Goal: Contribute content: Add original content to the website for others to see

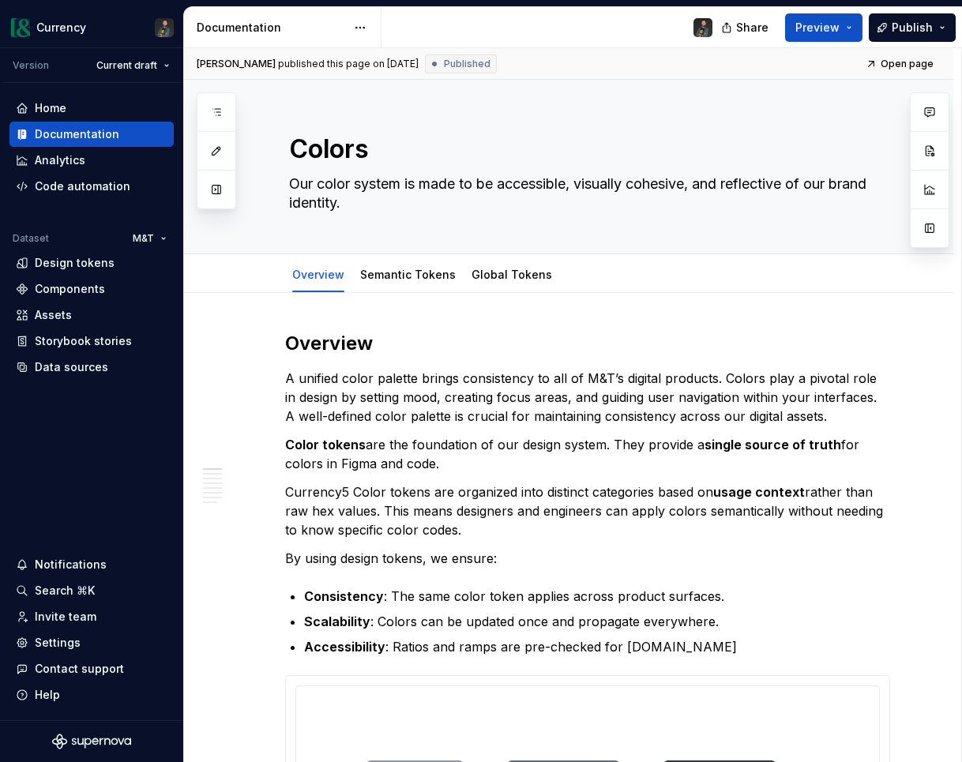
type textarea "*"
click at [673, 648] on p "Accessibility : Ratios and ramps are pre-checked for [DOMAIN_NAME]" at bounding box center [597, 646] width 586 height 19
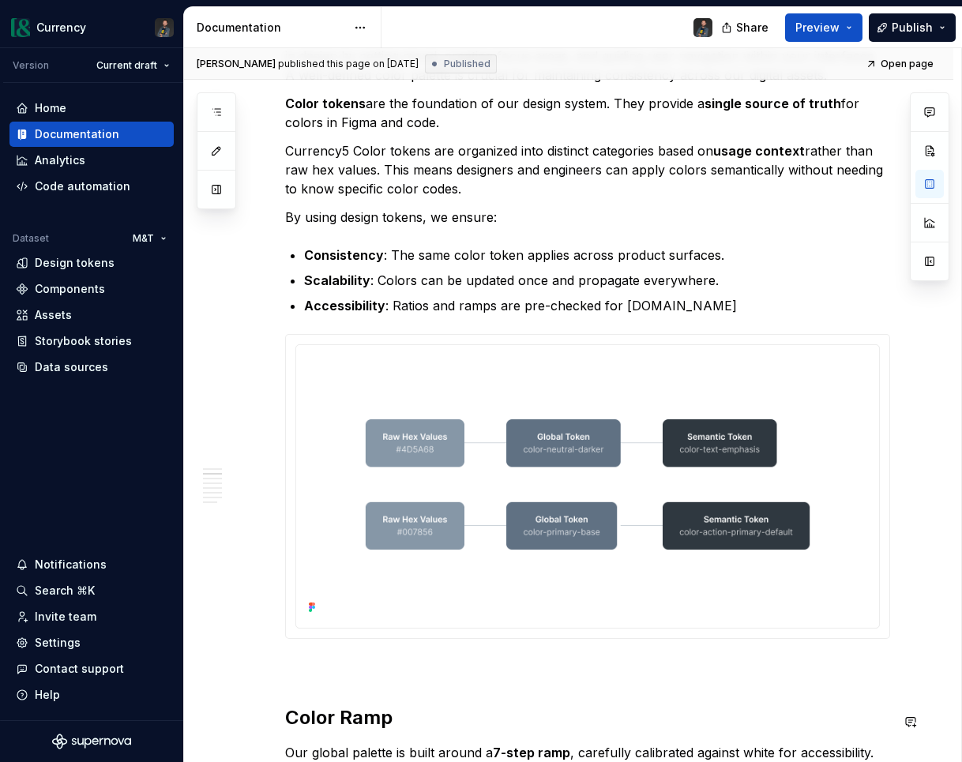
scroll to position [332, 0]
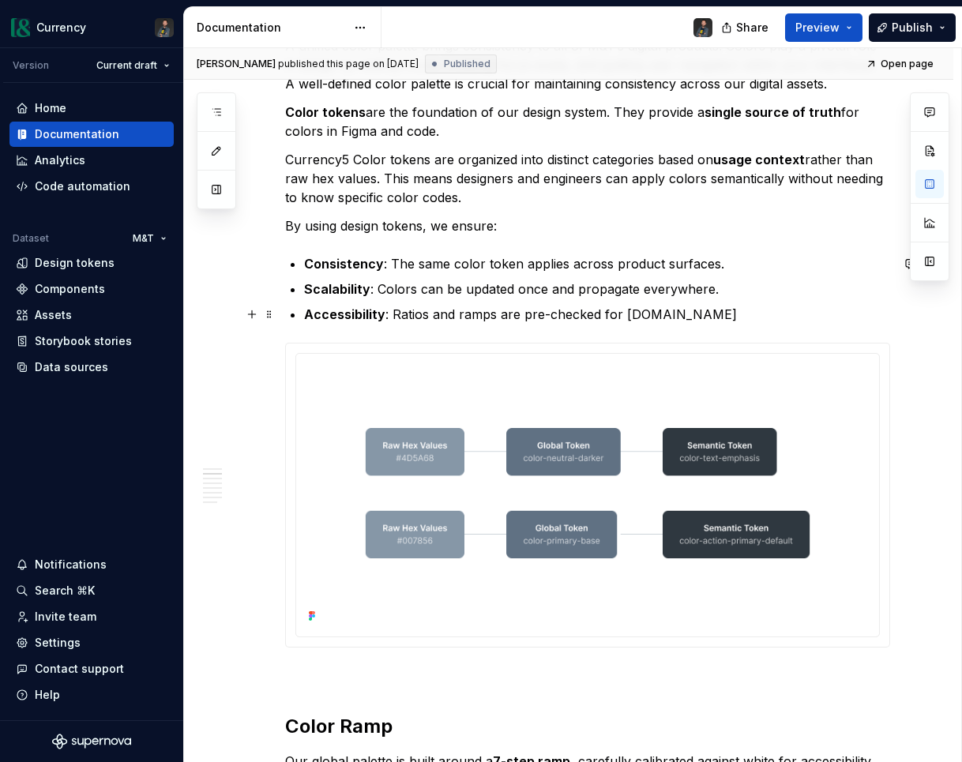
click at [693, 314] on p "Accessibility : Ratios and ramps are pre-checked for [DOMAIN_NAME]" at bounding box center [597, 314] width 586 height 19
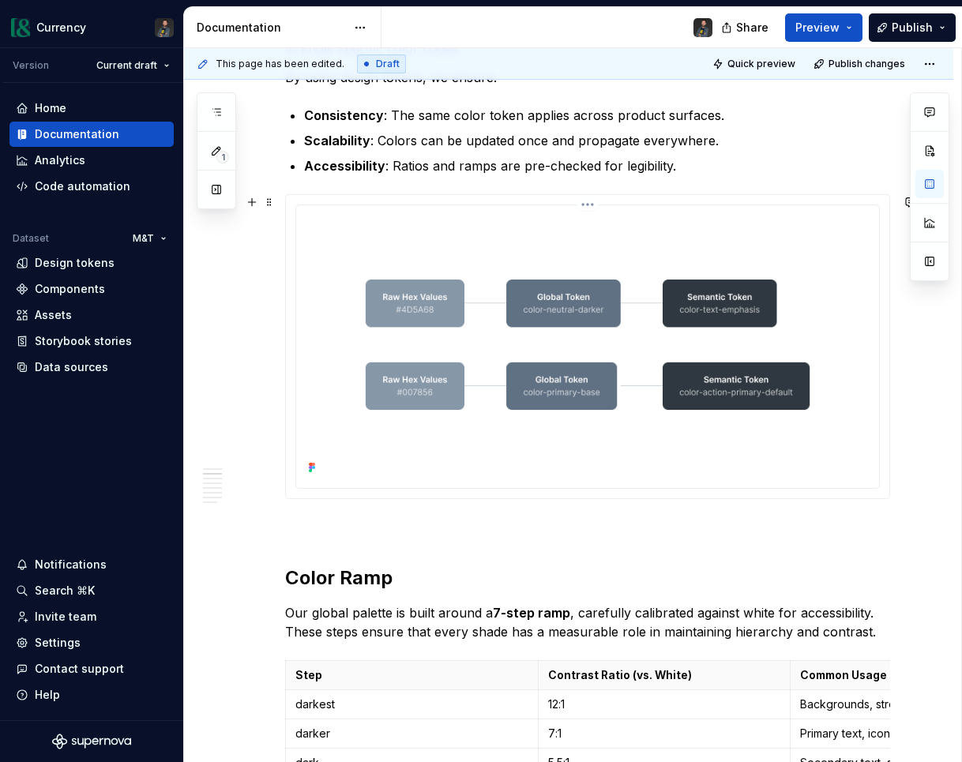
scroll to position [214, 0]
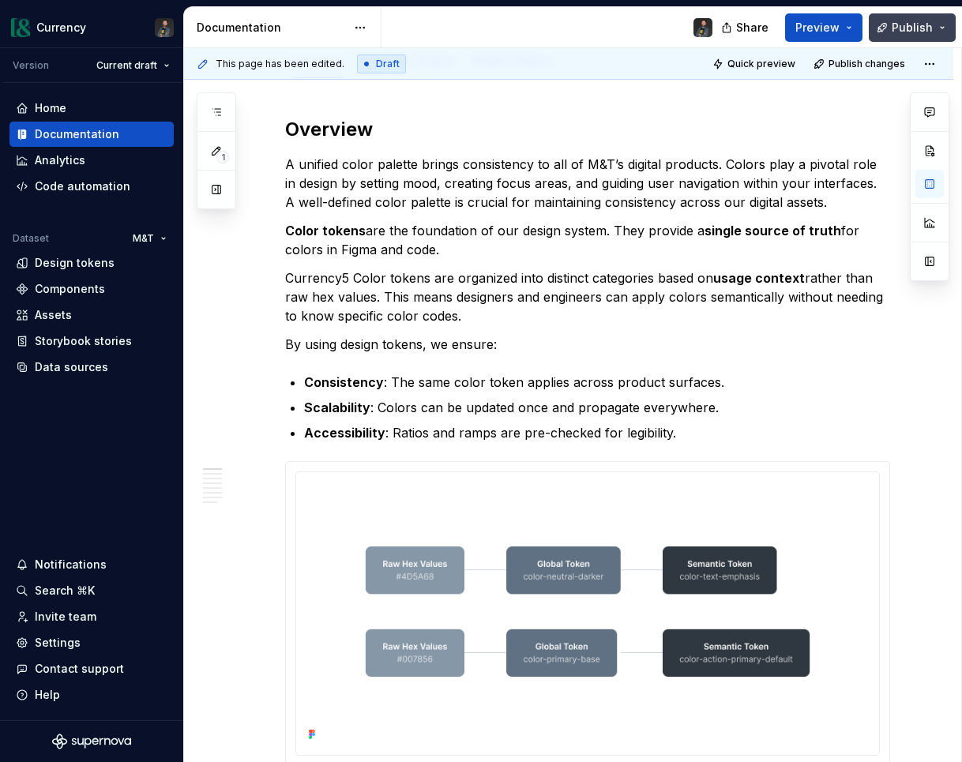
click at [945, 17] on button "Publish" at bounding box center [912, 27] width 87 height 28
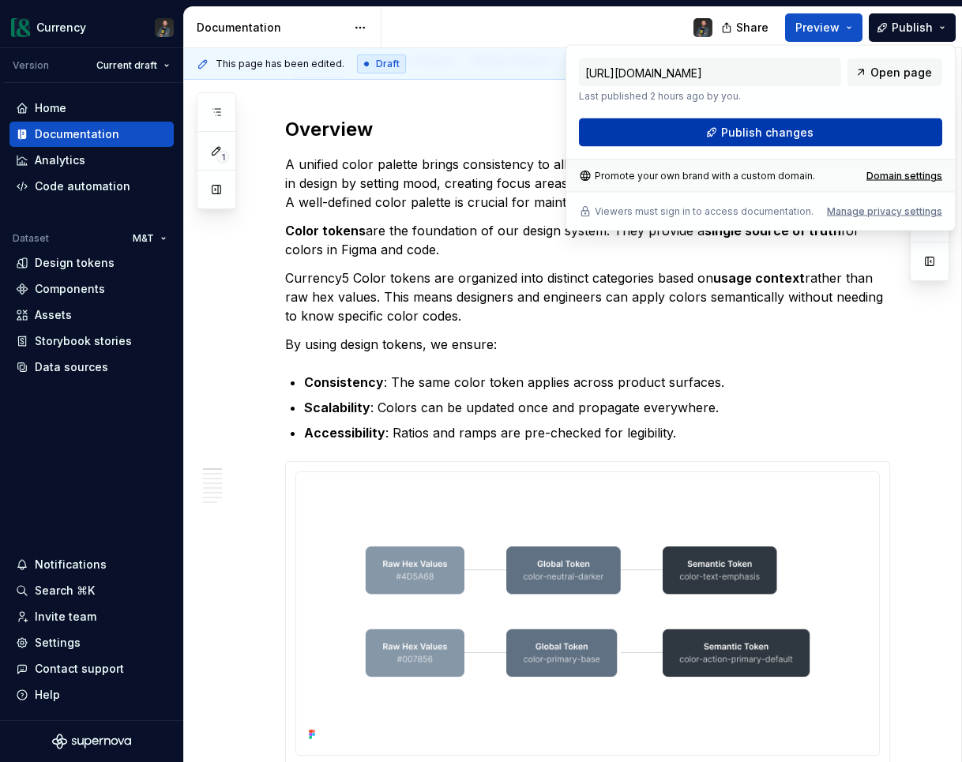
click at [715, 127] on button "Publish changes" at bounding box center [760, 132] width 363 height 28
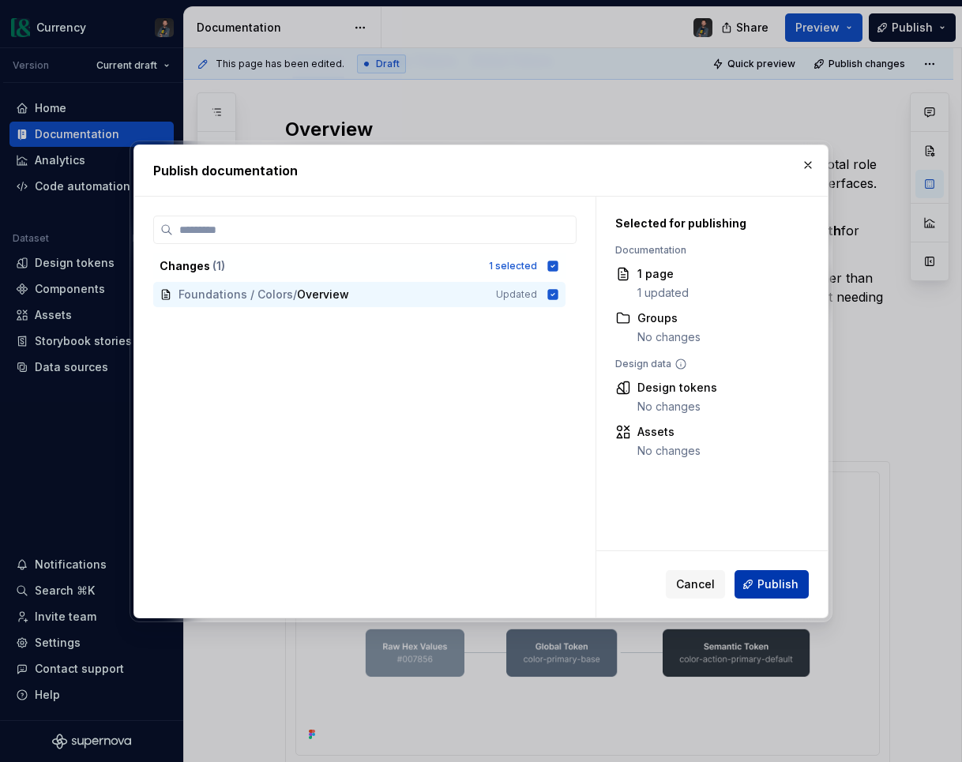
click at [786, 579] on span "Publish" at bounding box center [777, 584] width 41 height 16
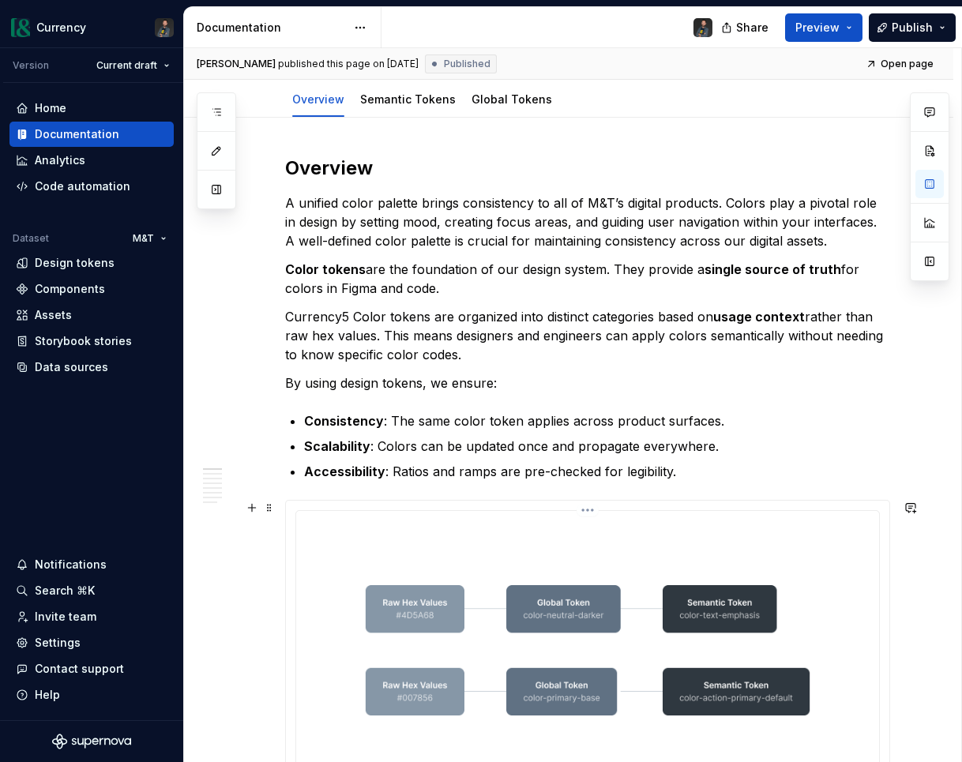
scroll to position [0, 0]
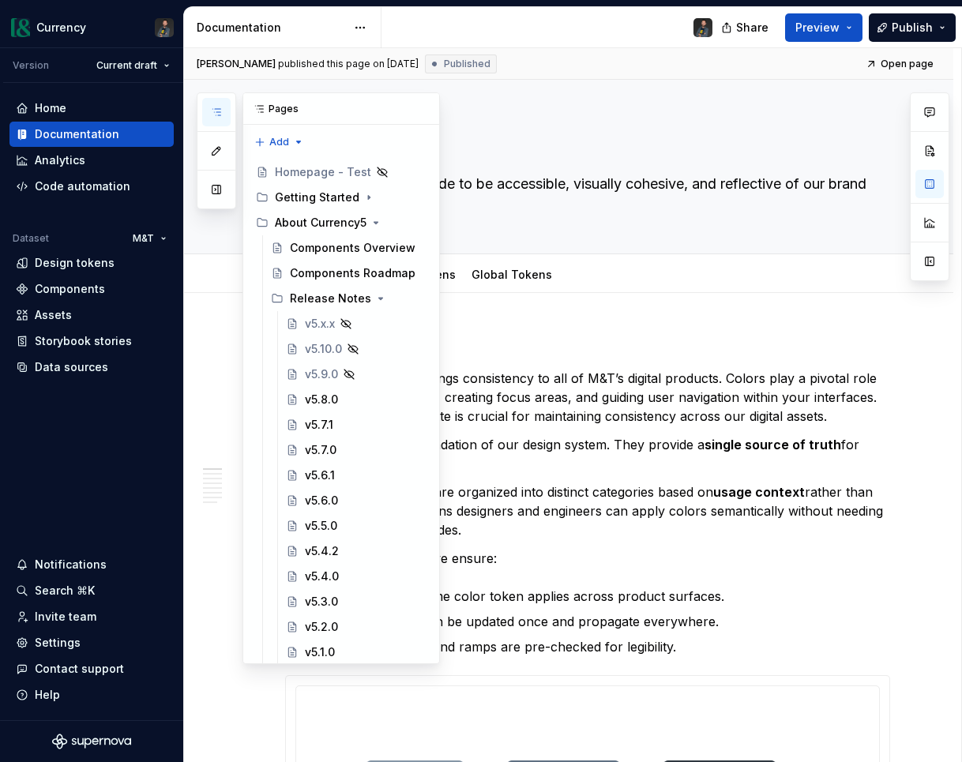
click at [218, 111] on icon "button" at bounding box center [216, 112] width 8 height 6
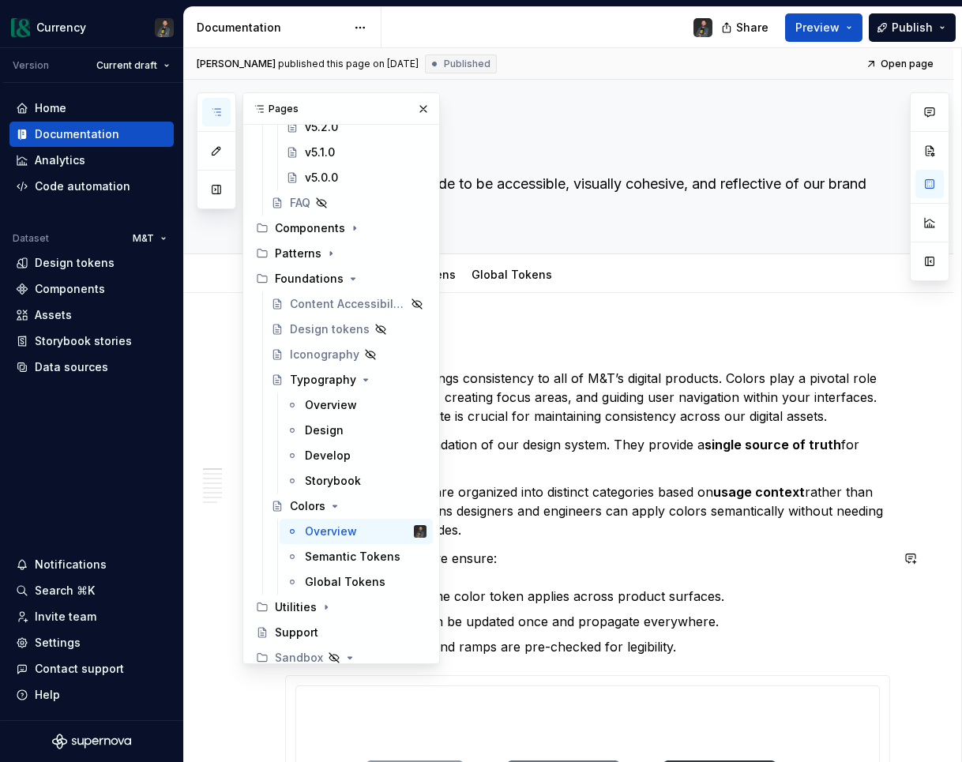
scroll to position [490, 0]
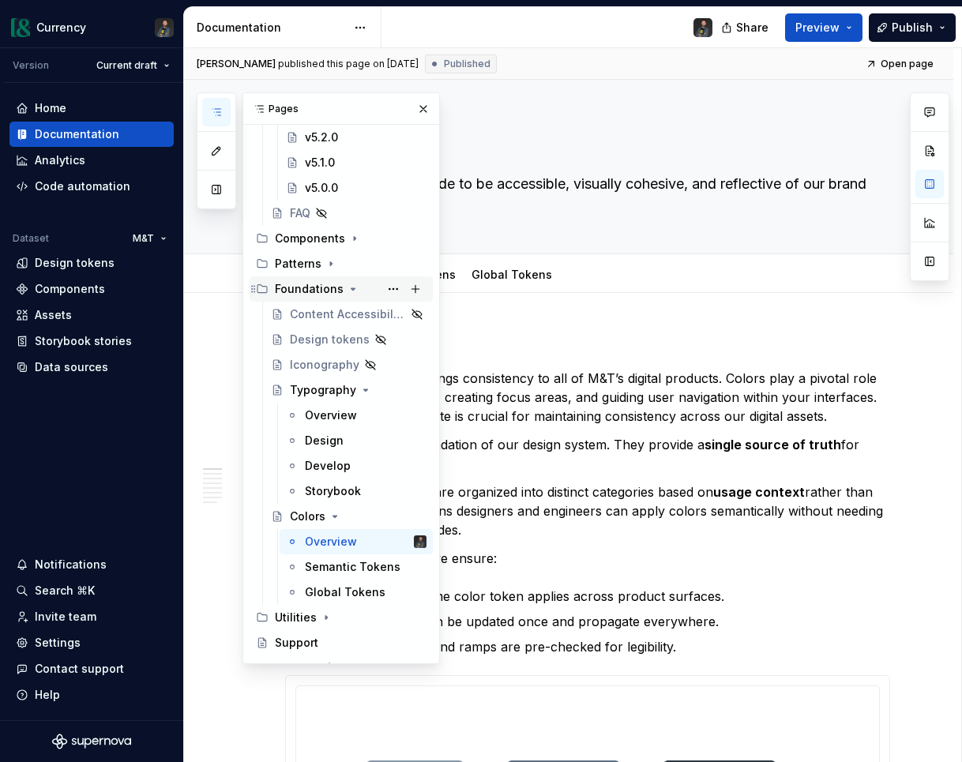
click at [353, 290] on icon "Page tree" at bounding box center [353, 289] width 13 height 13
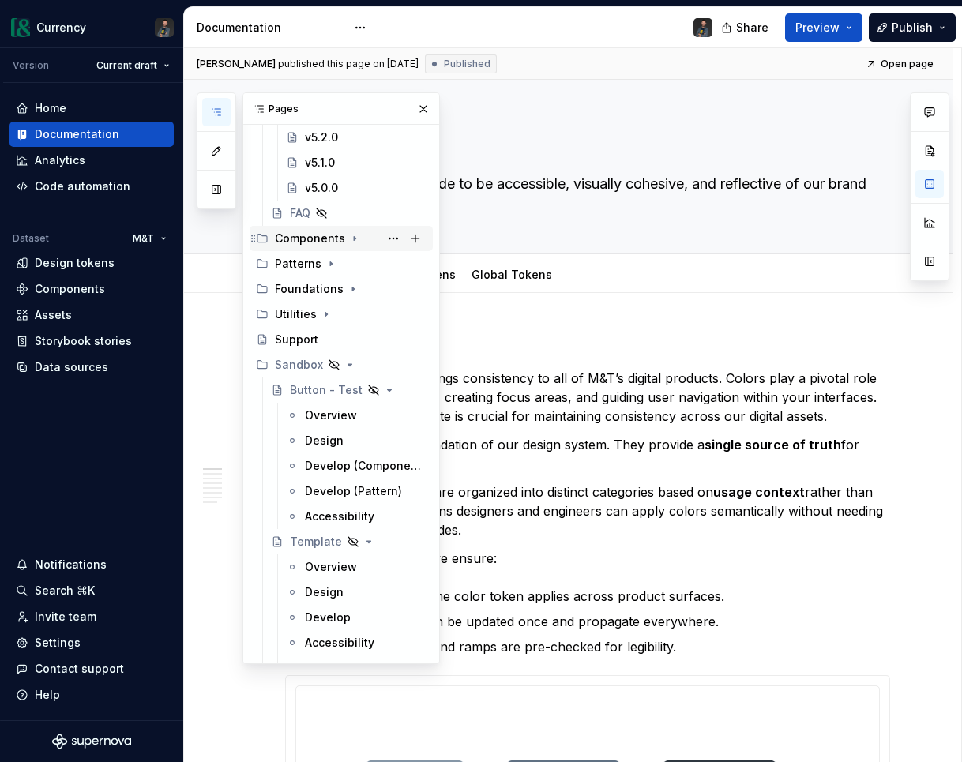
click at [354, 240] on icon "Page tree" at bounding box center [355, 239] width 2 height 4
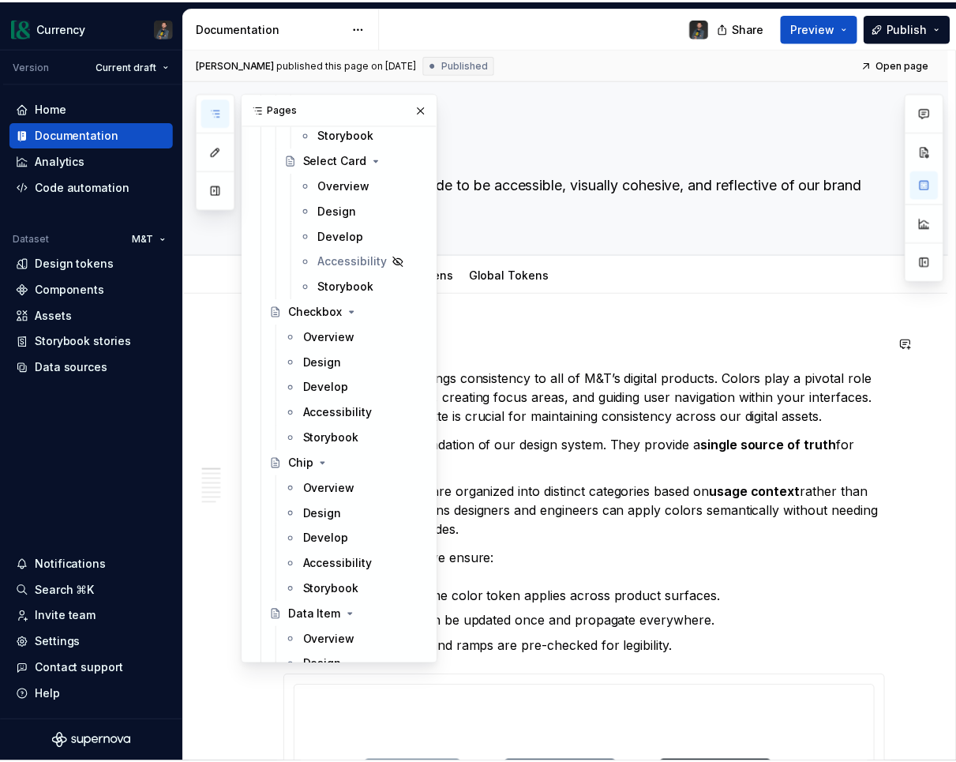
scroll to position [2385, 0]
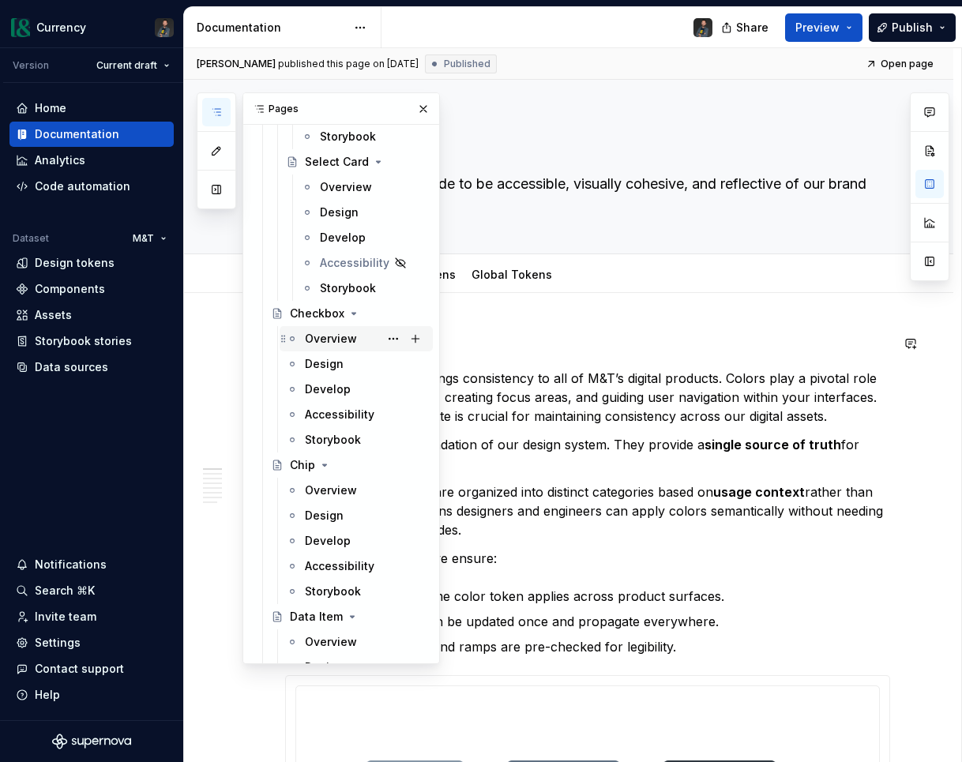
click at [335, 336] on div "Overview" at bounding box center [331, 339] width 52 height 16
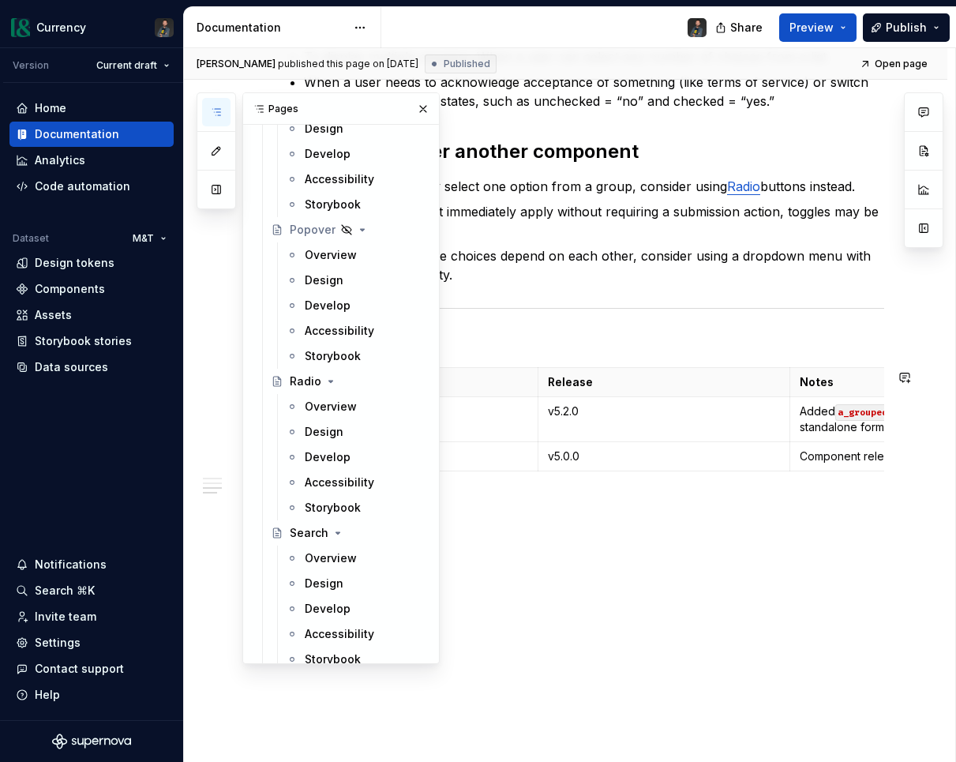
scroll to position [5078, 0]
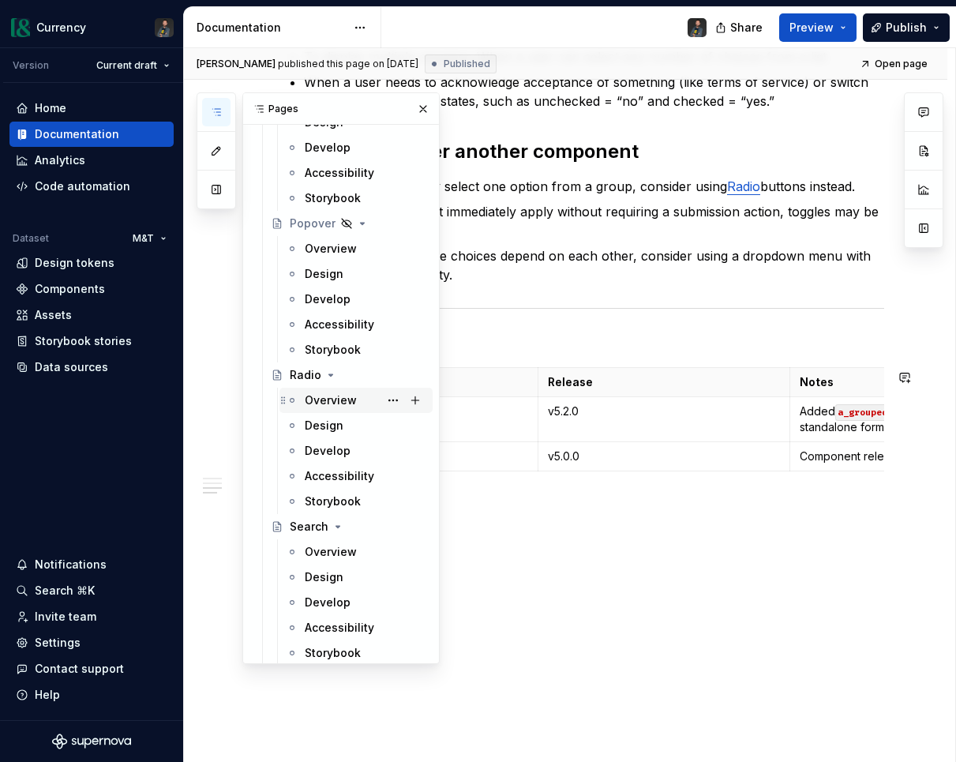
click at [330, 400] on div "Overview" at bounding box center [331, 400] width 52 height 16
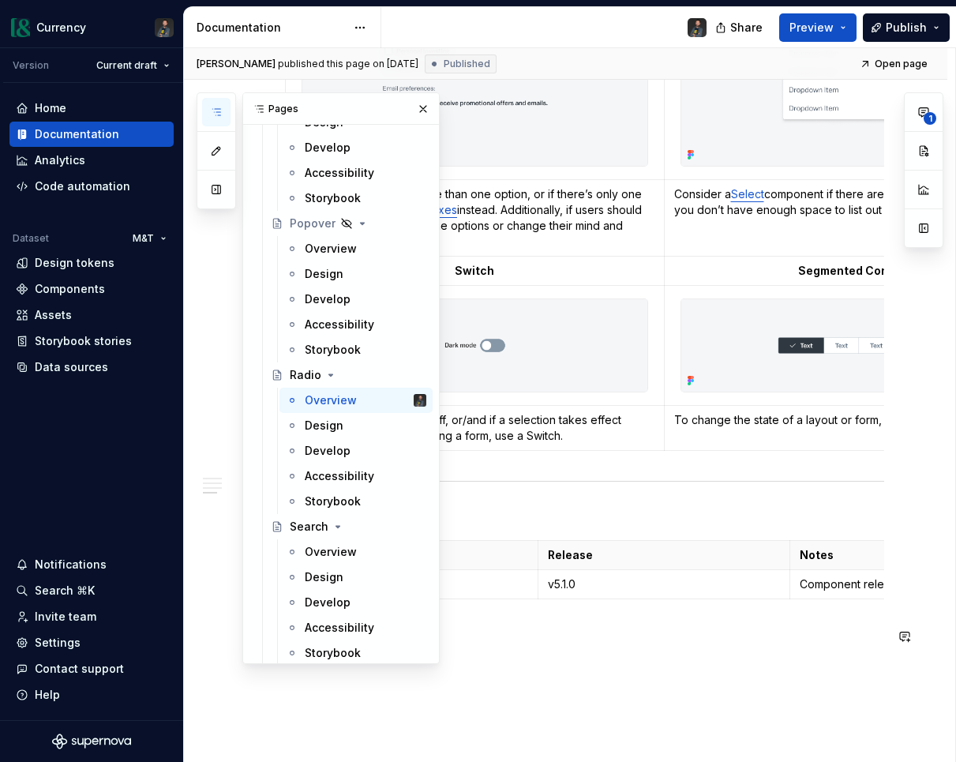
scroll to position [1273, 0]
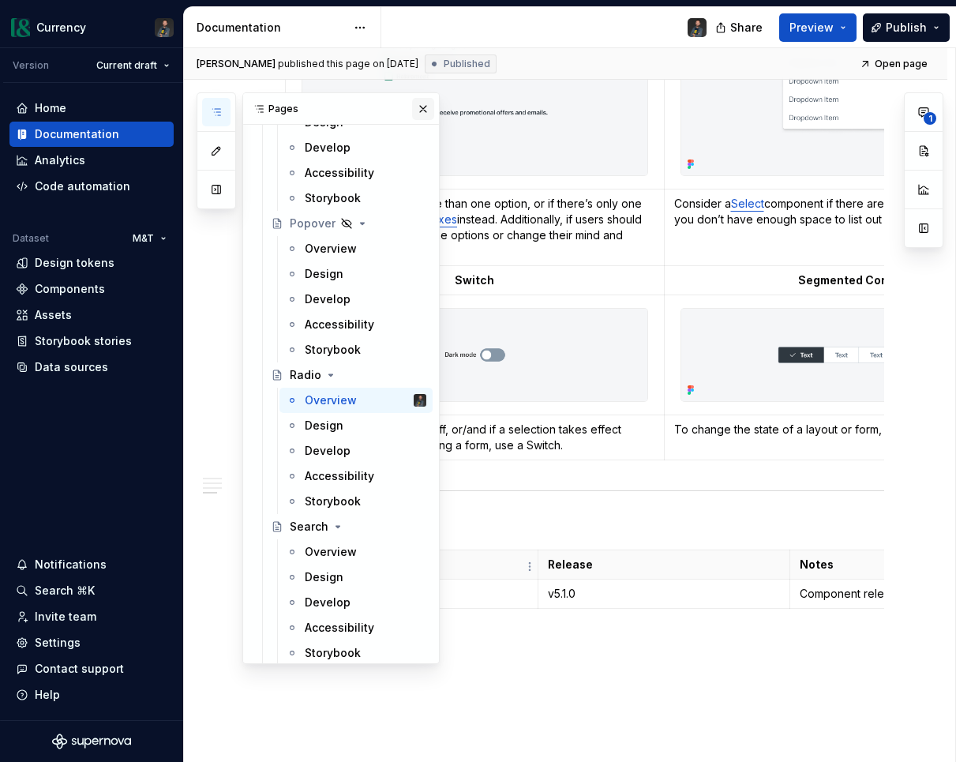
click at [424, 110] on button "button" at bounding box center [423, 109] width 22 height 22
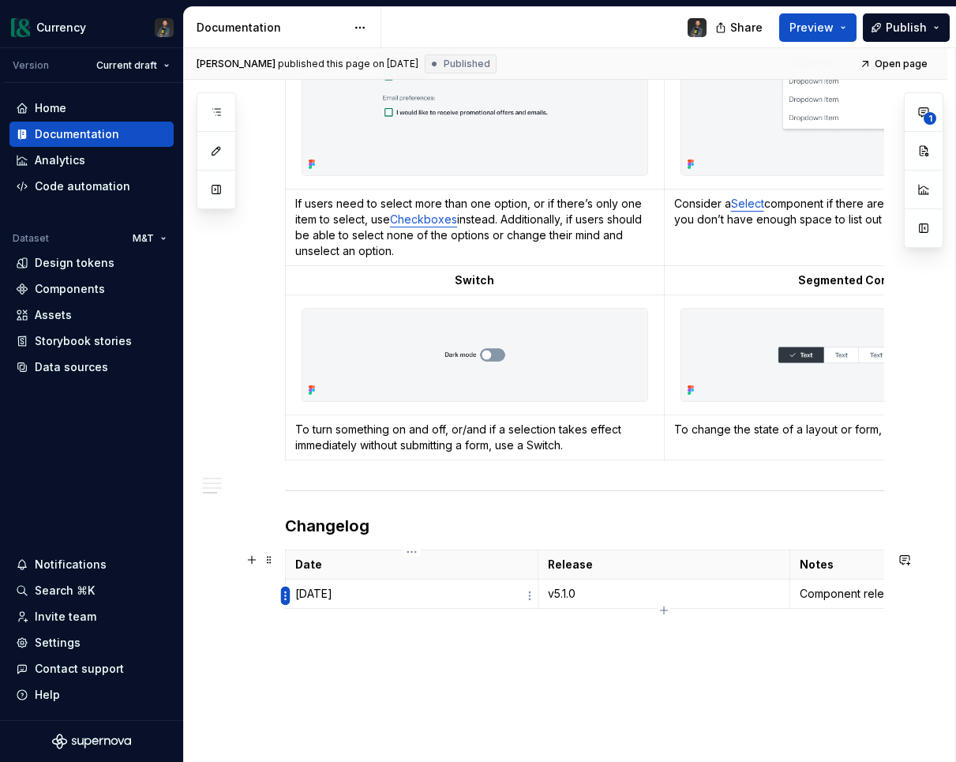
click at [281, 596] on html "Currency Version Current draft Home Documentation Analytics Code automation Dat…" at bounding box center [478, 381] width 956 height 762
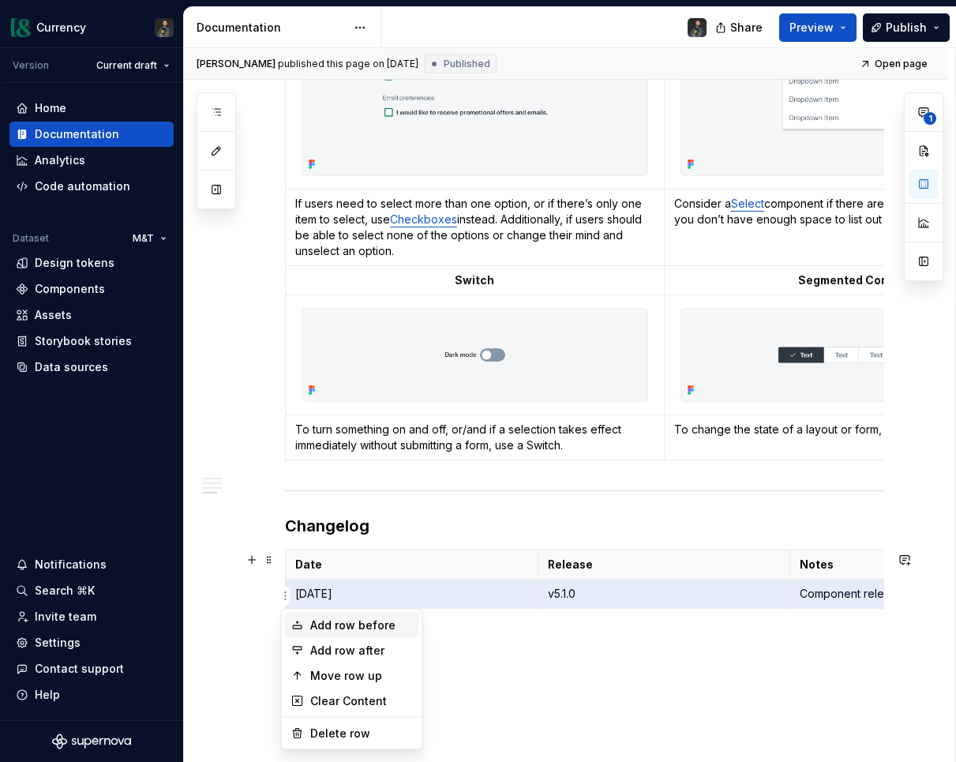
click at [347, 627] on div "Add row before" at bounding box center [361, 625] width 103 height 16
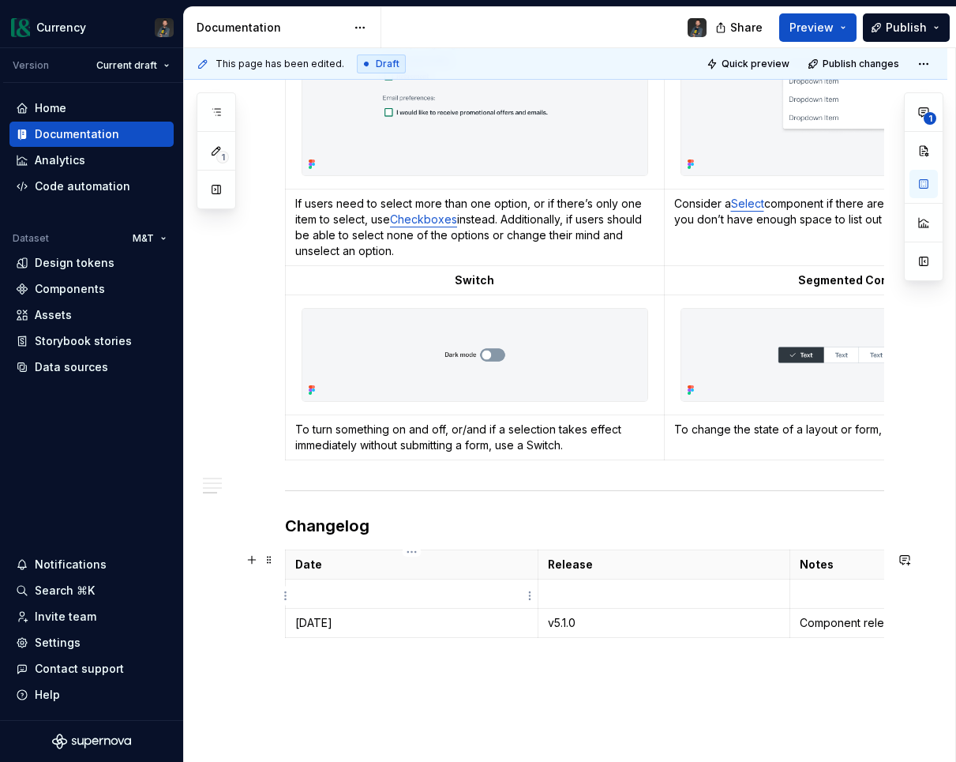
click at [340, 592] on p at bounding box center [411, 594] width 233 height 16
type textarea "*"
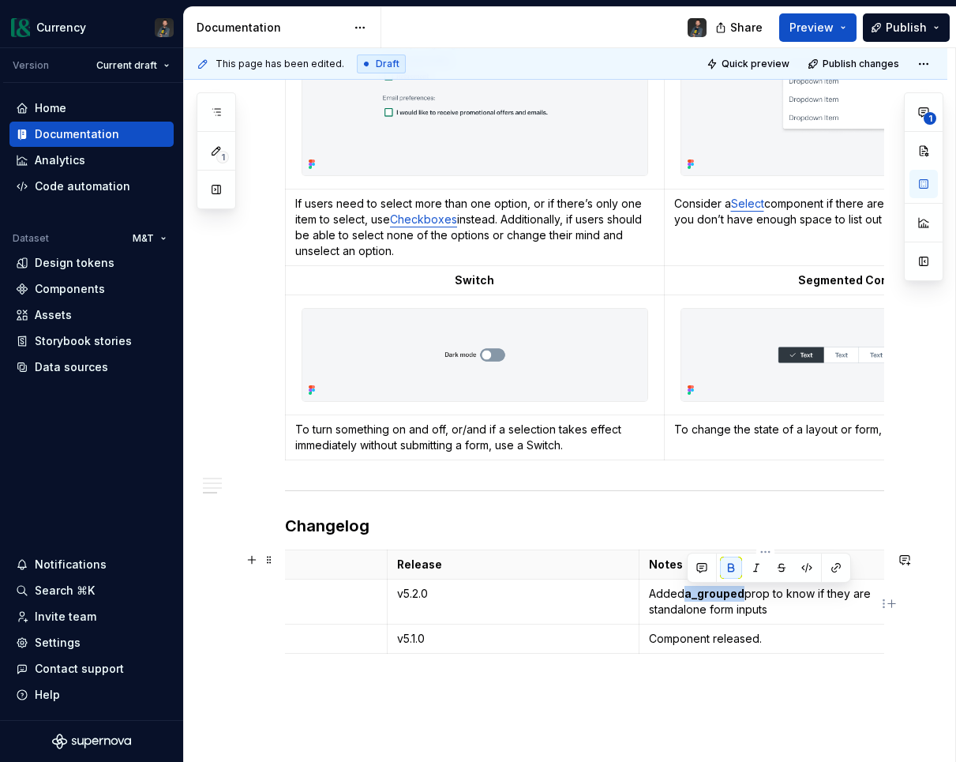
drag, startPoint x: 687, startPoint y: 599, endPoint x: 744, endPoint y: 601, distance: 56.9
click at [744, 601] on p "Added a_grouped prop to know if they are standalone form inputs" at bounding box center [765, 602] width 233 height 32
click at [756, 606] on p "Added a_grouped prop to know if they are standalone form inputs" at bounding box center [765, 602] width 233 height 32
click at [724, 599] on code "a_grouped" at bounding box center [712, 595] width 54 height 17
click at [755, 591] on p "Added a_grouped prop to know if they are standalone form inputs" at bounding box center [765, 602] width 233 height 32
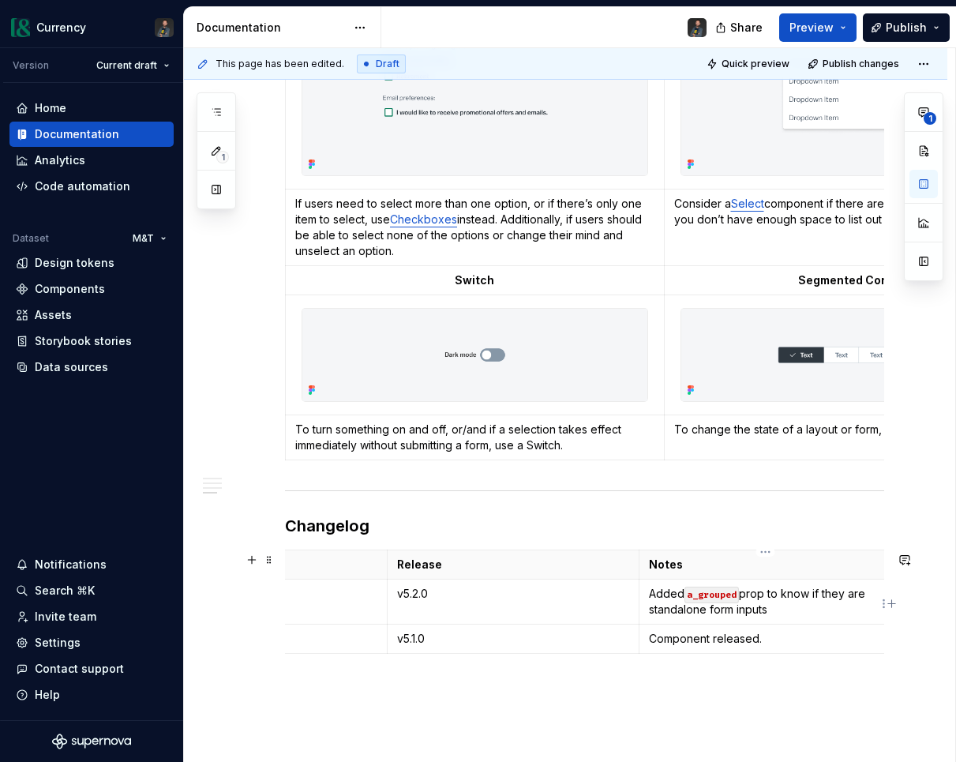
click at [720, 595] on code "a_grouped" at bounding box center [712, 595] width 54 height 17
drag, startPoint x: 739, startPoint y: 597, endPoint x: 685, endPoint y: 595, distance: 54.5
click at [685, 595] on p "Added a_grouped prop to know if they are standalone form inputs" at bounding box center [765, 602] width 233 height 32
click at [730, 571] on button "button" at bounding box center [728, 568] width 22 height 22
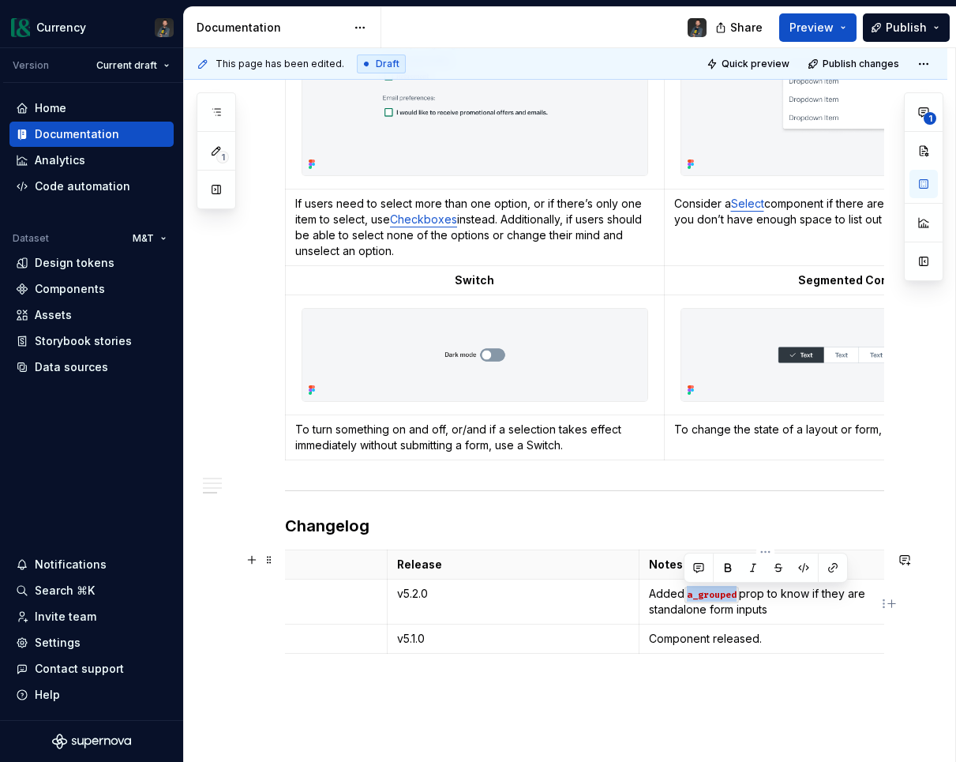
click at [737, 600] on code "a_grouped" at bounding box center [712, 595] width 54 height 17
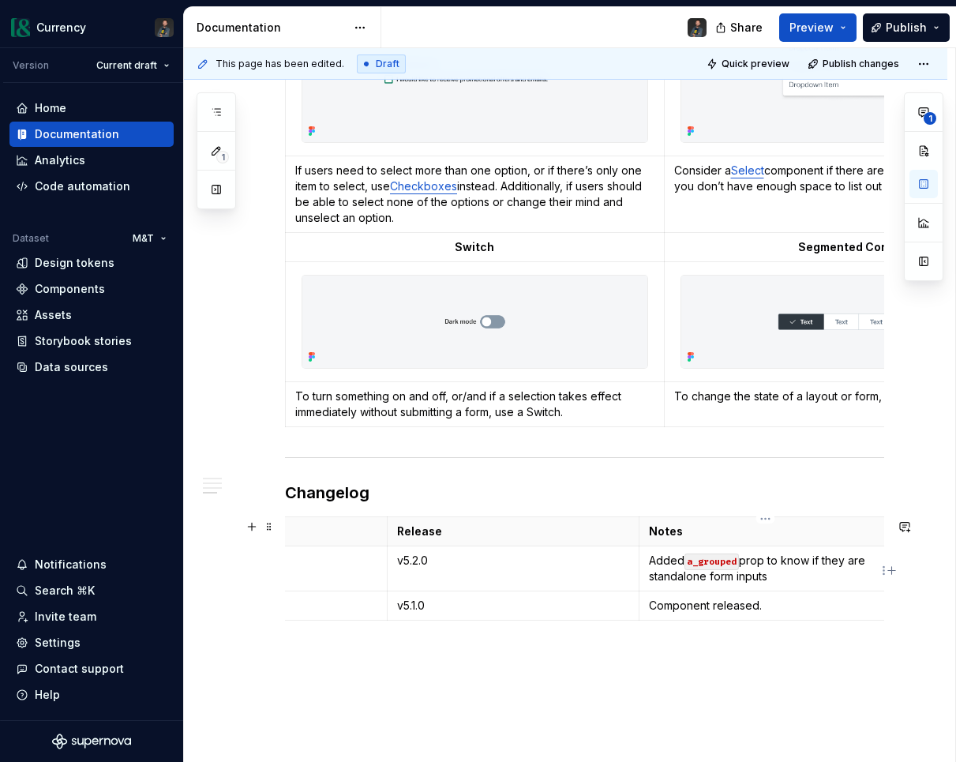
click at [793, 568] on p "Added a_grouped prop to know if they are standalone form inputs" at bounding box center [765, 569] width 233 height 32
click at [797, 580] on p "Added a_grouped prop to help designate standalone form inputs" at bounding box center [765, 569] width 233 height 32
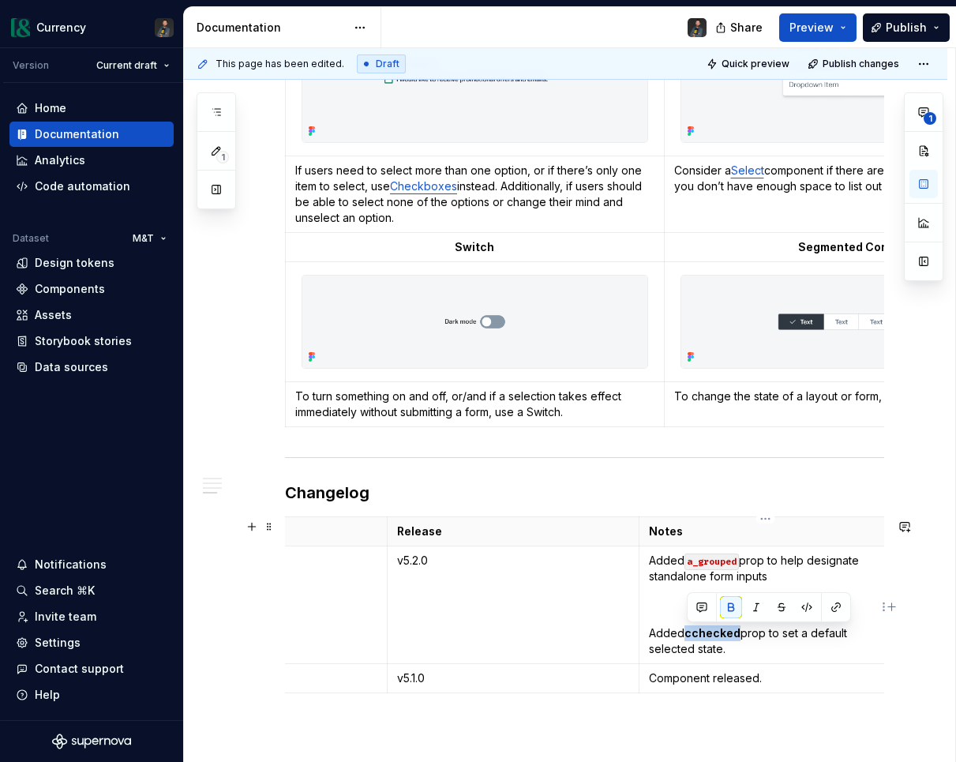
drag, startPoint x: 740, startPoint y: 636, endPoint x: 688, endPoint y: 633, distance: 52.2
click at [688, 633] on p "Added cchecked prop to set a default selected state." at bounding box center [765, 641] width 233 height 32
click at [813, 657] on p "Added cchecked prop to set a default selected state." at bounding box center [765, 641] width 233 height 32
click at [699, 606] on p "Added a_grouped prop to help designate standalone form inputs" at bounding box center [765, 584] width 233 height 63
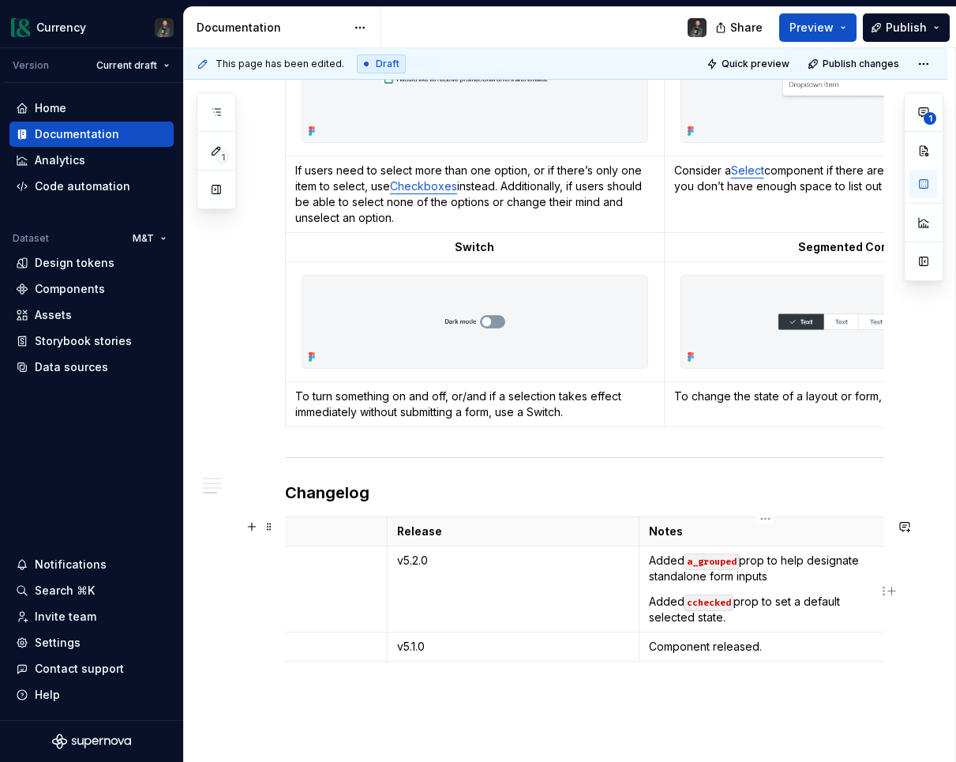
click at [753, 625] on p "Added cchecked prop to set a default selected state." at bounding box center [765, 610] width 233 height 32
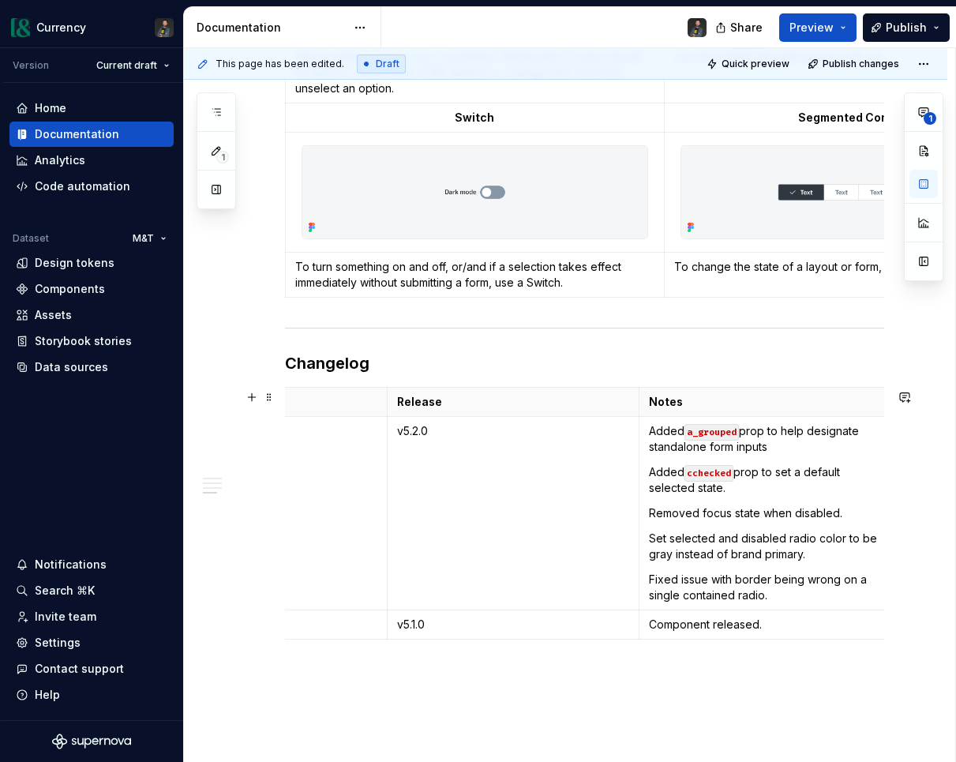
scroll to position [1441, 0]
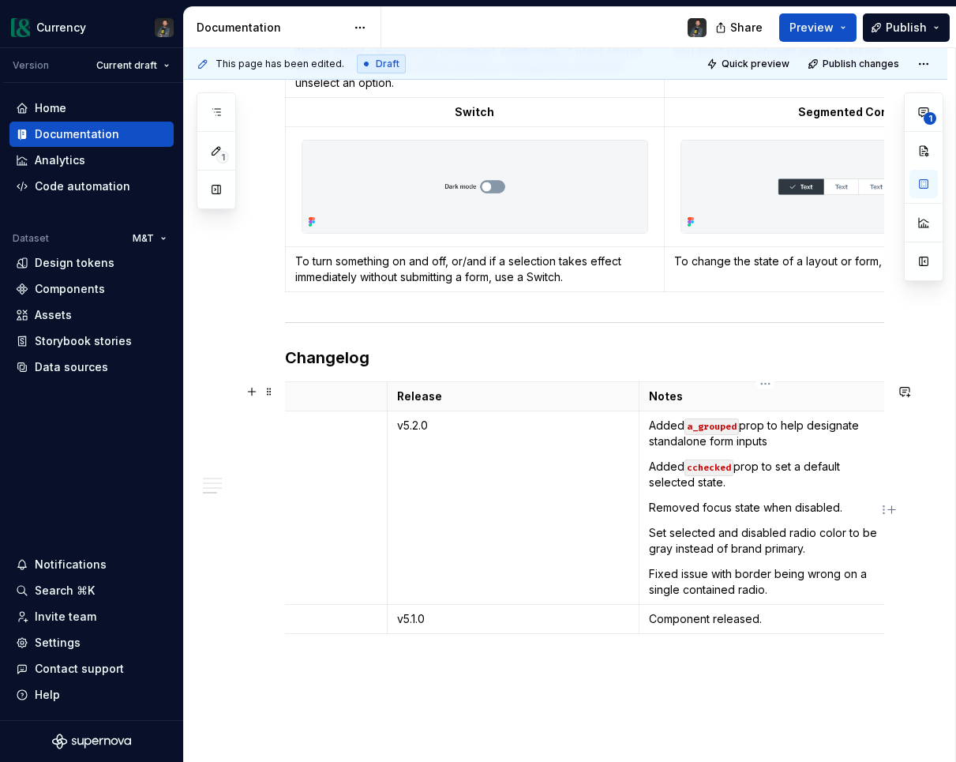
click at [813, 550] on p "Set selected and disabled radio color to be gray instead of brand primary." at bounding box center [765, 541] width 233 height 32
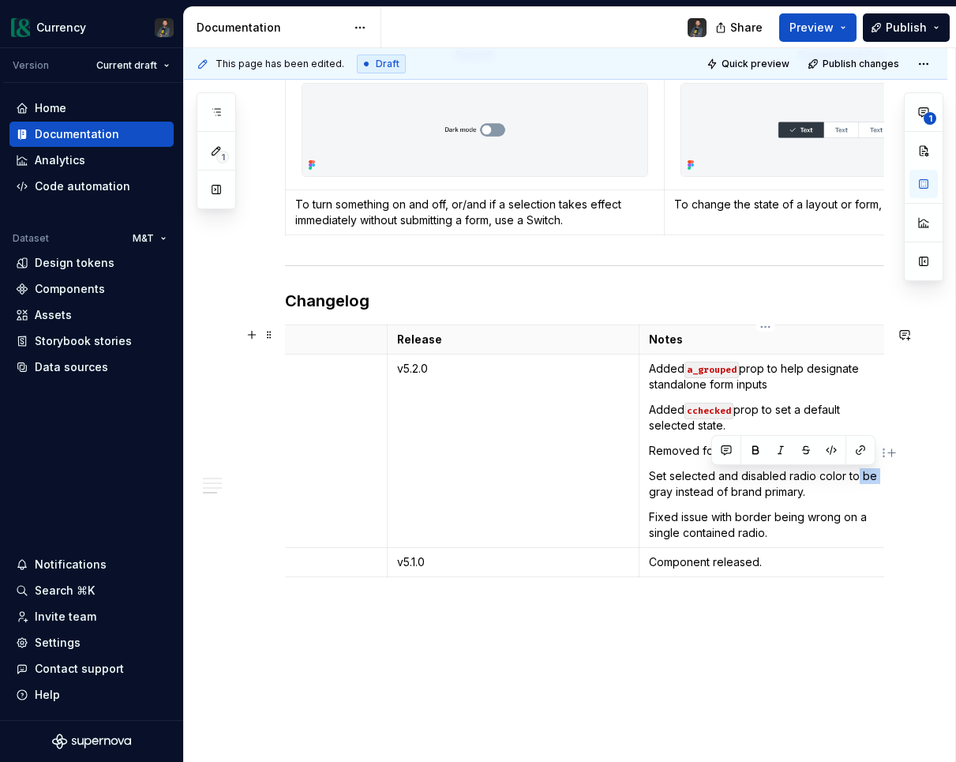
drag, startPoint x: 857, startPoint y: 479, endPoint x: 877, endPoint y: 479, distance: 20.5
click at [877, 479] on p "Set selected and disabled radio color to be gray instead of brand primary." at bounding box center [765, 484] width 233 height 32
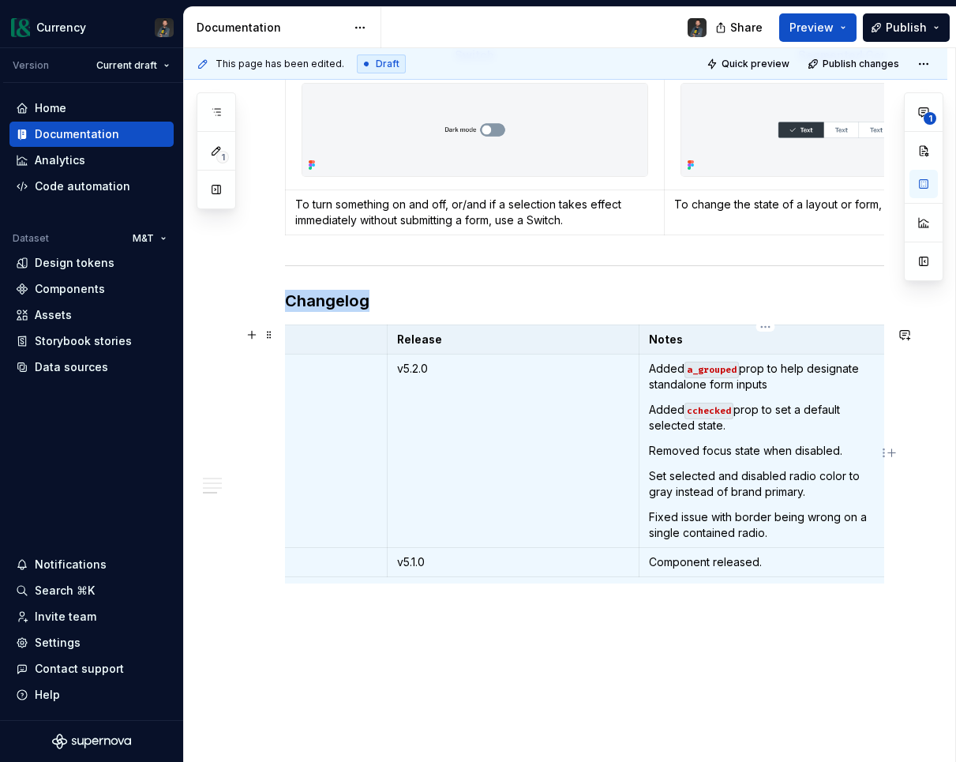
click at [831, 521] on p "Fixed issue with border being wrong on a single contained radio." at bounding box center [765, 525] width 233 height 32
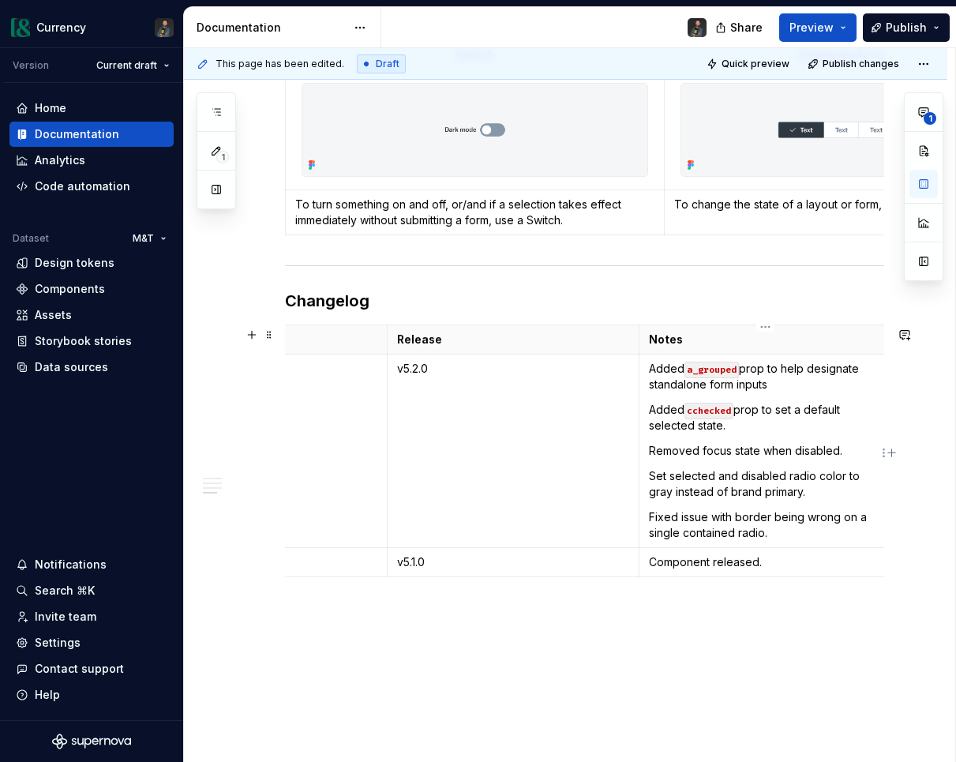
click at [798, 533] on p "Fixed issue with border being wrong on a single contained radio." at bounding box center [765, 525] width 233 height 32
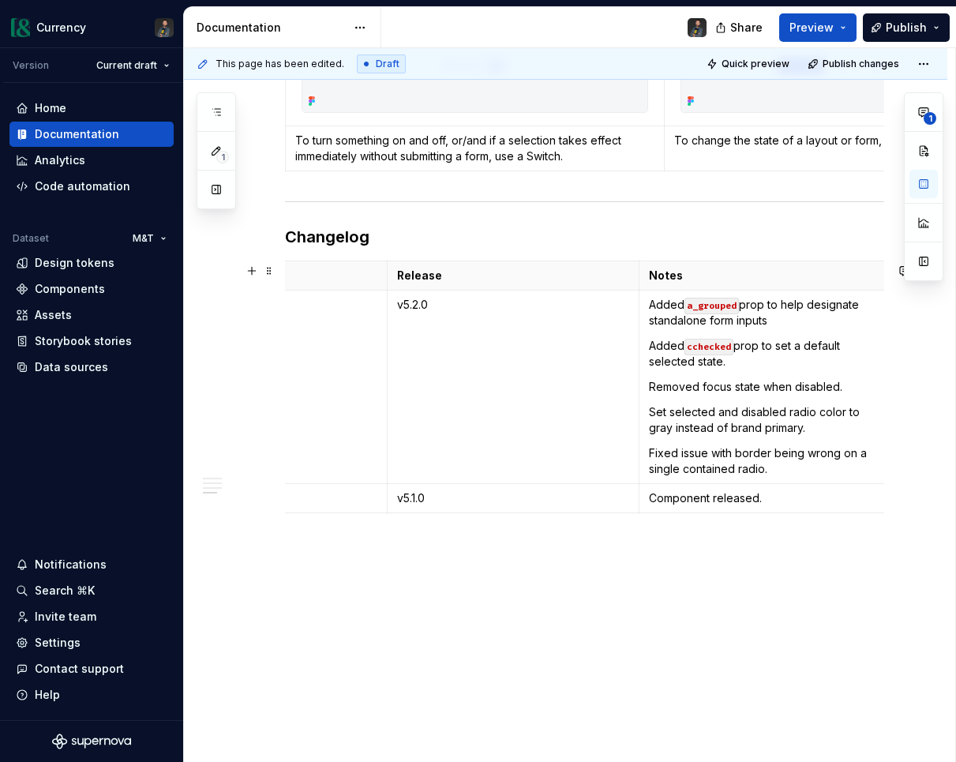
scroll to position [1569, 0]
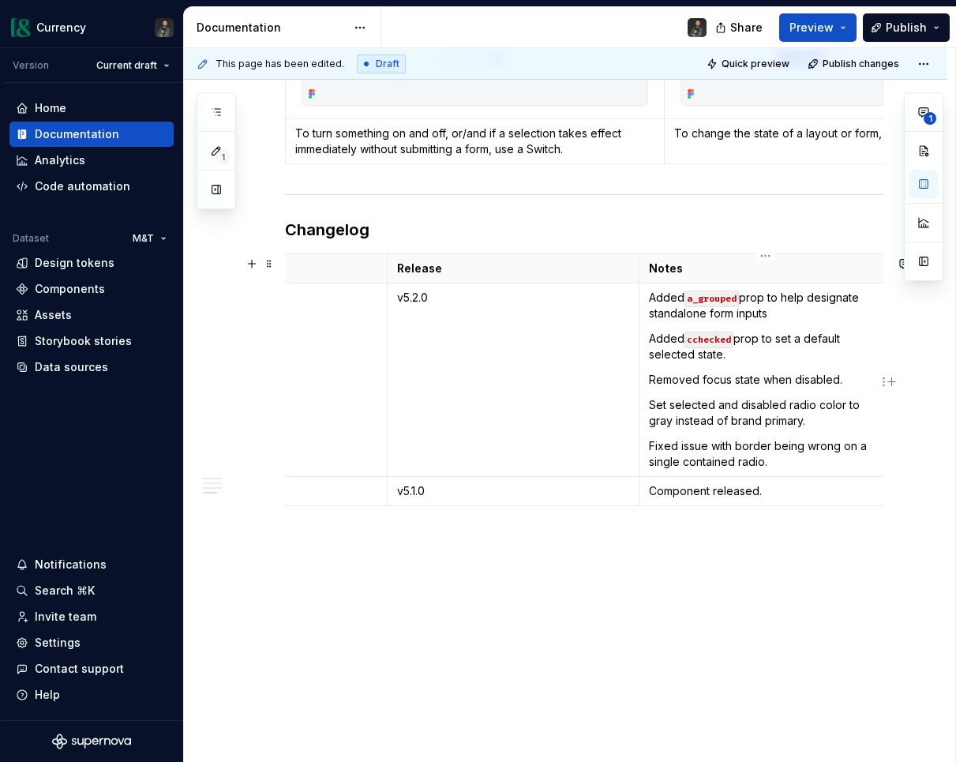
click at [801, 470] on p "Fixed issue with border being wrong on a single contained radio." at bounding box center [765, 454] width 233 height 32
click at [678, 450] on p "Fixed issue with border being wrong on a single contained radio." at bounding box center [765, 454] width 233 height 32
click at [794, 455] on p "Fixed issue with border being wrong on a single contained radio." at bounding box center [765, 454] width 233 height 32
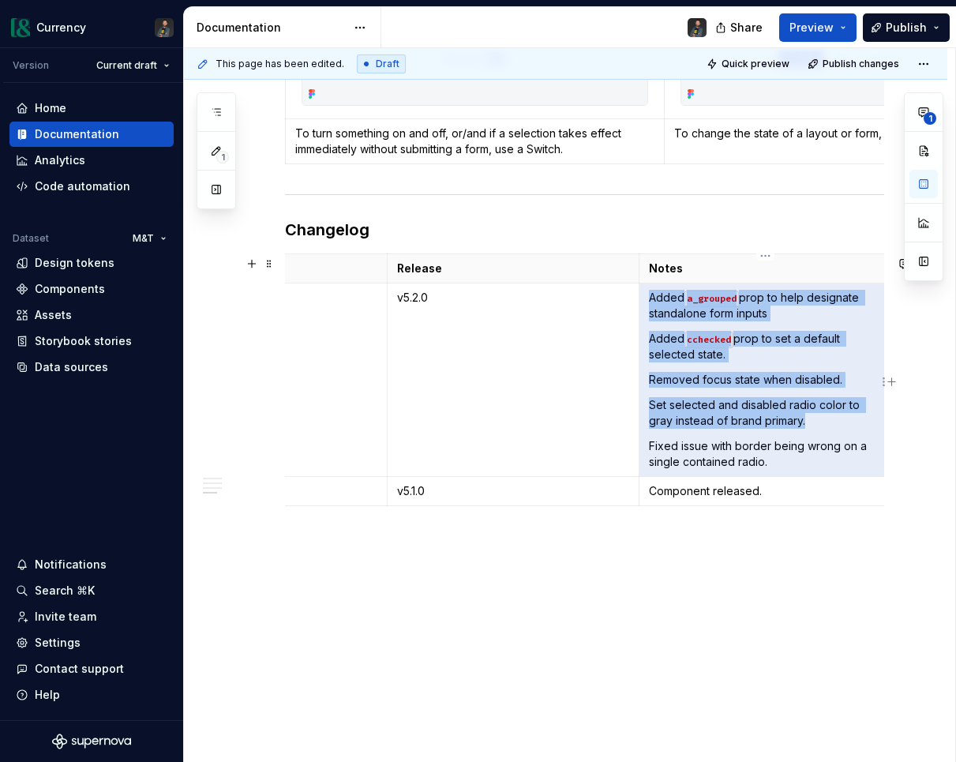
drag, startPoint x: 789, startPoint y: 462, endPoint x: 651, endPoint y: 446, distance: 139.1
click at [651, 446] on p "Fixed issue with border being wrong on a single contained radio." at bounding box center [765, 454] width 233 height 32
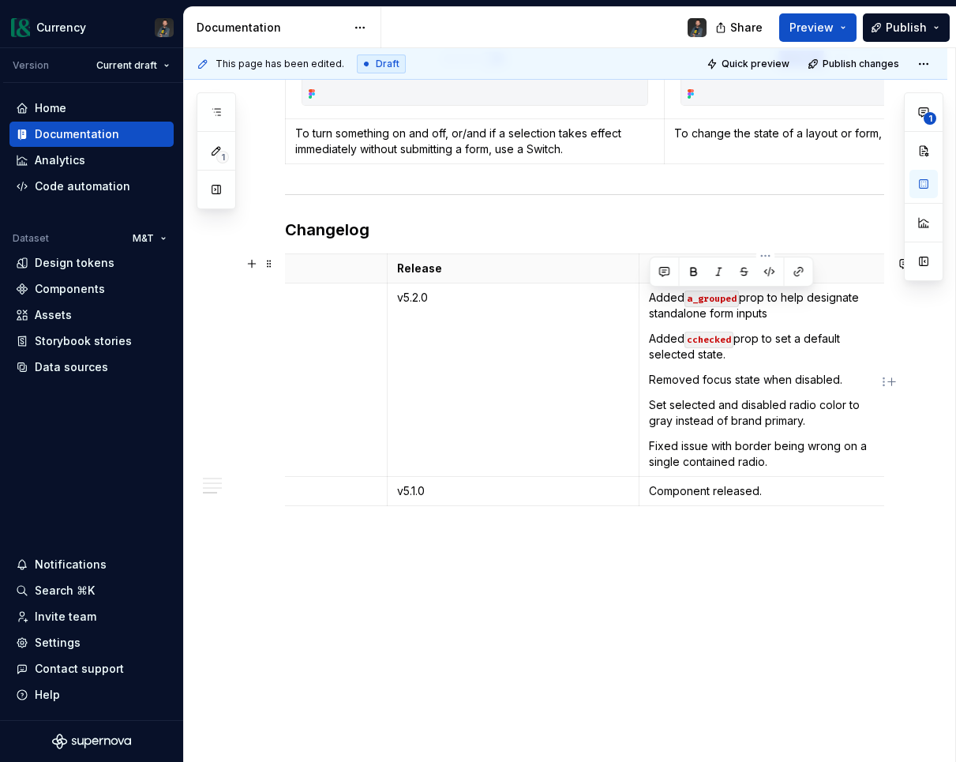
click at [732, 448] on p "Fixed issue with border being wrong on a single contained radio." at bounding box center [765, 454] width 233 height 32
drag, startPoint x: 685, startPoint y: 446, endPoint x: 707, endPoint y: 448, distance: 21.4
click at [707, 448] on p "Fixed issue with border being wrong on a single contained radio." at bounding box center [765, 454] width 233 height 32
click at [749, 450] on p "Fixed issue with border being wrong on a single contained radio." at bounding box center [765, 454] width 233 height 32
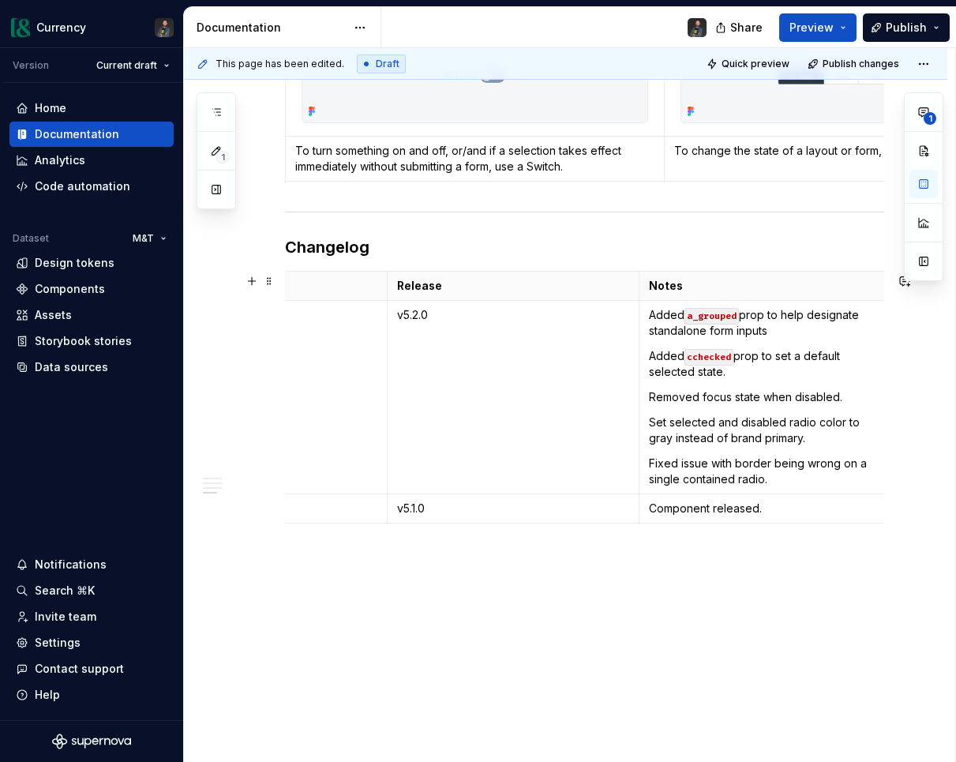
scroll to position [1547, 0]
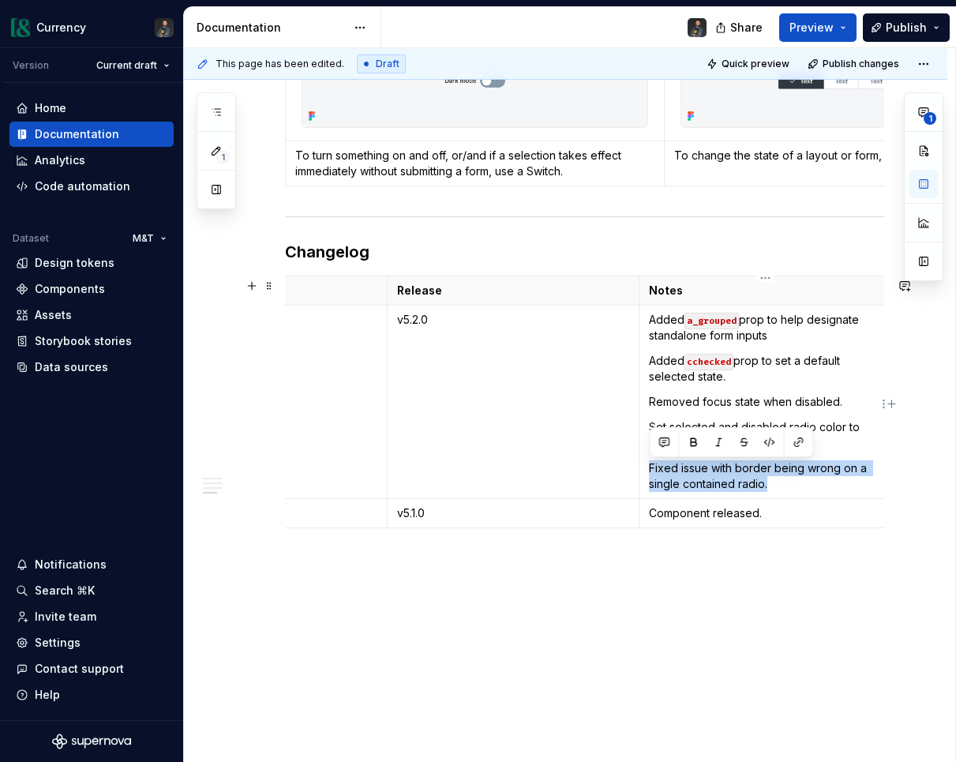
drag, startPoint x: 779, startPoint y: 488, endPoint x: 643, endPoint y: 459, distance: 139.7
click at [643, 459] on td "Added a_grouped prop to help designate standalone form inputs Added cchecked pr…" at bounding box center [766, 401] width 253 height 193
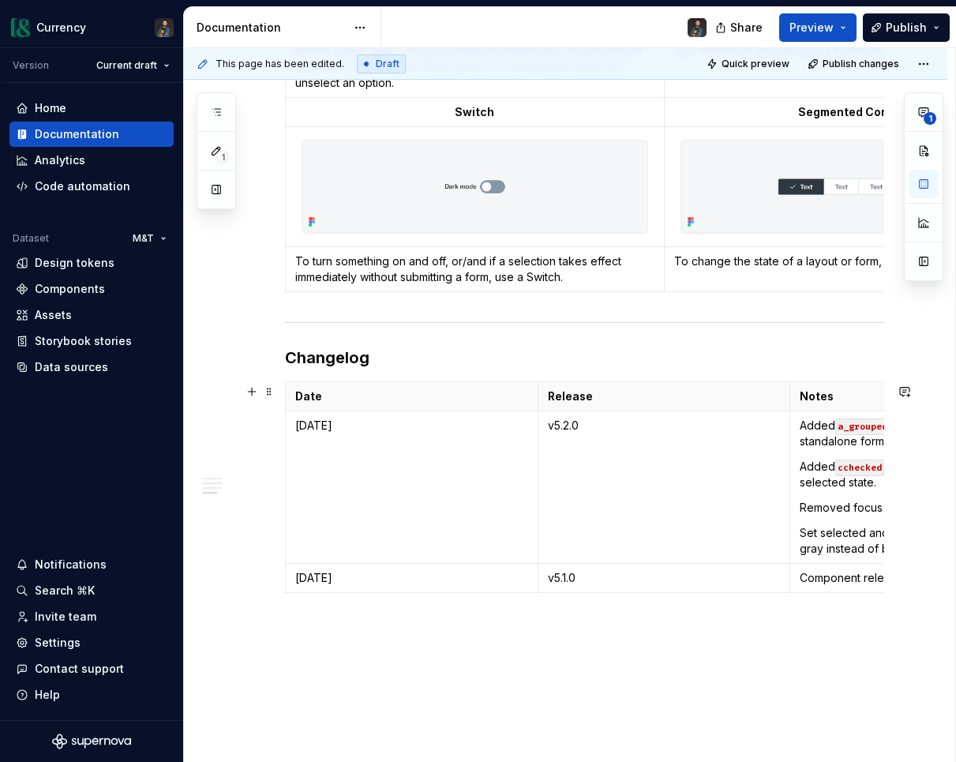
scroll to position [1440, 0]
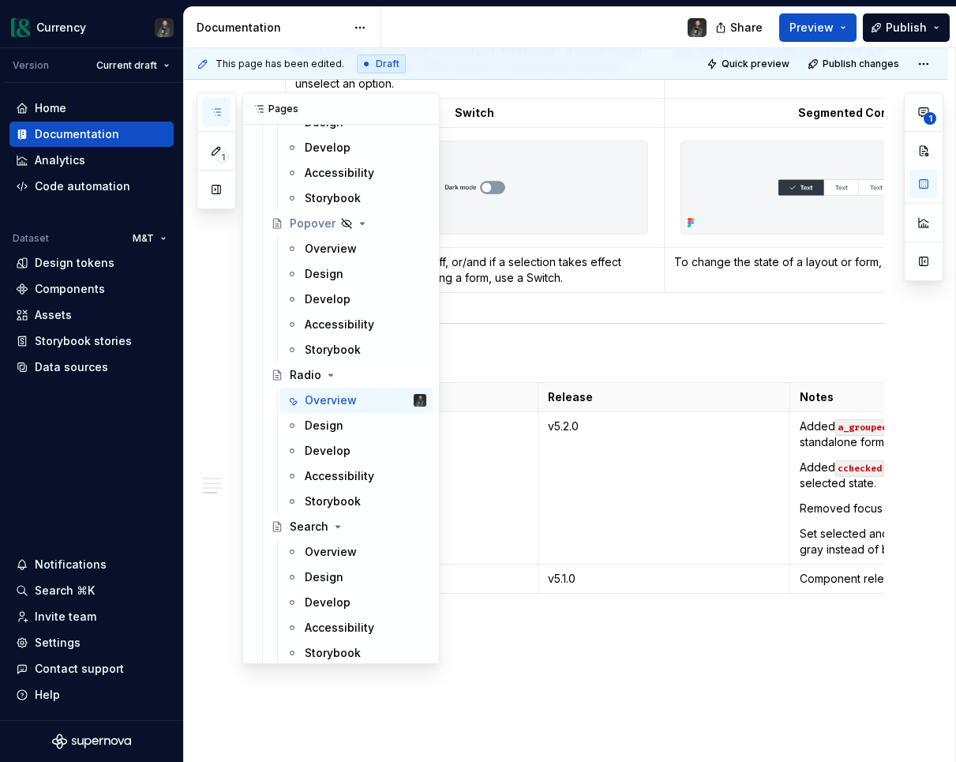
click at [223, 112] on button "button" at bounding box center [216, 112] width 28 height 28
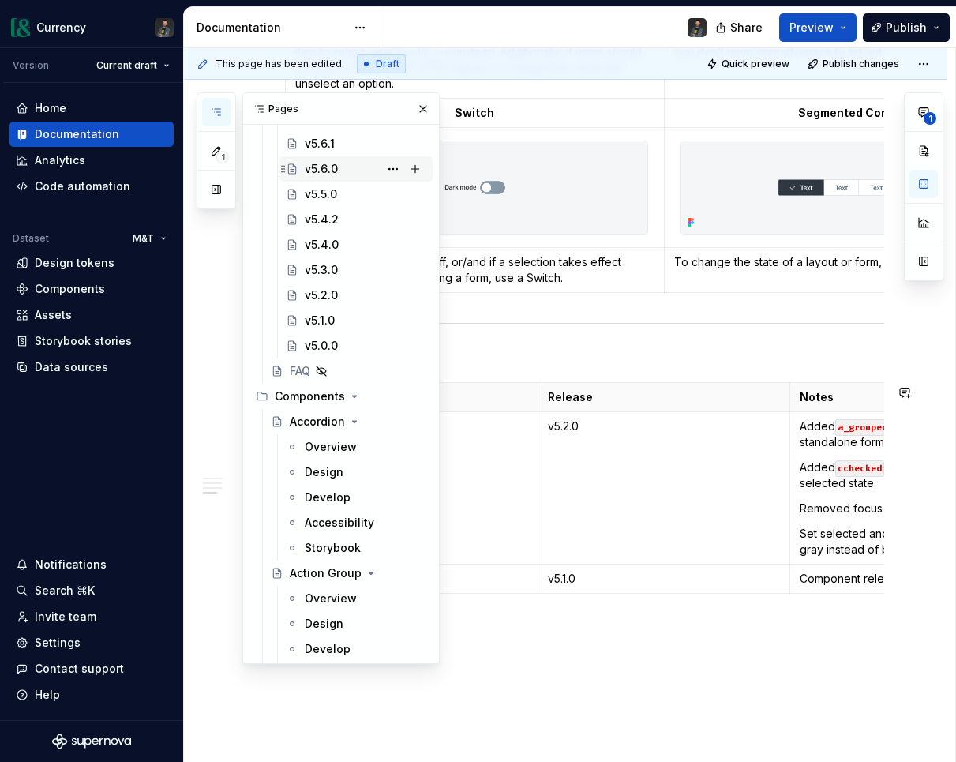
scroll to position [331, 0]
click at [329, 298] on div "v5.2.0" at bounding box center [321, 296] width 33 height 16
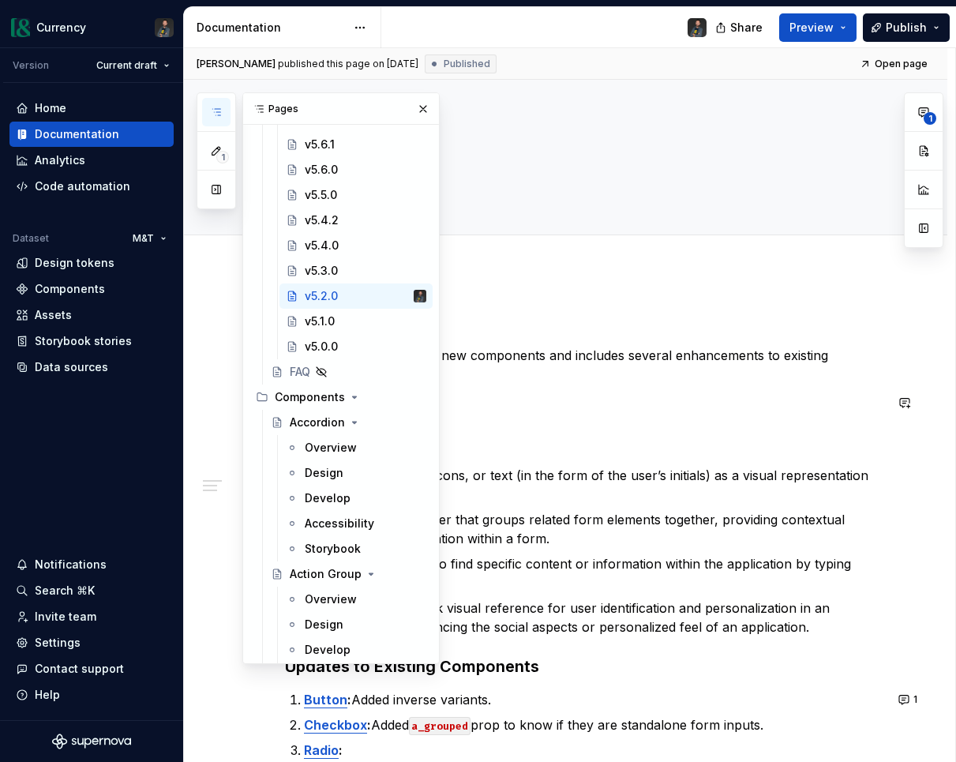
click at [629, 420] on div "Summary This release introduces 4 new components and includes several enhanceme…" at bounding box center [584, 682] width 599 height 749
click at [426, 107] on button "button" at bounding box center [423, 109] width 22 height 22
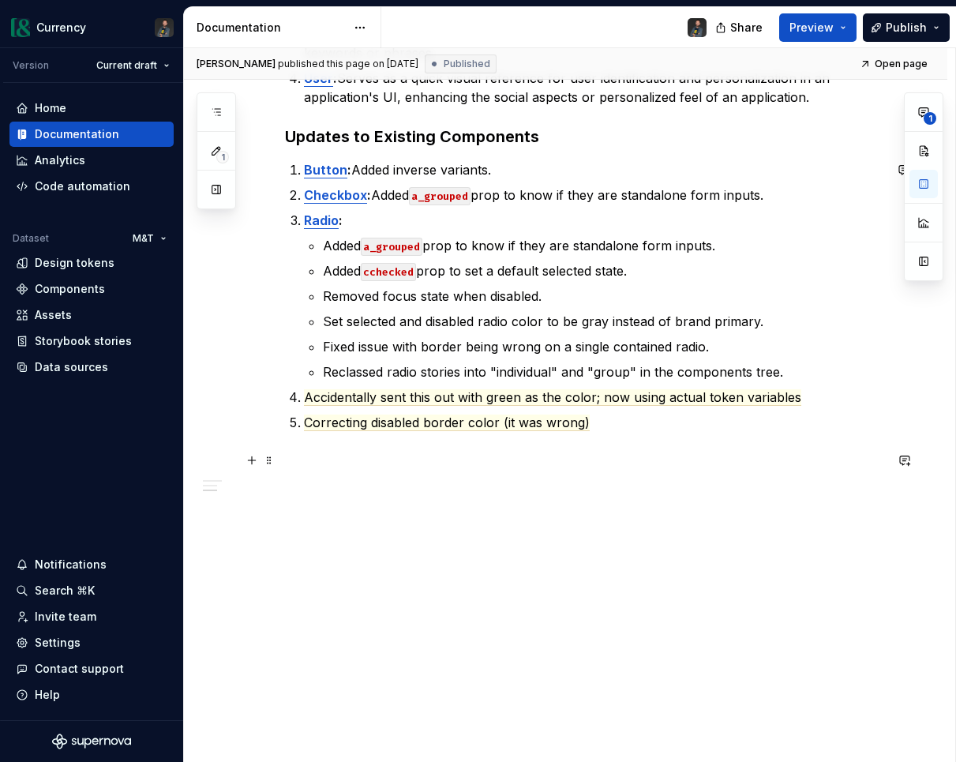
scroll to position [541, 0]
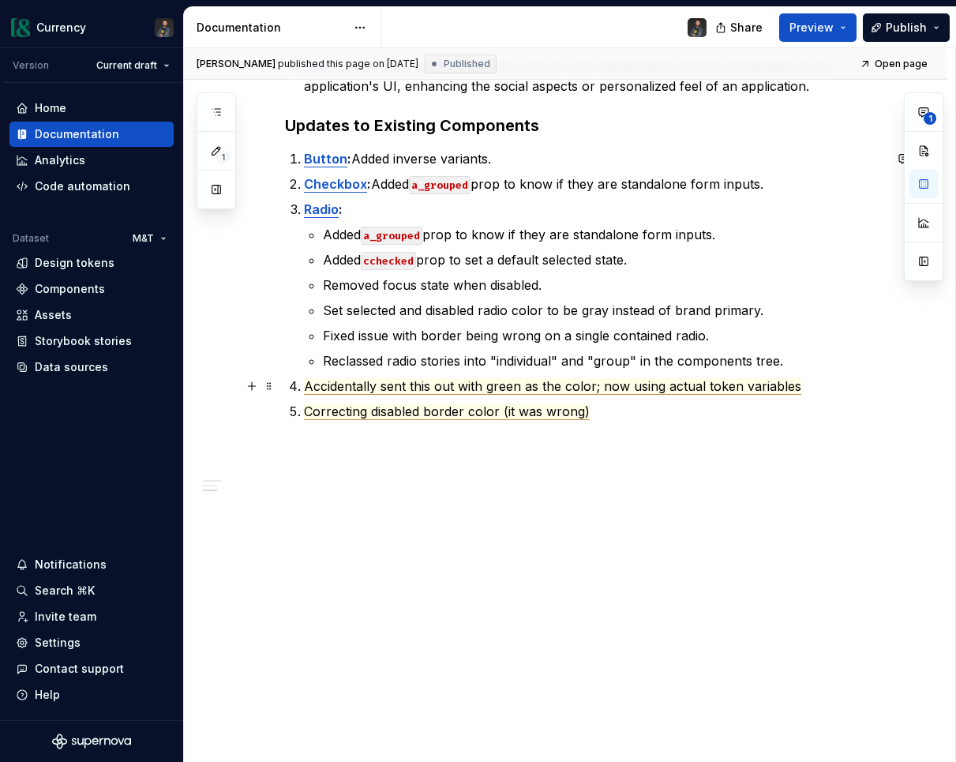
click at [567, 389] on span "Accidentally sent this out with green as the color; now using actual token vari…" at bounding box center [552, 386] width 497 height 17
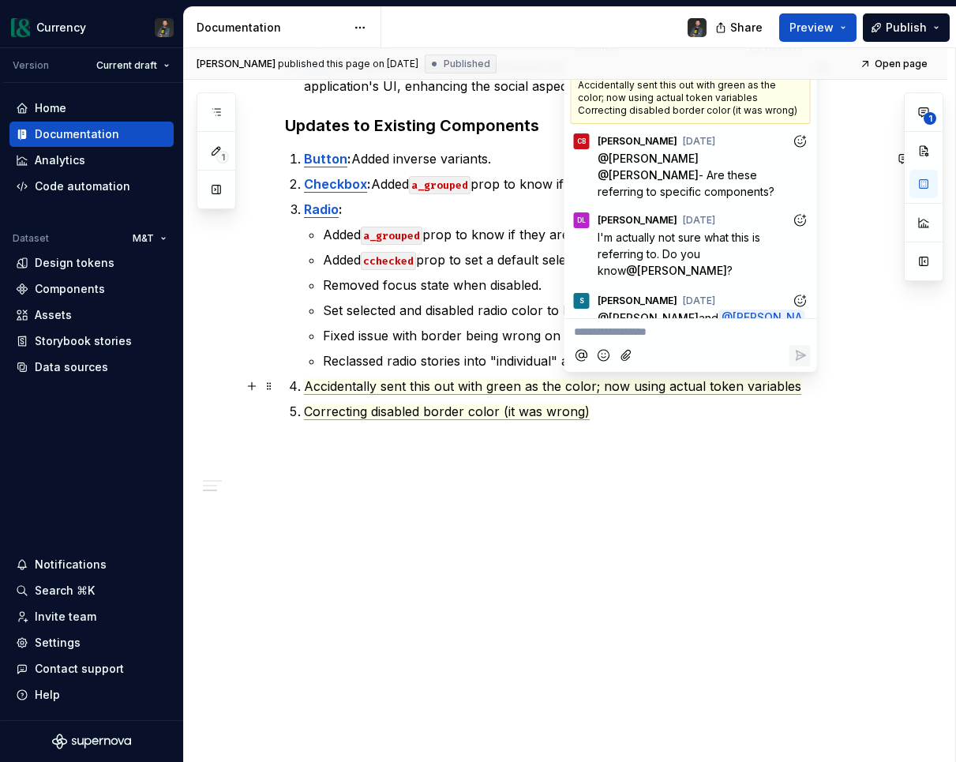
scroll to position [129, 0]
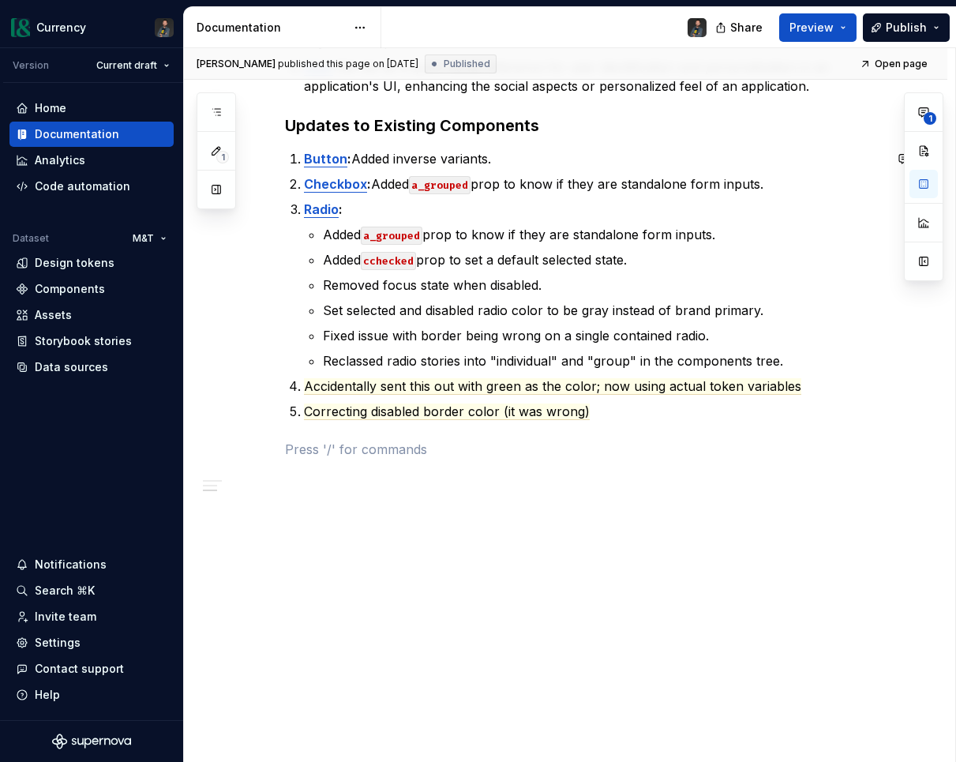
click at [601, 423] on div "Summary This release introduces 4 new components and includes several enhanceme…" at bounding box center [584, 141] width 599 height 749
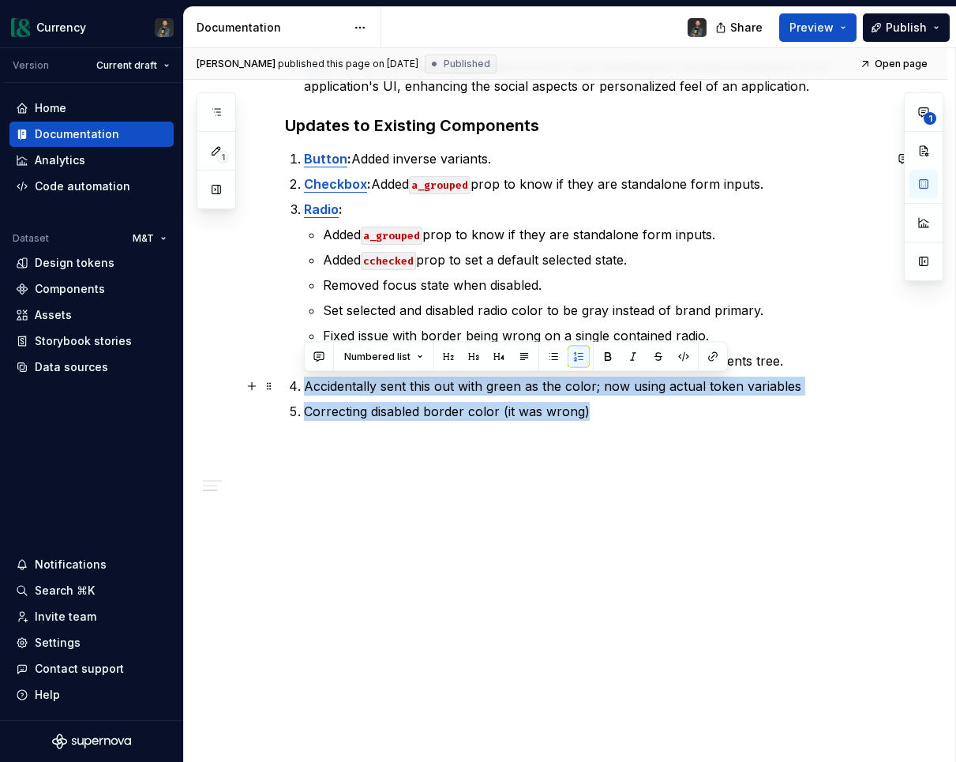
drag, startPoint x: 592, startPoint y: 413, endPoint x: 297, endPoint y: 384, distance: 296.8
click at [304, 384] on ol "Button : Added inverse variants. Checkbox : Added a_grouped prop to know if the…" at bounding box center [594, 285] width 580 height 272
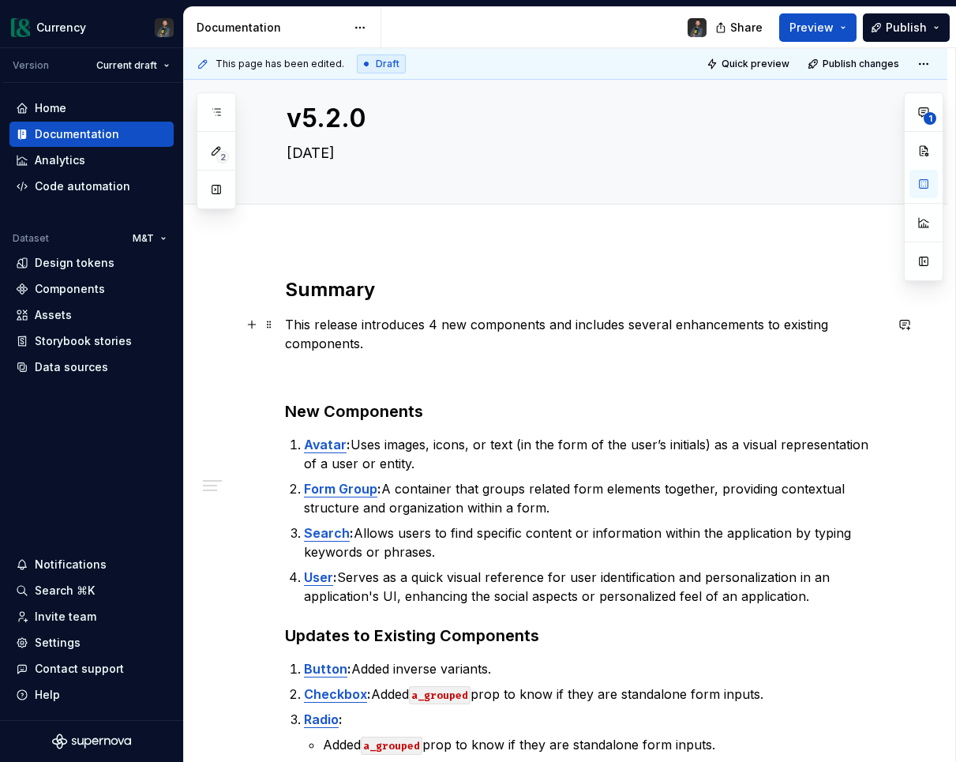
scroll to position [0, 0]
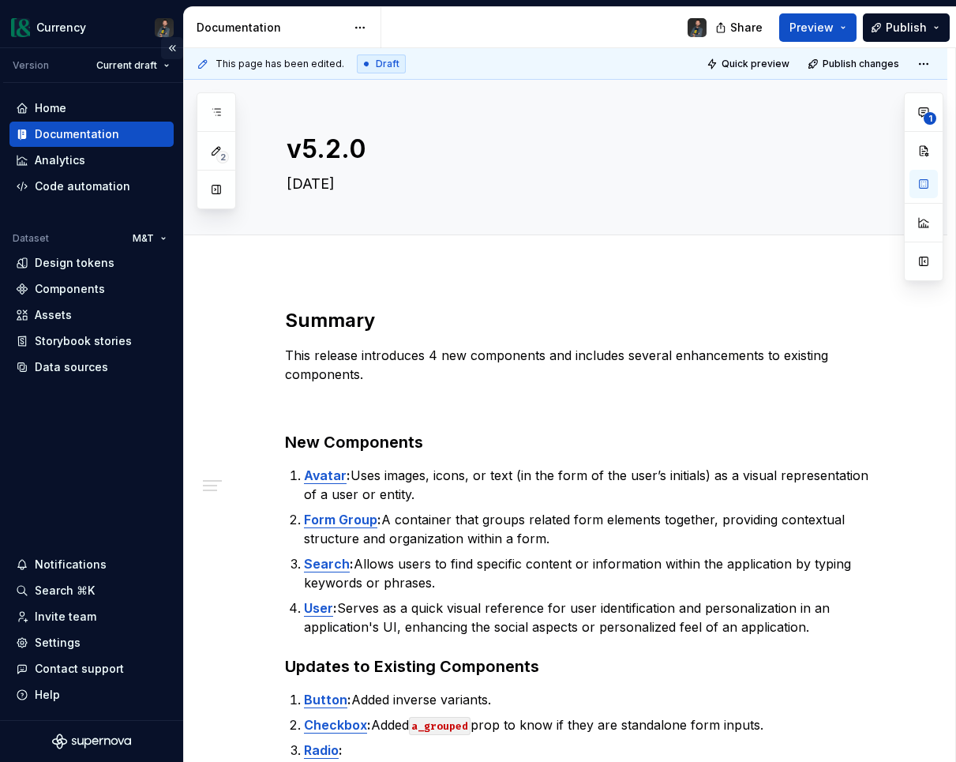
click at [171, 45] on button "Collapse sidebar" at bounding box center [172, 48] width 22 height 22
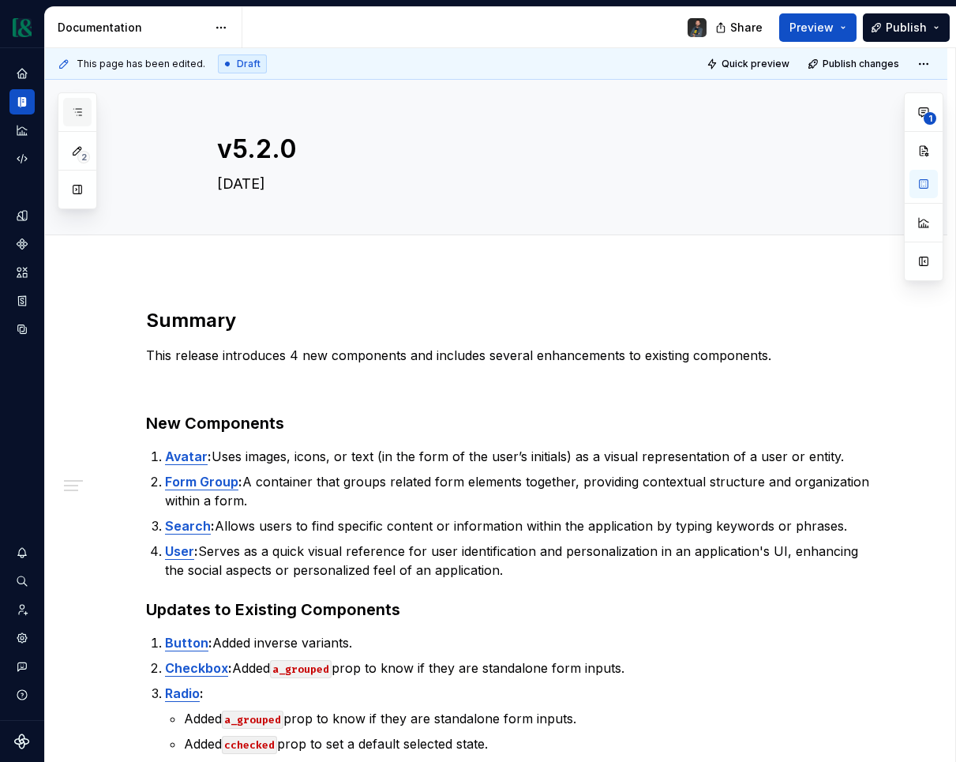
click at [81, 109] on icon "button" at bounding box center [77, 112] width 8 height 6
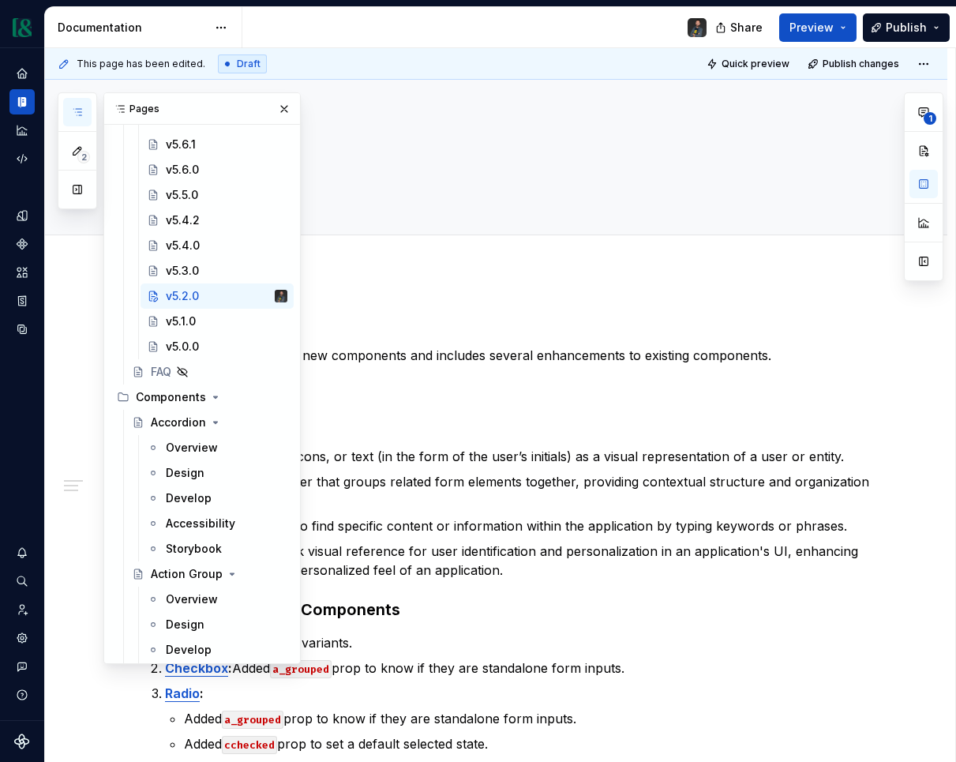
click at [81, 109] on icon "button" at bounding box center [77, 112] width 8 height 6
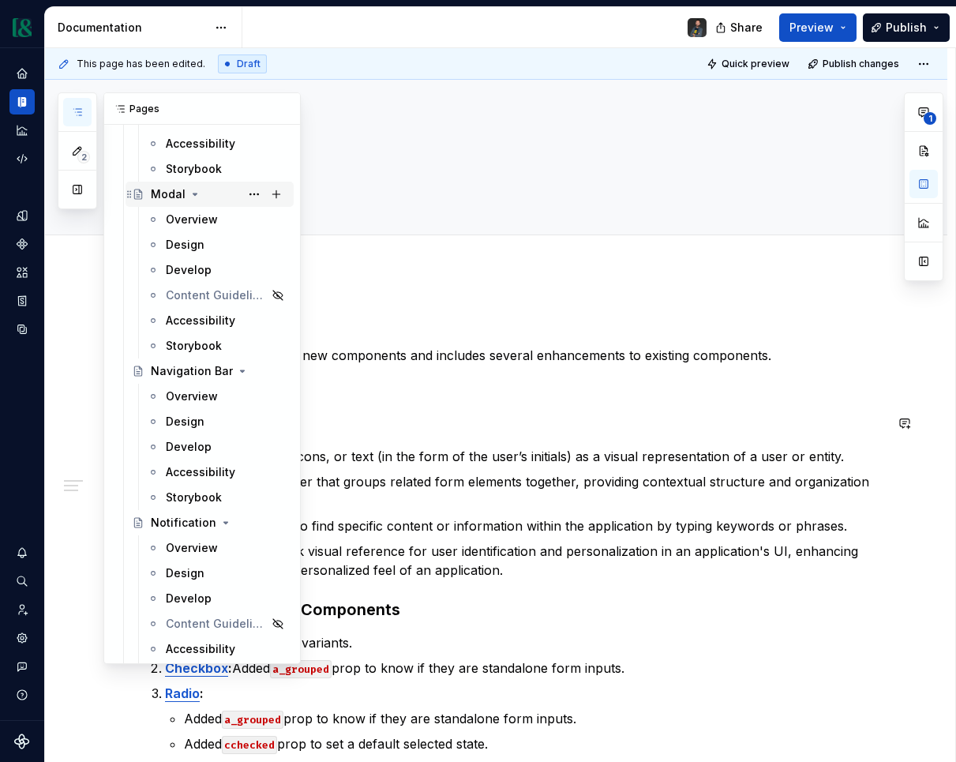
scroll to position [4451, 0]
click at [186, 391] on div "Overview" at bounding box center [192, 396] width 52 height 16
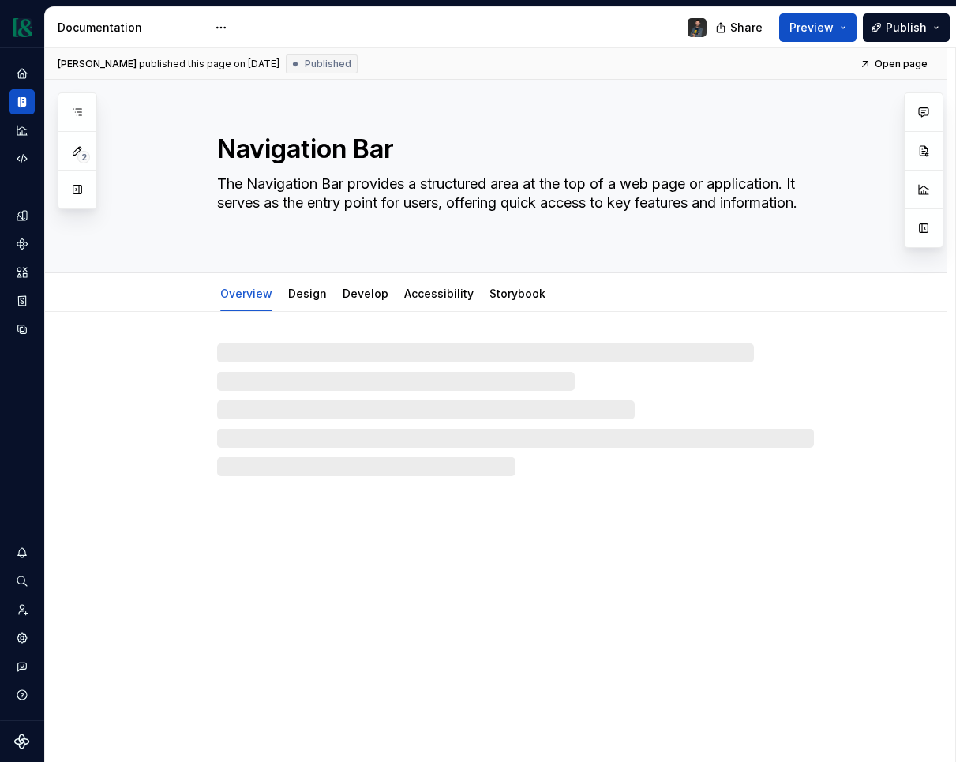
type textarea "*"
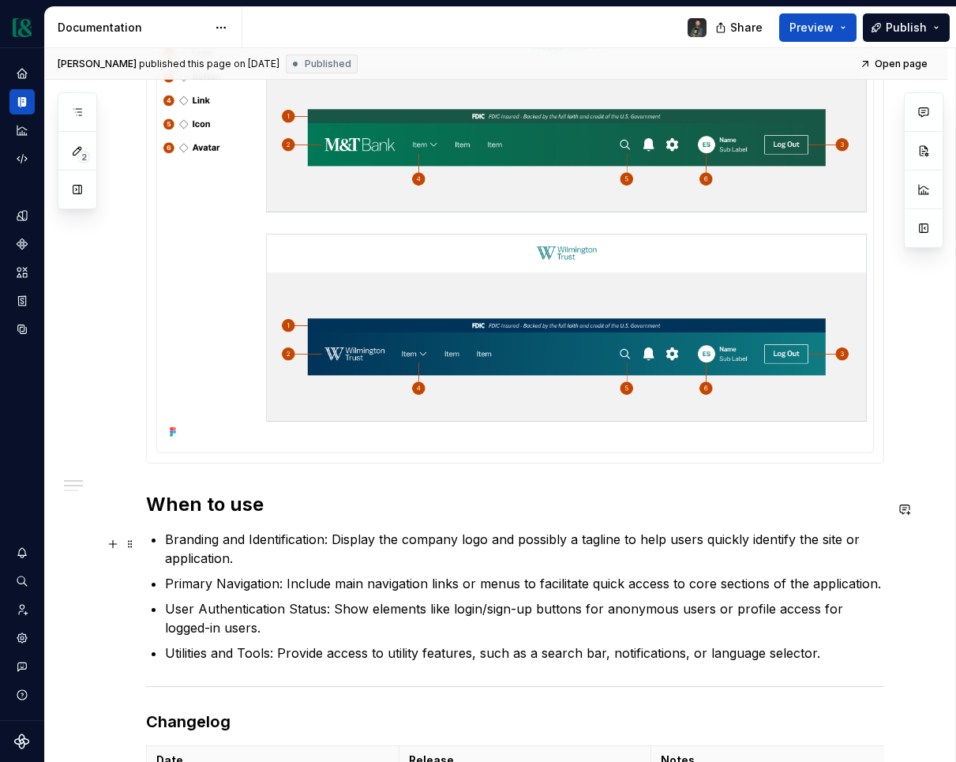
scroll to position [955, 0]
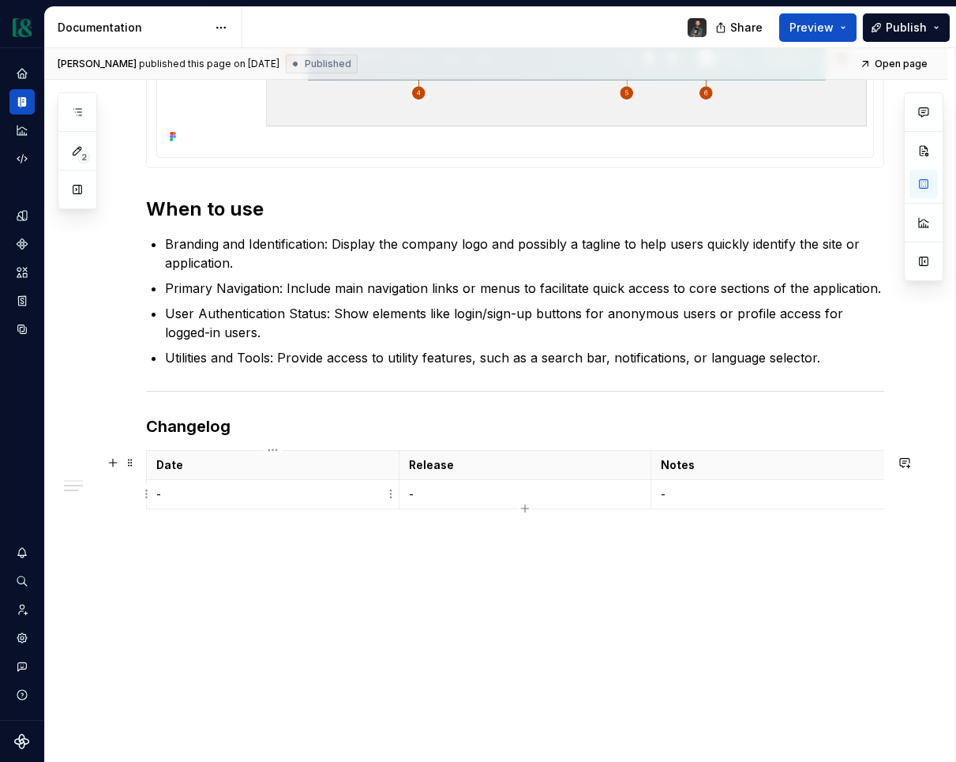
click at [279, 494] on p "-" at bounding box center [272, 494] width 233 height 16
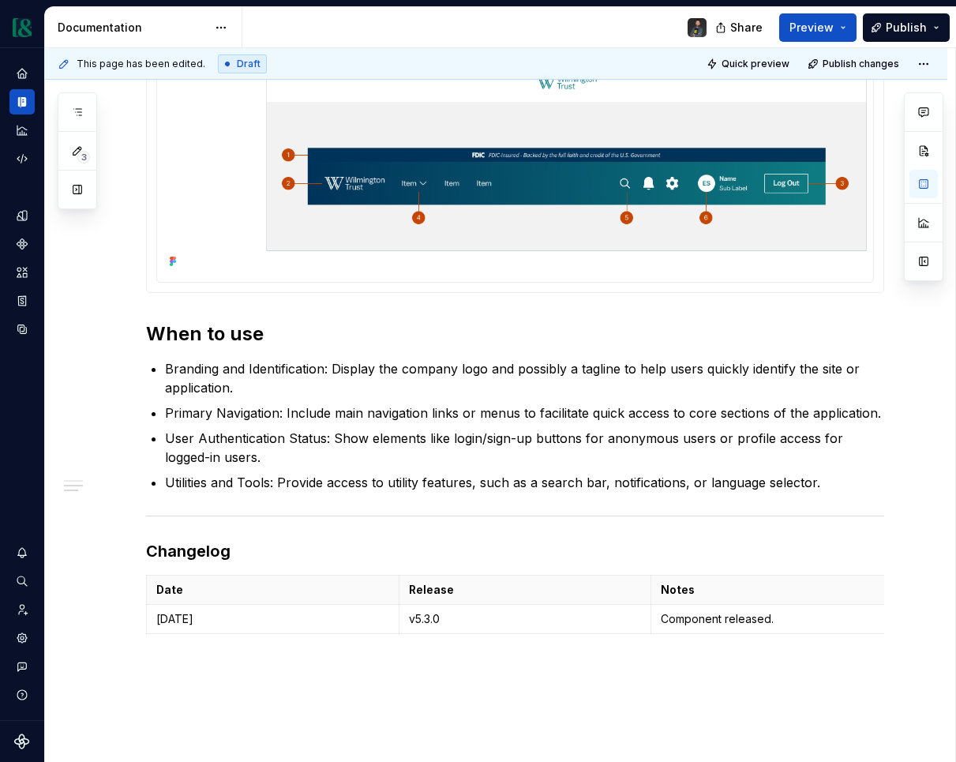
scroll to position [811, 0]
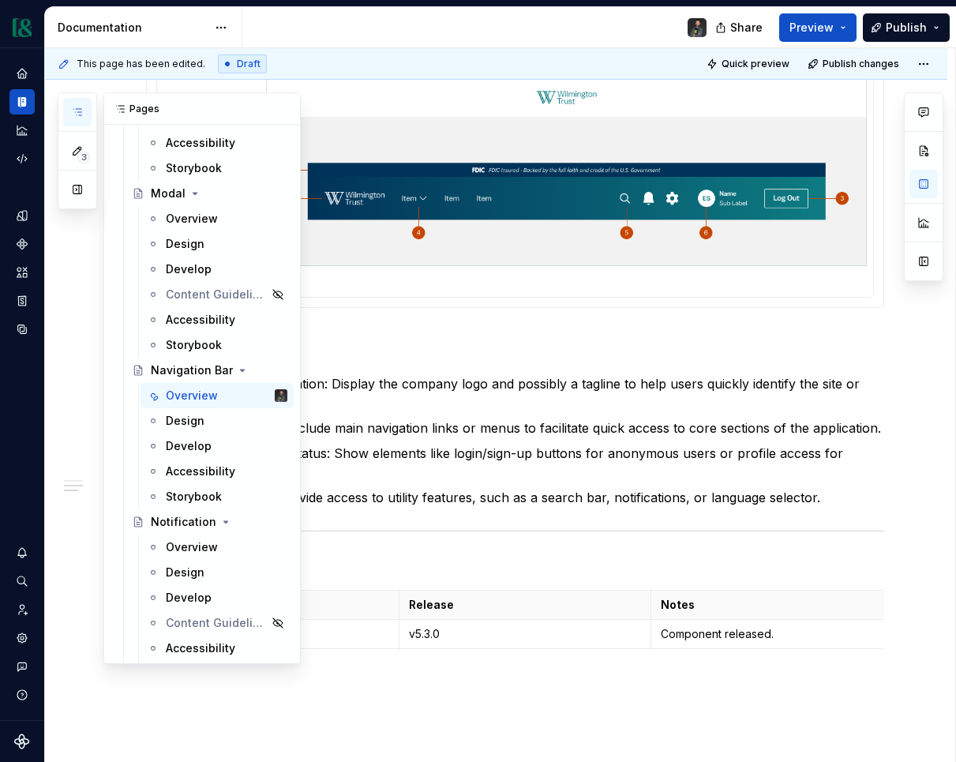
click at [89, 112] on button "button" at bounding box center [77, 112] width 28 height 28
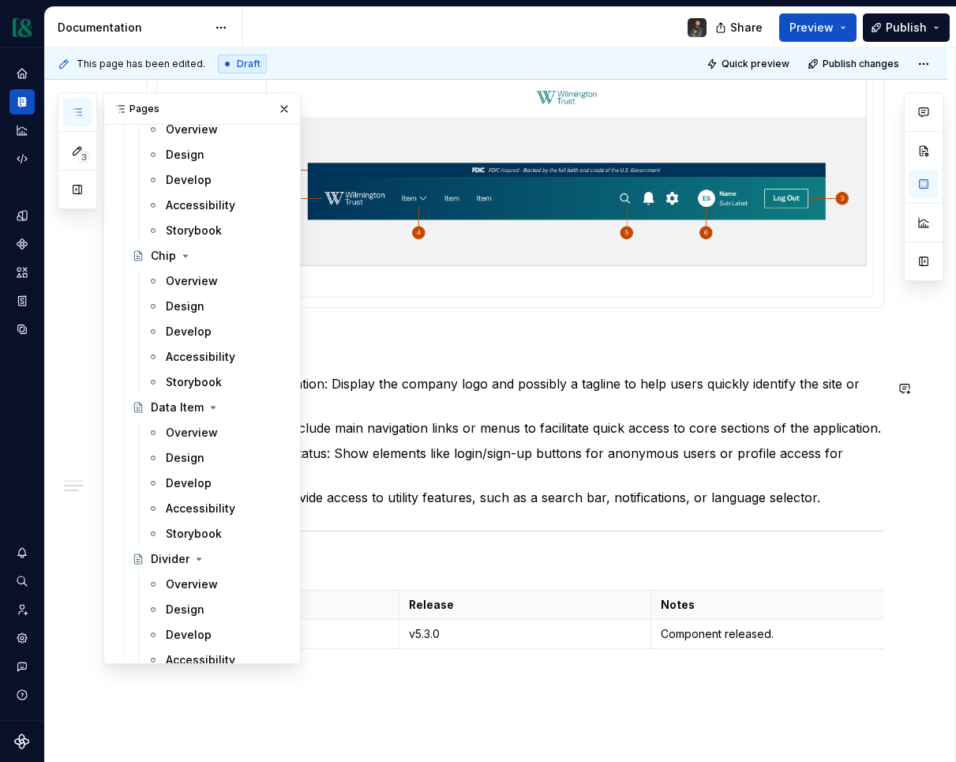
scroll to position [2597, 0]
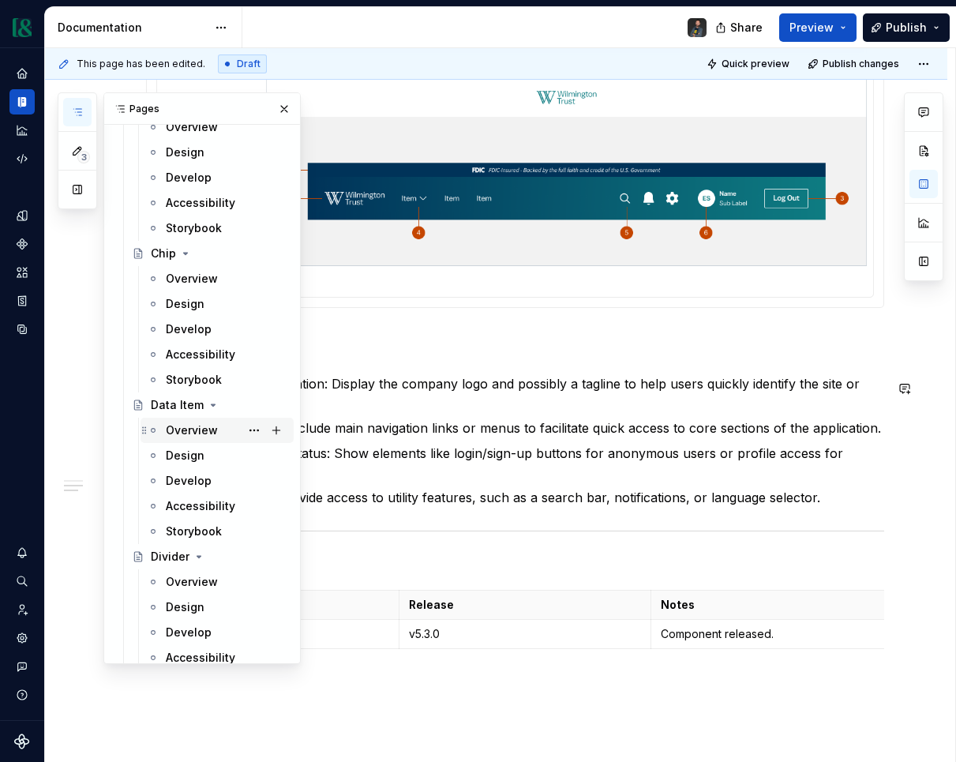
click at [197, 429] on div "Overview" at bounding box center [192, 430] width 52 height 16
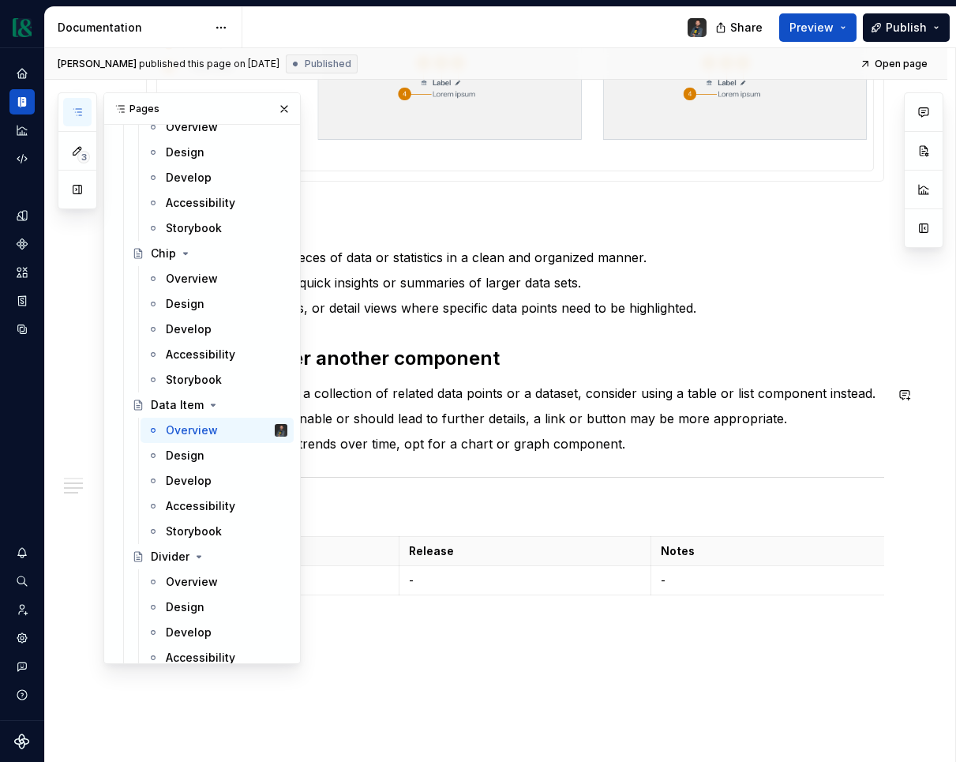
scroll to position [783, 0]
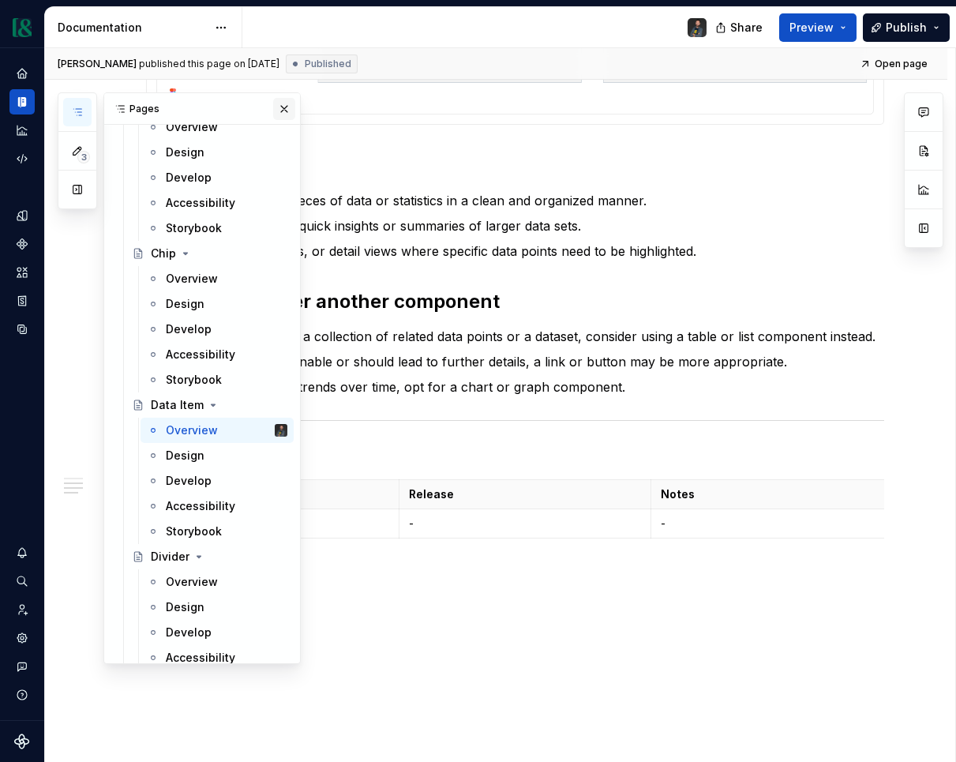
type textarea "*"
click at [283, 105] on button "button" at bounding box center [284, 109] width 22 height 22
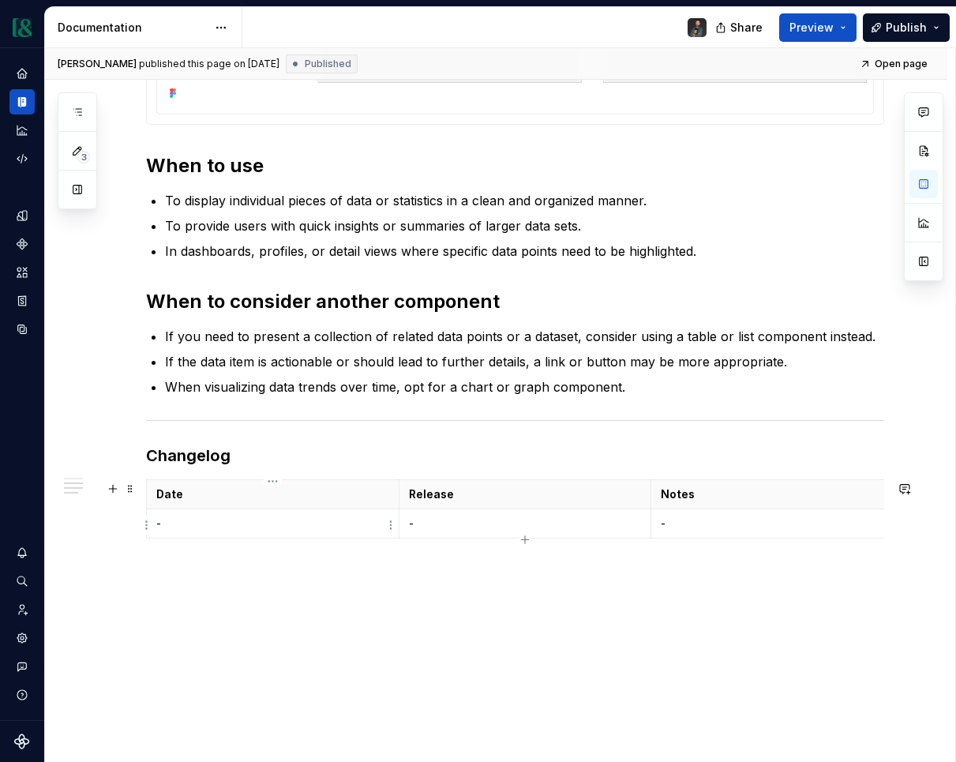
click at [183, 529] on p "-" at bounding box center [272, 524] width 233 height 16
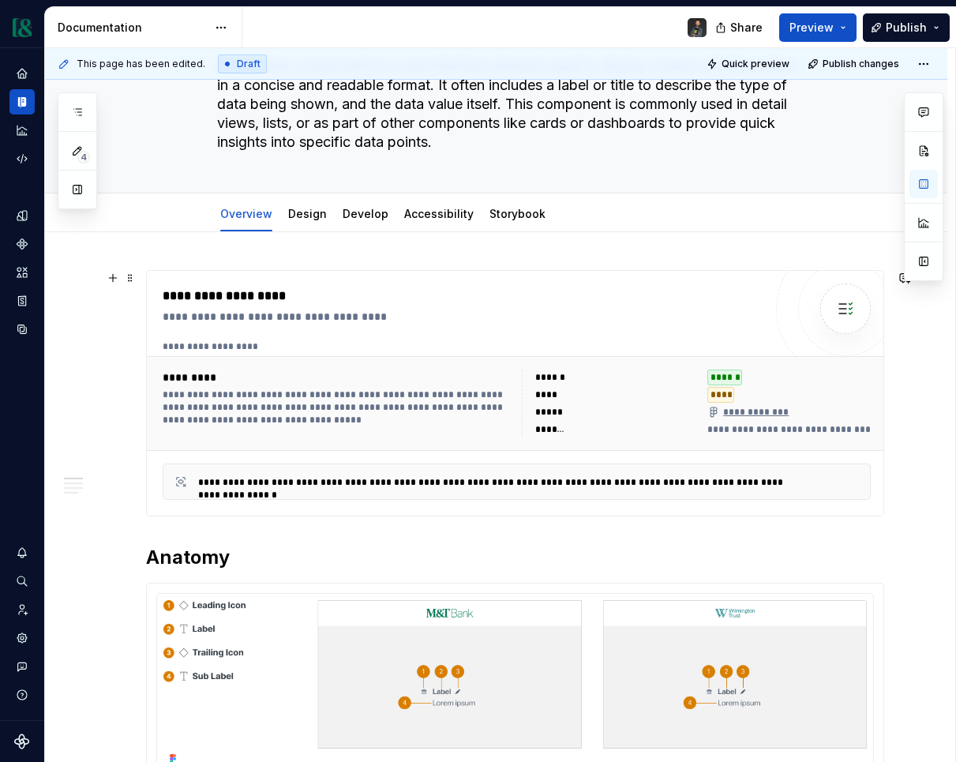
scroll to position [0, 0]
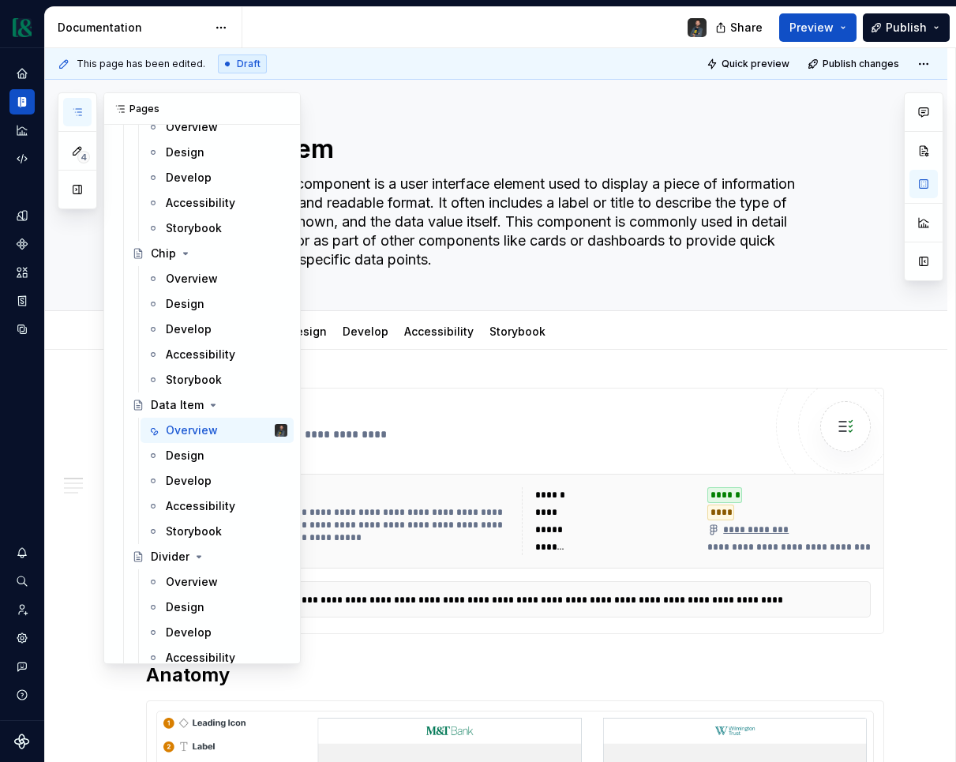
click at [84, 108] on button "button" at bounding box center [77, 112] width 28 height 28
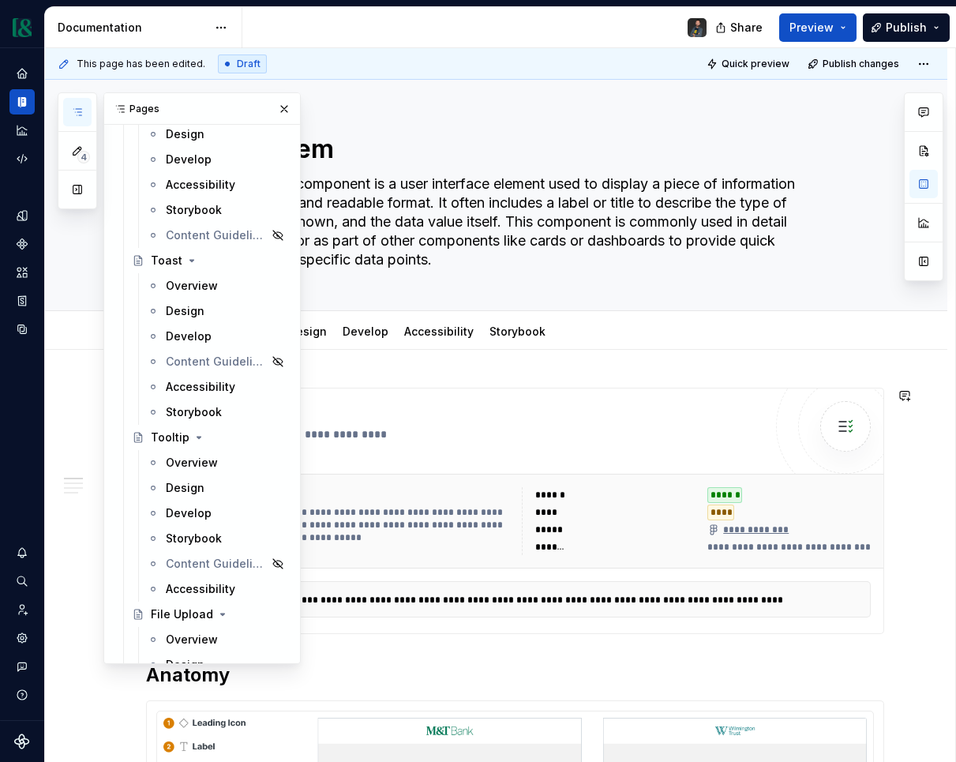
scroll to position [7049, 0]
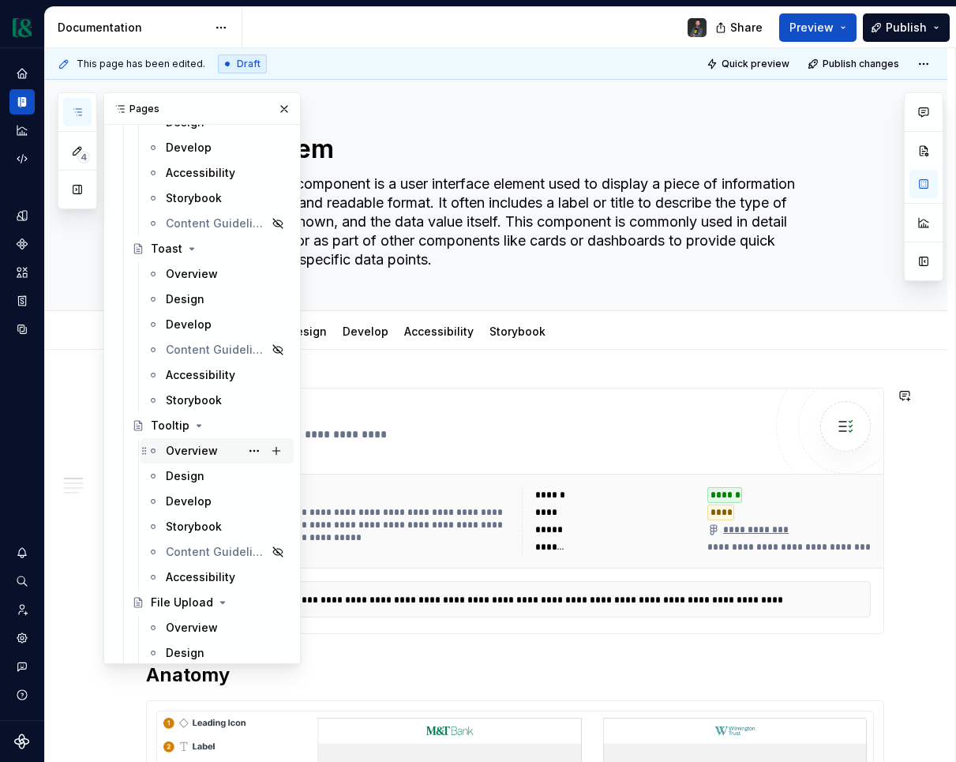
click at [195, 458] on div "Overview" at bounding box center [192, 451] width 52 height 16
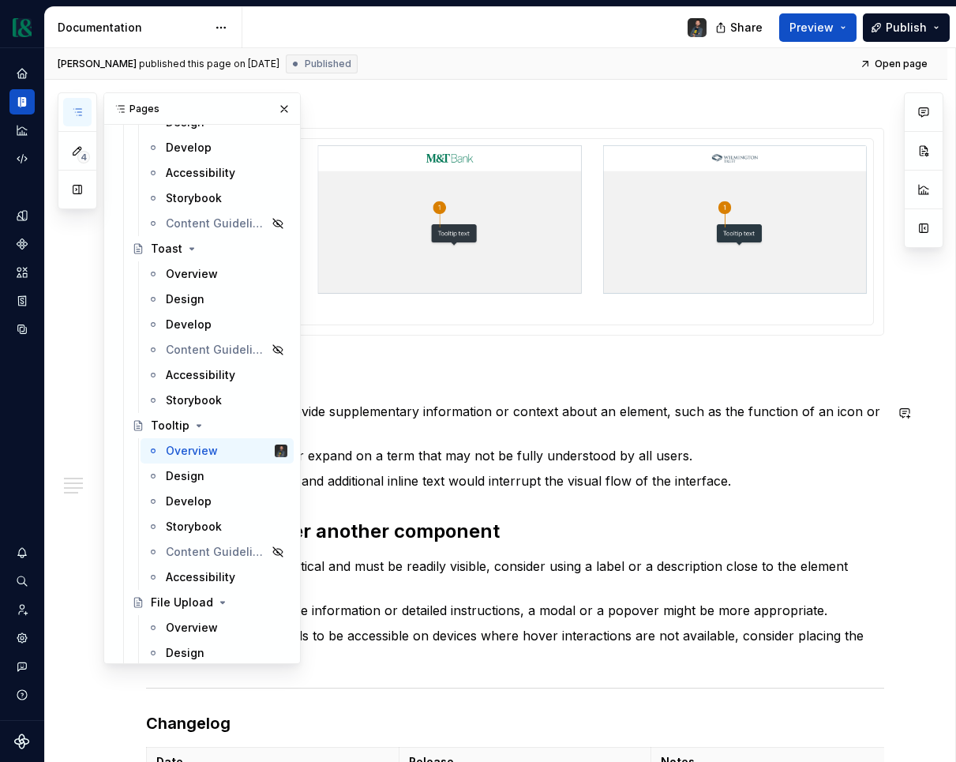
scroll to position [570, 0]
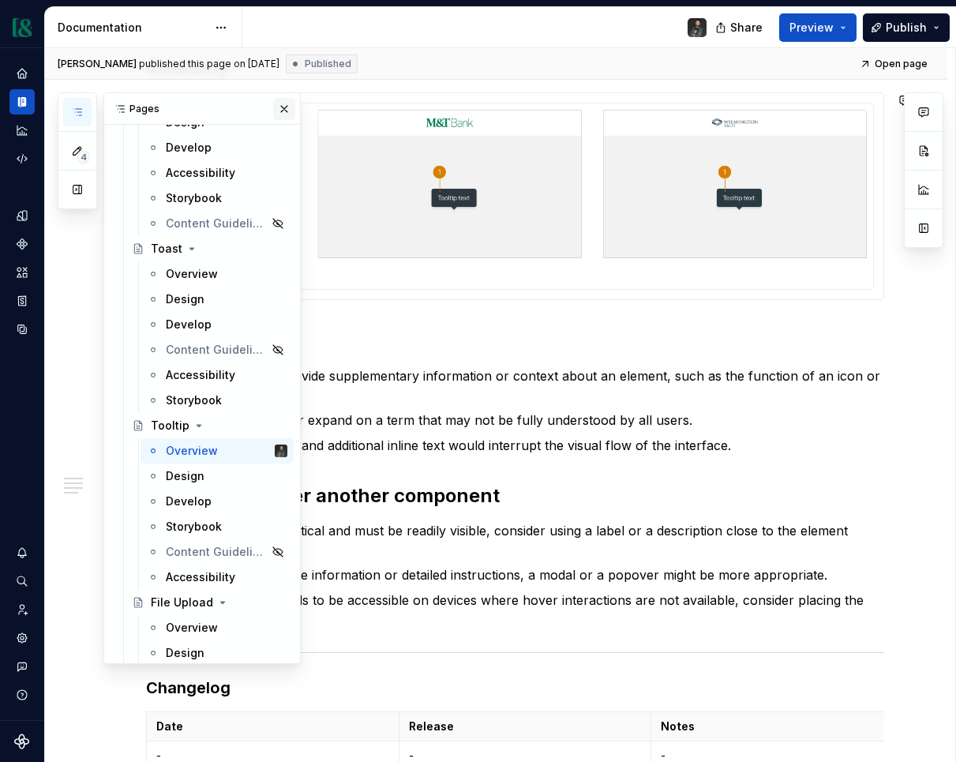
type textarea "*"
click at [289, 107] on button "button" at bounding box center [284, 109] width 22 height 22
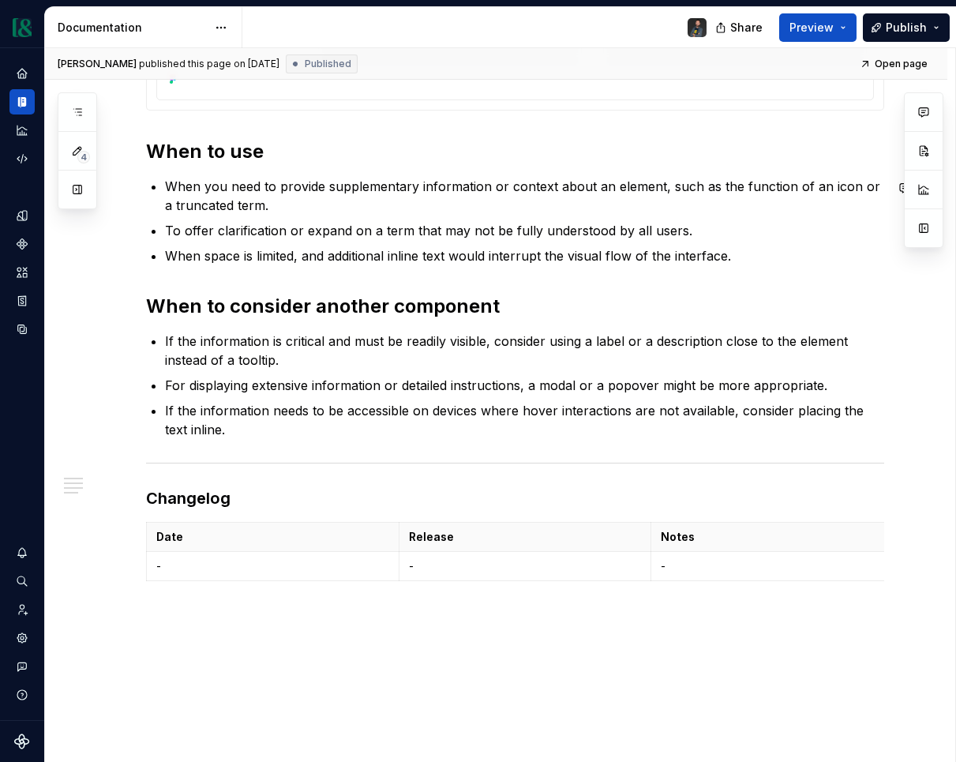
scroll to position [833, 0]
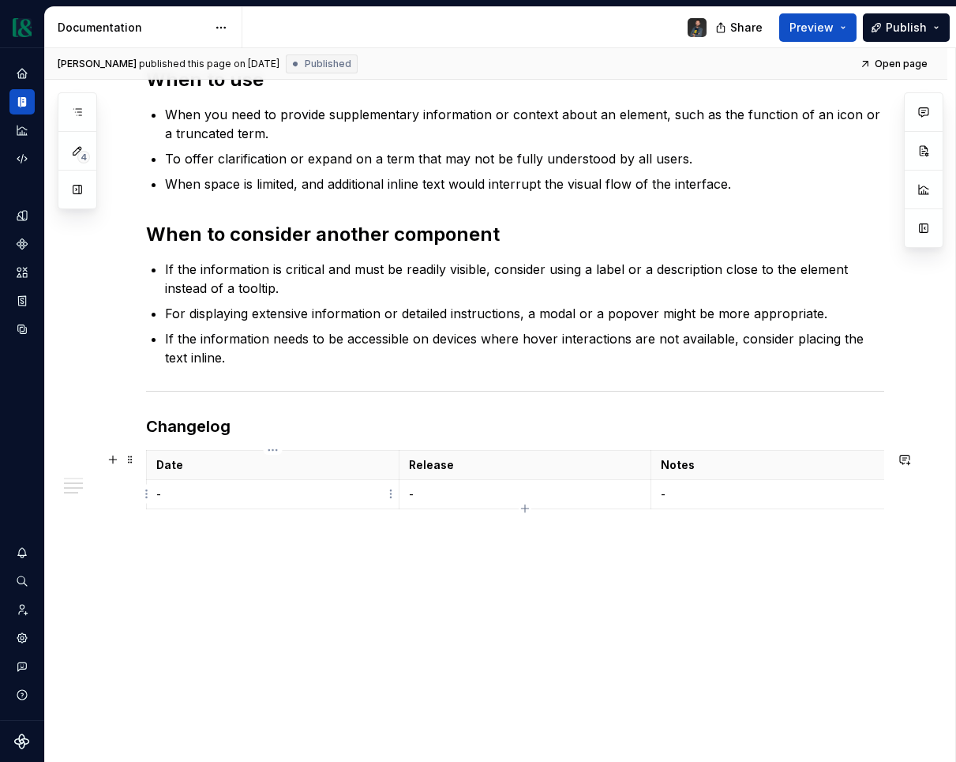
click at [225, 501] on p "-" at bounding box center [272, 494] width 233 height 16
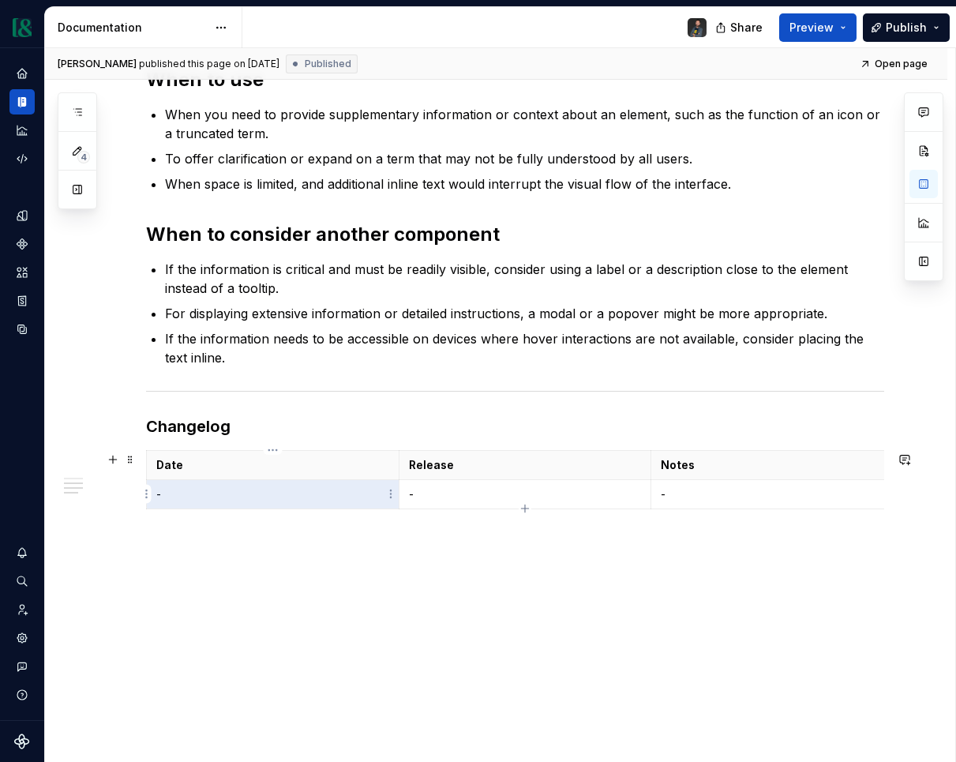
click at [225, 501] on p "-" at bounding box center [272, 494] width 233 height 16
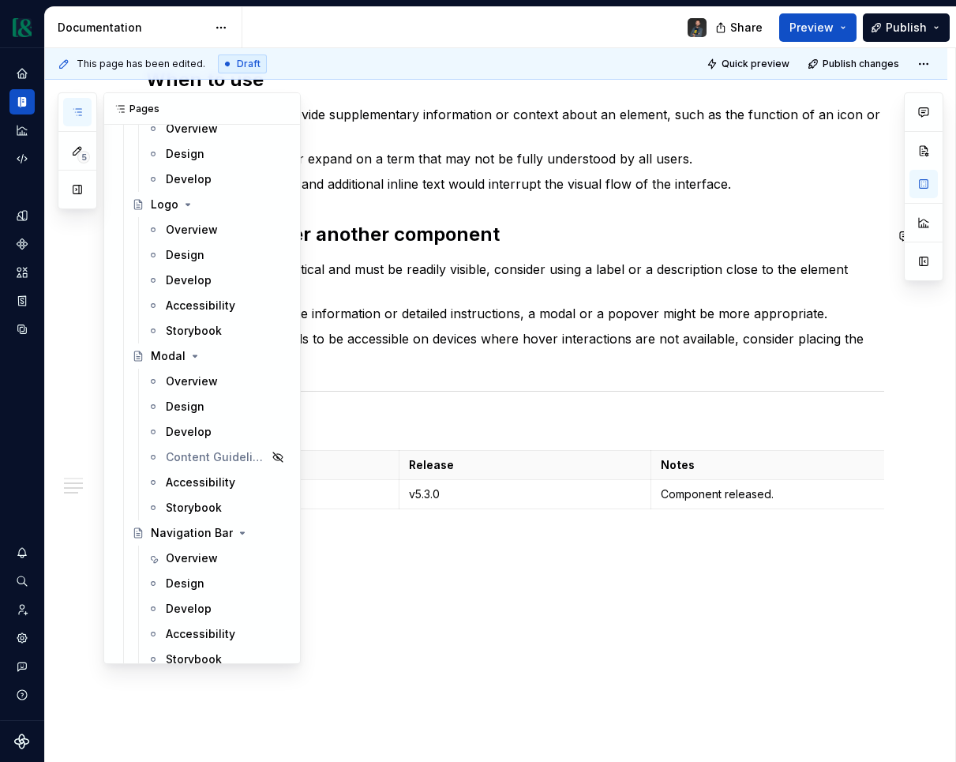
scroll to position [4288, 0]
click at [216, 376] on div "Overview" at bounding box center [227, 381] width 122 height 22
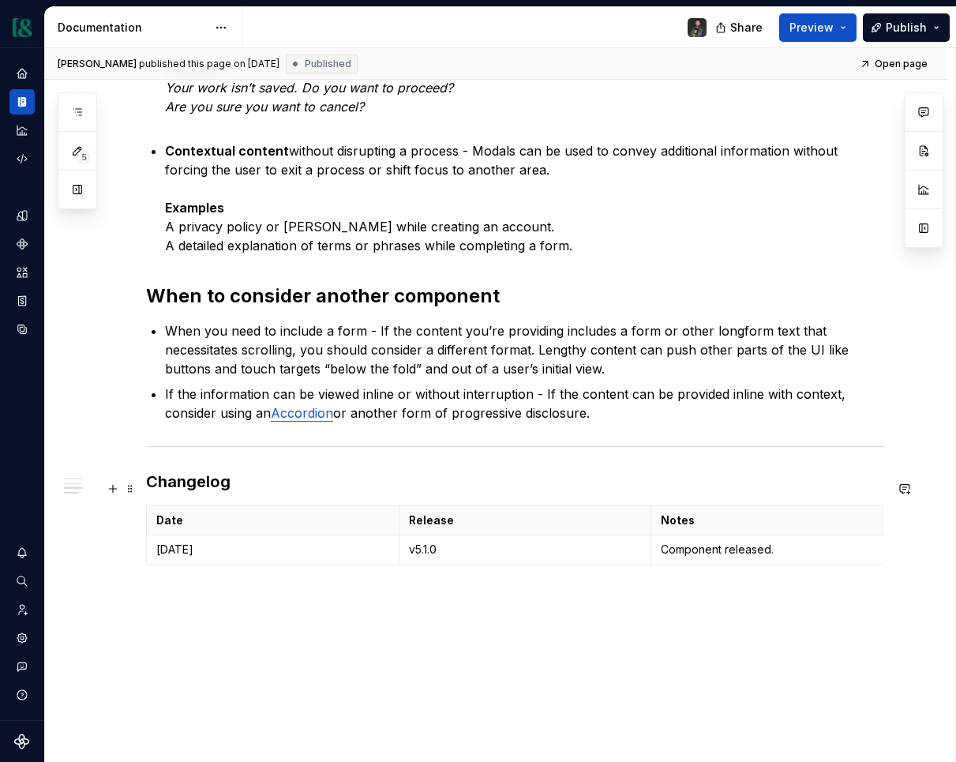
scroll to position [1433, 0]
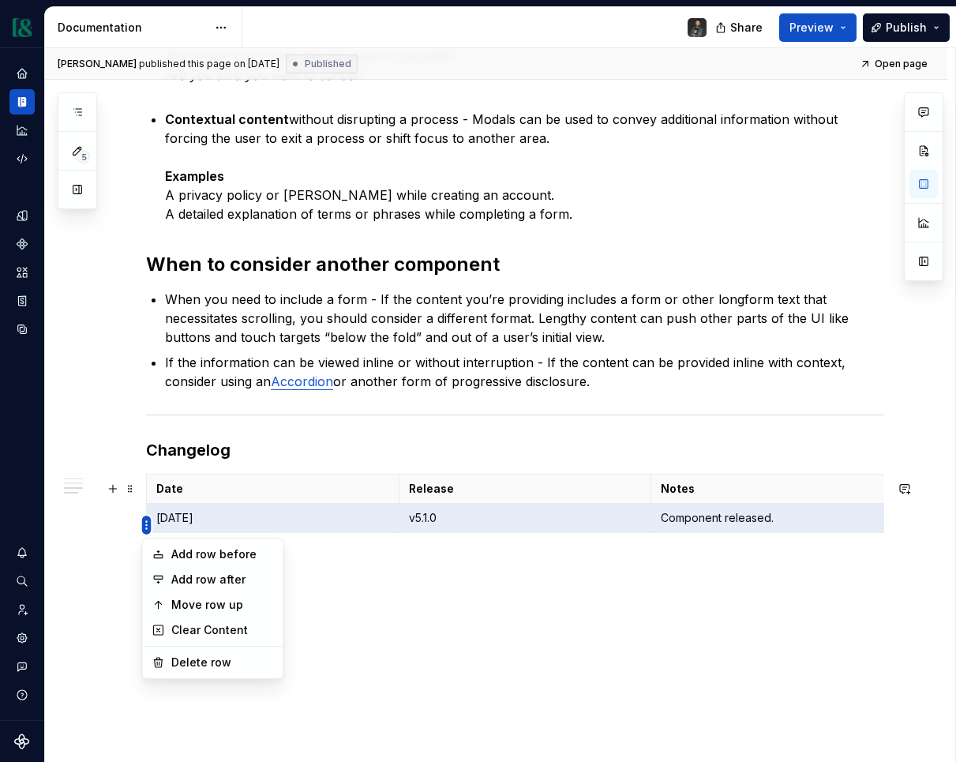
click at [148, 526] on html "Currency Dataset M&T Documentation Share Preview Publish 5 Pages Add Accessibil…" at bounding box center [478, 381] width 956 height 762
click at [246, 553] on div "Add row before" at bounding box center [222, 554] width 103 height 16
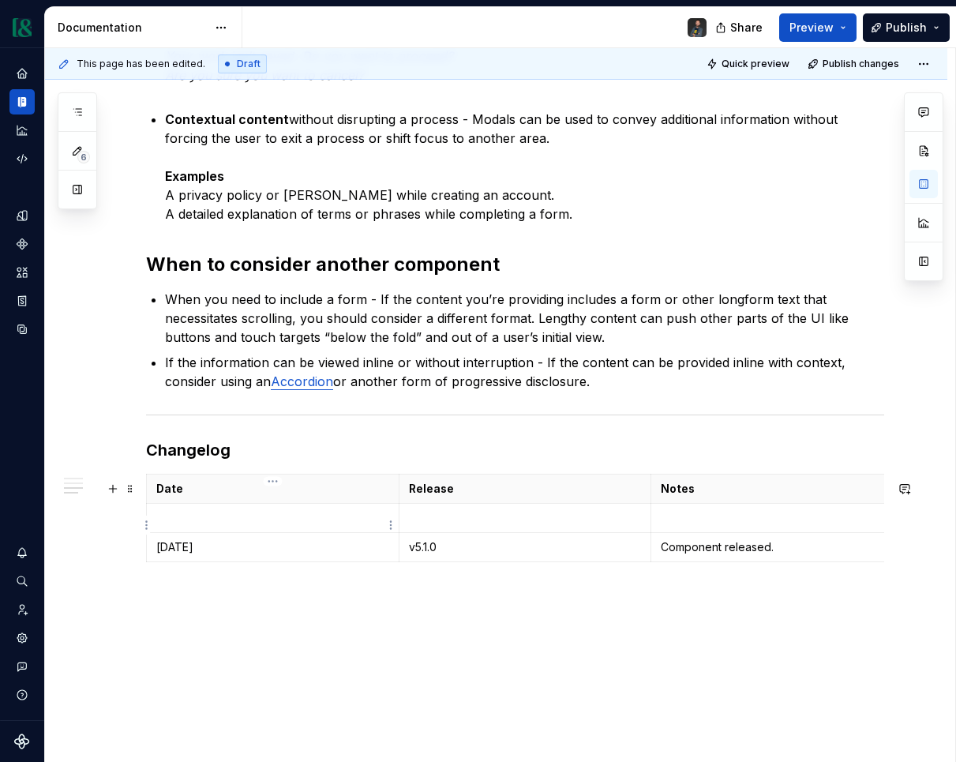
click at [238, 526] on p at bounding box center [272, 518] width 233 height 16
type textarea "*"
click at [236, 526] on p at bounding box center [272, 518] width 233 height 16
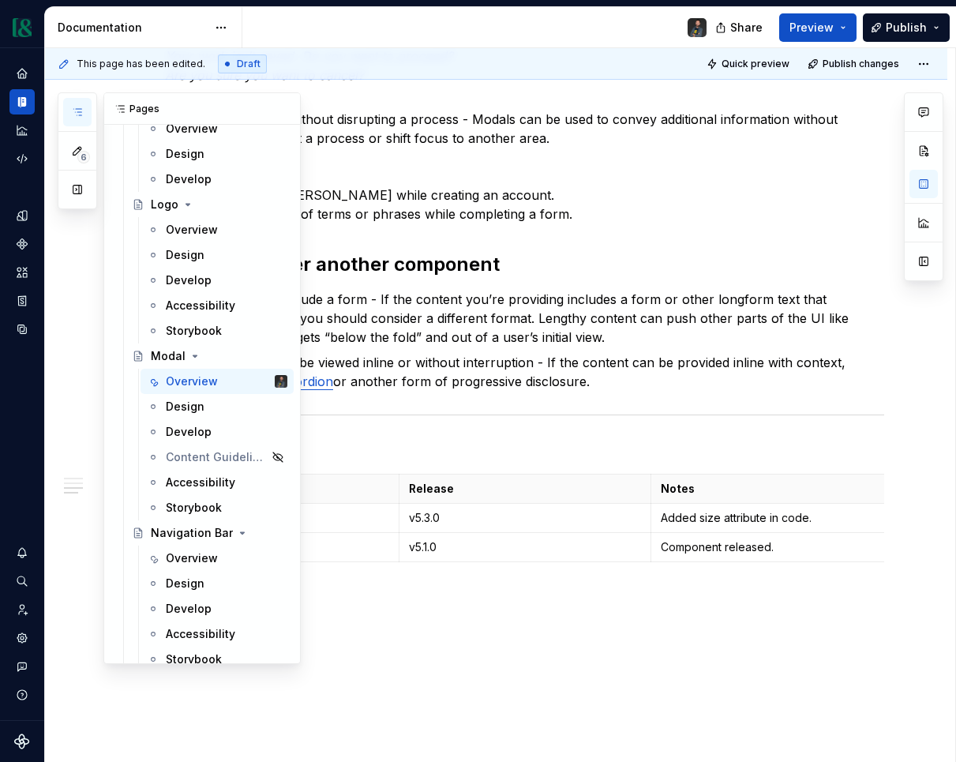
click at [72, 105] on button "button" at bounding box center [77, 112] width 28 height 28
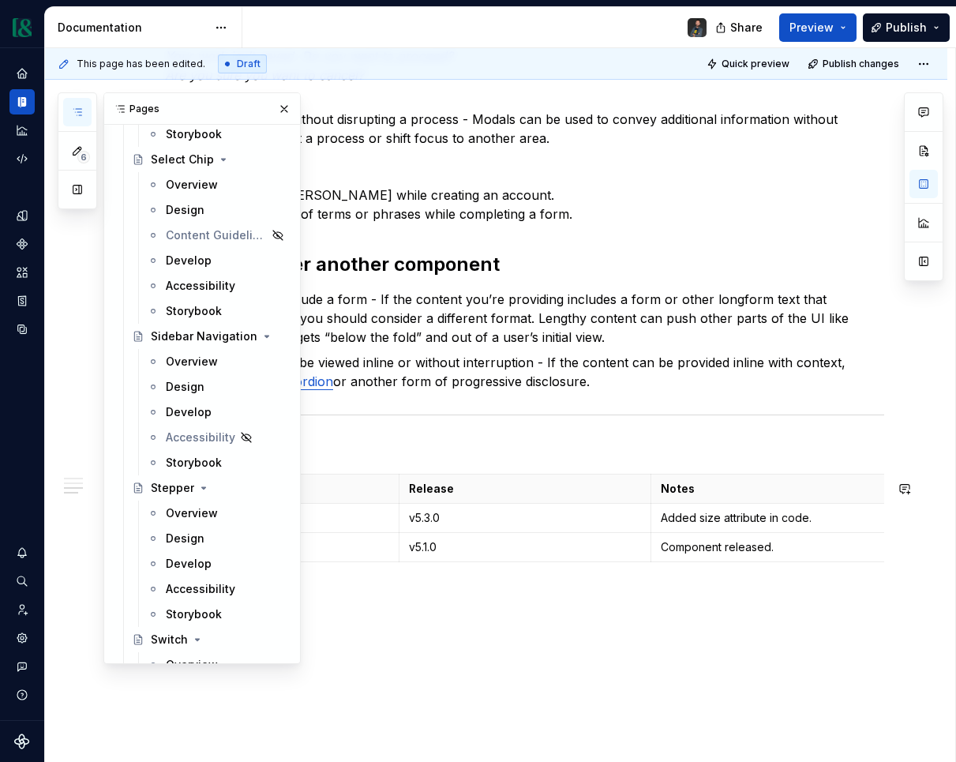
scroll to position [5913, 0]
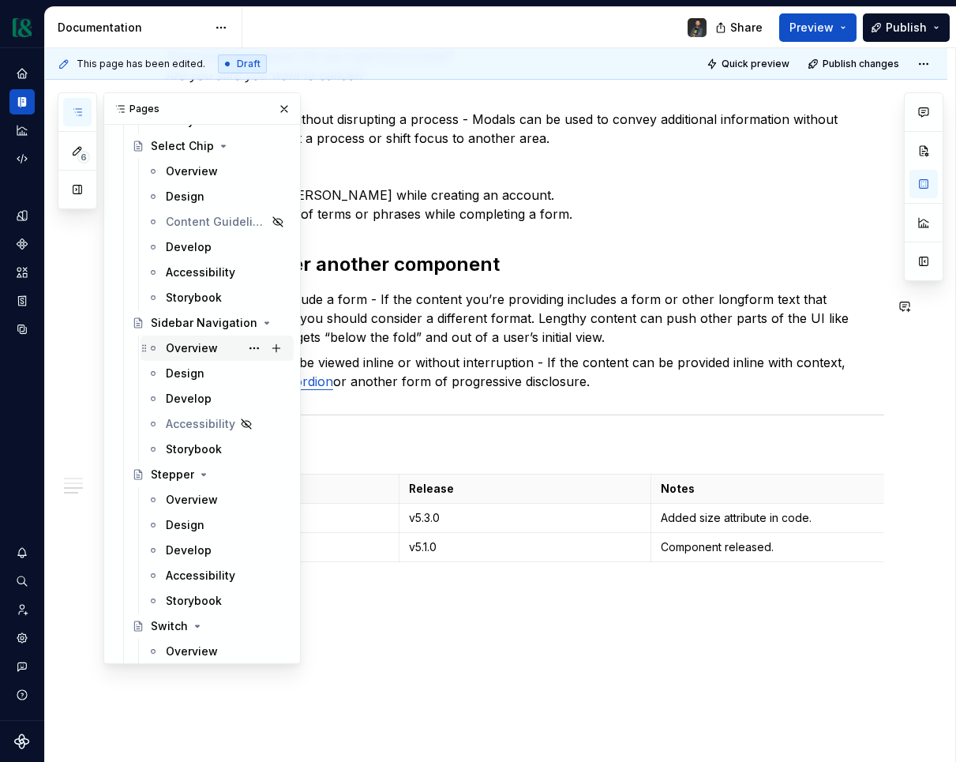
click at [201, 345] on div "Overview" at bounding box center [192, 348] width 52 height 16
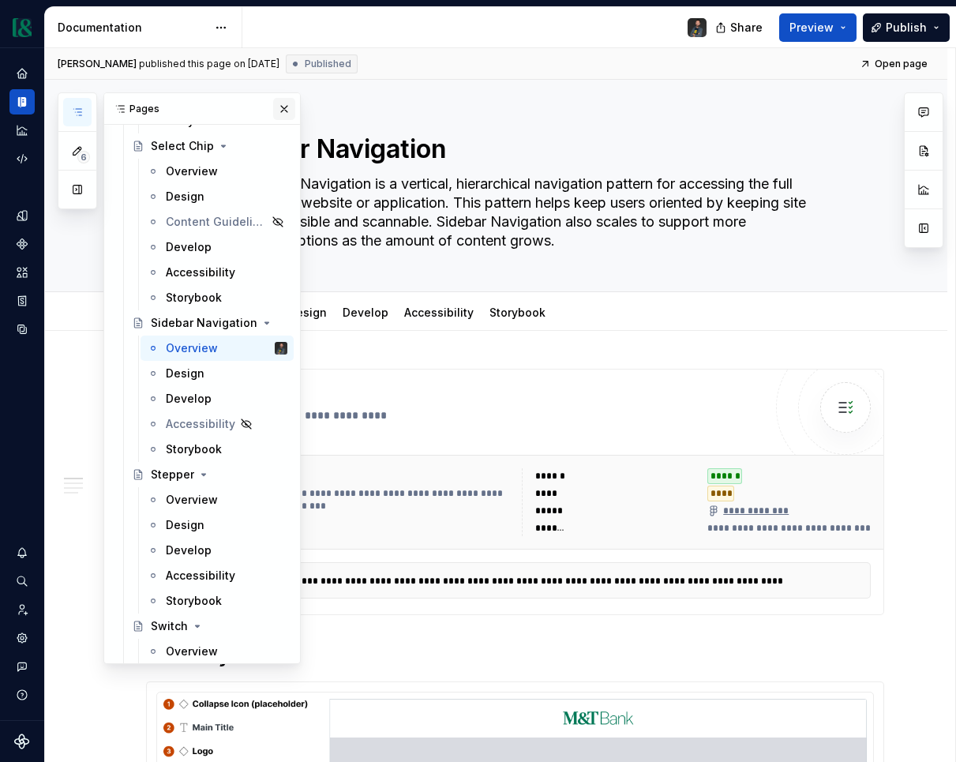
click at [284, 106] on button "button" at bounding box center [284, 109] width 22 height 22
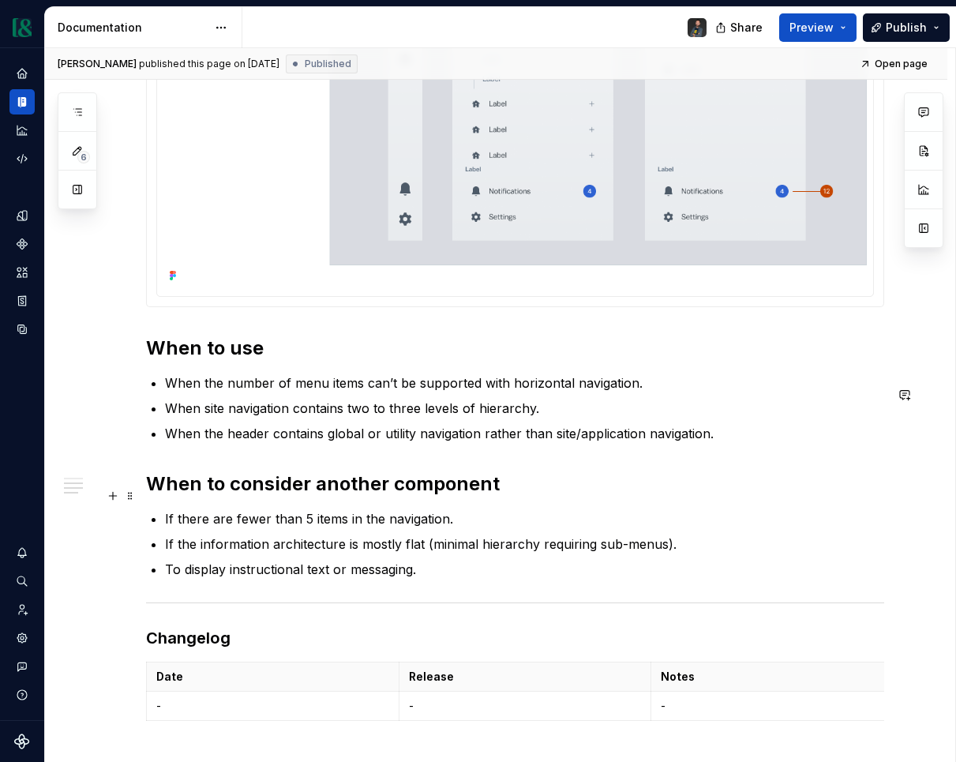
scroll to position [1709, 0]
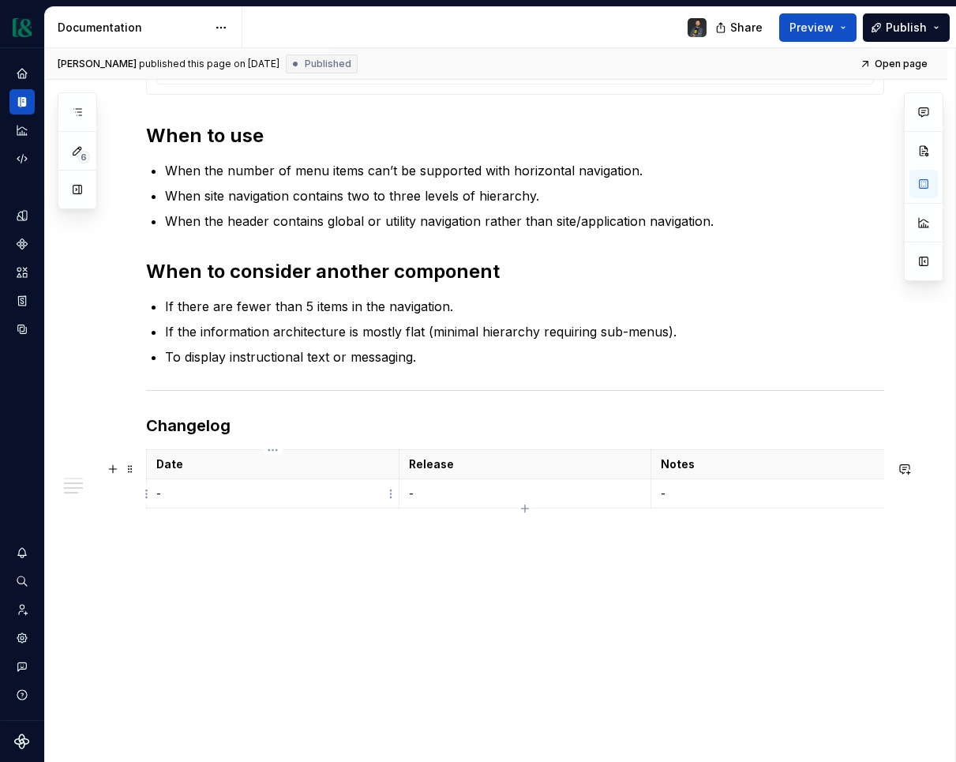
click at [322, 490] on p "-" at bounding box center [272, 494] width 233 height 16
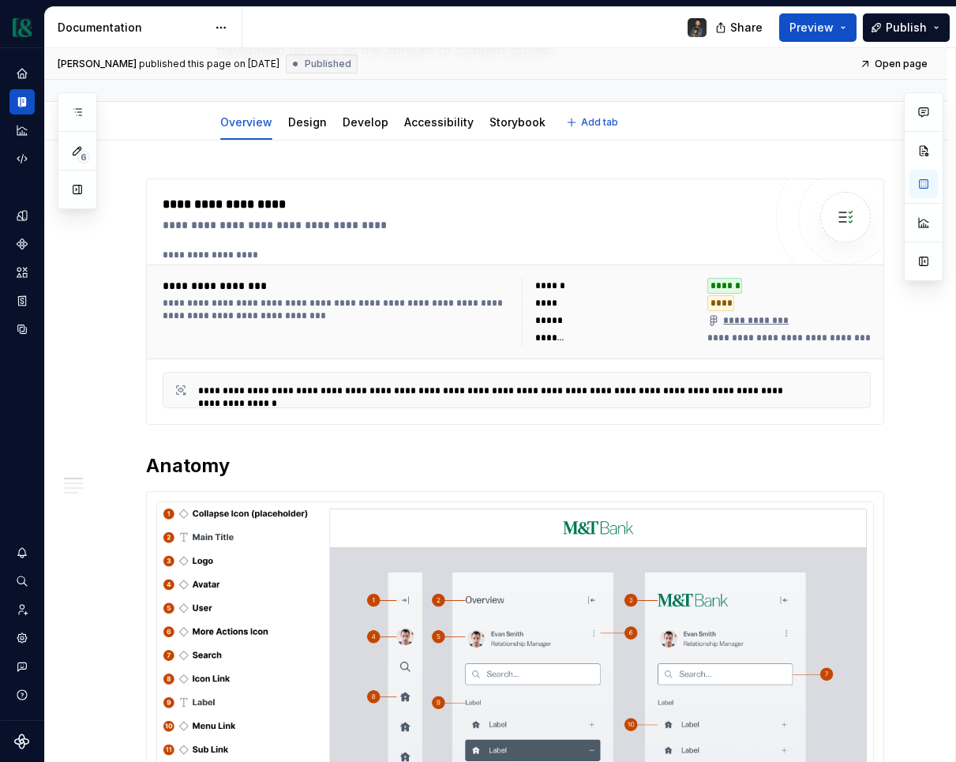
scroll to position [0, 0]
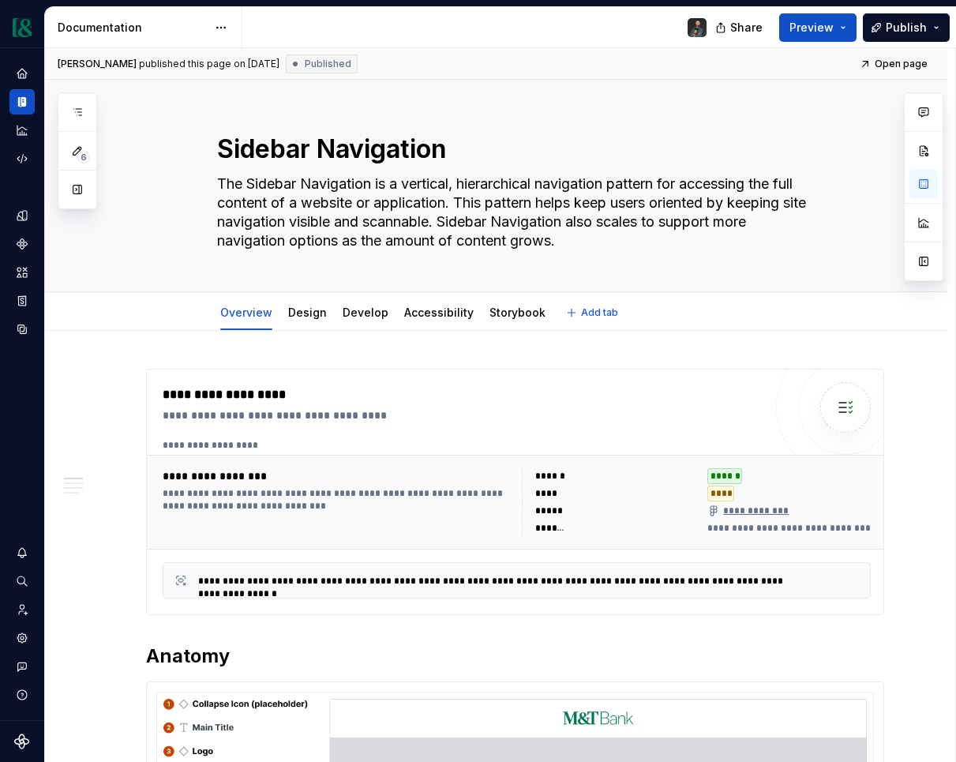
type textarea "*"
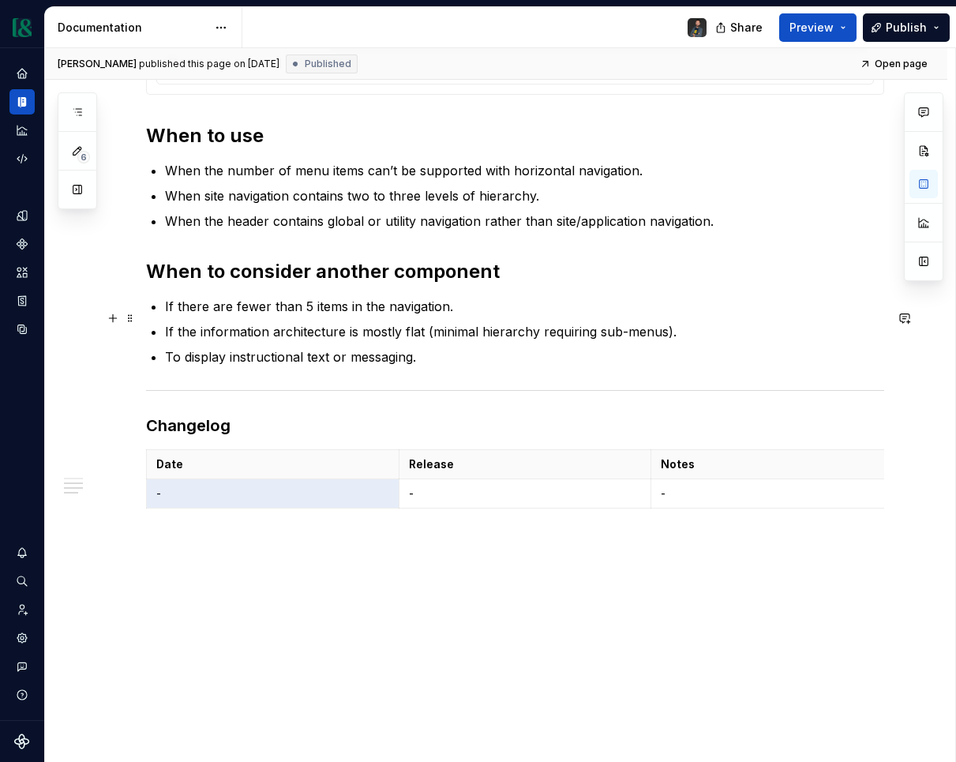
scroll to position [1709, 0]
click at [253, 490] on p "-" at bounding box center [272, 494] width 233 height 16
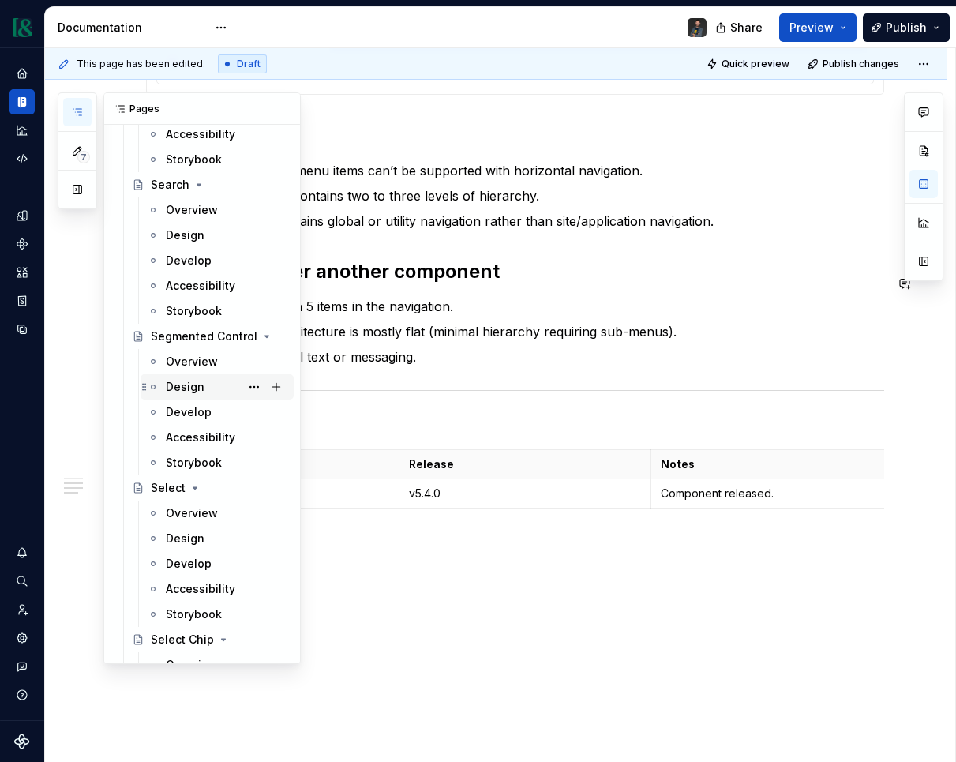
scroll to position [5410, 0]
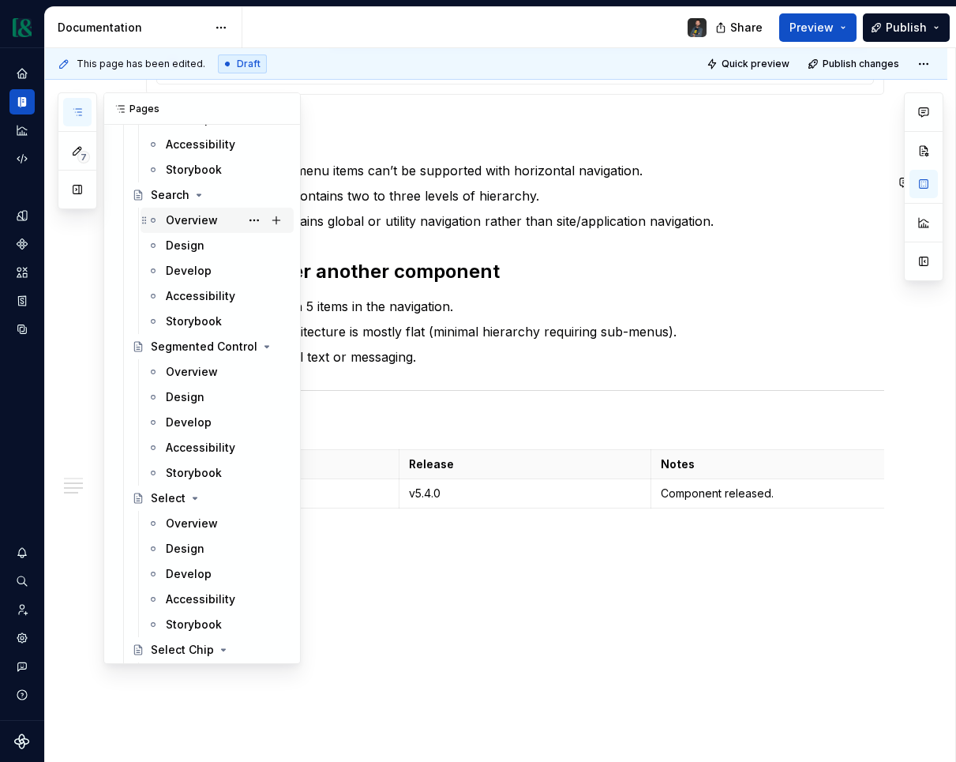
click at [192, 214] on div "Overview" at bounding box center [192, 220] width 52 height 16
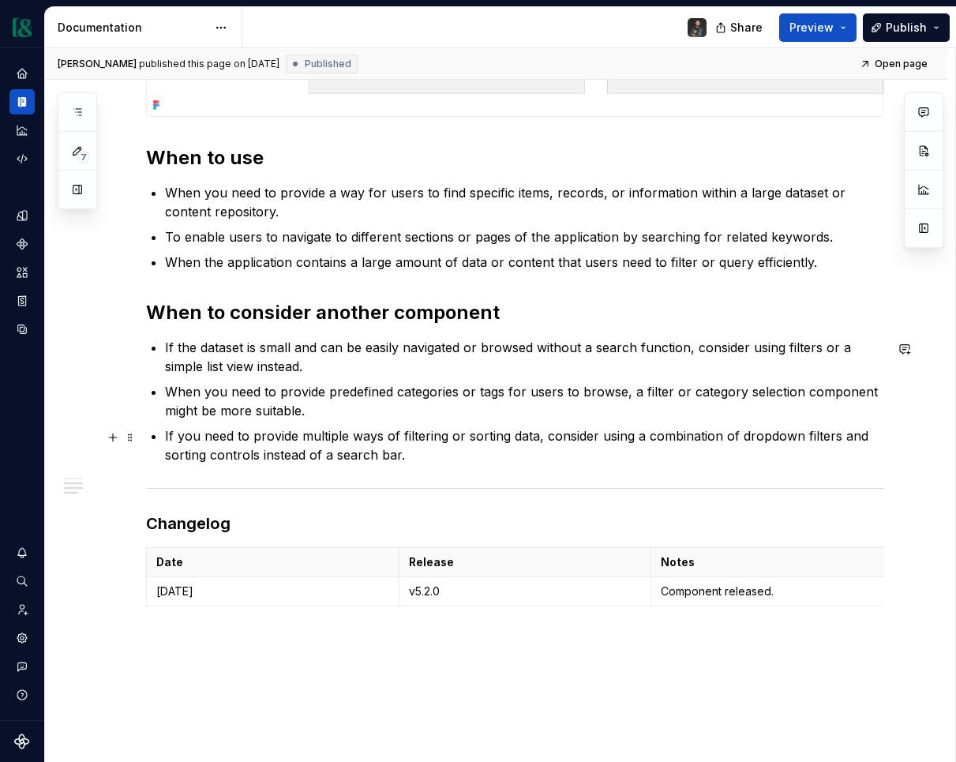
scroll to position [786, 0]
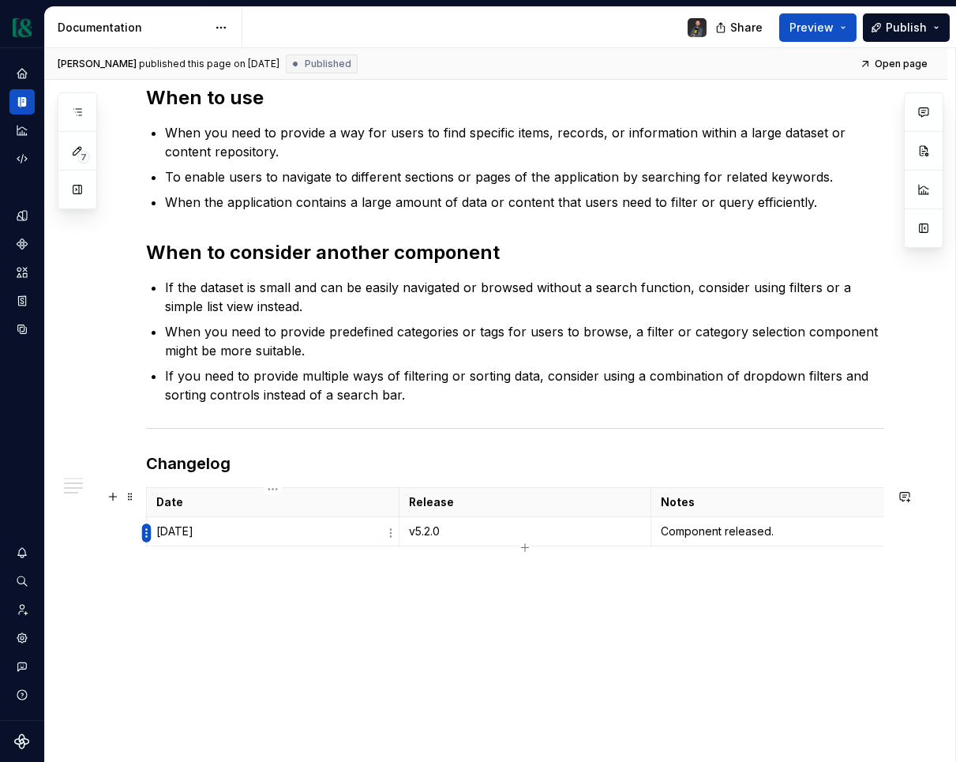
click at [147, 532] on html "Currency Dataset M&T Documentation Share Preview Publish 7 Pages Add Accessibil…" at bounding box center [478, 381] width 956 height 762
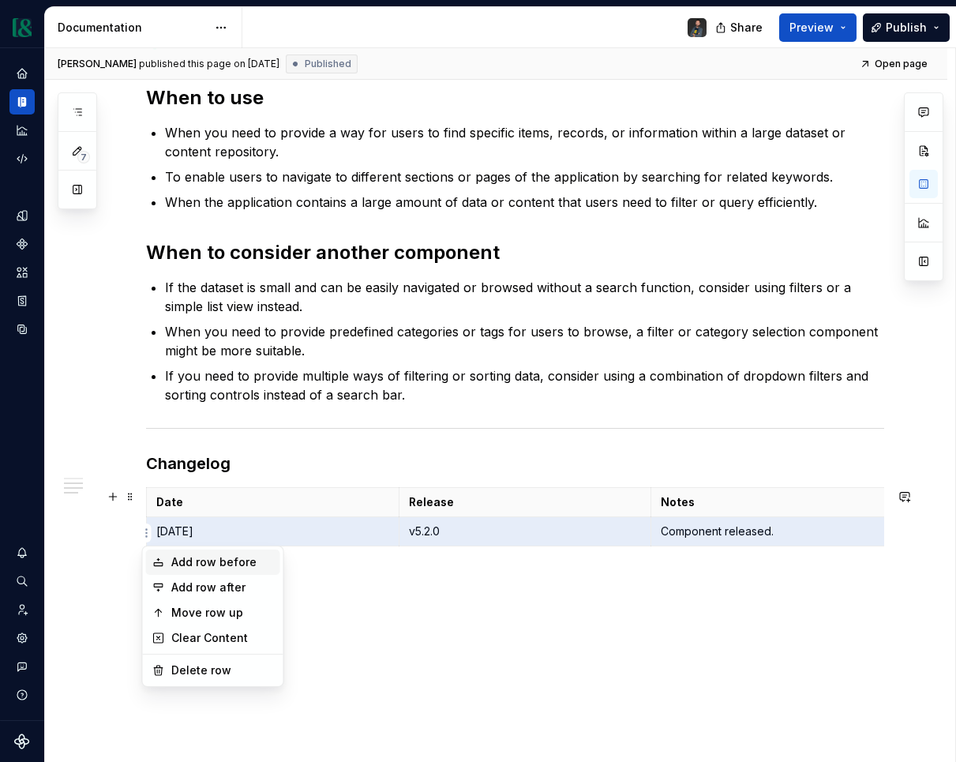
click at [208, 554] on div "Add row before" at bounding box center [213, 562] width 134 height 25
type textarea "*"
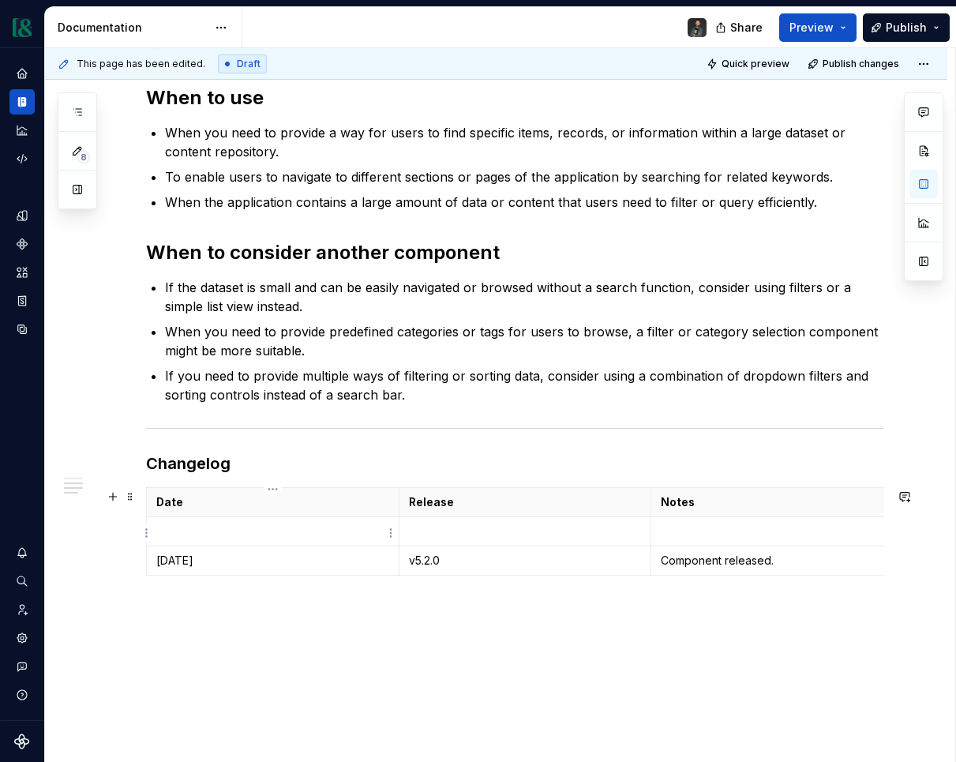
click at [208, 535] on p at bounding box center [272, 532] width 233 height 16
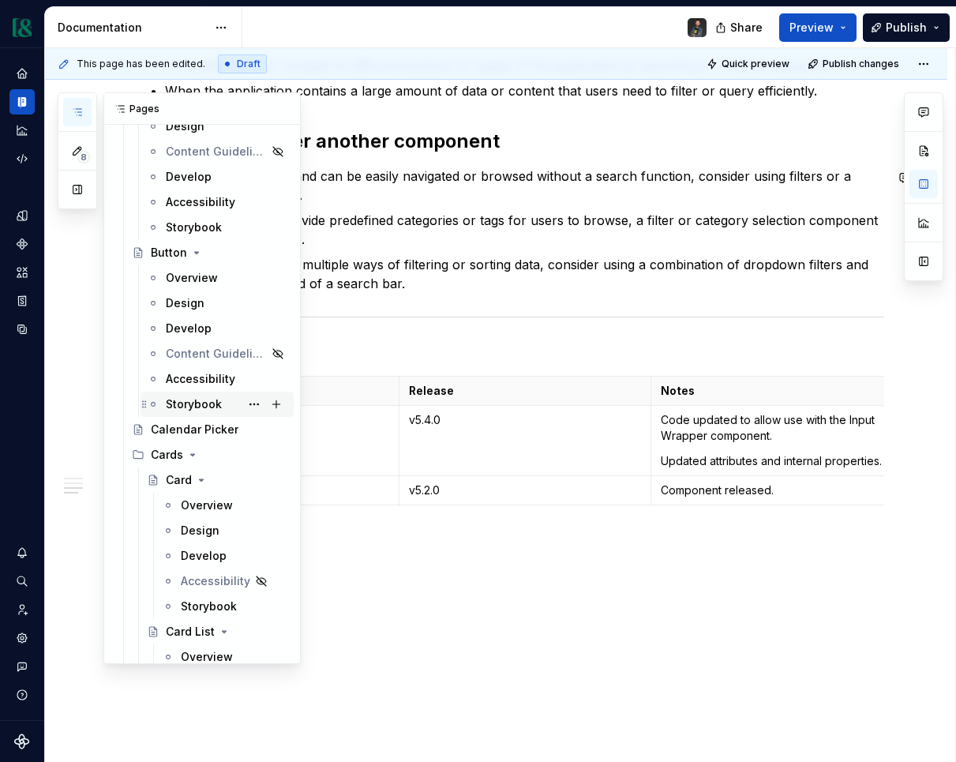
scroll to position [1436, 0]
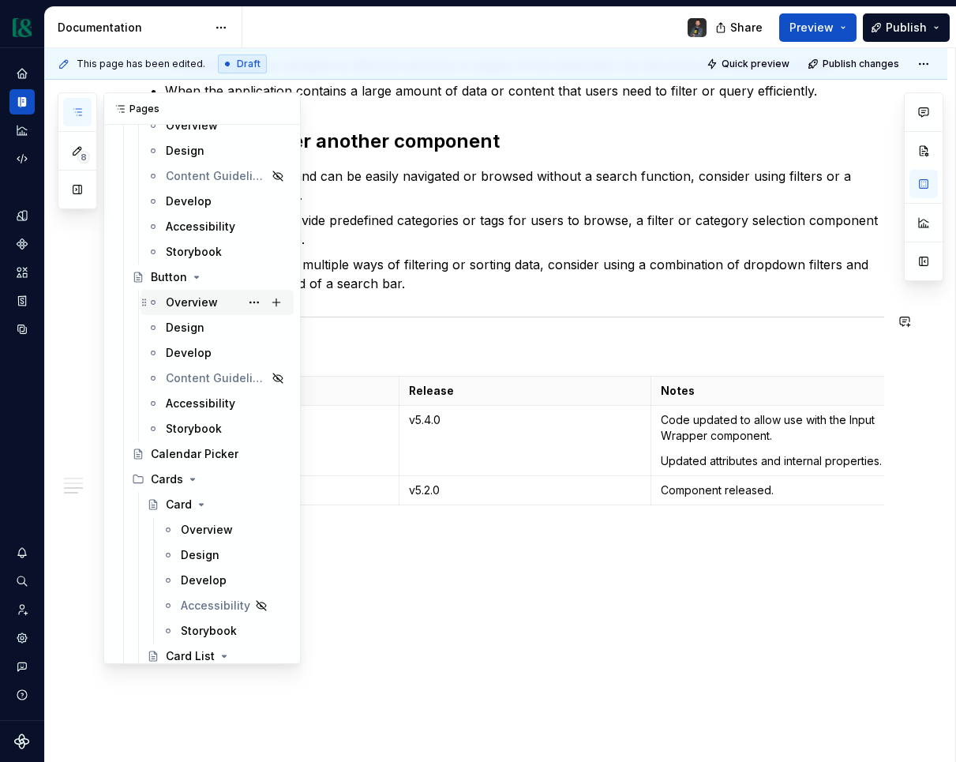
click at [190, 308] on div "Overview" at bounding box center [192, 303] width 52 height 16
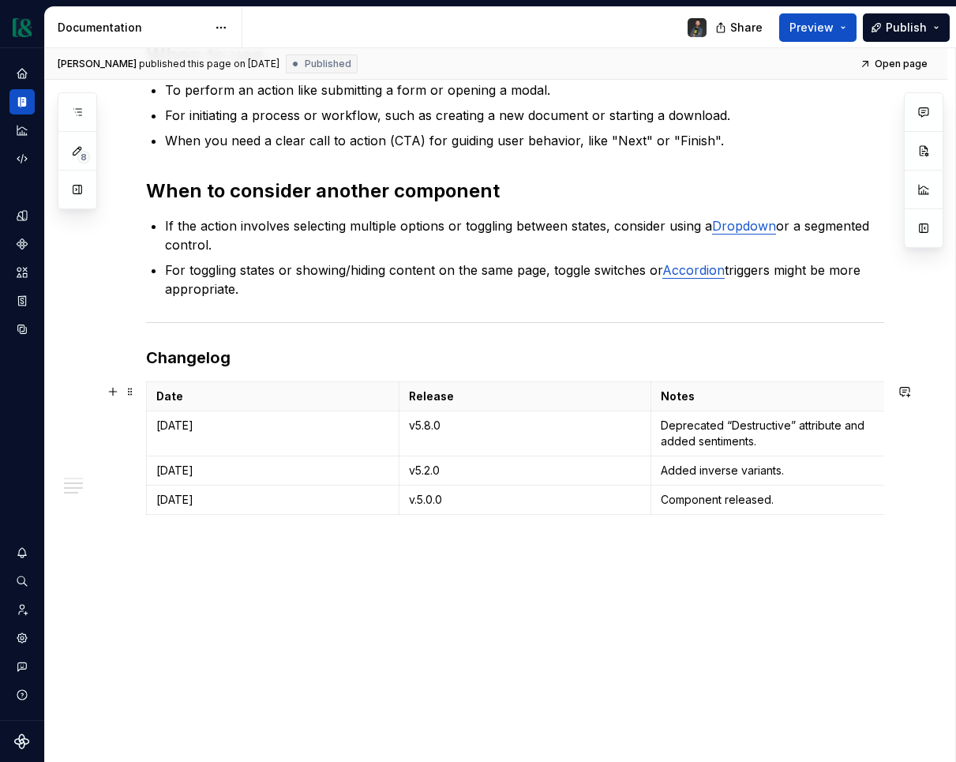
scroll to position [906, 0]
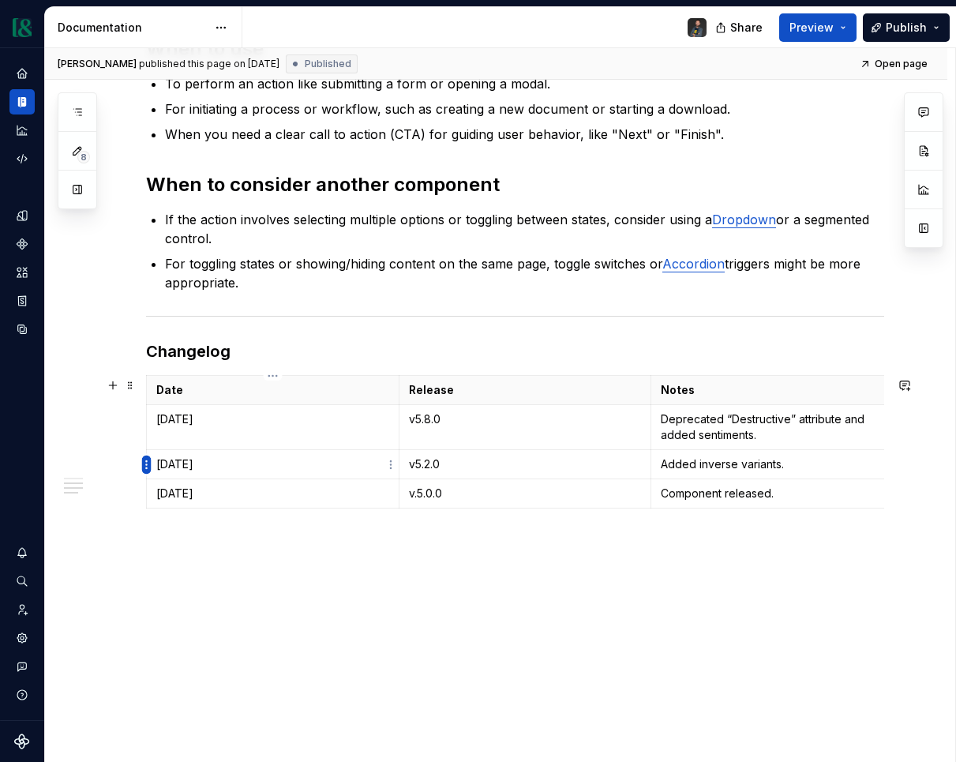
click at [144, 466] on html "Currency Dataset M&T Documentation Share Preview Publish 8 Pages Add Accessibil…" at bounding box center [478, 381] width 956 height 762
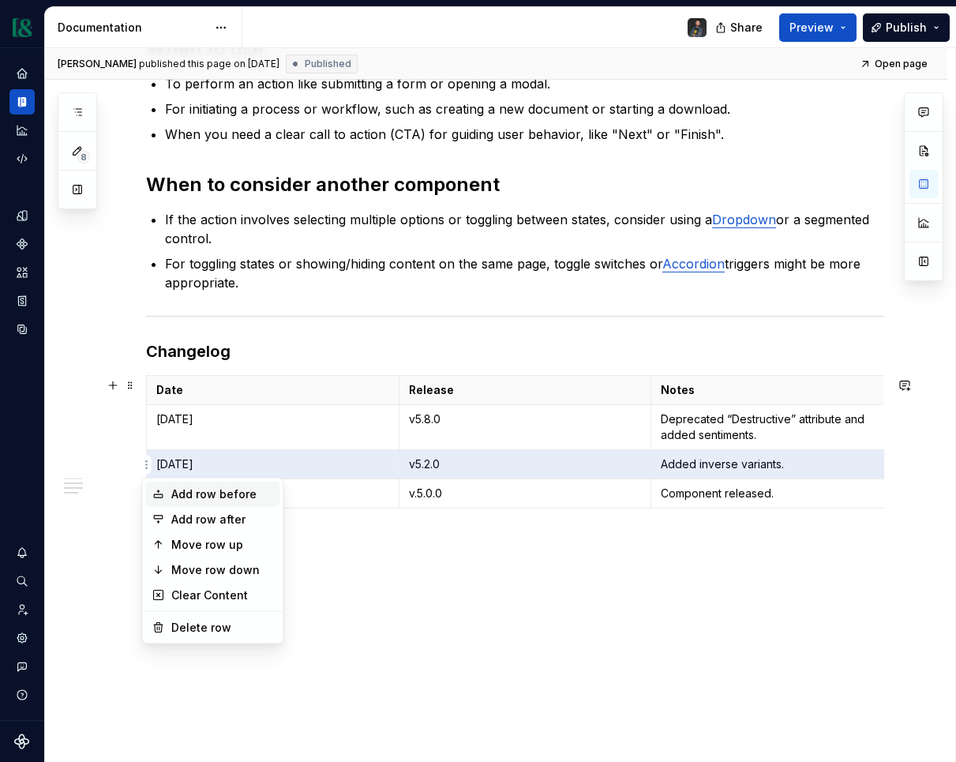
click at [235, 494] on div "Add row before" at bounding box center [222, 494] width 103 height 16
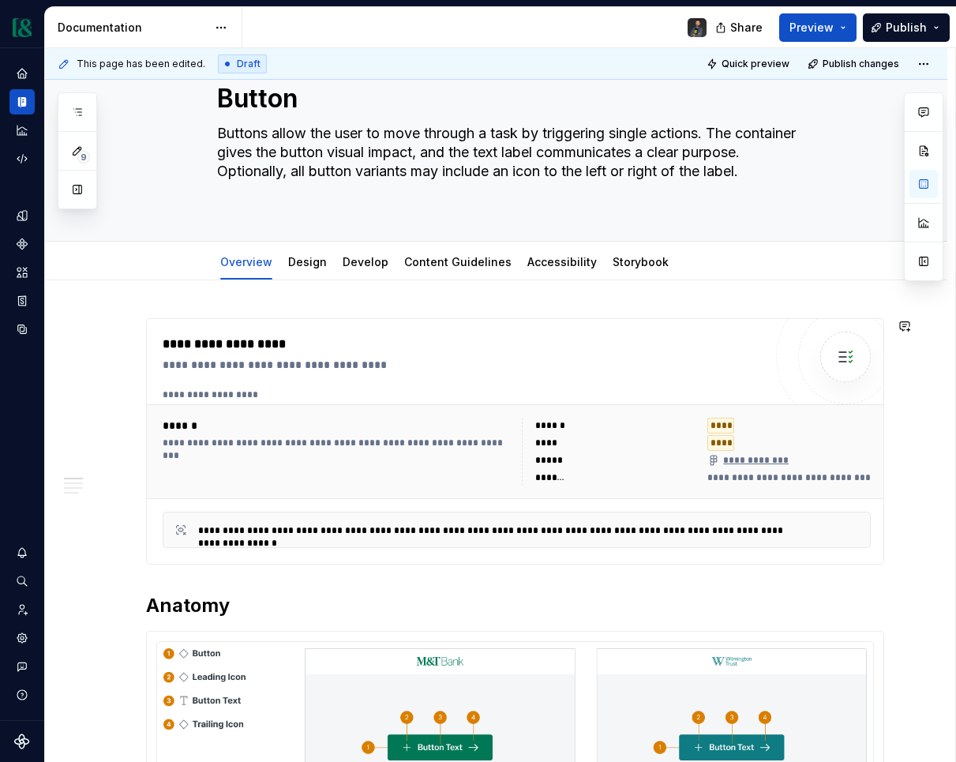
scroll to position [0, 0]
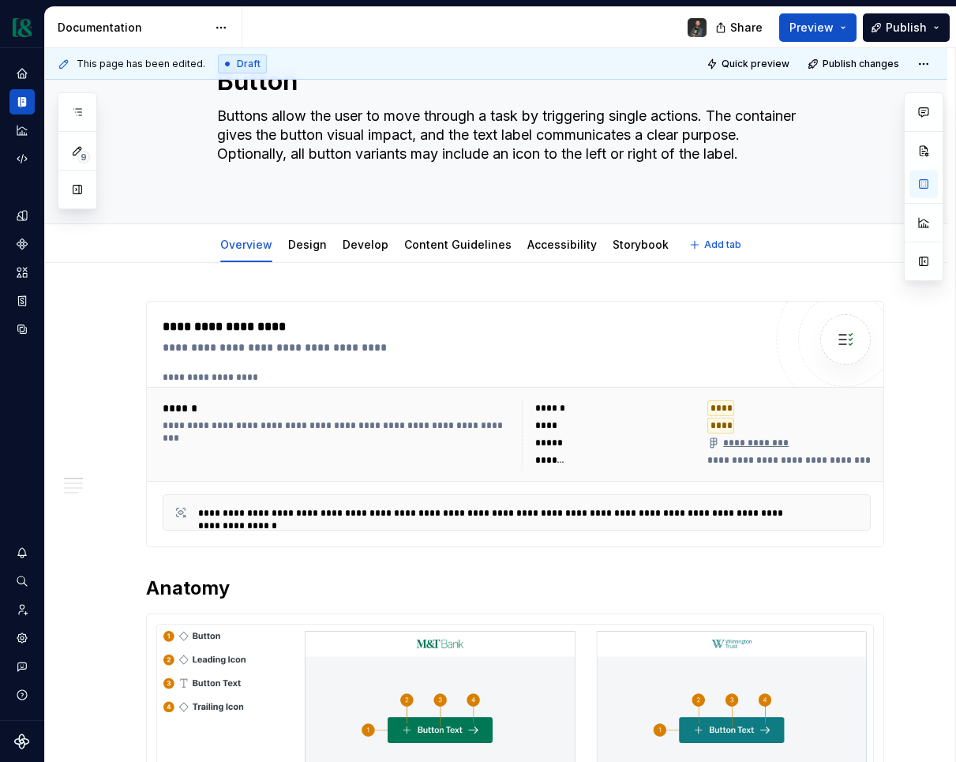
type textarea "*"
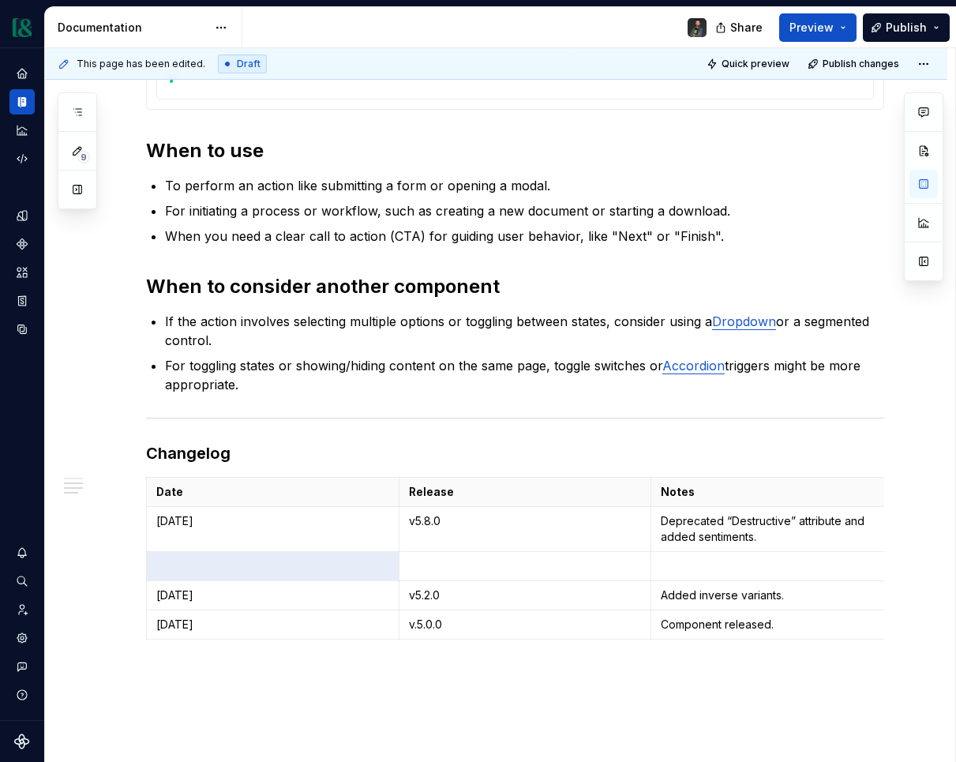
scroll to position [809, 0]
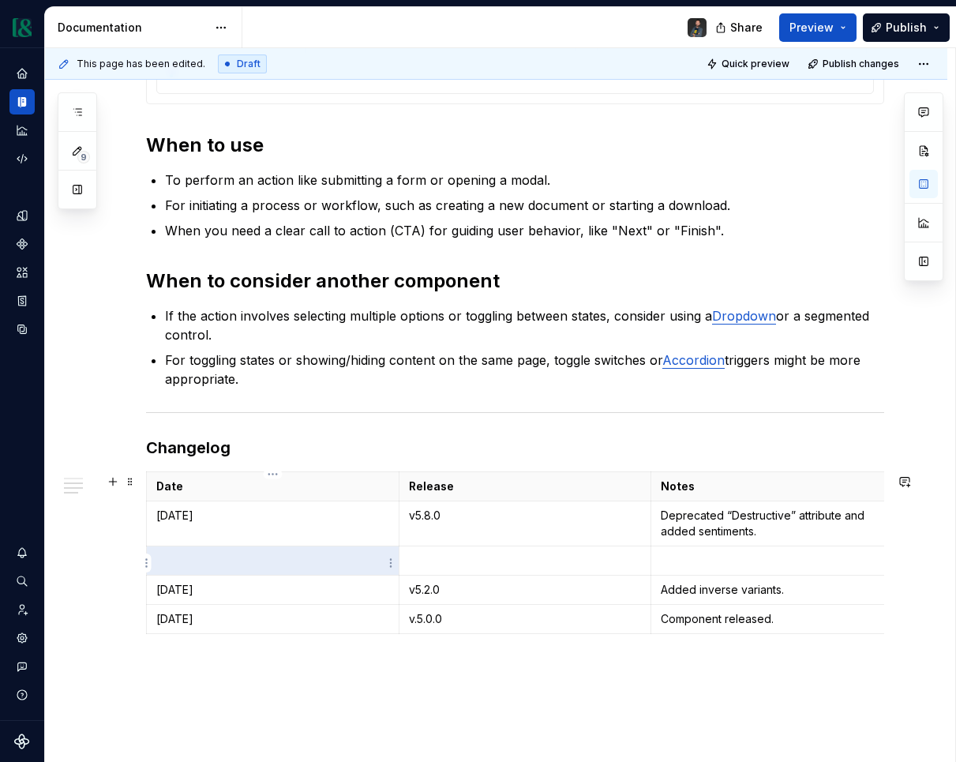
click at [189, 561] on p at bounding box center [272, 561] width 233 height 16
click at [681, 556] on p at bounding box center [777, 561] width 233 height 16
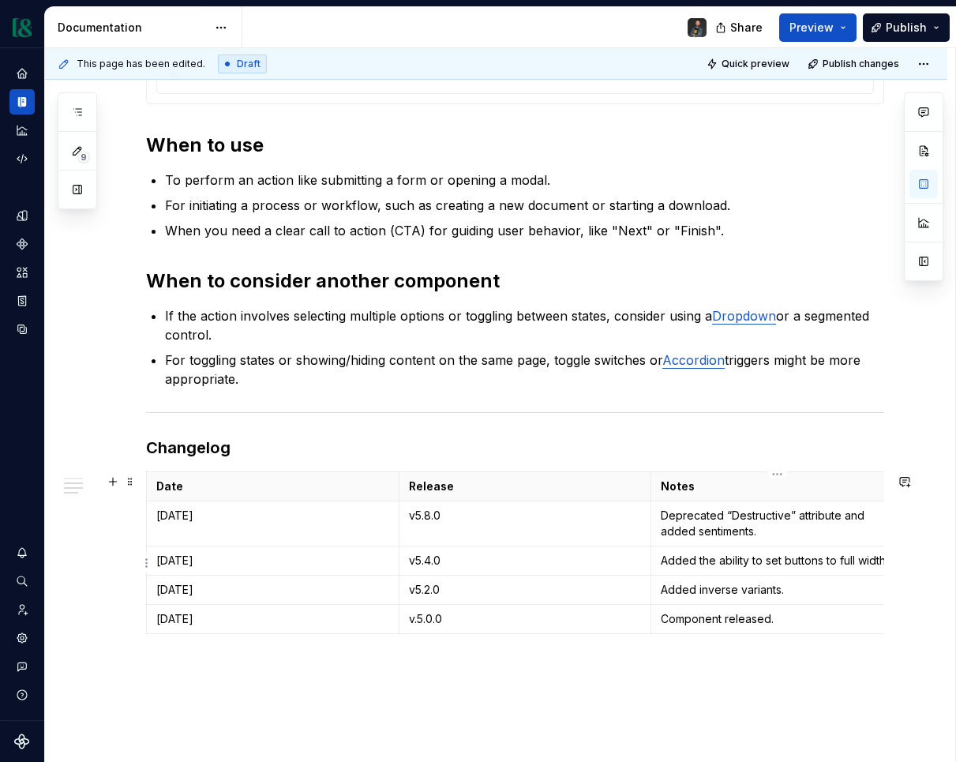
click at [759, 560] on p "Added the ability to set buttons to full width." at bounding box center [777, 561] width 233 height 16
click at [481, 561] on p "v5.4.0" at bounding box center [525, 561] width 233 height 16
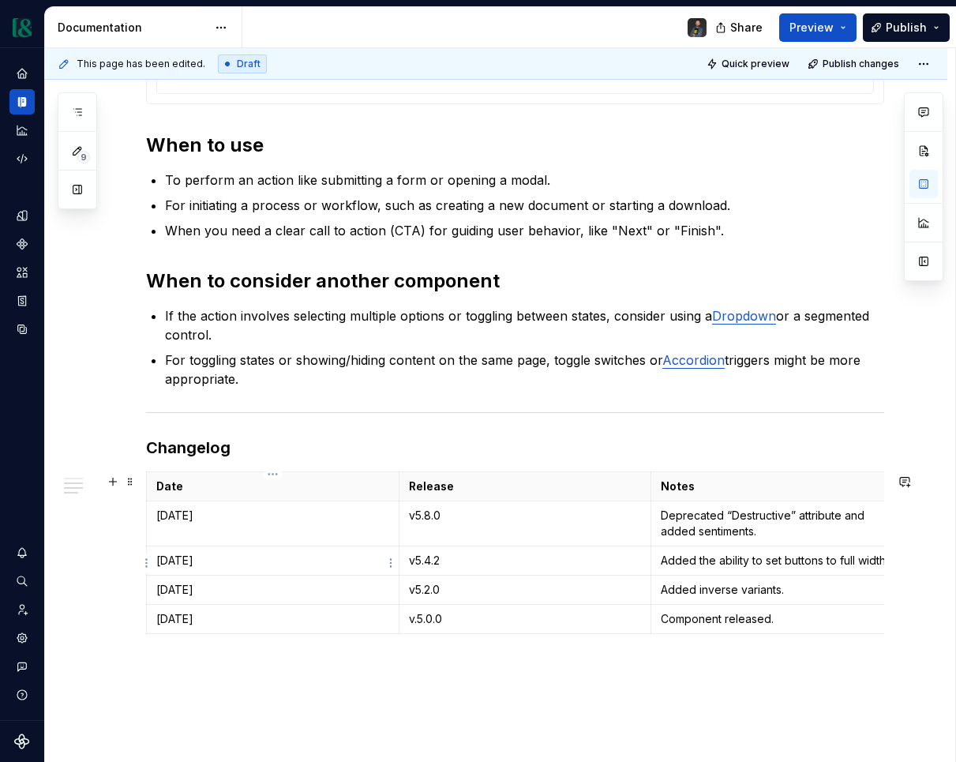
click at [216, 560] on p "[DATE]" at bounding box center [272, 561] width 233 height 16
click at [775, 567] on p "Added the ability to set buttons to full width." at bounding box center [777, 561] width 233 height 16
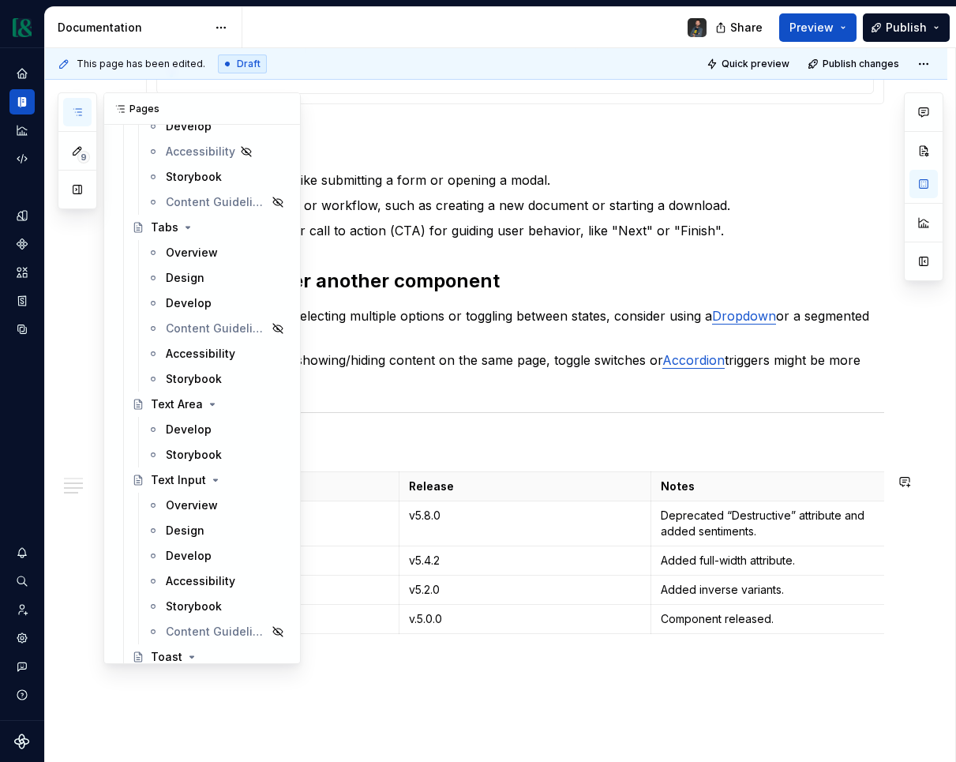
scroll to position [6649, 0]
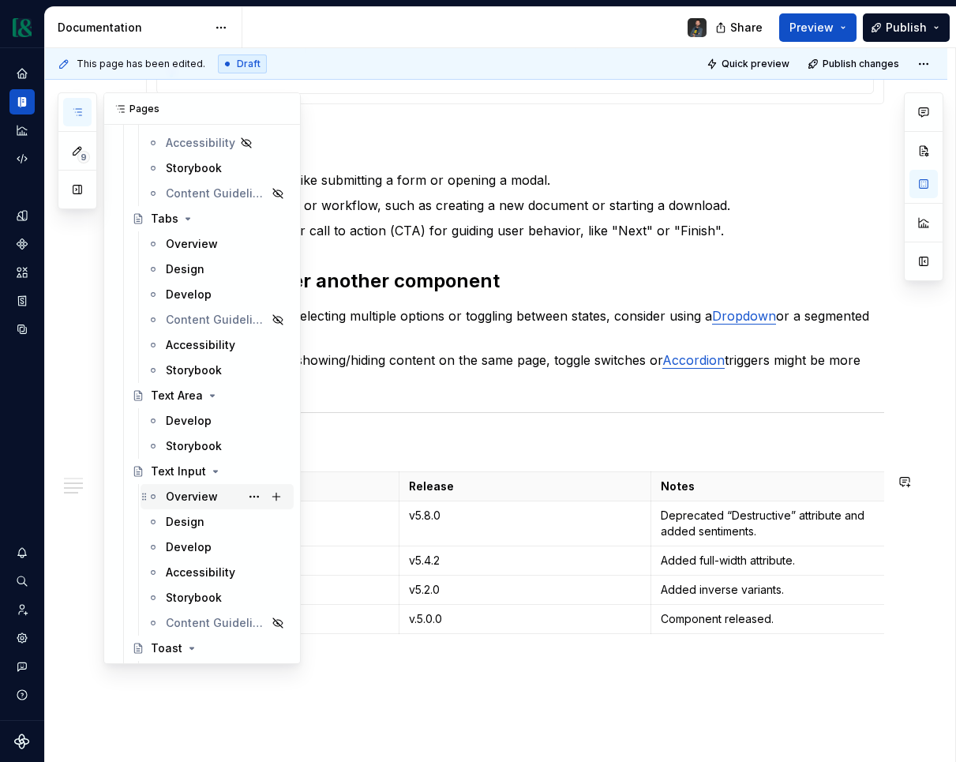
click at [190, 501] on div "Overview" at bounding box center [192, 497] width 52 height 16
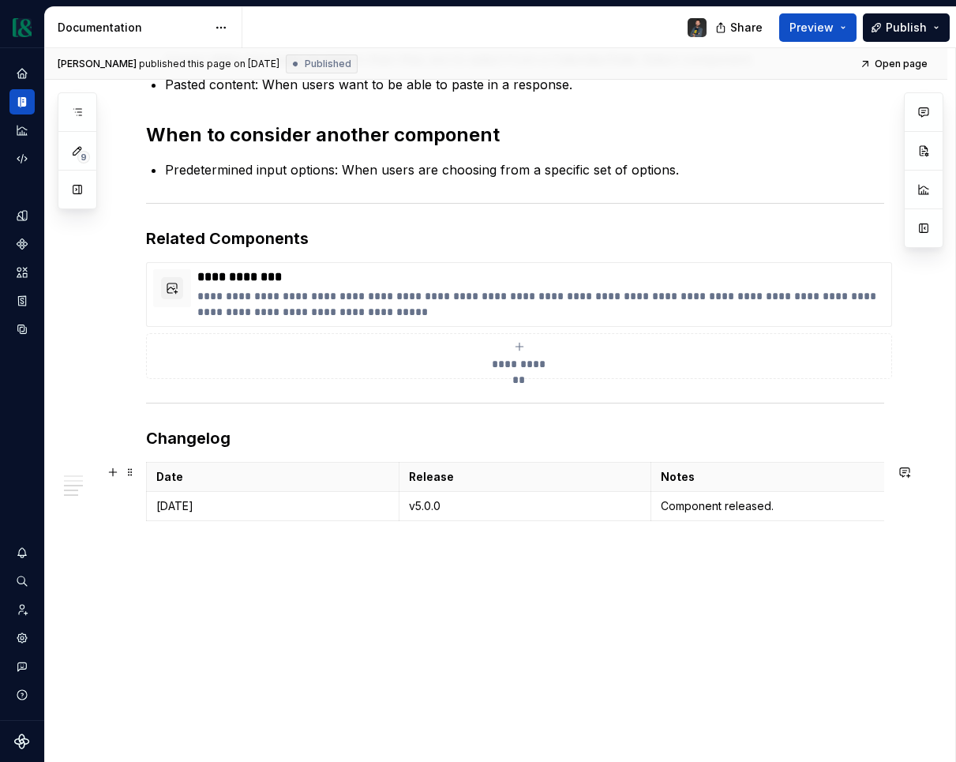
scroll to position [956, 0]
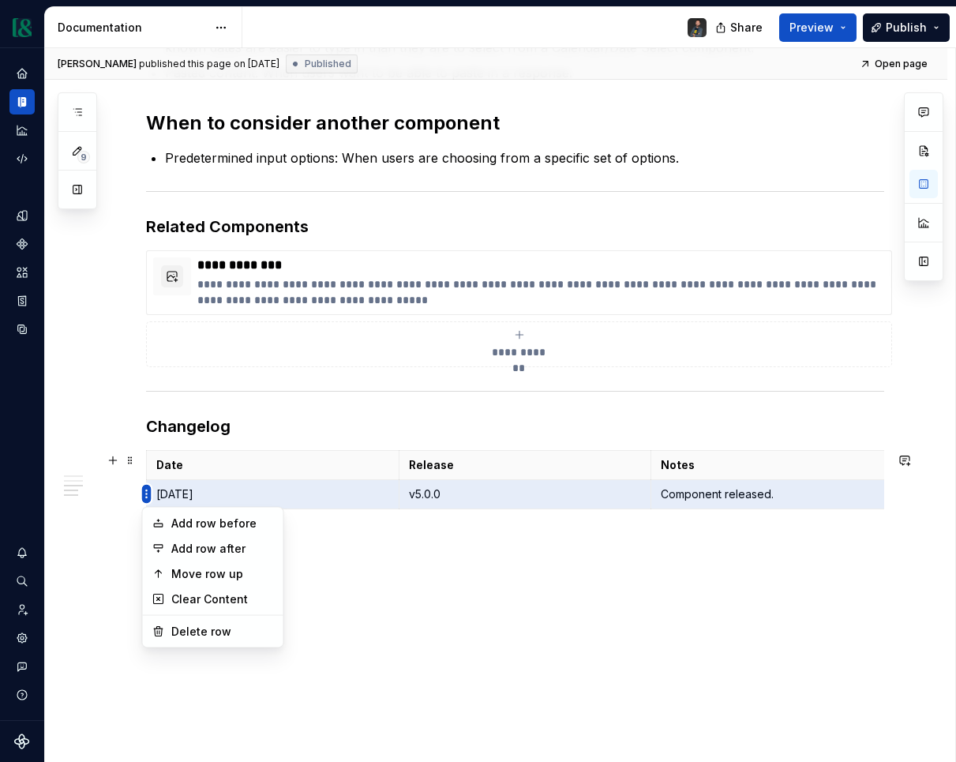
click at [144, 495] on html "Currency Dataset M&T Documentation Share Preview Publish 9 Pages Add Accessibil…" at bounding box center [478, 381] width 956 height 762
click at [216, 524] on div "Add row before" at bounding box center [222, 524] width 103 height 16
type textarea "*"
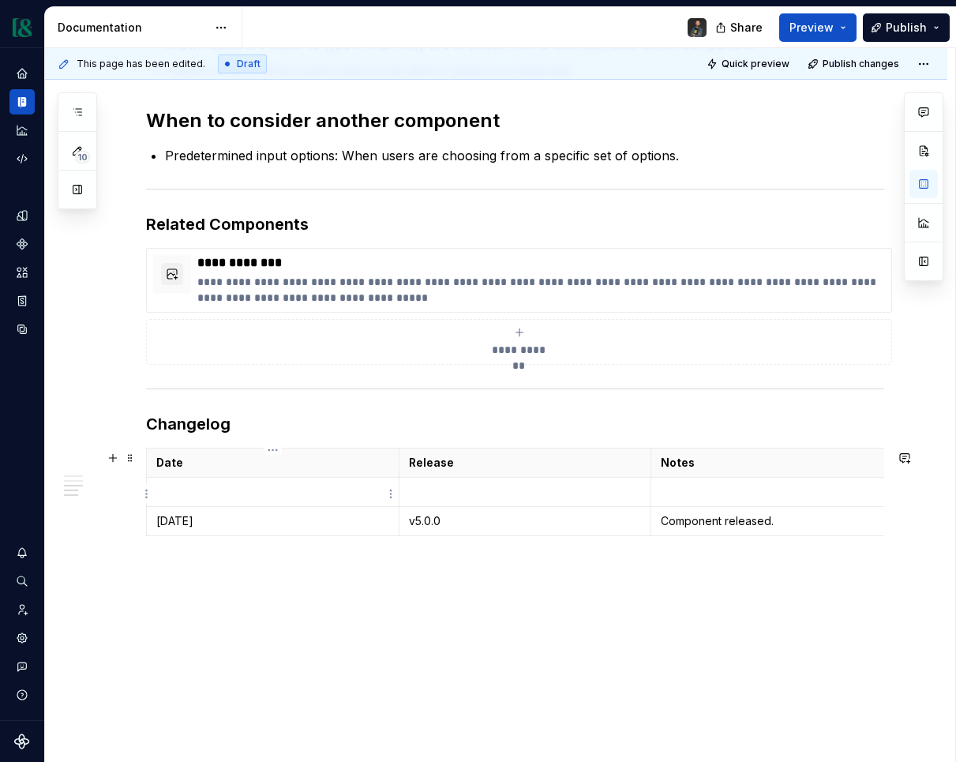
click at [208, 500] on p at bounding box center [272, 492] width 233 height 16
click at [746, 497] on p at bounding box center [777, 492] width 233 height 16
click at [684, 498] on p at bounding box center [777, 492] width 233 height 16
click at [745, 494] on p "Added the labelHelper slot" at bounding box center [777, 492] width 233 height 16
click at [823, 482] on td "Added the label-helper slot" at bounding box center [777, 491] width 253 height 29
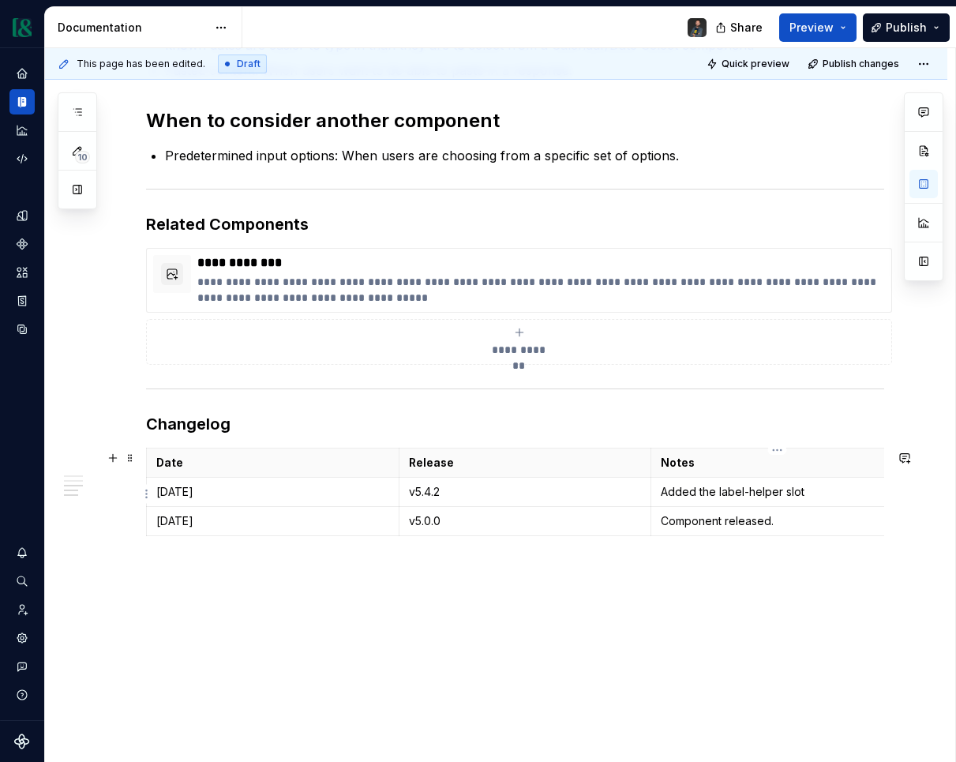
click at [824, 495] on p "Added the label-helper slot" at bounding box center [777, 492] width 233 height 16
click at [712, 492] on p "Added the label-helper slot" at bounding box center [777, 492] width 233 height 16
click at [831, 493] on p "Added a label-helper slot" at bounding box center [777, 492] width 233 height 16
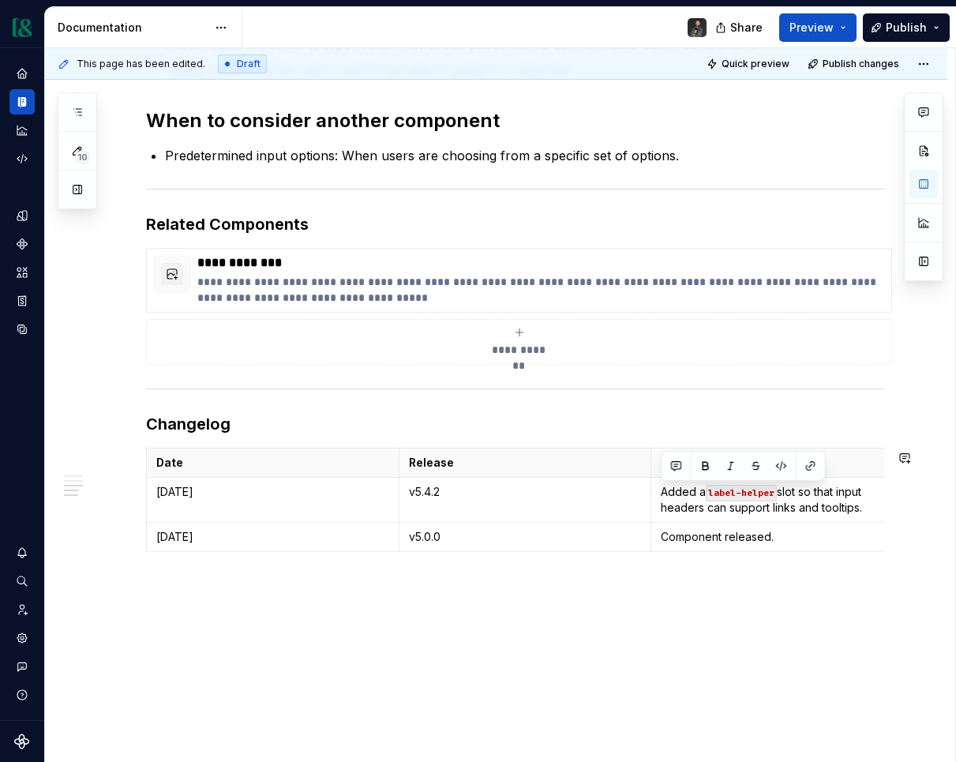
copy p "Added a label-helper slot so that input headers can support links and tooltips."
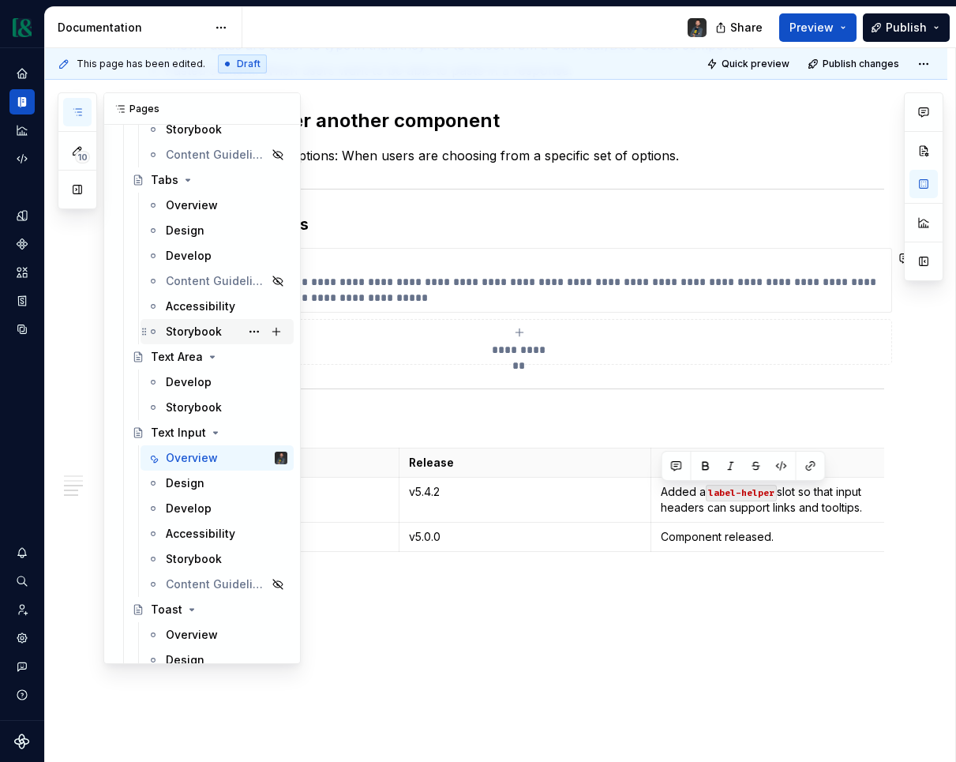
scroll to position [6692, 0]
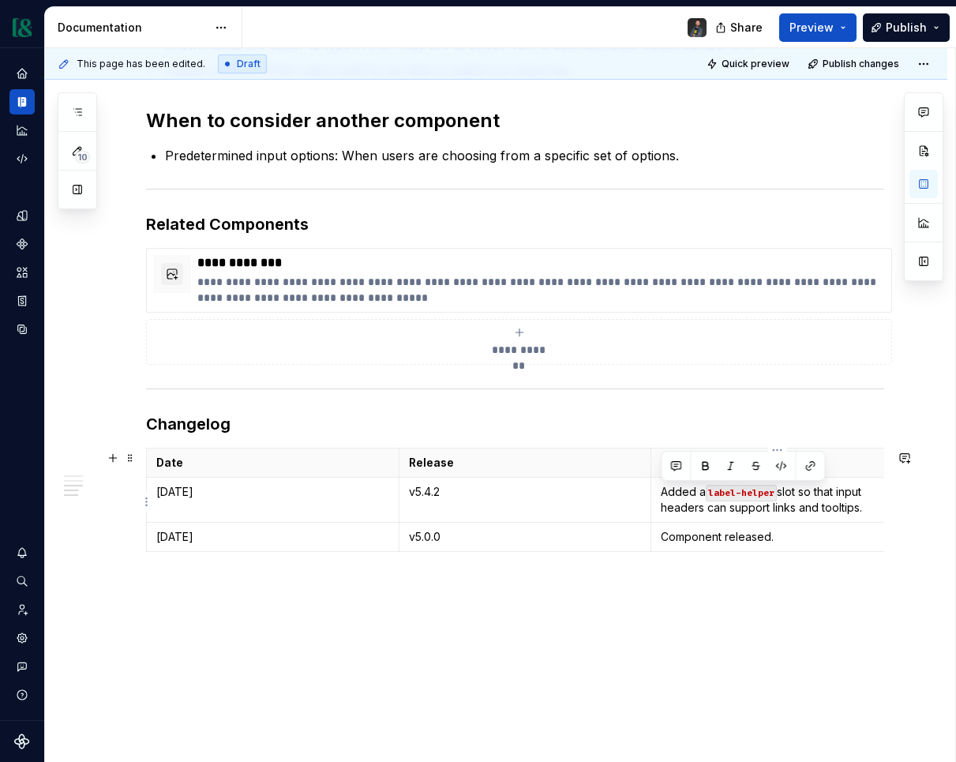
click at [857, 511] on p "Added a label-helper slot so that input headers can support links and tooltips." at bounding box center [777, 500] width 233 height 32
click at [864, 512] on p "Added a label-helper slot so that input headers can support links and tooltips." at bounding box center [777, 500] width 233 height 32
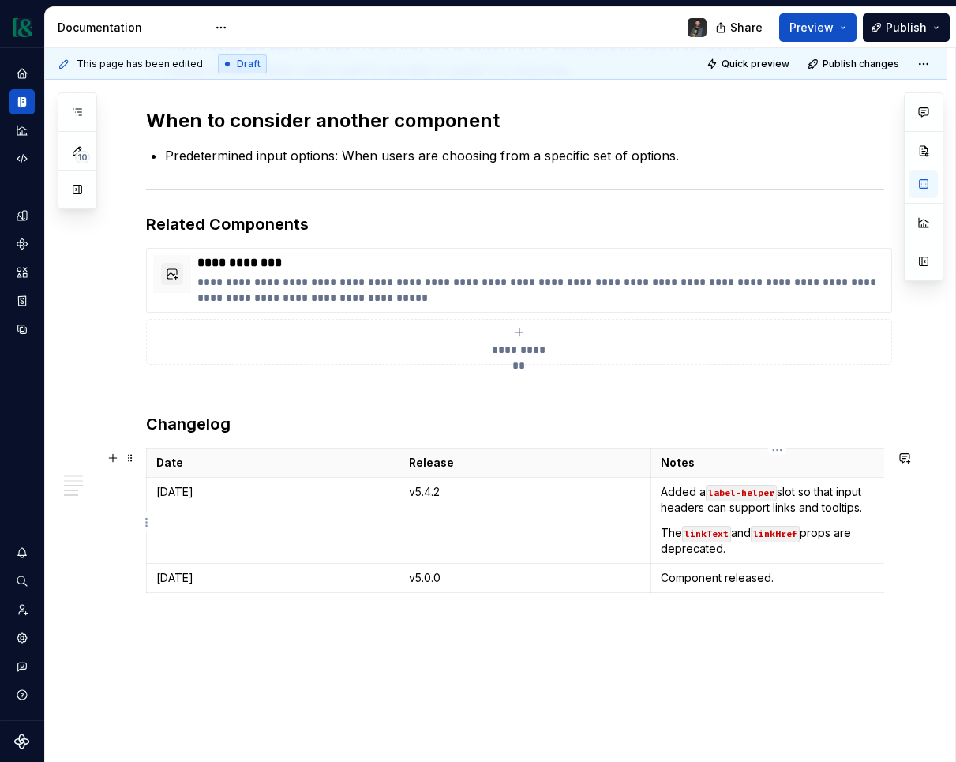
click at [684, 535] on p "The linkText and linkHref props are deprecated." at bounding box center [777, 541] width 233 height 32
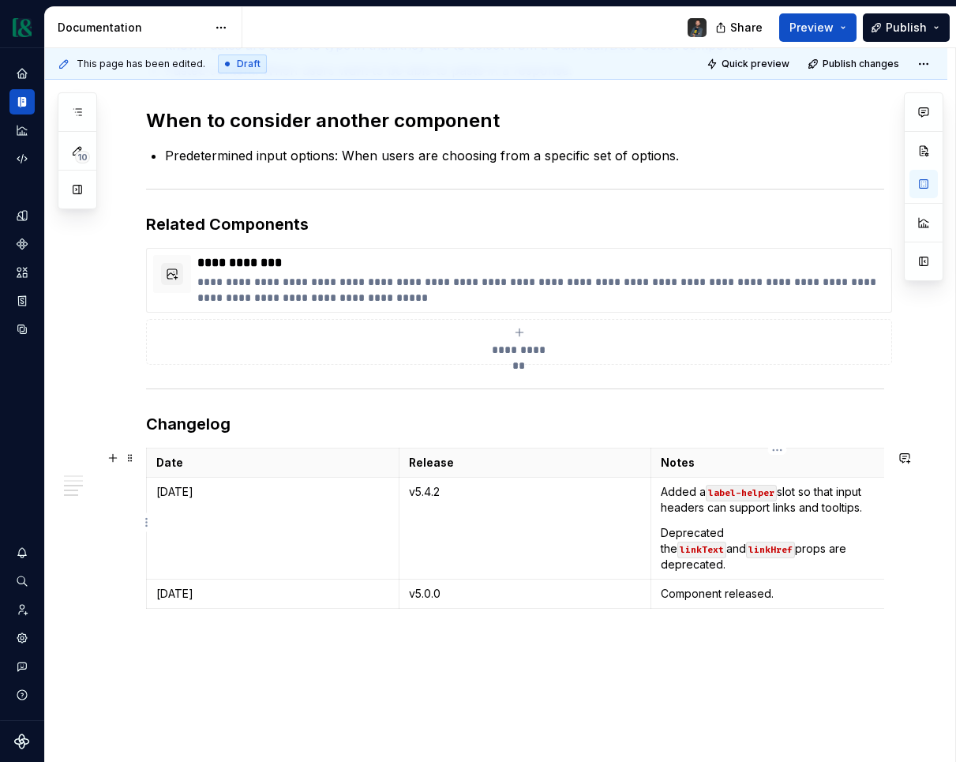
click at [775, 550] on p "Deprecated the linkText and linkHref props are deprecated." at bounding box center [777, 548] width 233 height 47
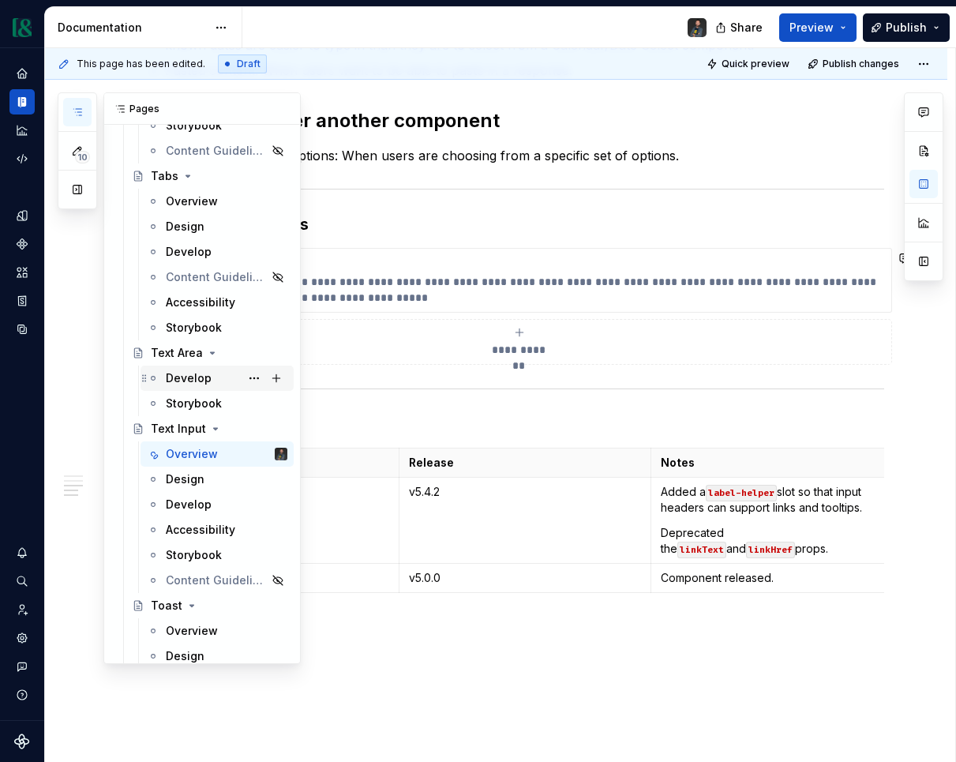
click at [198, 377] on div "Develop" at bounding box center [189, 378] width 46 height 16
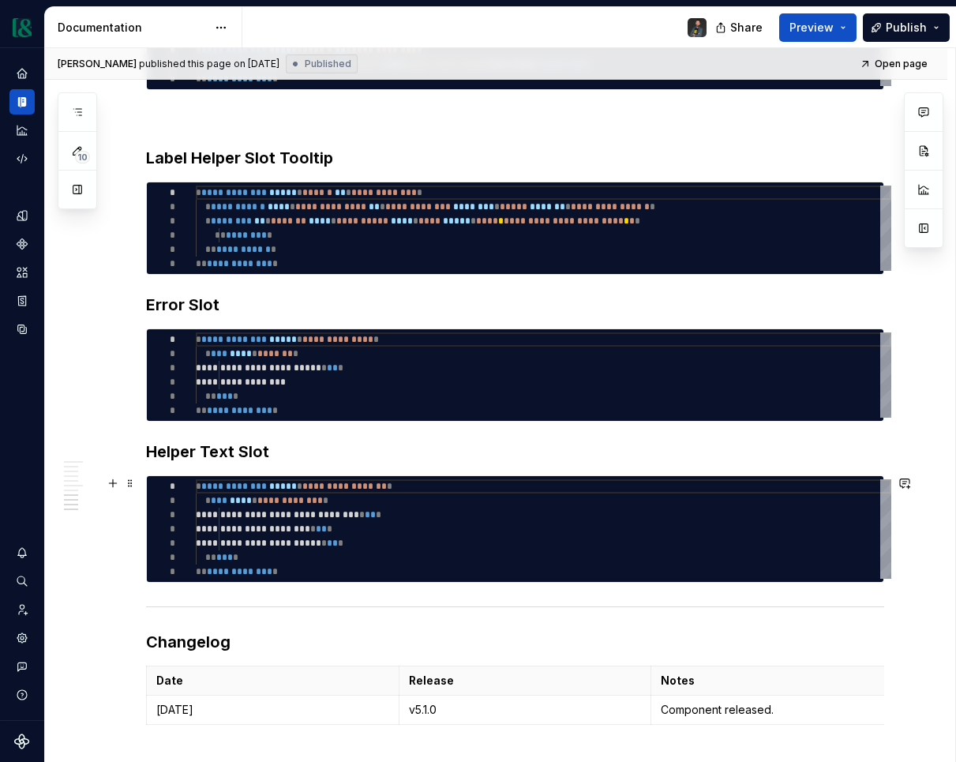
scroll to position [2332, 0]
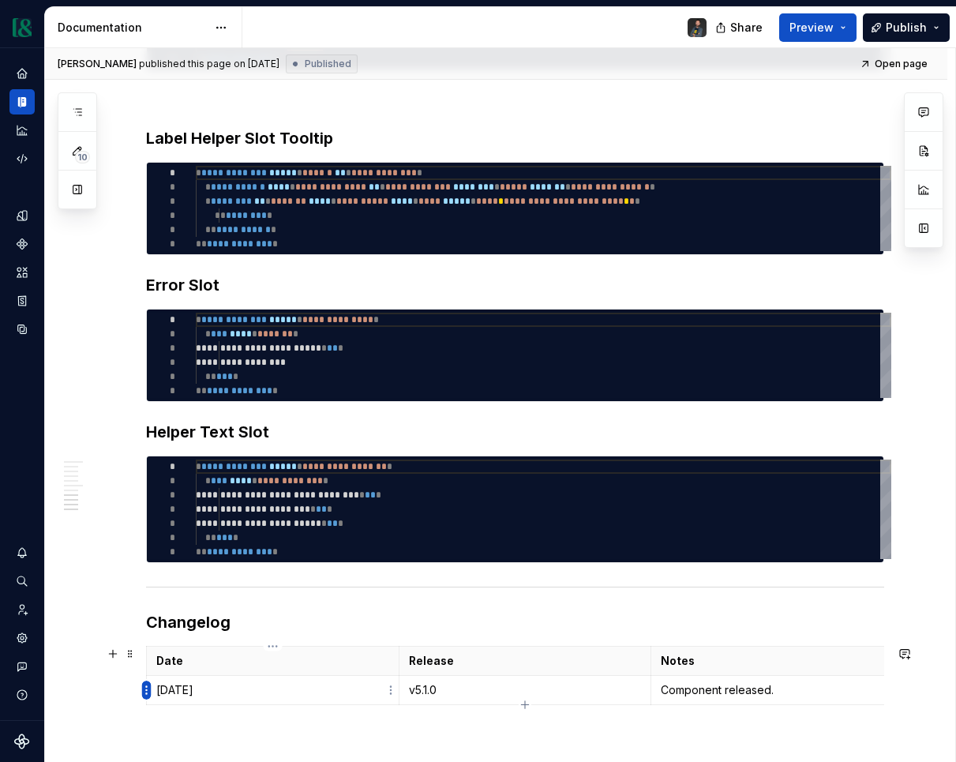
click at [147, 692] on html "Currency Dataset M&T Documentation Share Preview Publish 10 Pages Add Accessibi…" at bounding box center [478, 381] width 956 height 762
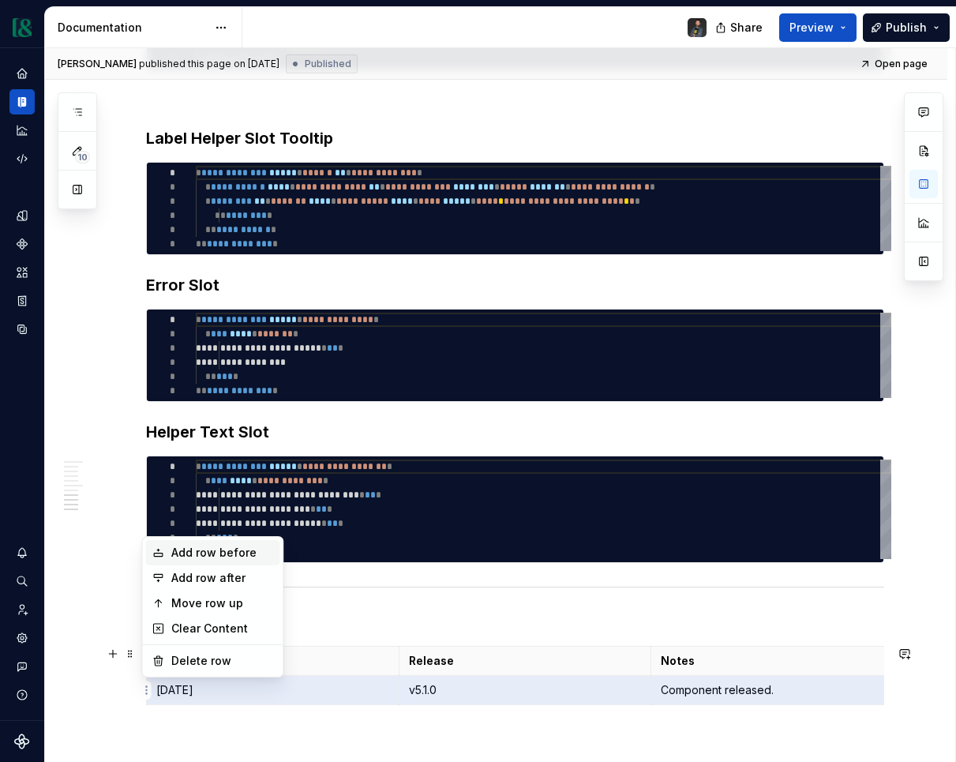
click at [219, 561] on div "Add row before" at bounding box center [213, 552] width 134 height 25
type textarea "*"
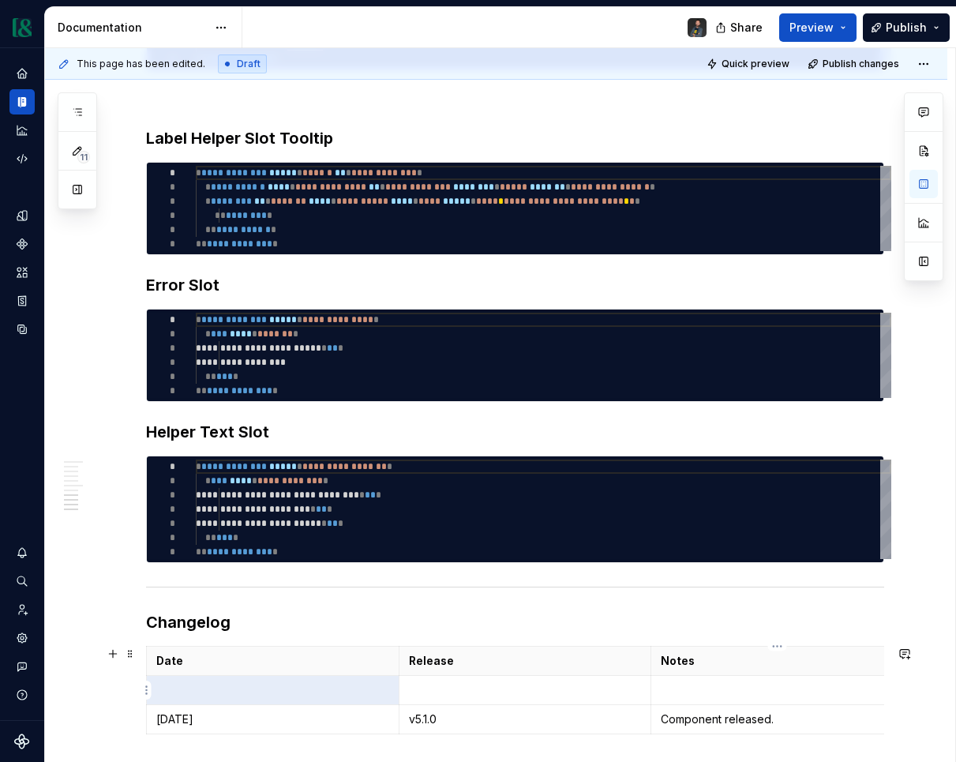
click at [696, 705] on td "Component released." at bounding box center [777, 719] width 253 height 29
click at [694, 690] on p at bounding box center [777, 690] width 233 height 16
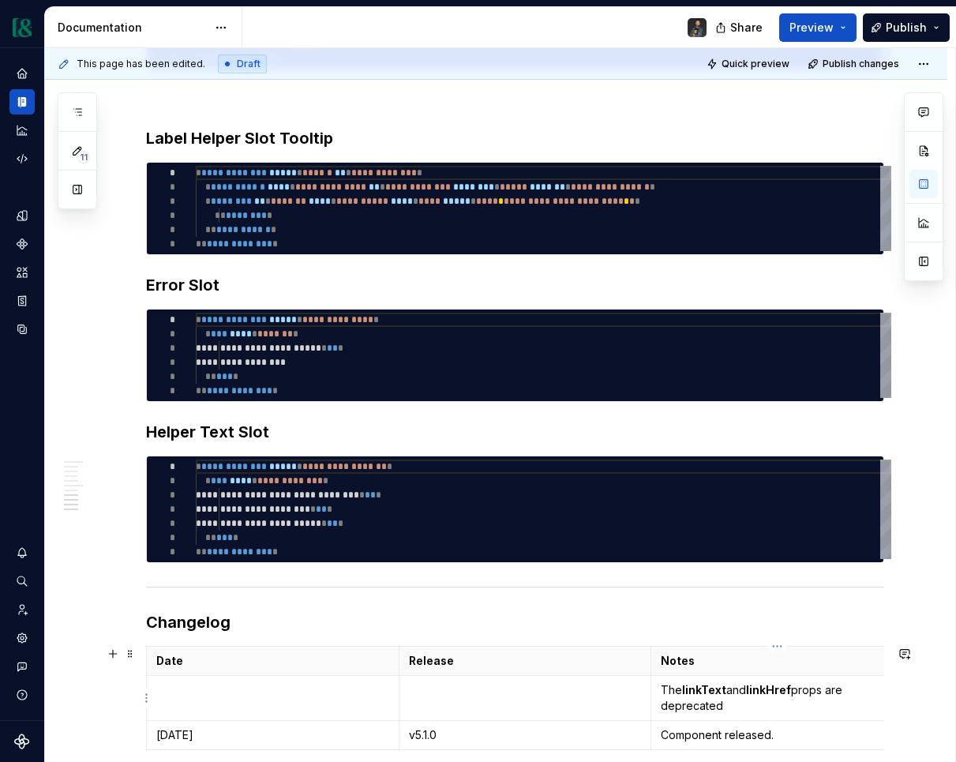
click at [661, 689] on p "The linkText and linkHref props are deprecated" at bounding box center [777, 698] width 233 height 32
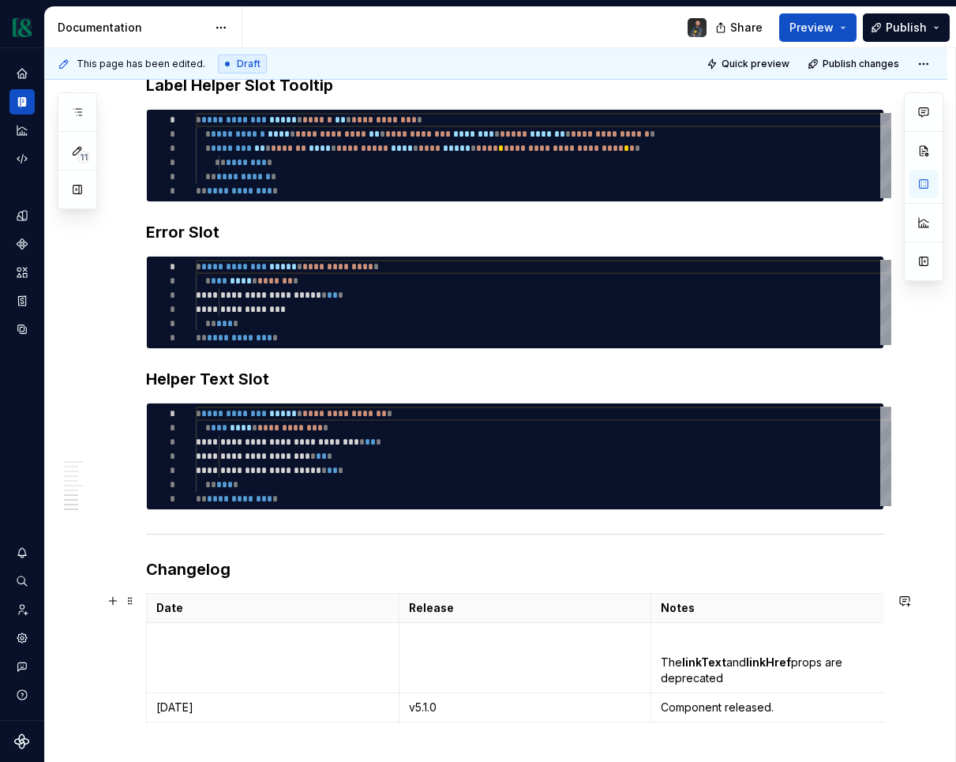
scroll to position [2398, 0]
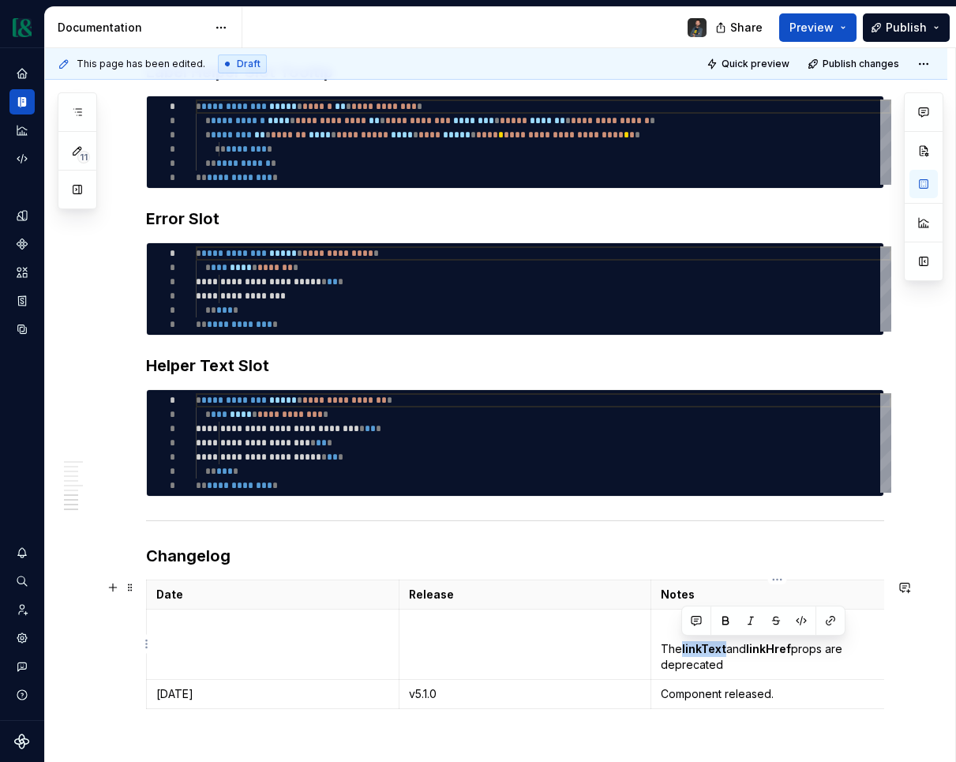
drag, startPoint x: 726, startPoint y: 647, endPoint x: 681, endPoint y: 651, distance: 45.2
click at [681, 651] on p "The linkText and linkHref props are deprecated" at bounding box center [777, 657] width 233 height 32
click at [692, 650] on code "linkText" at bounding box center [706, 650] width 49 height 17
click at [780, 647] on strong "linkHref" at bounding box center [773, 648] width 45 height 13
drag, startPoint x: 757, startPoint y: 647, endPoint x: 801, endPoint y: 647, distance: 43.4
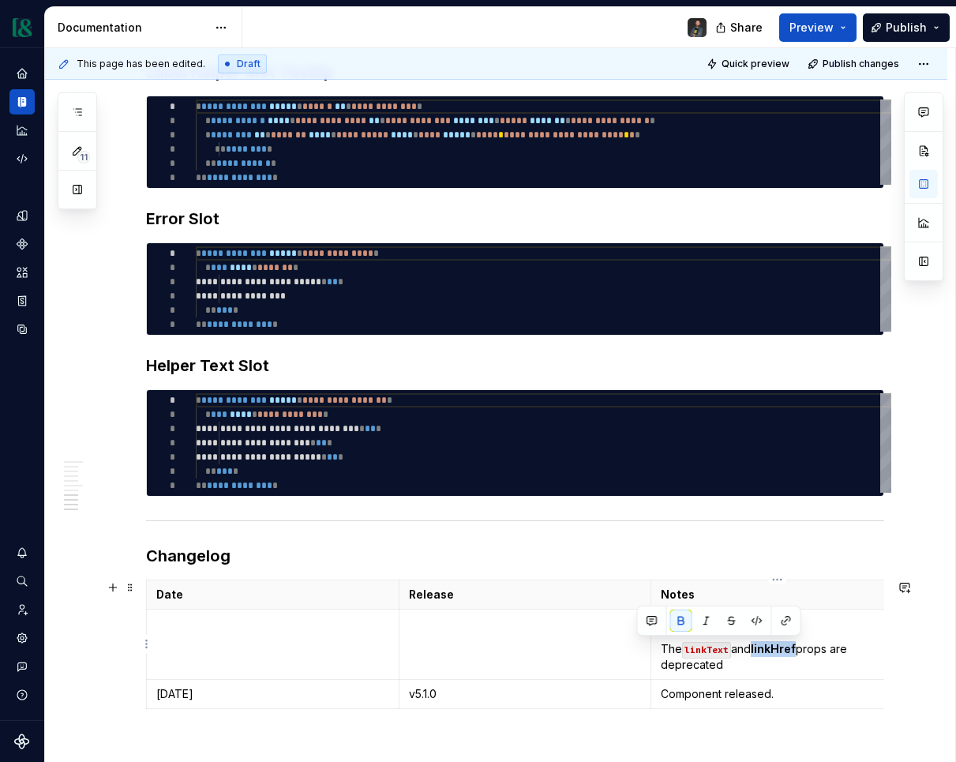
click at [801, 647] on p "The linkText and linkHref props are deprecated" at bounding box center [777, 657] width 233 height 32
click at [247, 629] on p at bounding box center [272, 624] width 233 height 16
click at [680, 623] on p at bounding box center [777, 624] width 233 height 16
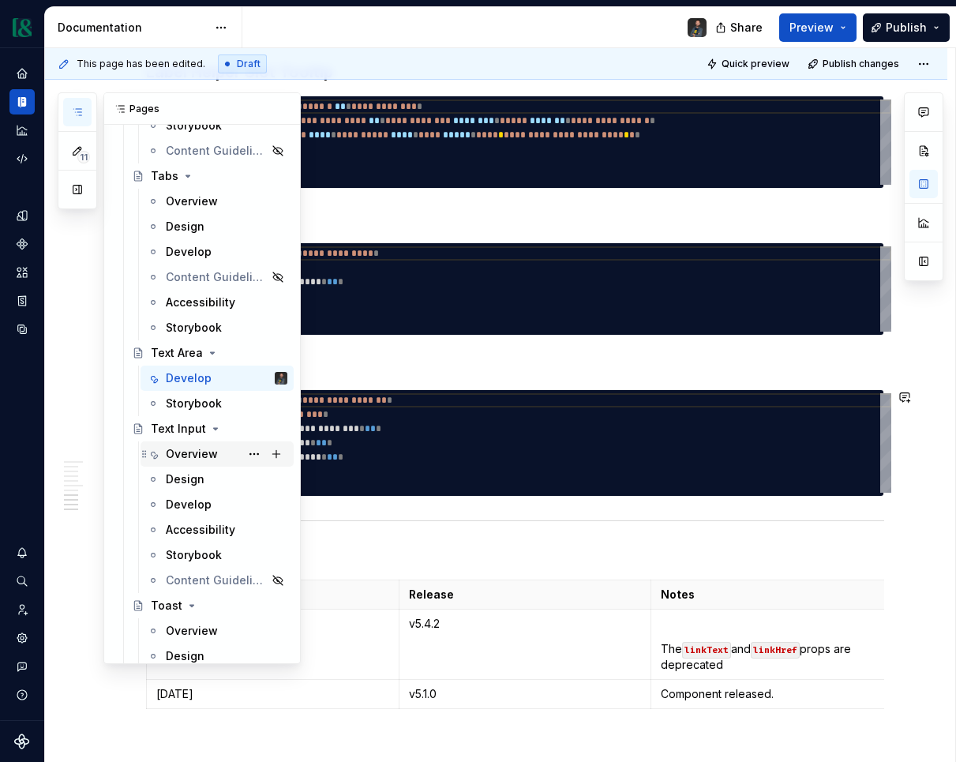
click at [199, 460] on div "Overview" at bounding box center [192, 454] width 52 height 16
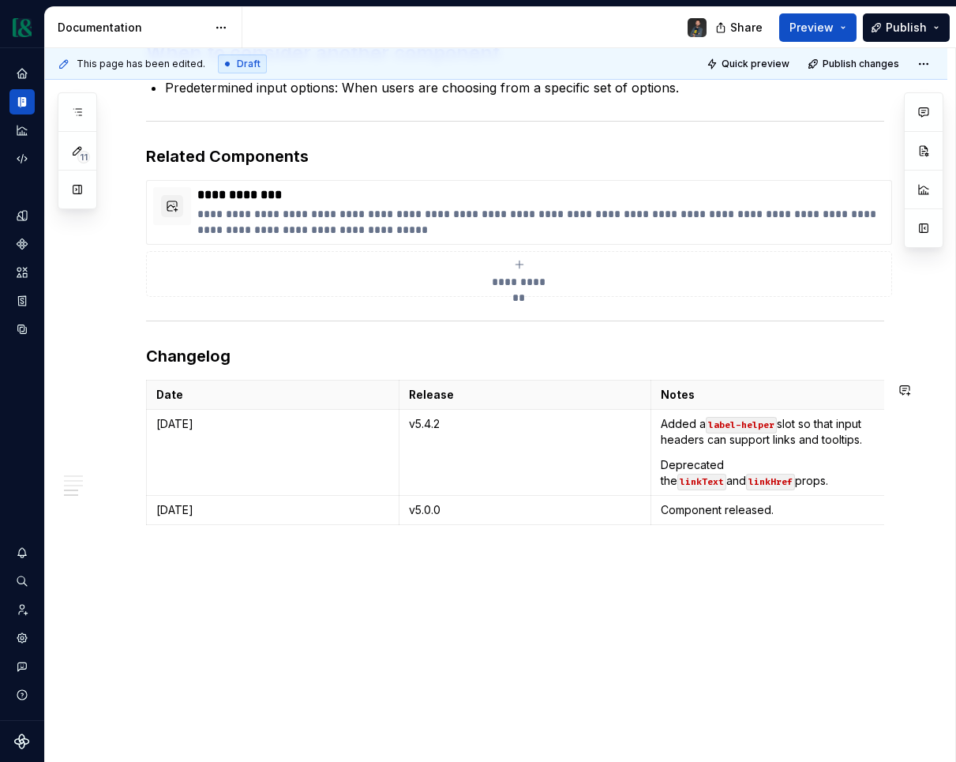
scroll to position [1042, 0]
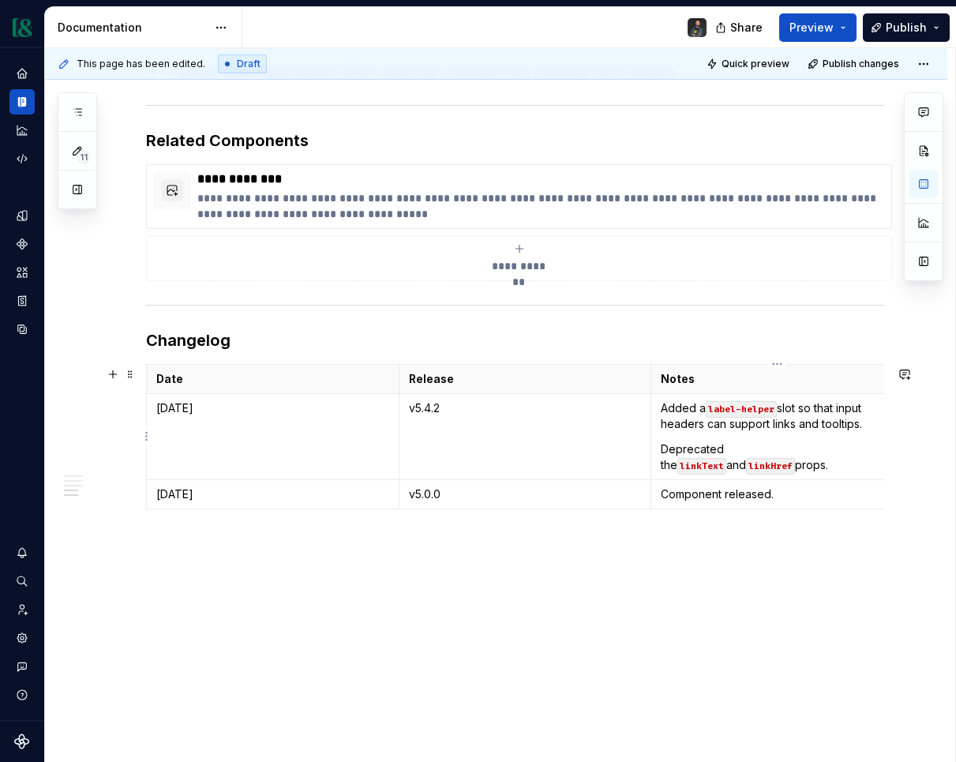
click at [703, 456] on p "Deprecated the linkText and linkHref props." at bounding box center [777, 457] width 233 height 32
drag, startPoint x: 703, startPoint y: 466, endPoint x: 658, endPoint y: 411, distance: 71.3
click at [658, 411] on td "Added a label-helper slot so that input headers can support links and tooltips.…" at bounding box center [777, 436] width 253 height 86
copy td "Added a label-helper slot so that input headers can support links and tooltips.…"
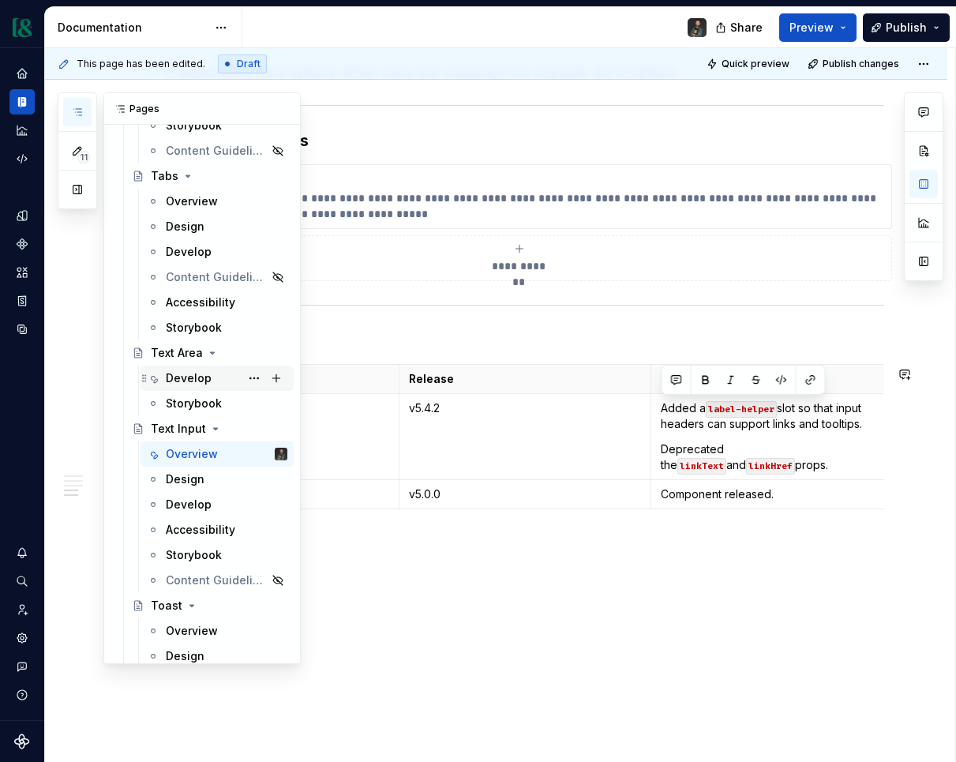
click at [191, 379] on div "Develop" at bounding box center [189, 378] width 46 height 16
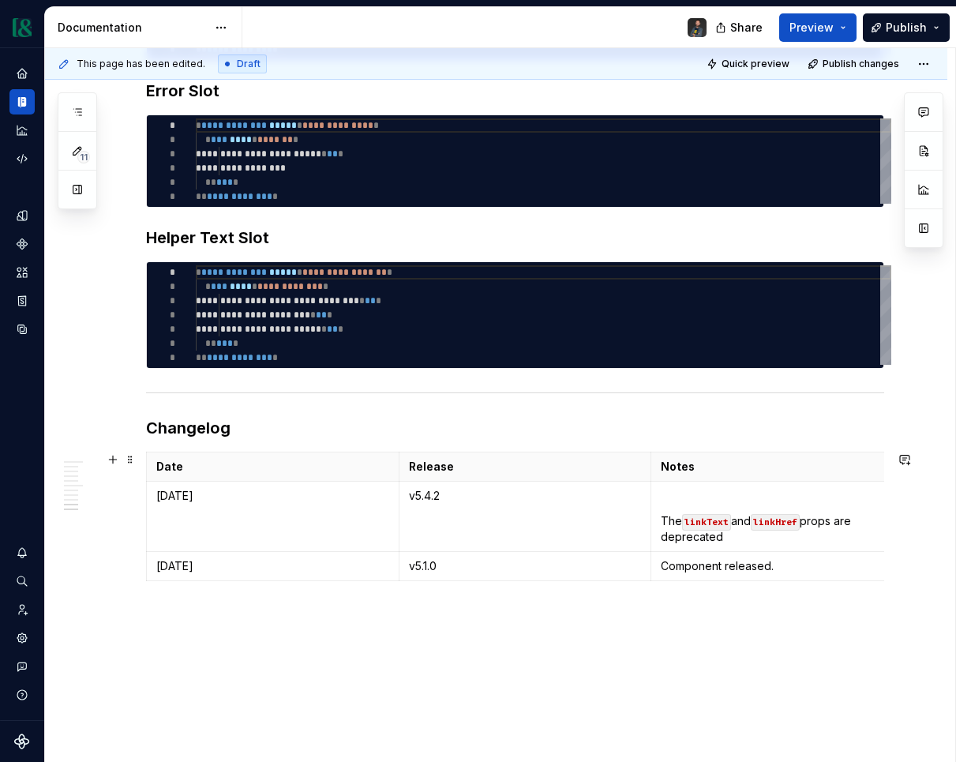
scroll to position [2598, 0]
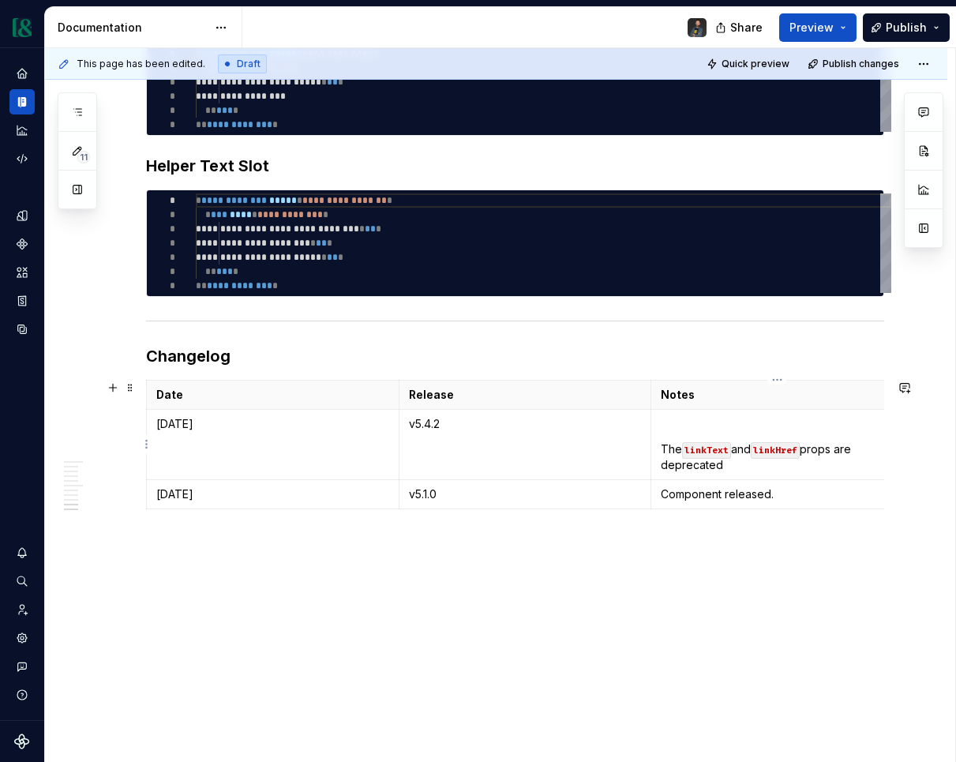
click at [744, 463] on p "The linkText and linkHref props are deprecated" at bounding box center [777, 457] width 233 height 32
drag, startPoint x: 730, startPoint y: 465, endPoint x: 672, endPoint y: 422, distance: 72.8
click at [672, 422] on td "The linkText and linkHref props are deprecated" at bounding box center [777, 445] width 253 height 70
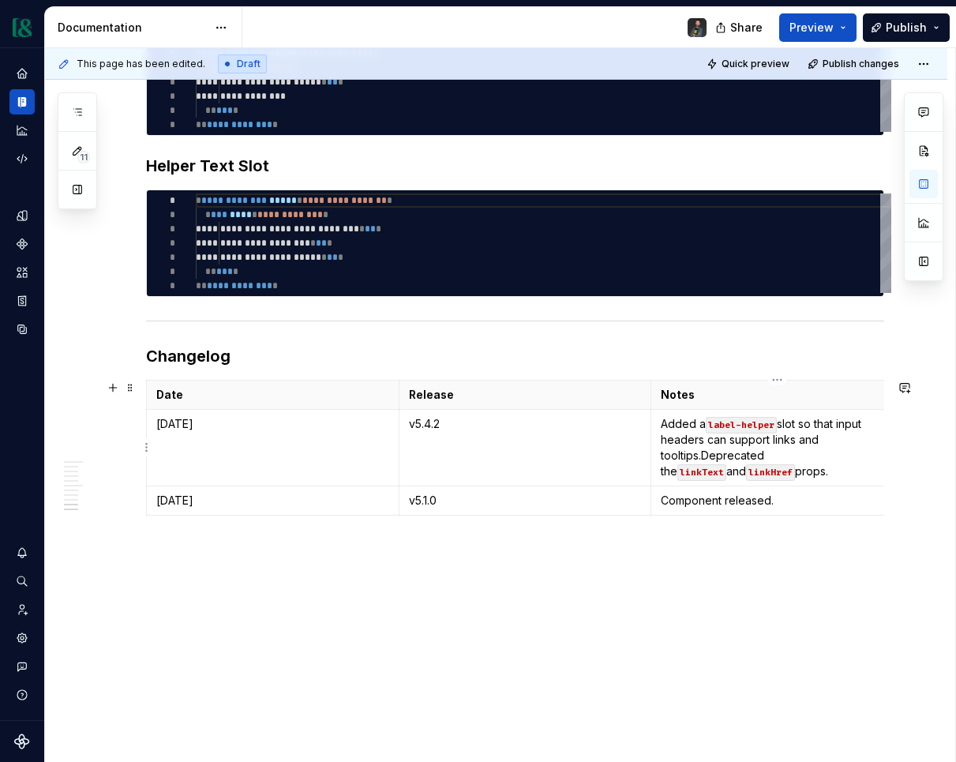
click at [703, 452] on p "Added a label-helper slot so that input headers can support links and tooltips.…" at bounding box center [777, 447] width 233 height 63
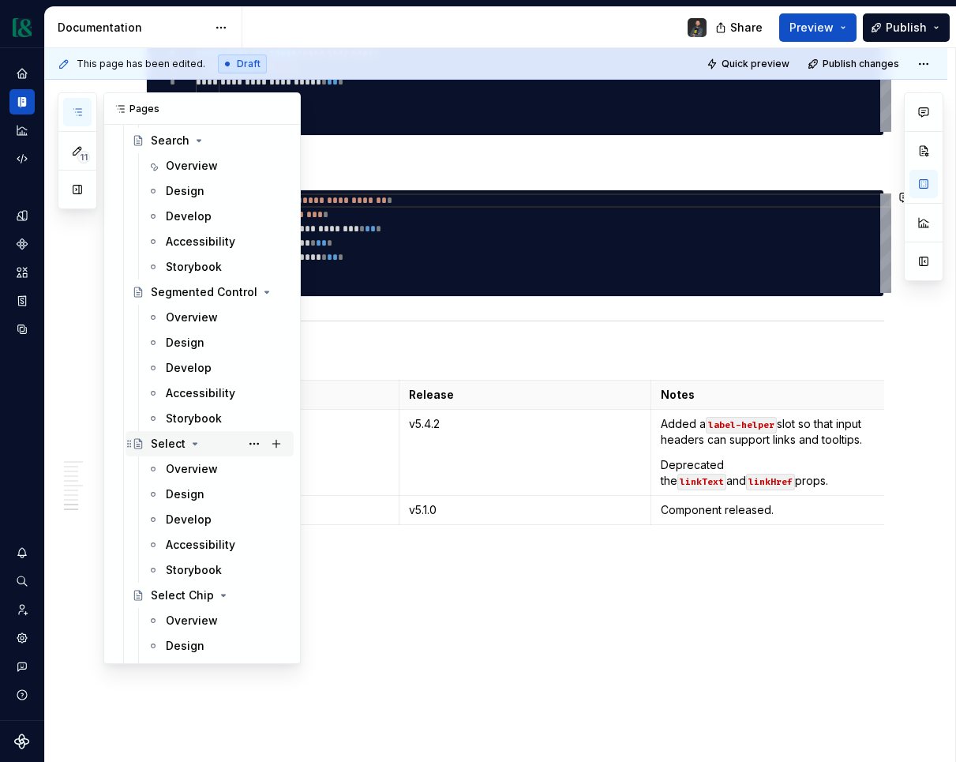
scroll to position [5467, 0]
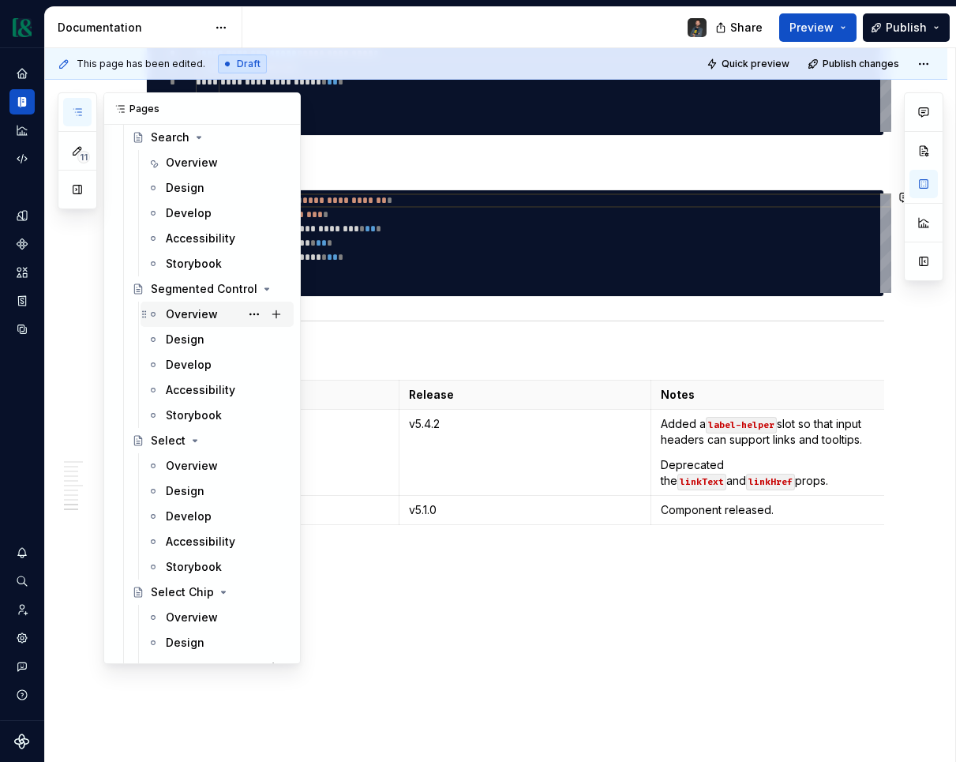
click at [190, 317] on div "Overview" at bounding box center [192, 314] width 52 height 16
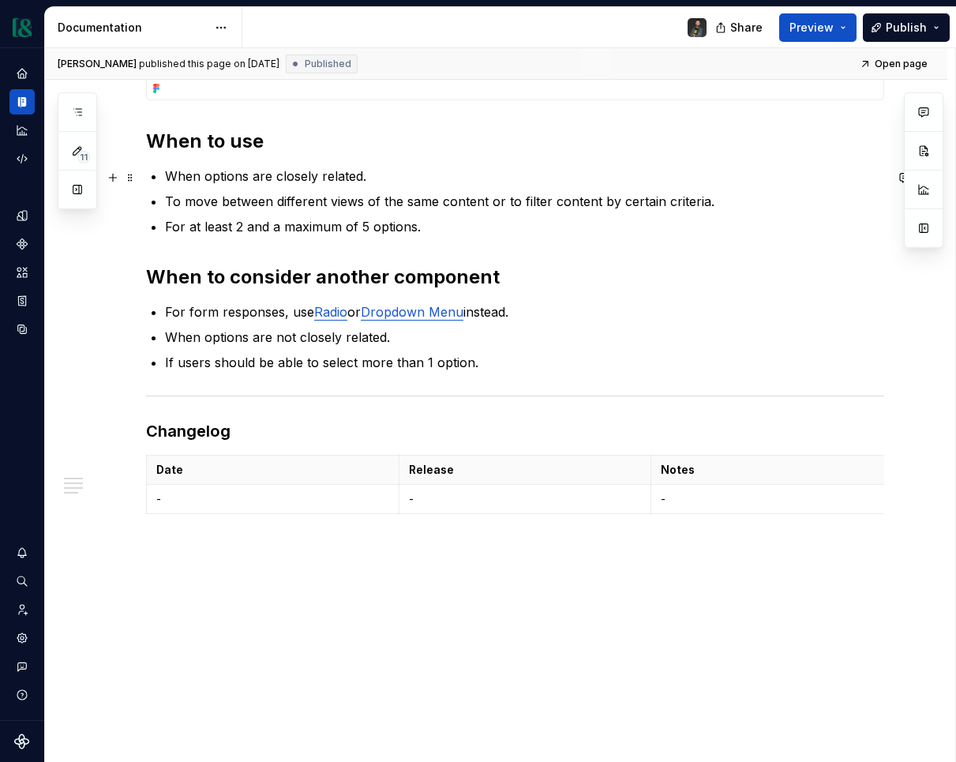
scroll to position [729, 0]
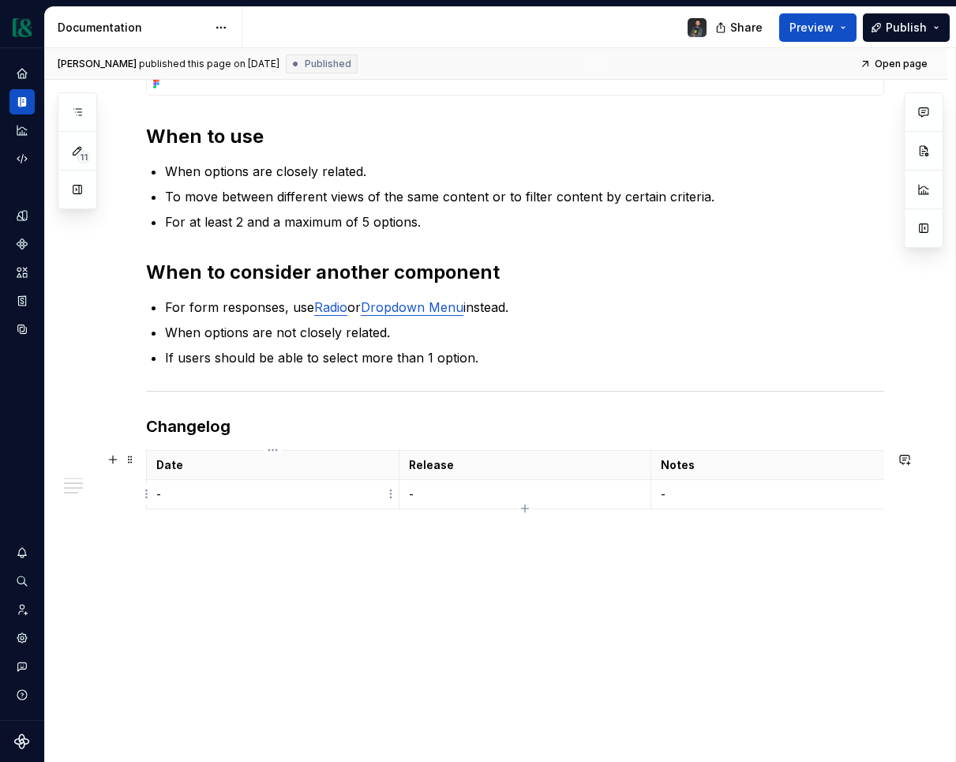
click at [201, 490] on p "-" at bounding box center [272, 494] width 233 height 16
click at [180, 506] on td "-" at bounding box center [273, 493] width 253 height 29
click at [176, 492] on p "-" at bounding box center [272, 494] width 233 height 16
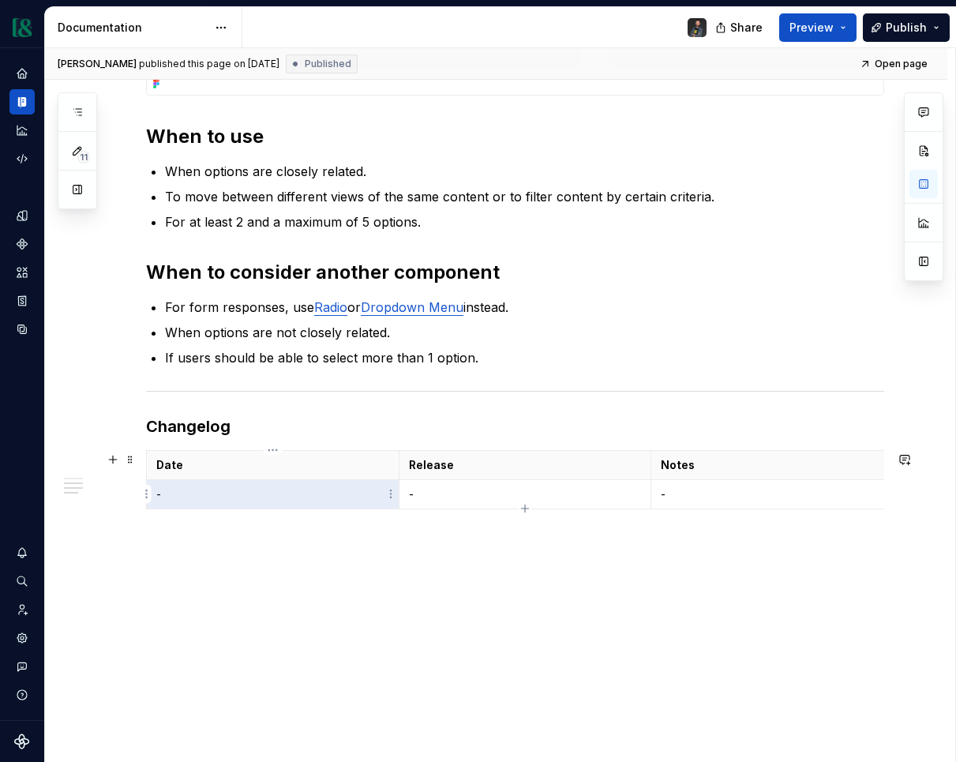
type textarea "*"
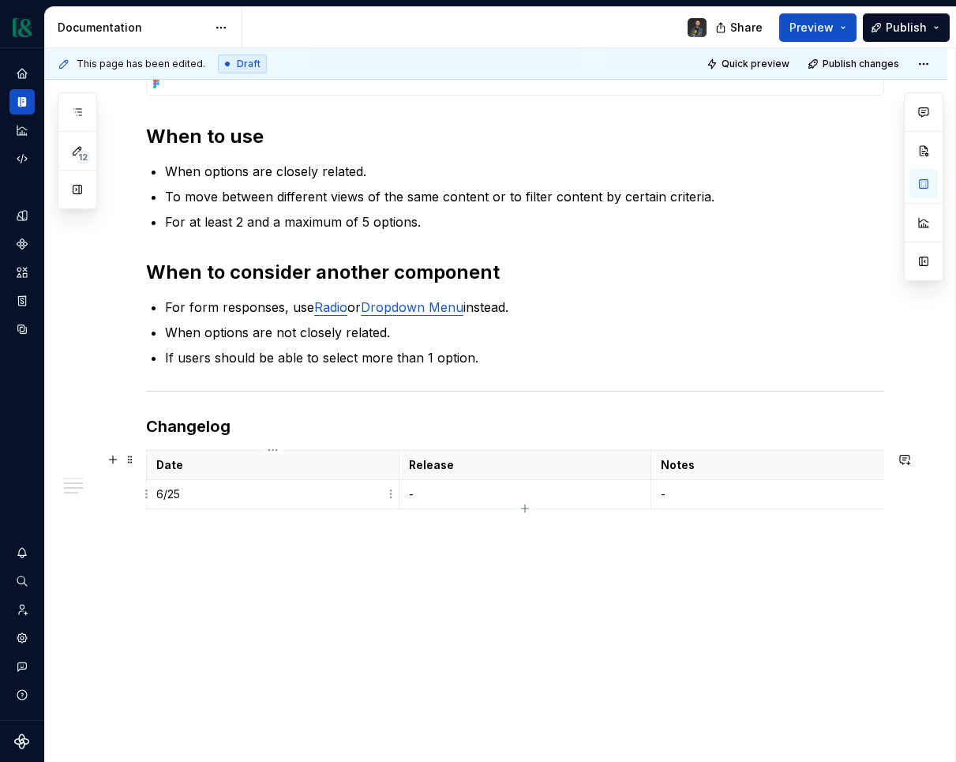
click at [212, 484] on td "6/25" at bounding box center [273, 493] width 253 height 29
click at [197, 492] on p "6/25" at bounding box center [272, 494] width 233 height 16
click at [430, 496] on p "v5.0.0" at bounding box center [525, 494] width 233 height 16
click at [738, 490] on p "-" at bounding box center [777, 494] width 233 height 16
click at [704, 493] on p "-" at bounding box center [777, 494] width 233 height 16
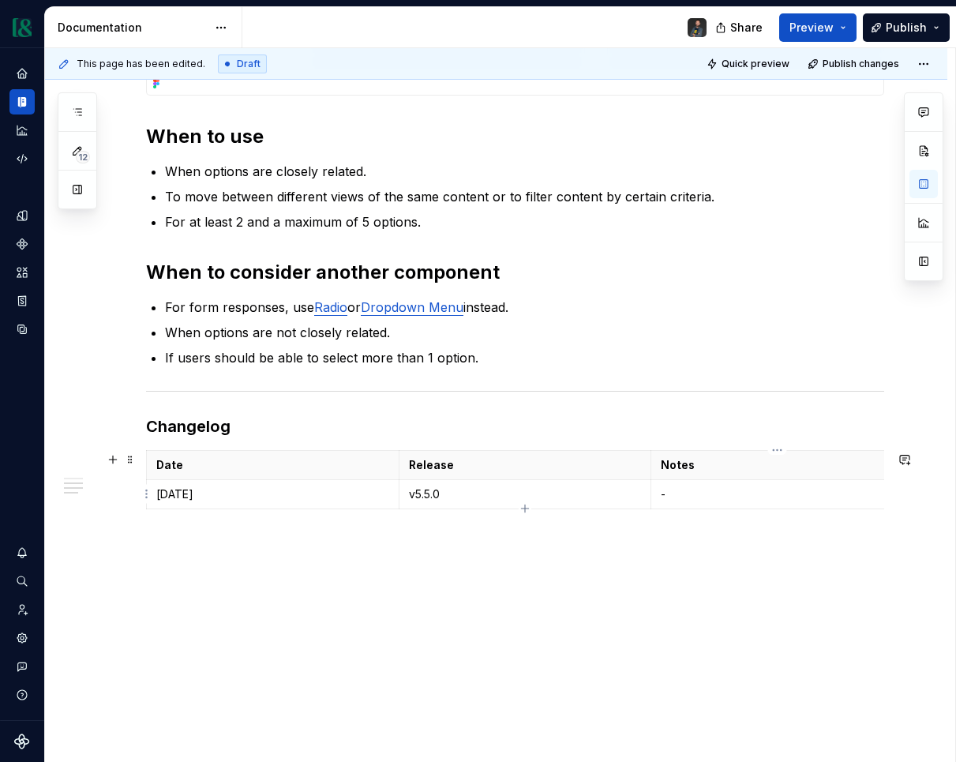
click at [704, 493] on p "-" at bounding box center [777, 494] width 233 height 16
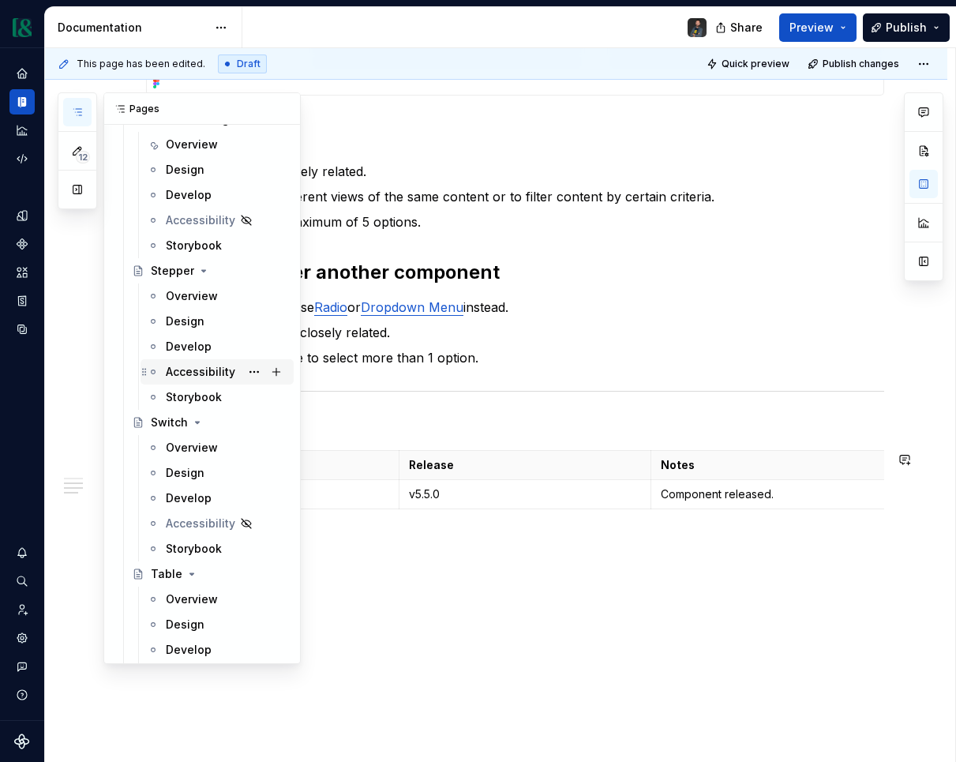
scroll to position [6221, 0]
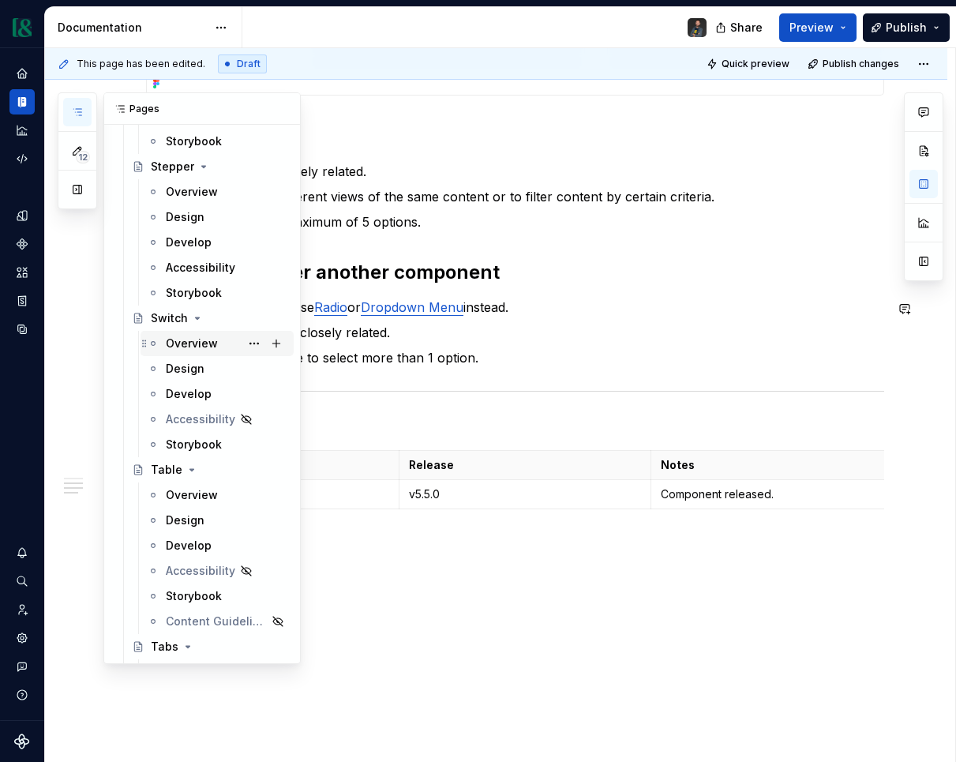
click at [203, 342] on div "Overview" at bounding box center [192, 344] width 52 height 16
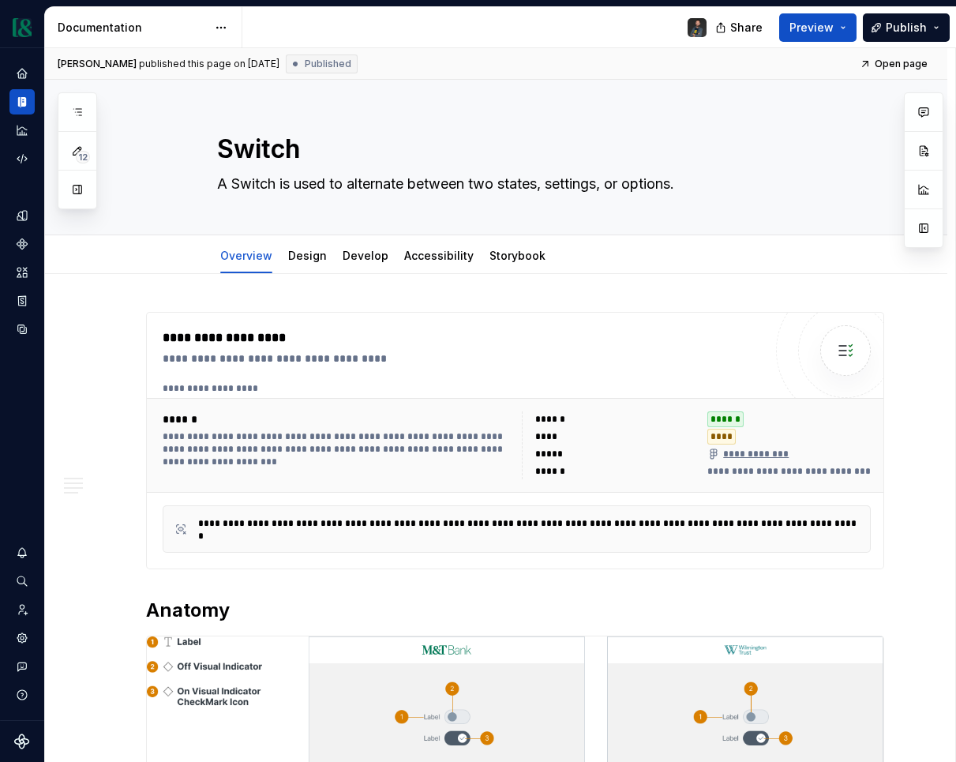
type textarea "*"
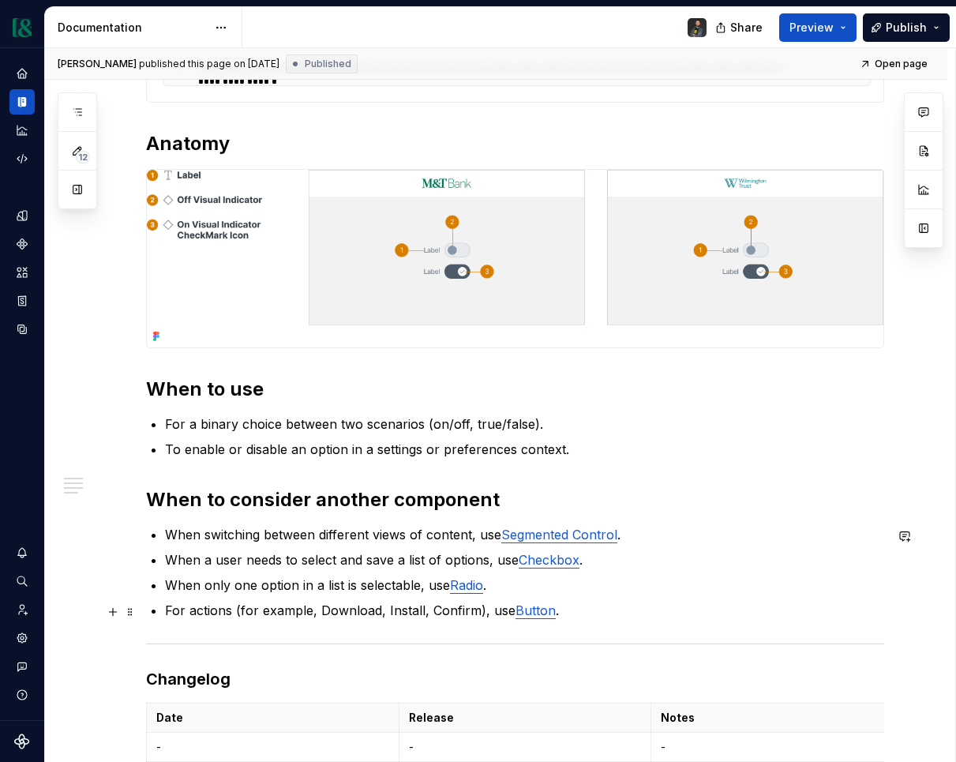
scroll to position [710, 0]
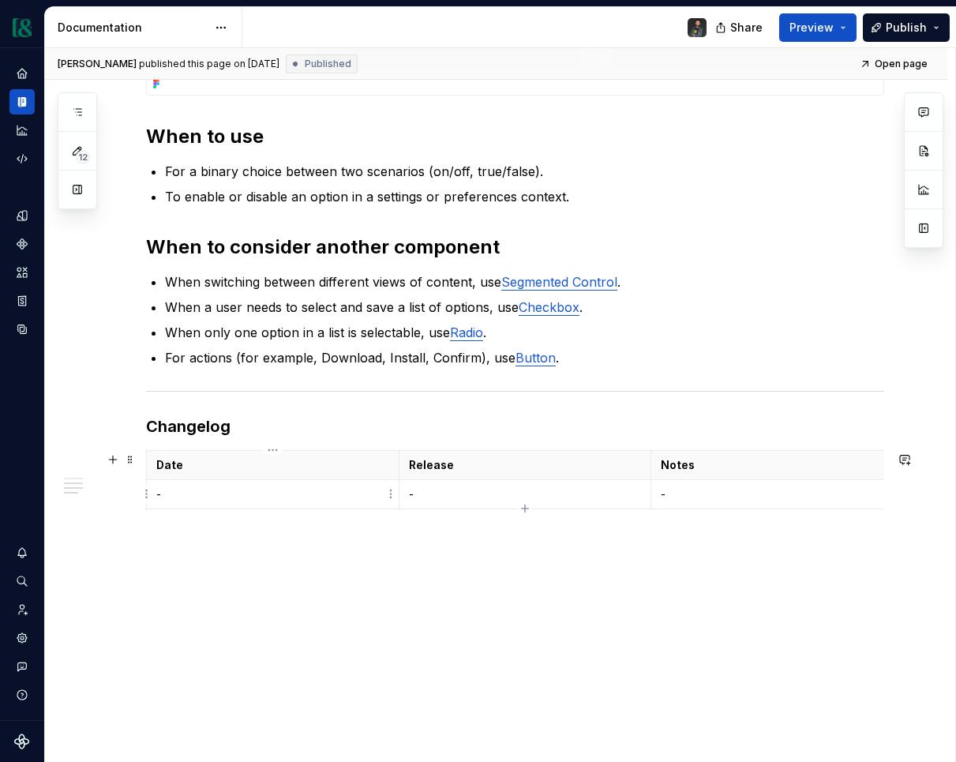
click at [192, 496] on p "-" at bounding box center [272, 494] width 233 height 16
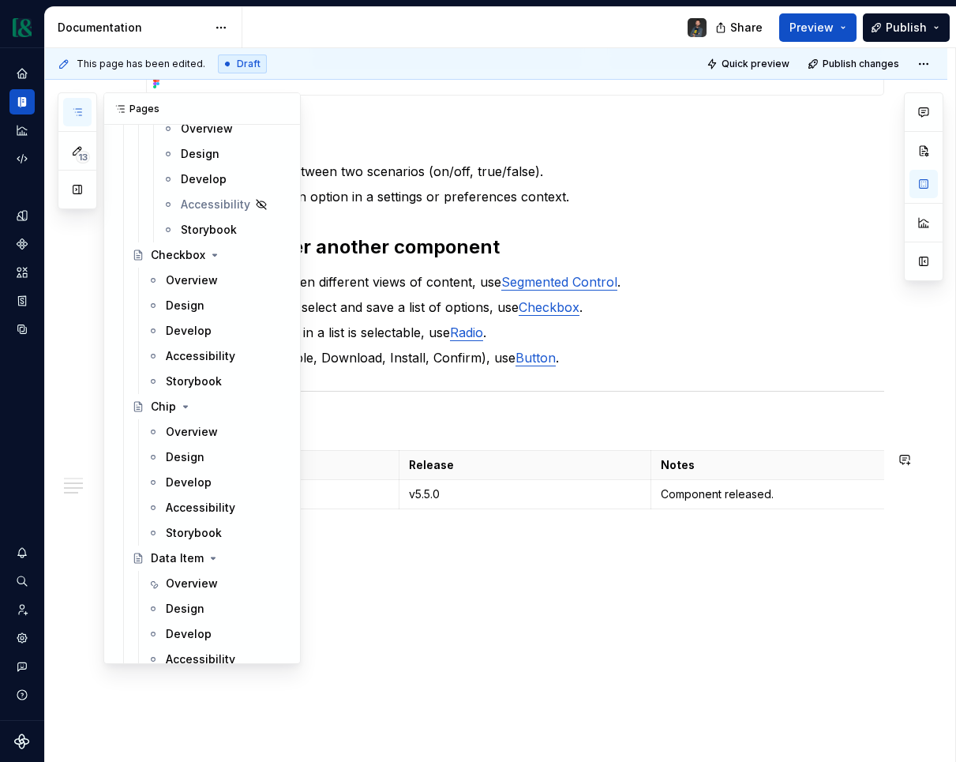
scroll to position [2502, 0]
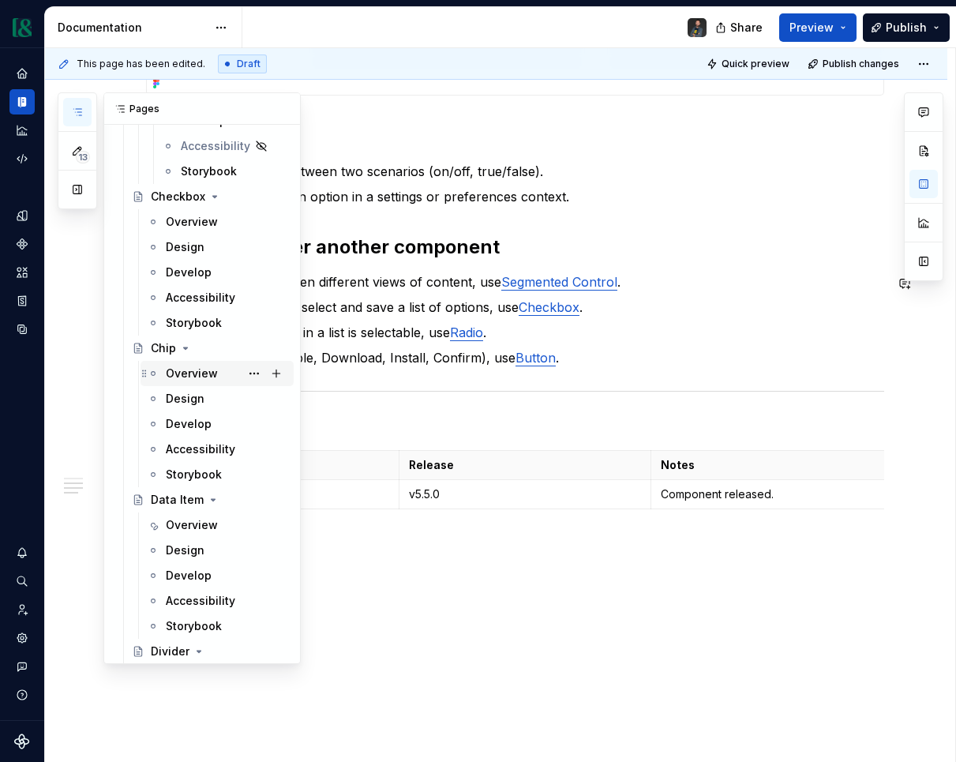
click at [194, 368] on div "Overview" at bounding box center [192, 374] width 52 height 16
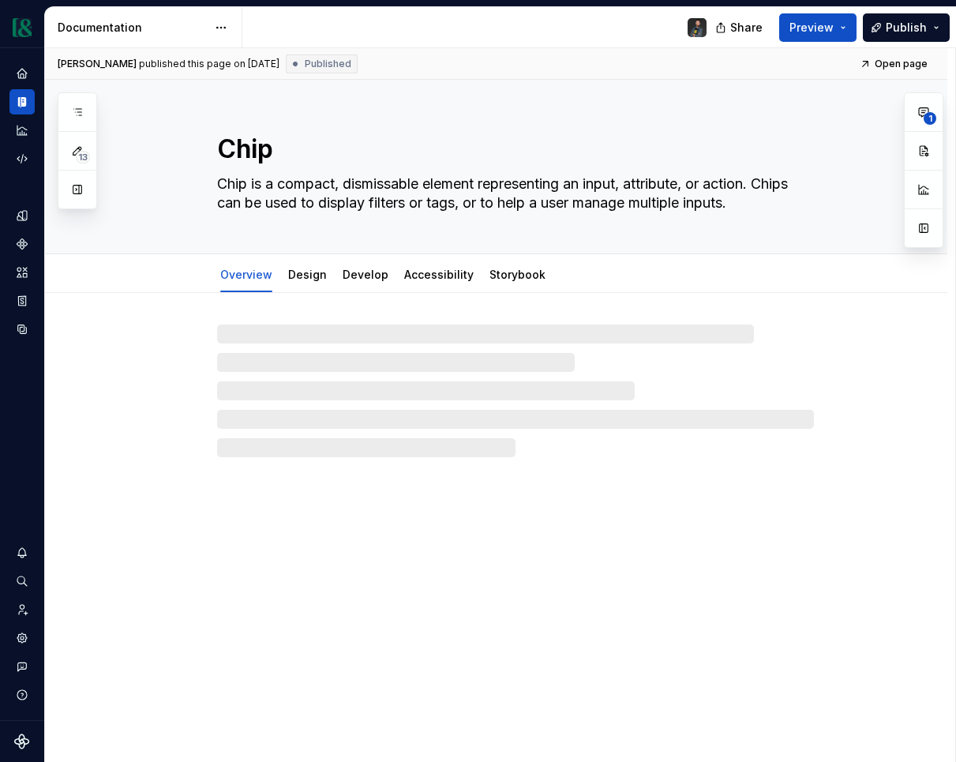
type textarea "*"
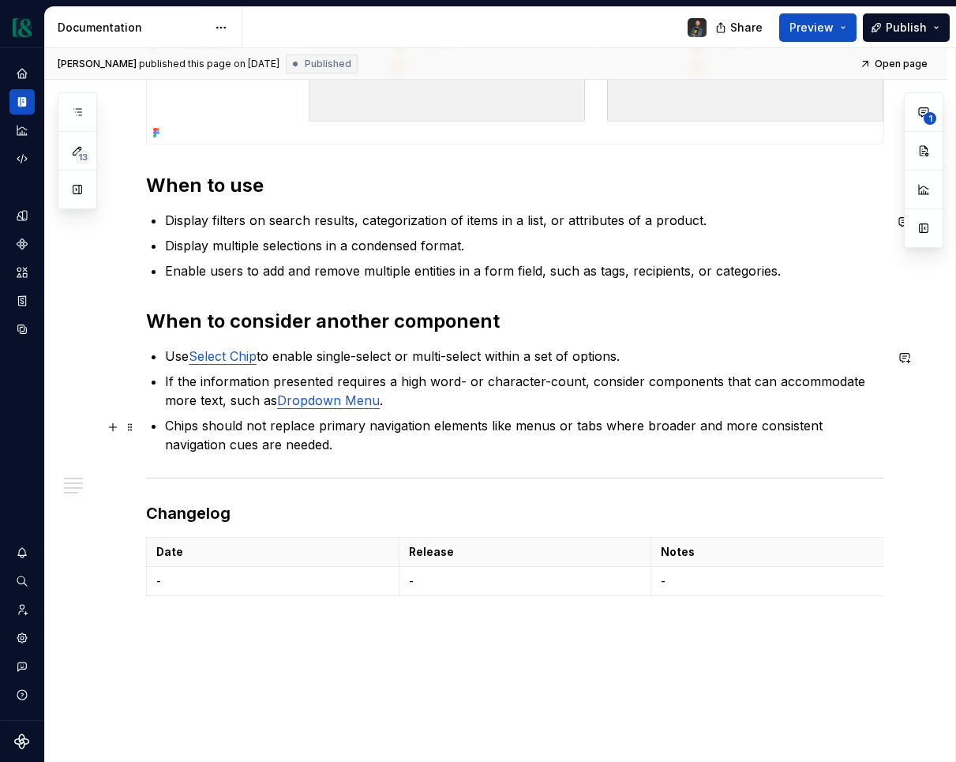
scroll to position [767, 0]
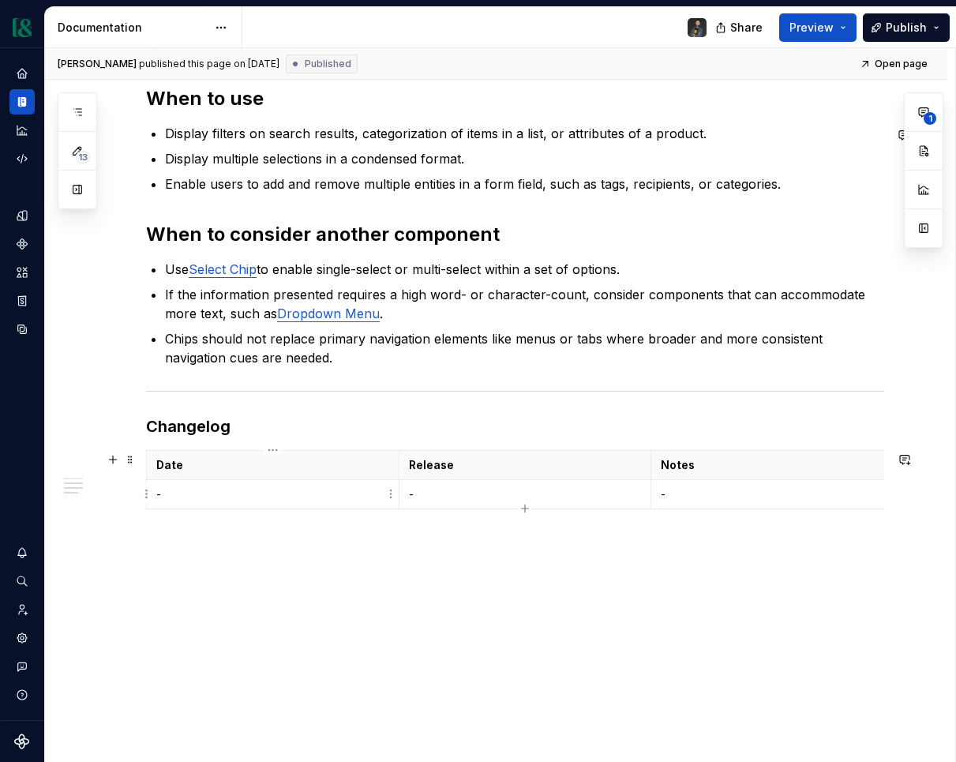
click at [246, 497] on p "-" at bounding box center [272, 494] width 233 height 16
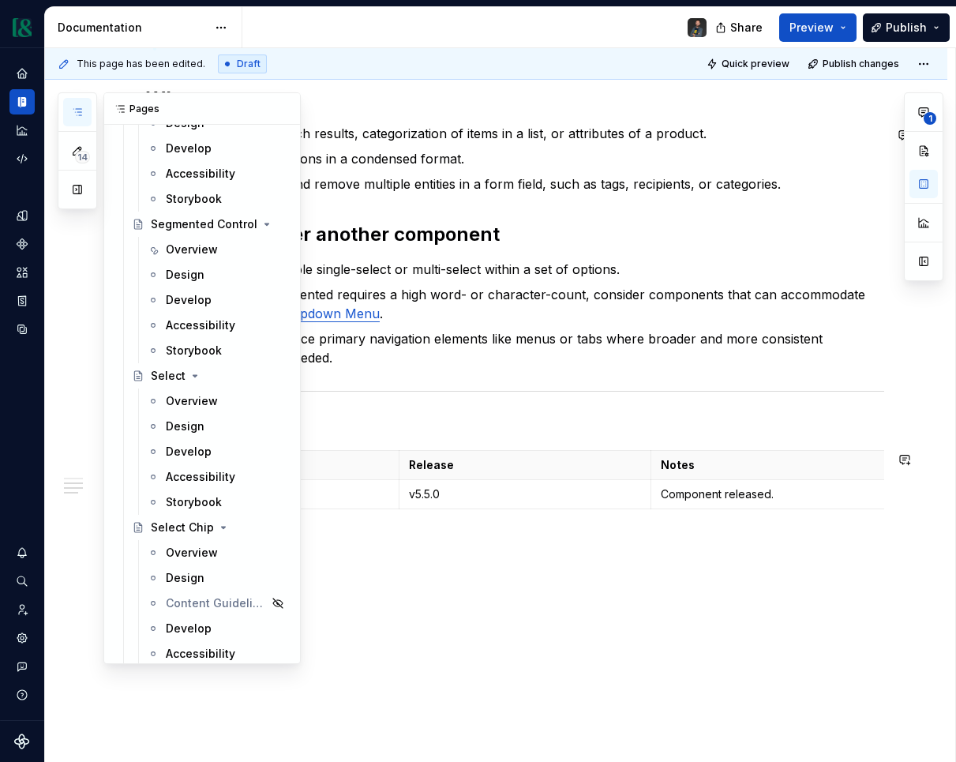
scroll to position [5567, 0]
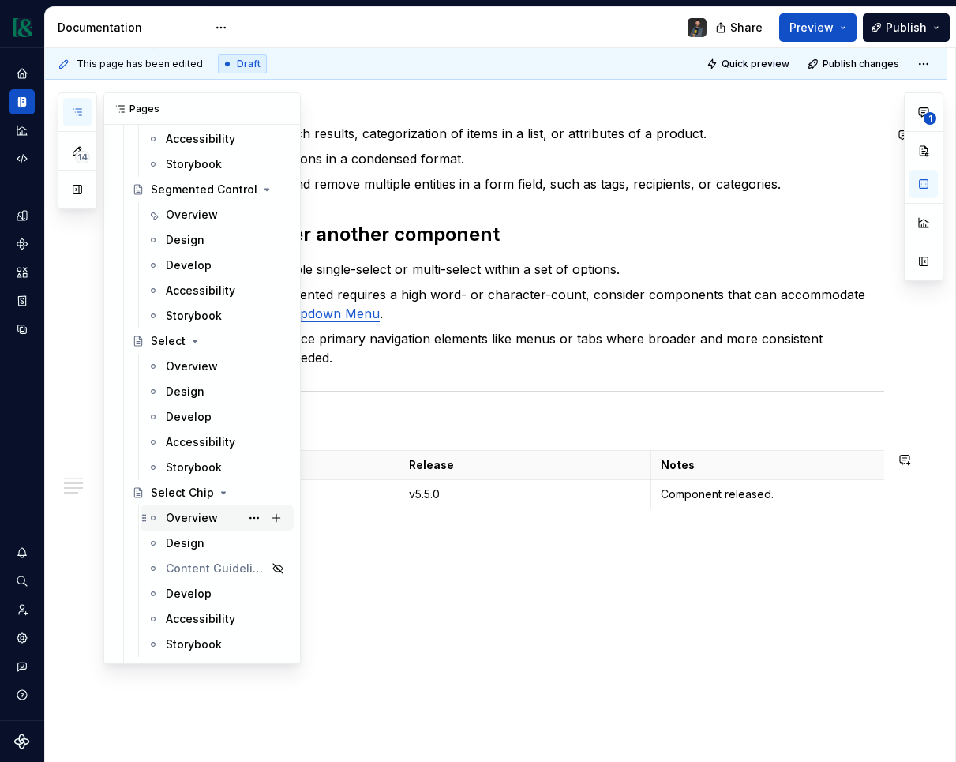
click at [201, 523] on div "Overview" at bounding box center [192, 518] width 52 height 16
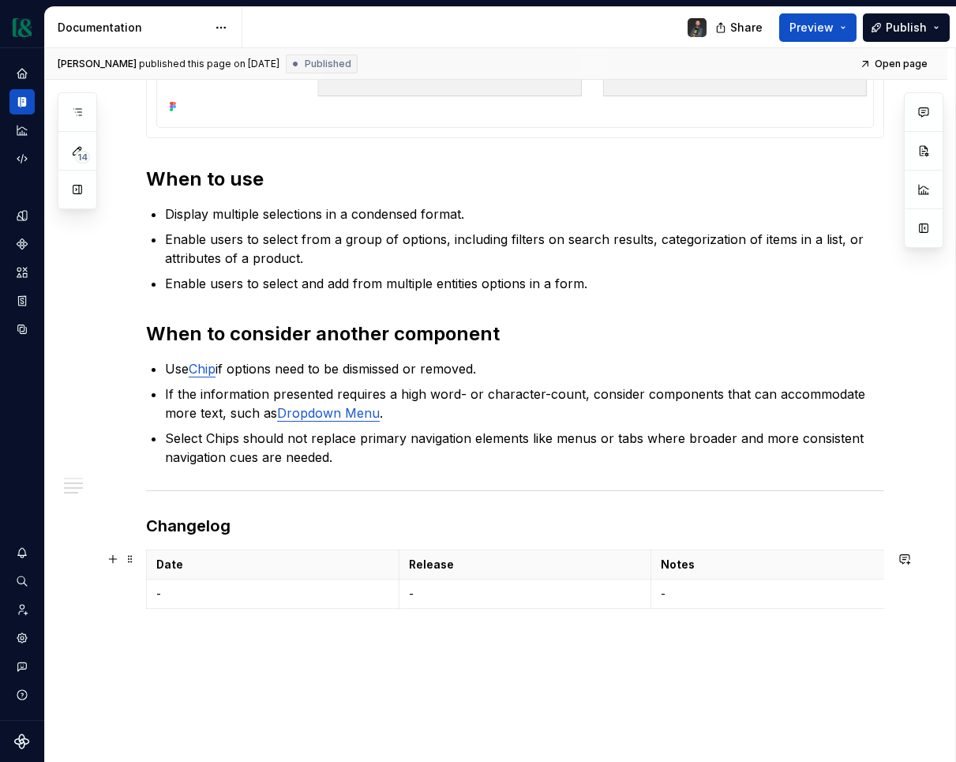
type textarea "*"
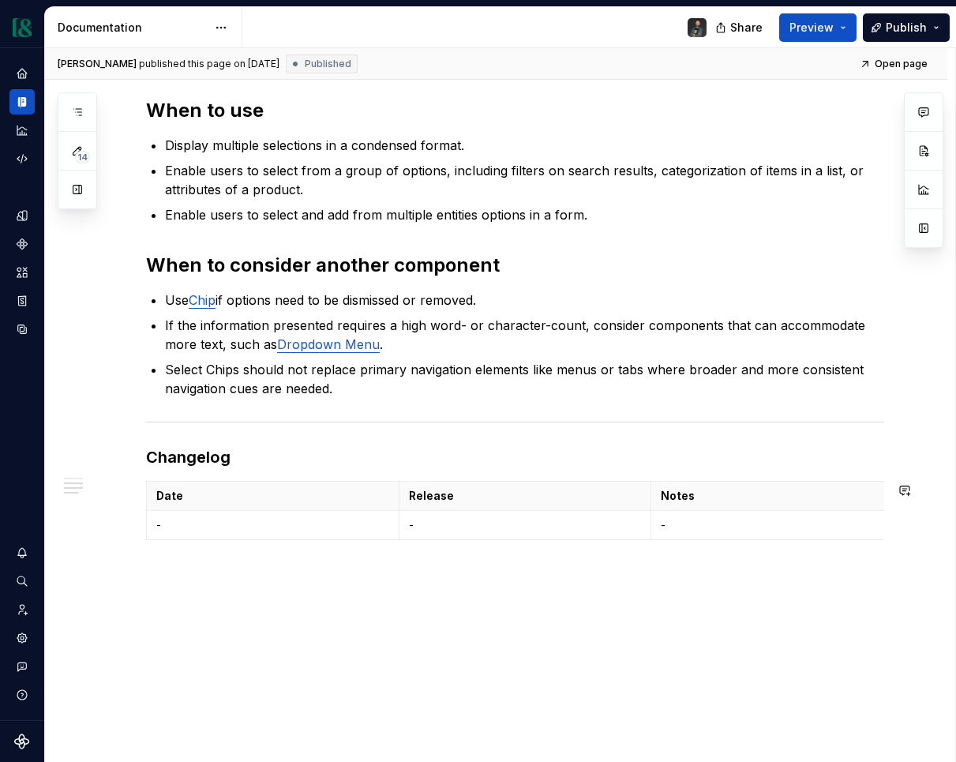
scroll to position [810, 0]
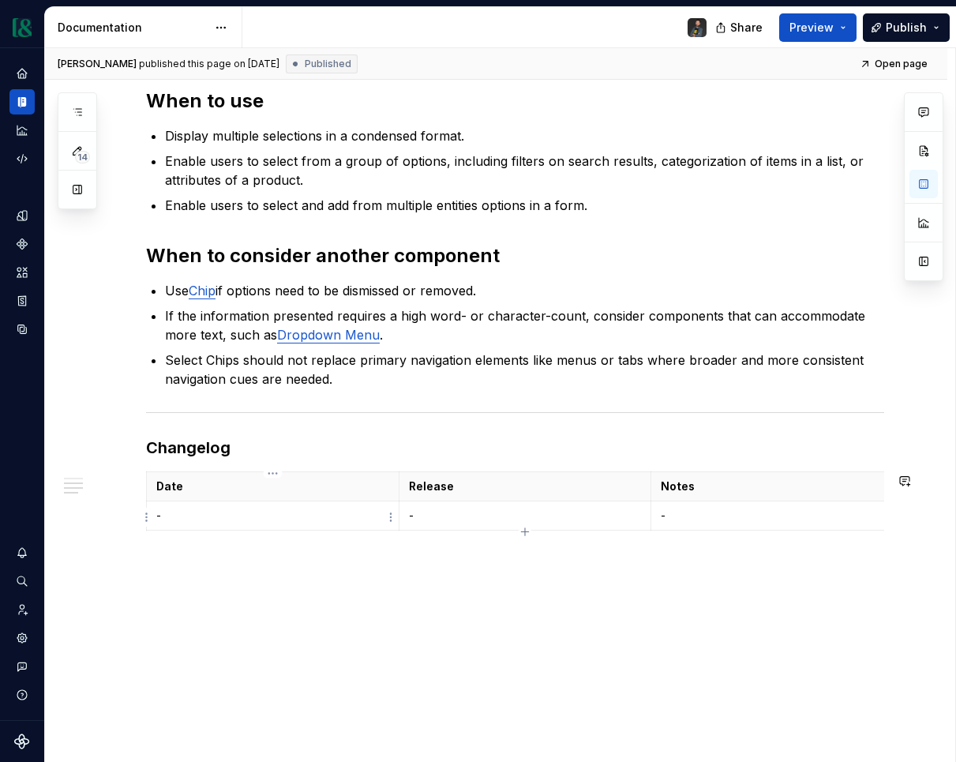
click at [179, 529] on td "-" at bounding box center [273, 515] width 253 height 29
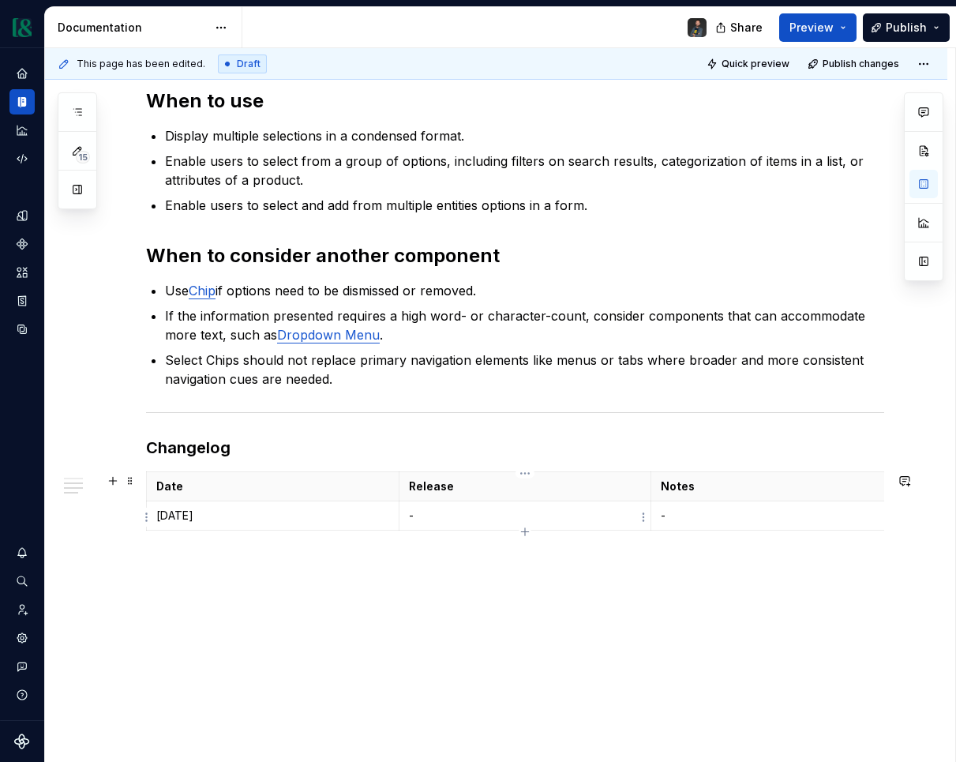
click at [430, 516] on p "-" at bounding box center [525, 516] width 233 height 16
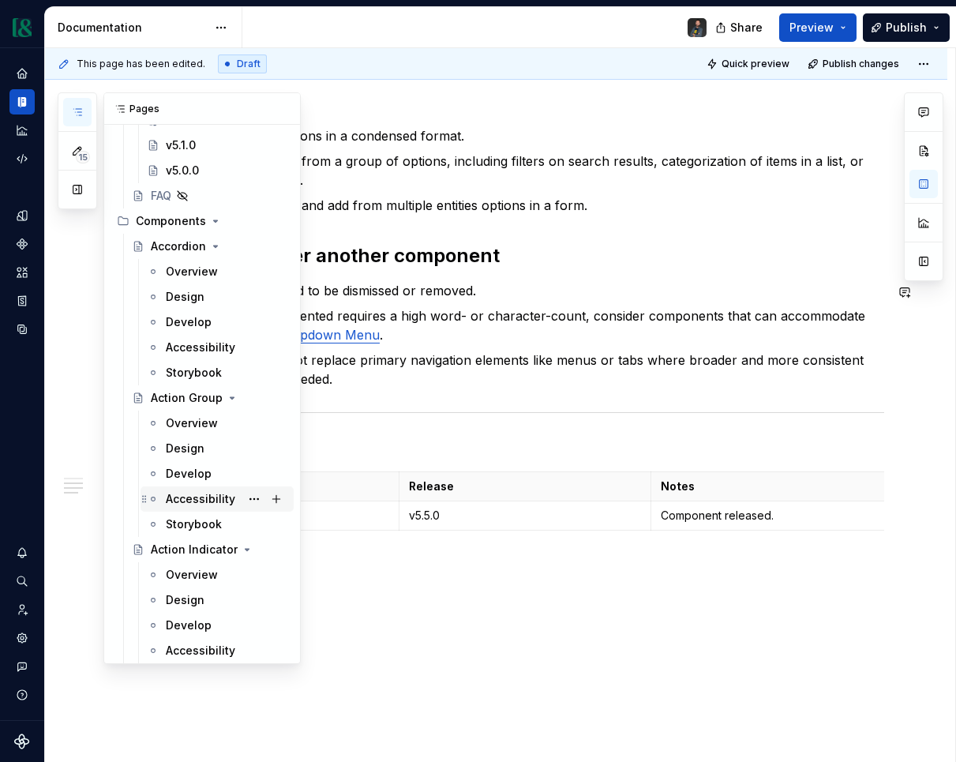
scroll to position [491, 0]
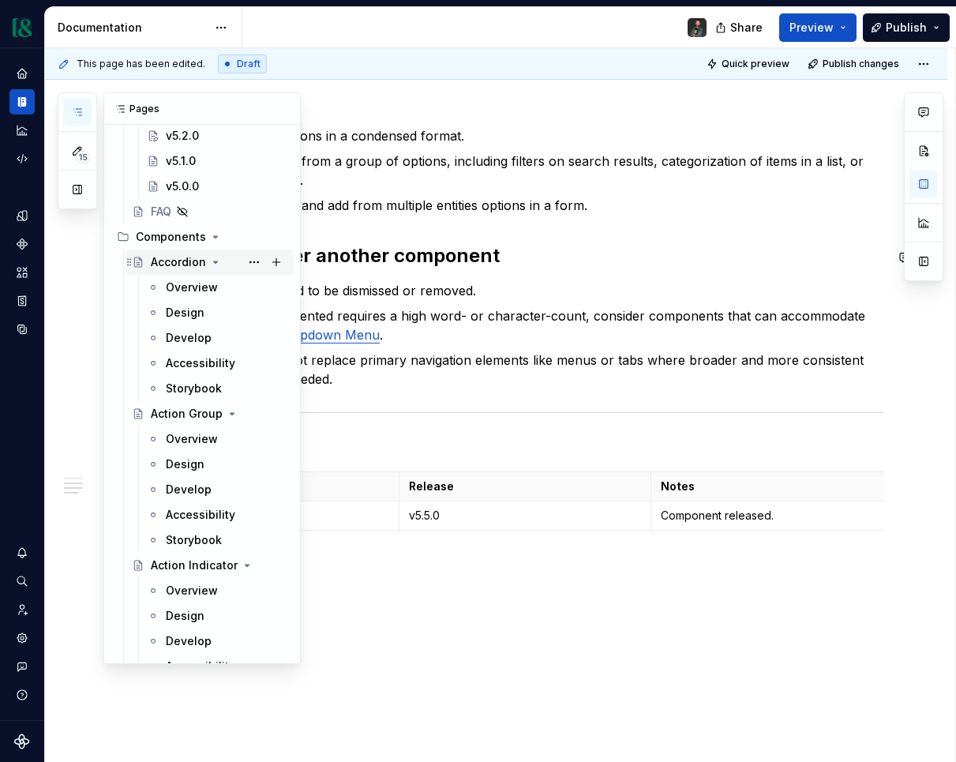
click at [175, 260] on div "Accordion" at bounding box center [178, 262] width 55 height 16
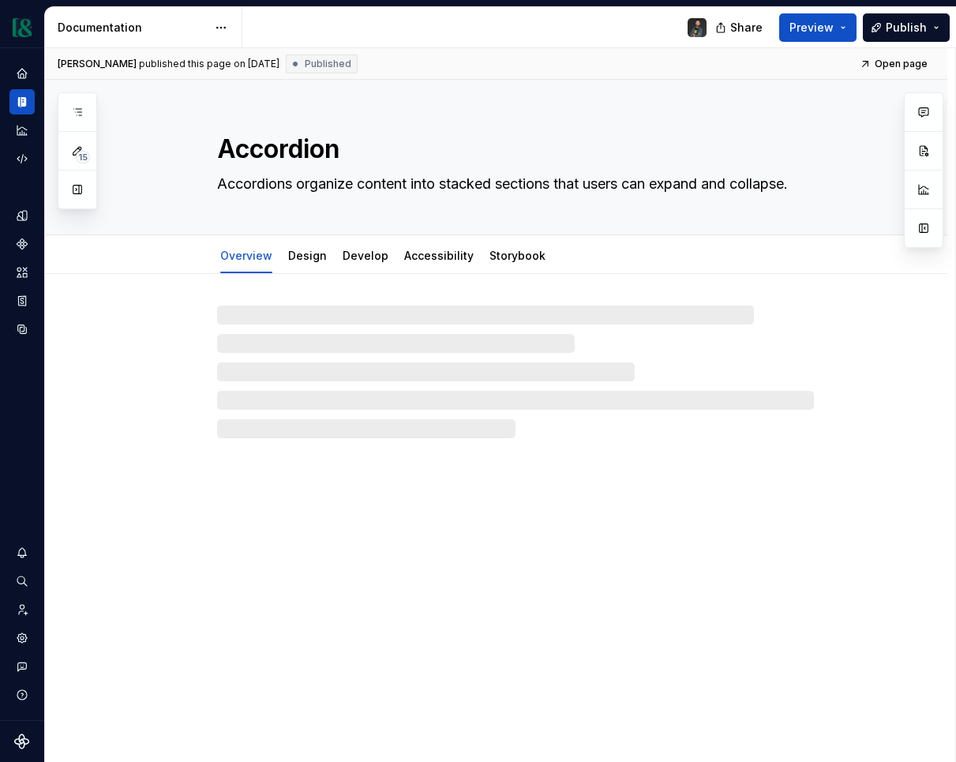
type textarea "*"
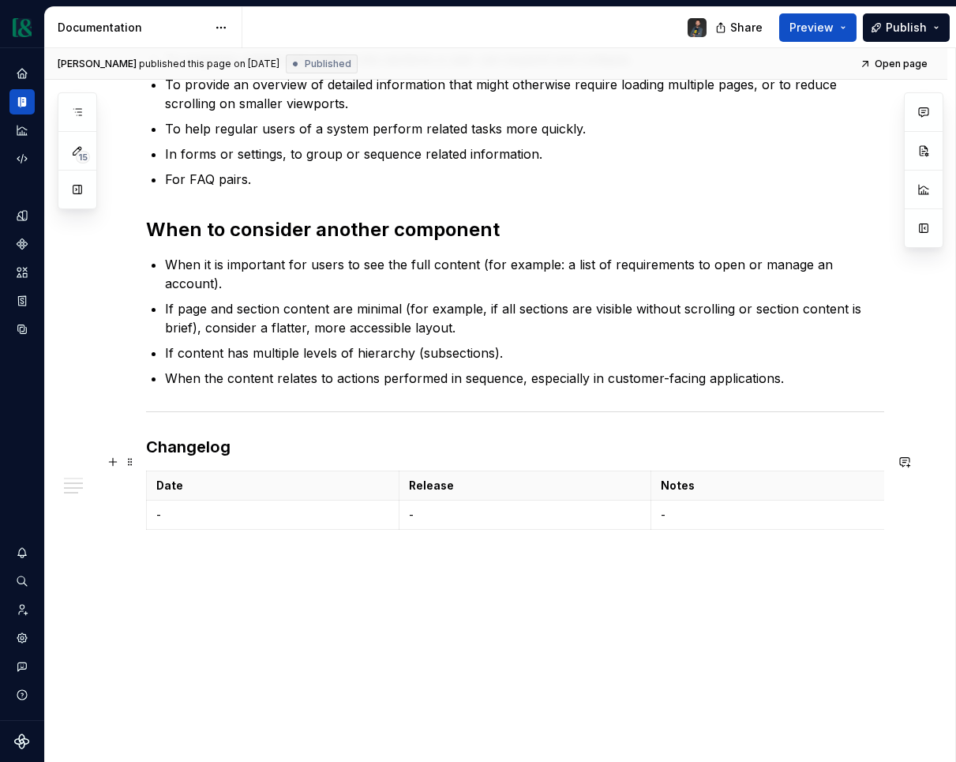
scroll to position [896, 0]
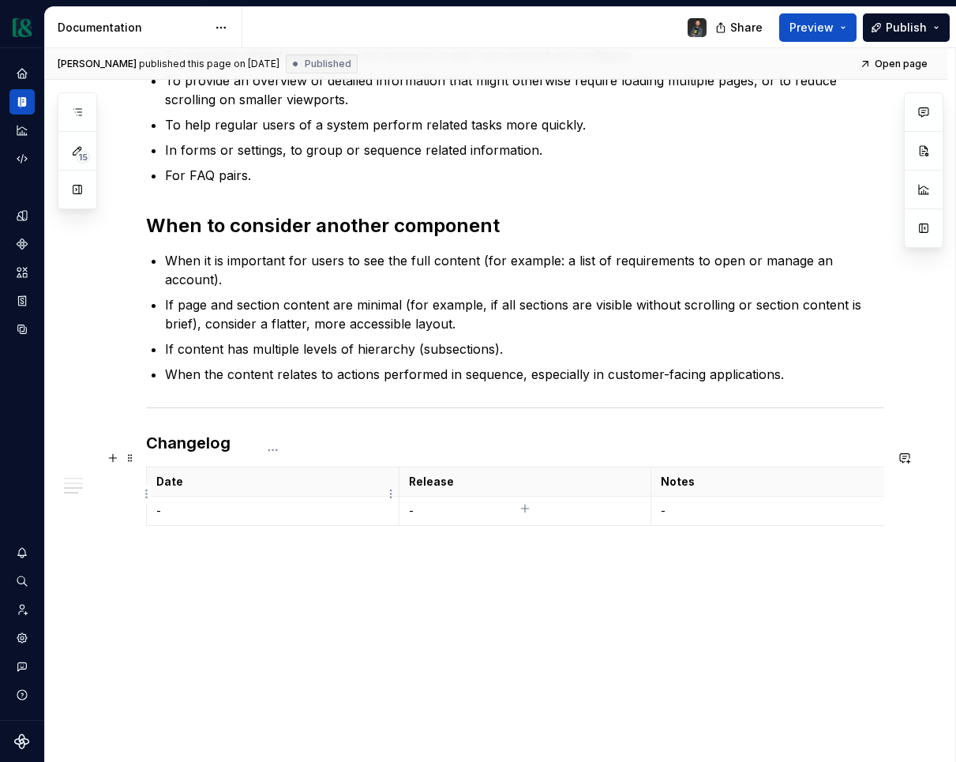
click at [252, 503] on p "-" at bounding box center [272, 511] width 233 height 16
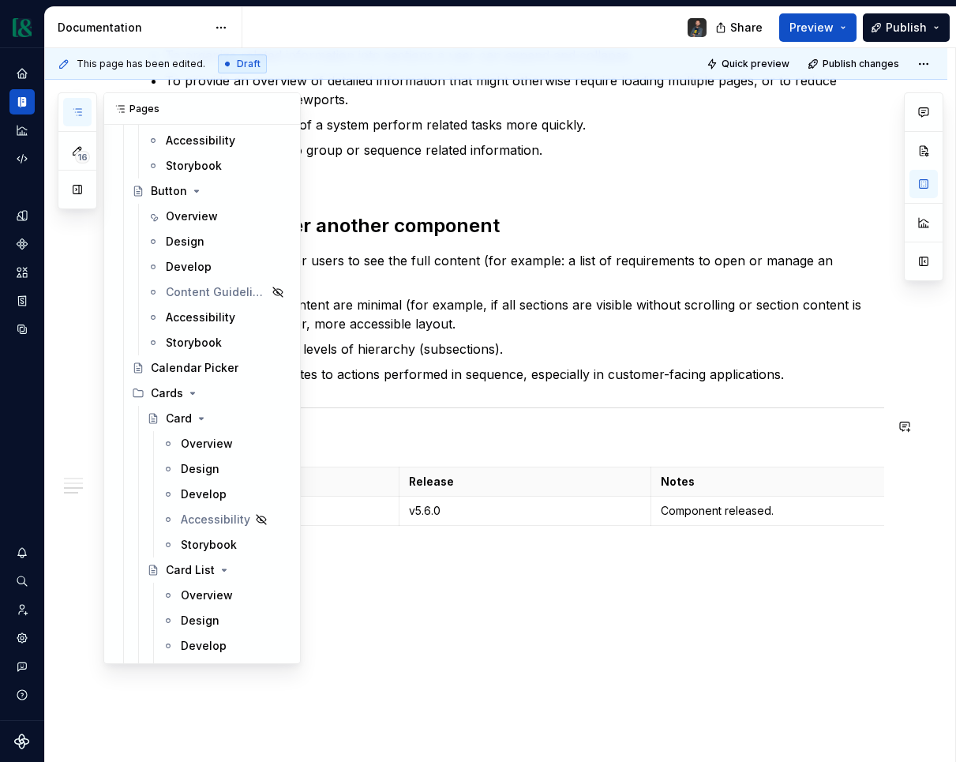
scroll to position [1535, 0]
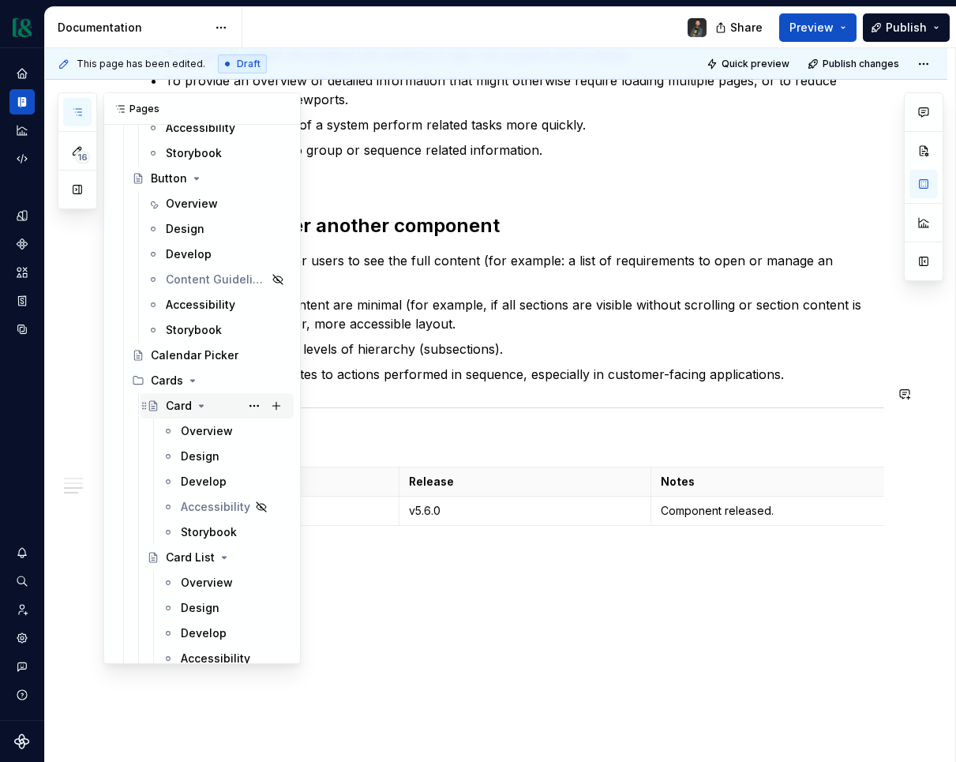
click at [177, 400] on div "Card" at bounding box center [179, 406] width 26 height 16
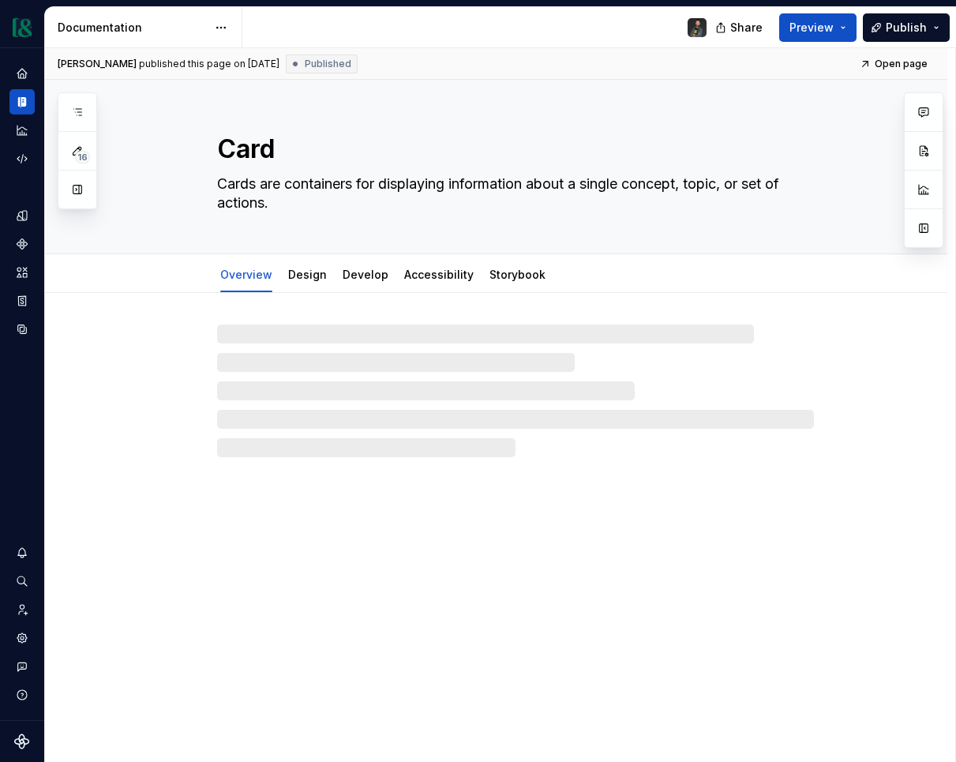
type textarea "*"
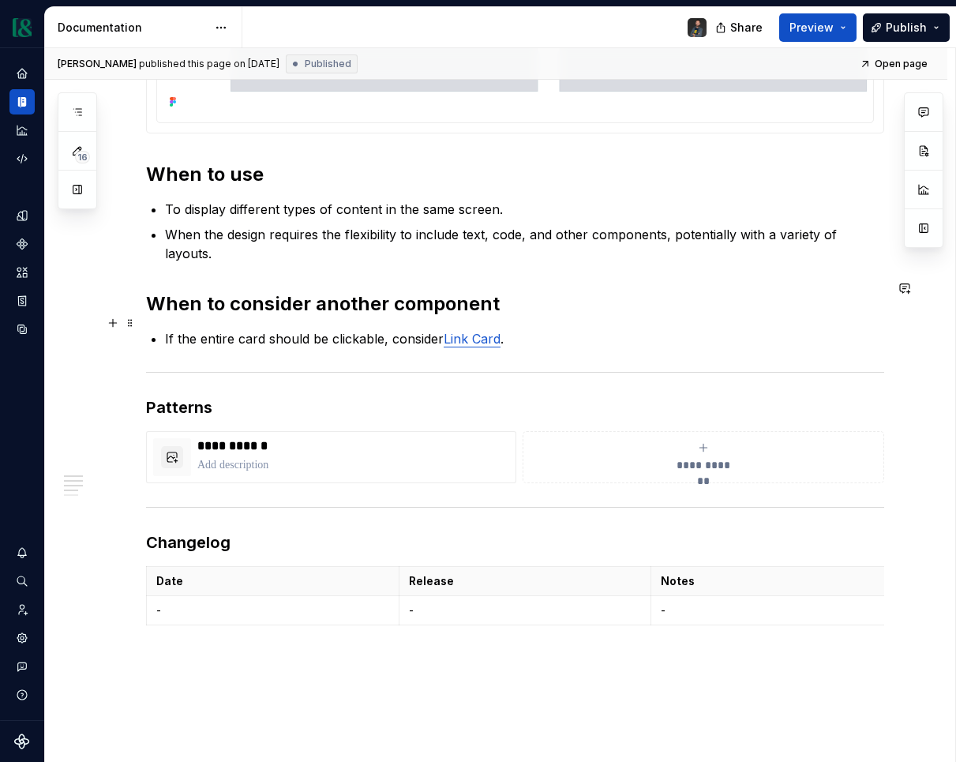
scroll to position [887, 0]
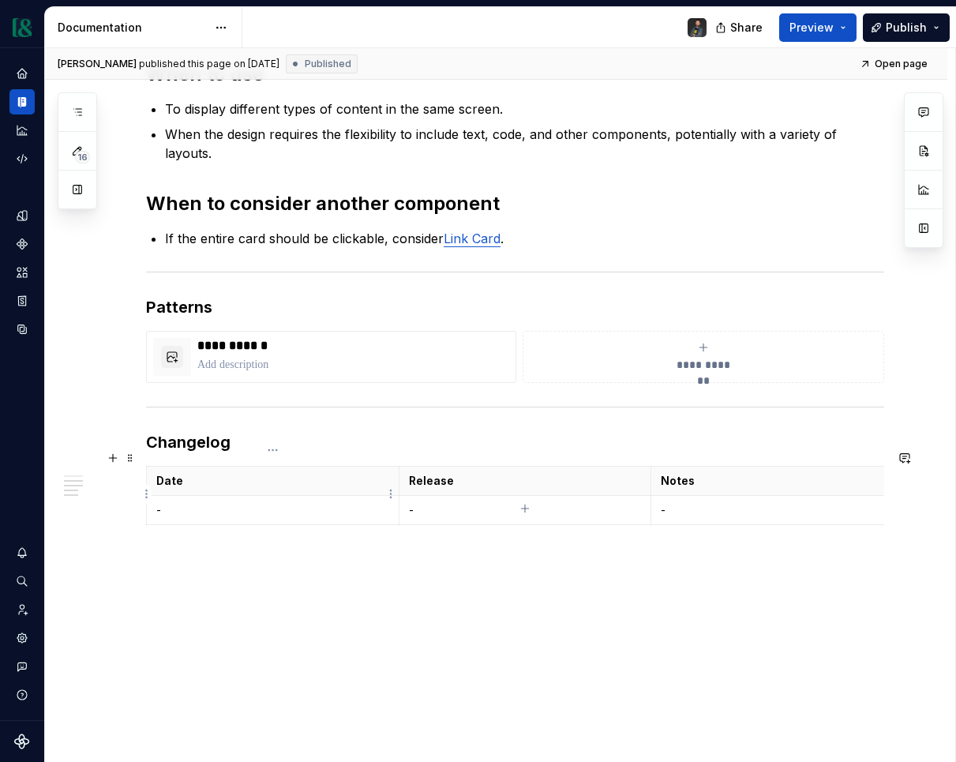
click at [183, 502] on p "-" at bounding box center [272, 510] width 233 height 16
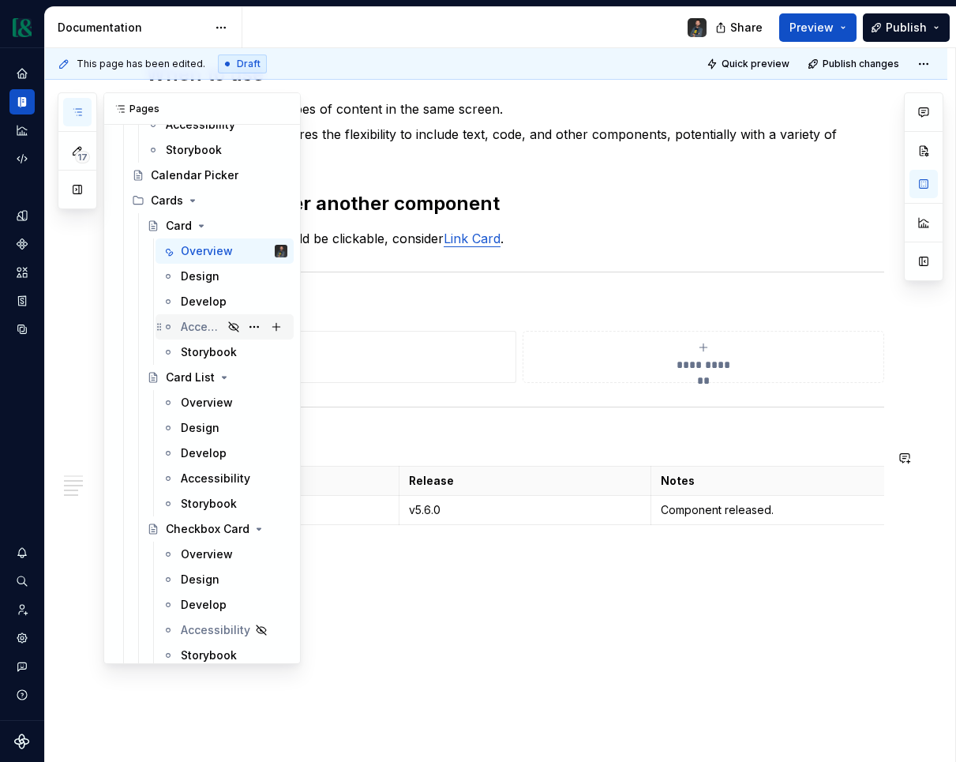
scroll to position [1717, 0]
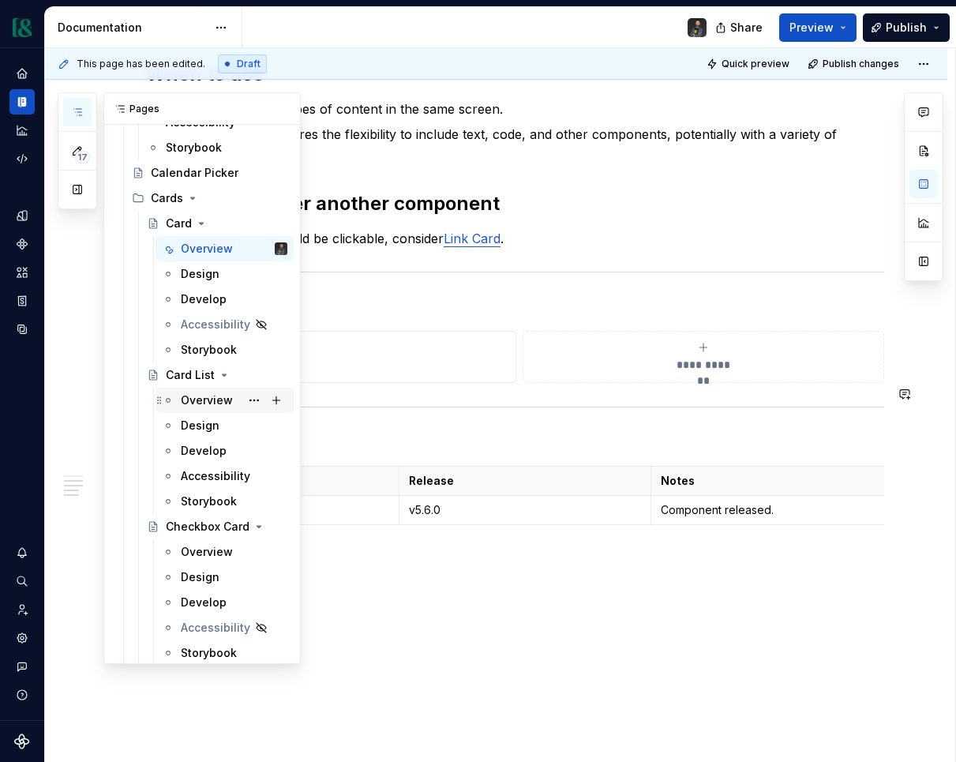
click at [204, 400] on div "Overview" at bounding box center [207, 400] width 52 height 16
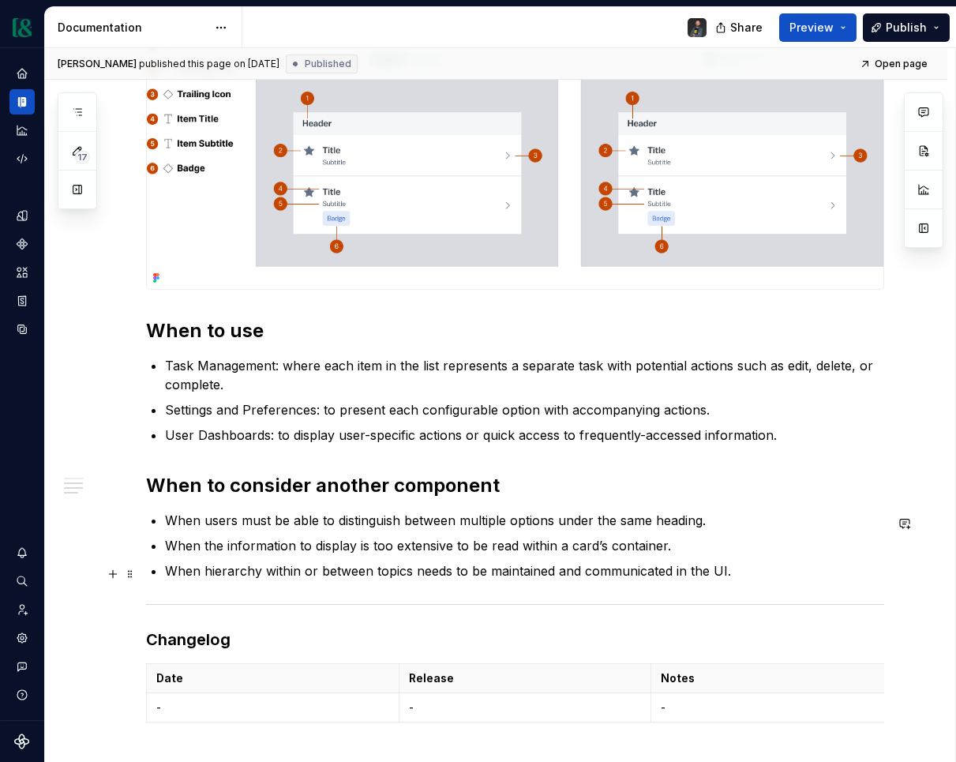
scroll to position [859, 0]
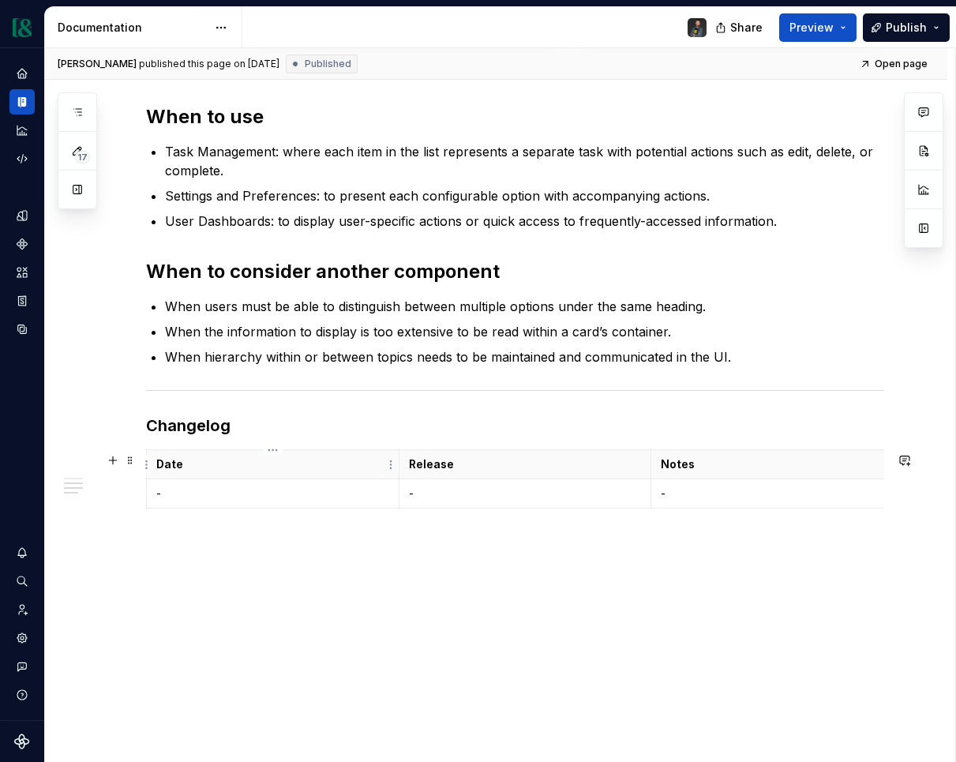
type textarea "*"
click at [246, 498] on p "-" at bounding box center [272, 494] width 233 height 16
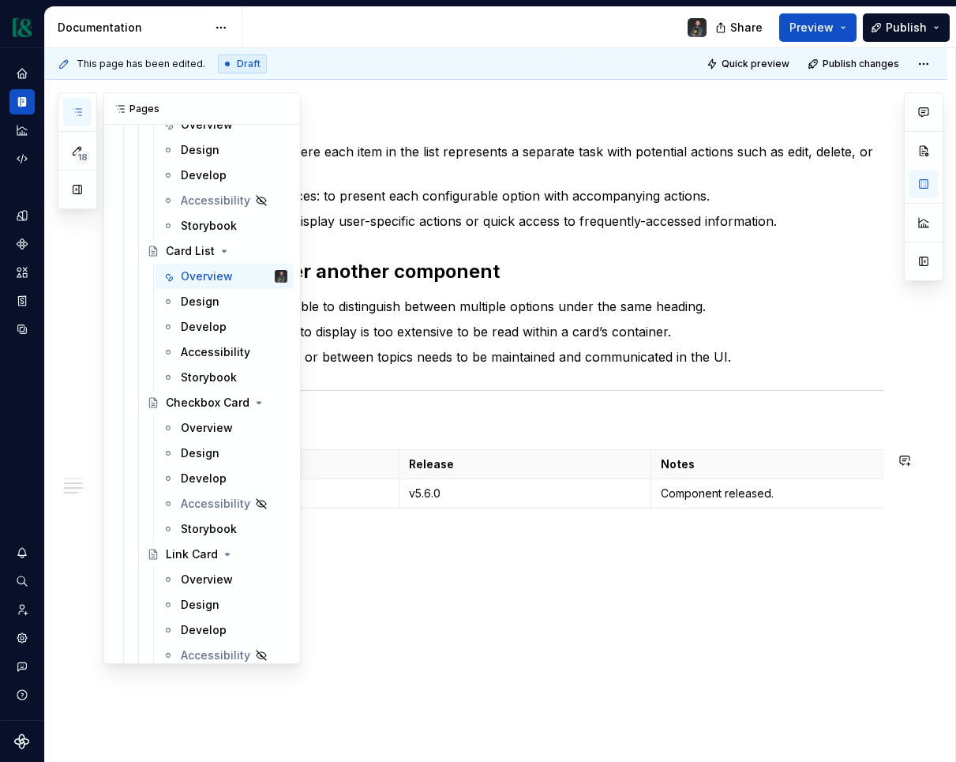
scroll to position [1858, 0]
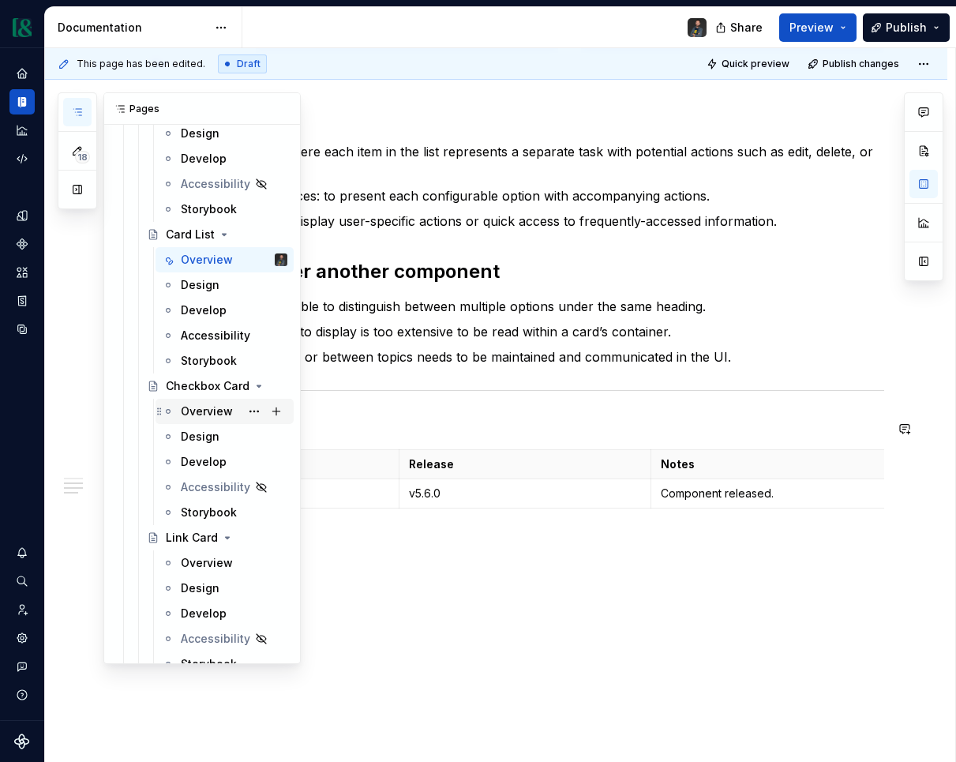
click at [201, 420] on div "Overview" at bounding box center [234, 411] width 107 height 22
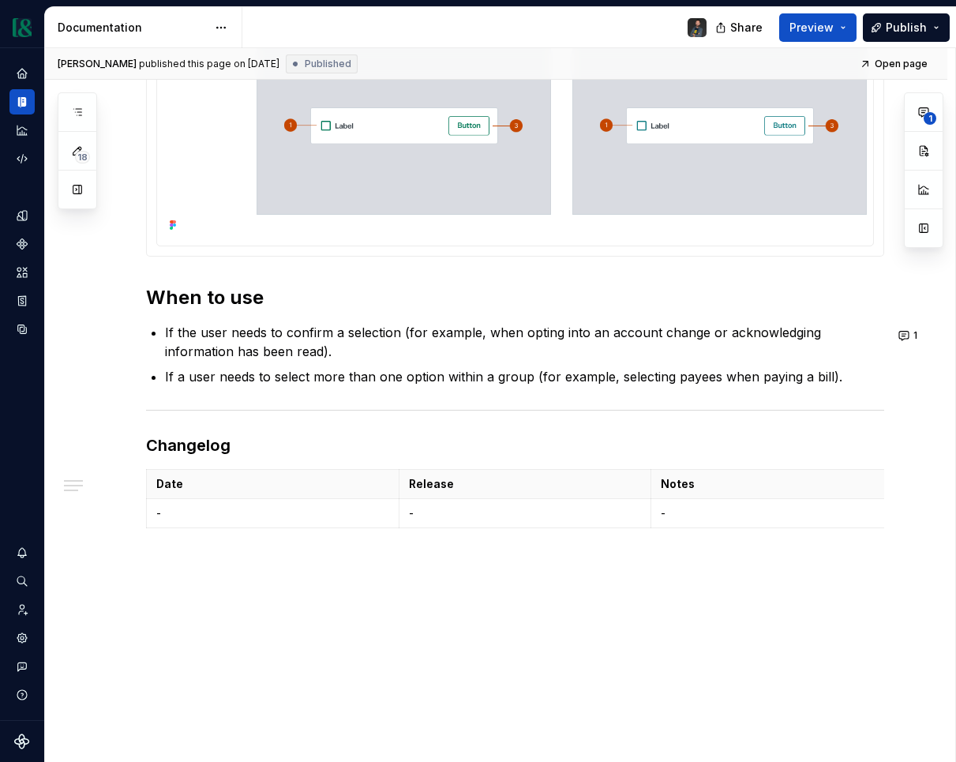
scroll to position [723, 0]
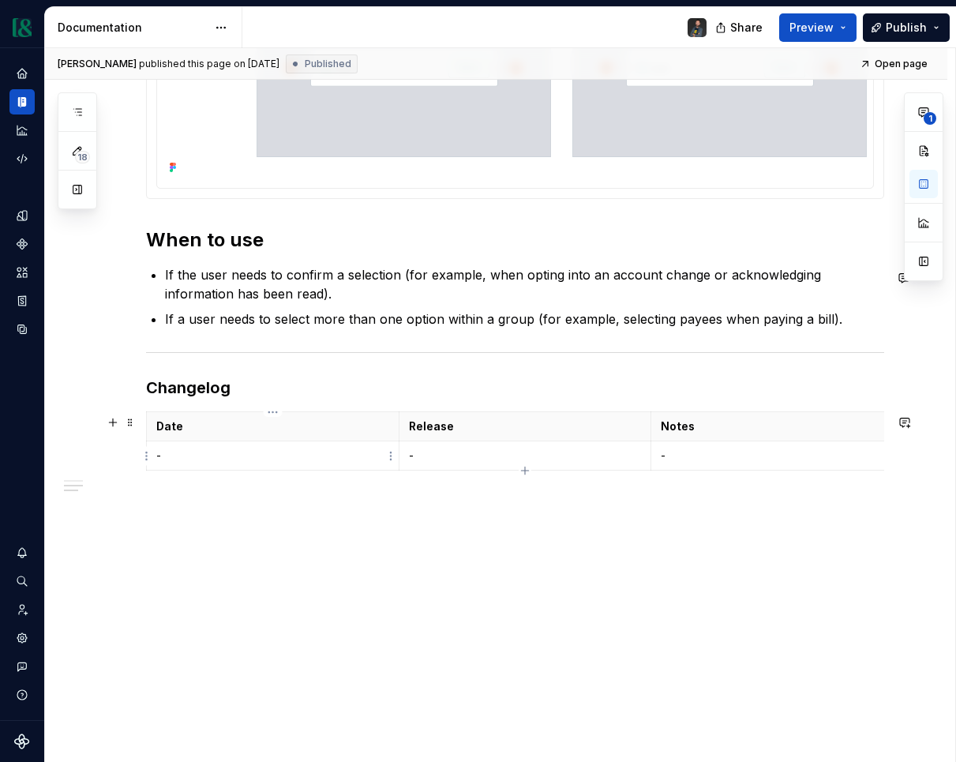
click at [205, 463] on p "-" at bounding box center [272, 456] width 233 height 16
type textarea "*"
click at [208, 448] on p "-" at bounding box center [272, 456] width 233 height 16
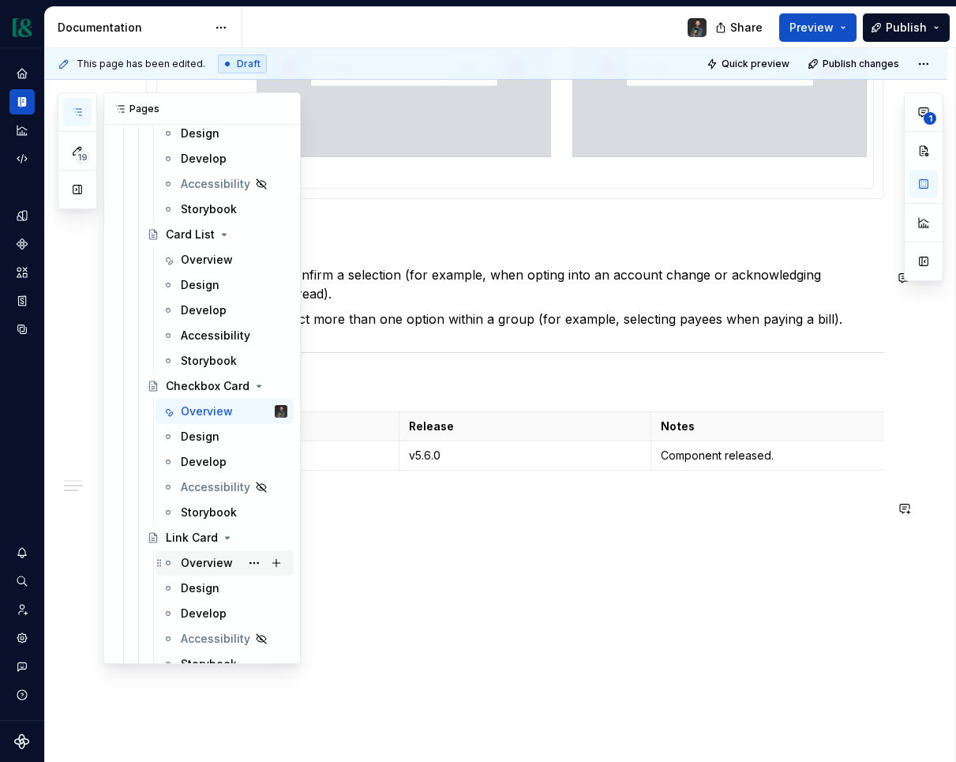
click at [203, 567] on div "Overview" at bounding box center [207, 563] width 52 height 16
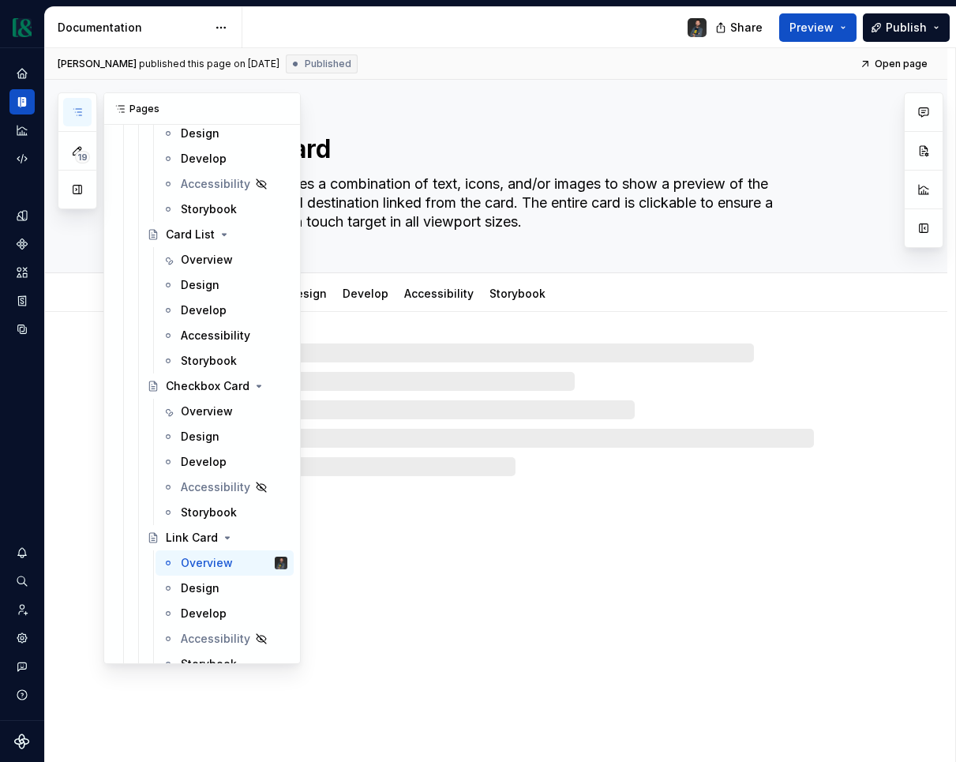
type textarea "*"
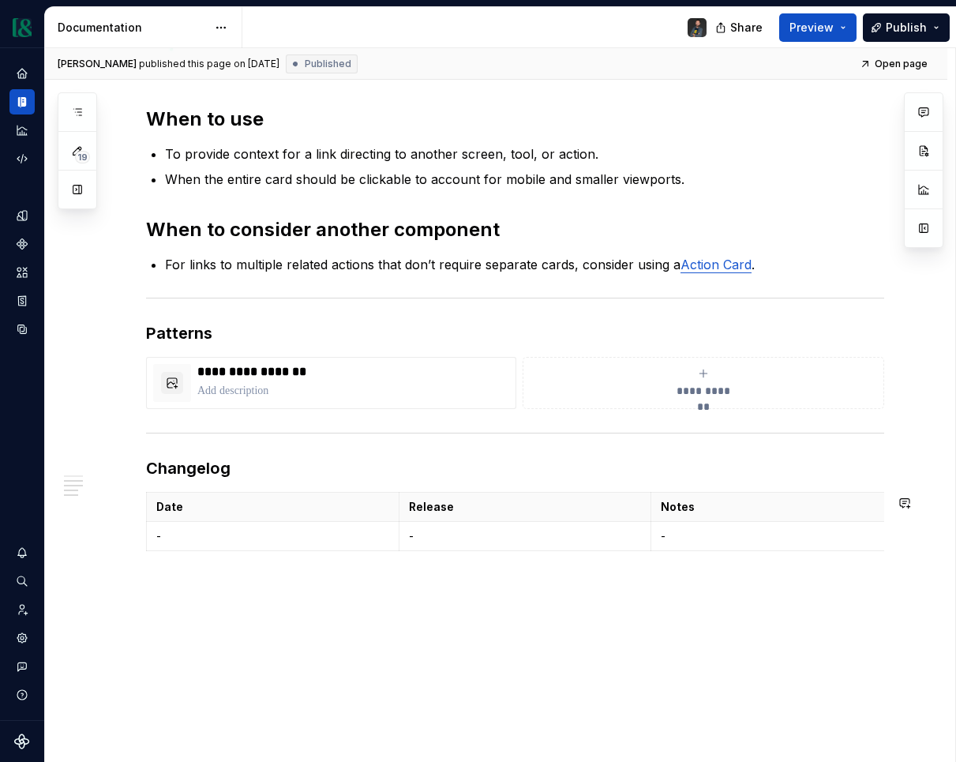
scroll to position [906, 0]
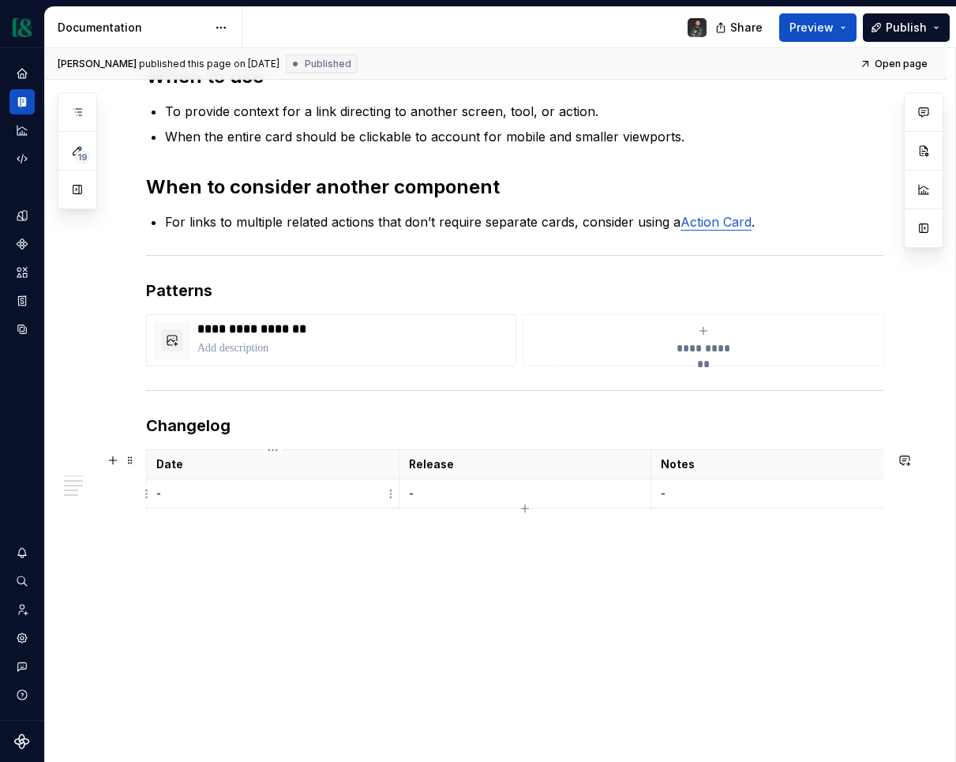
click at [236, 488] on p "-" at bounding box center [272, 494] width 233 height 16
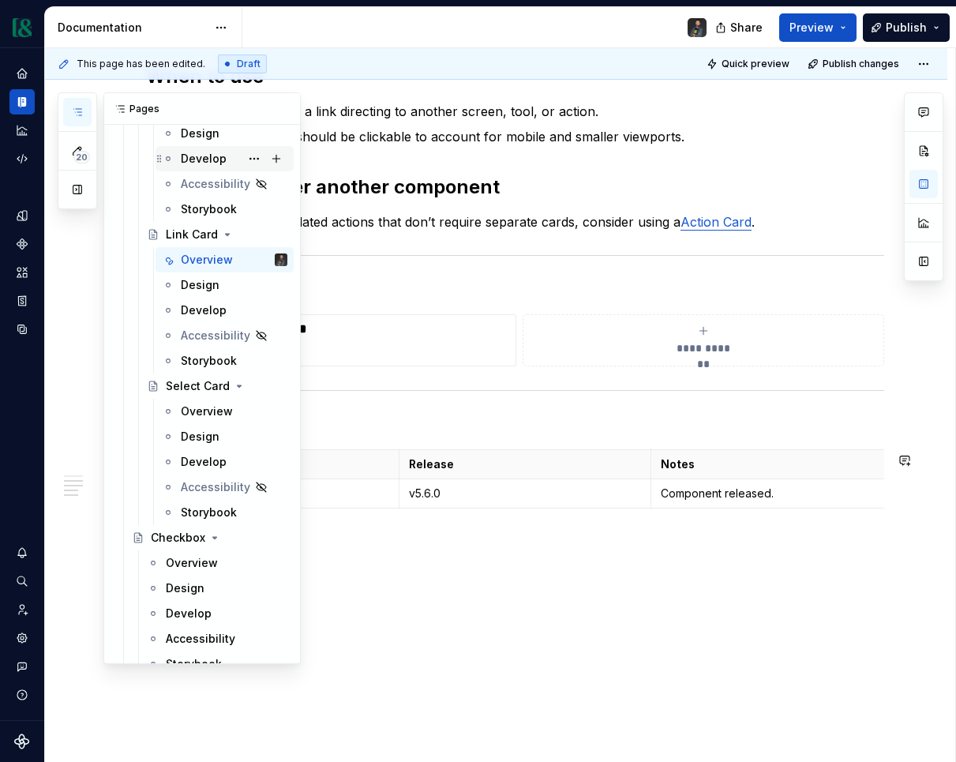
scroll to position [2165, 0]
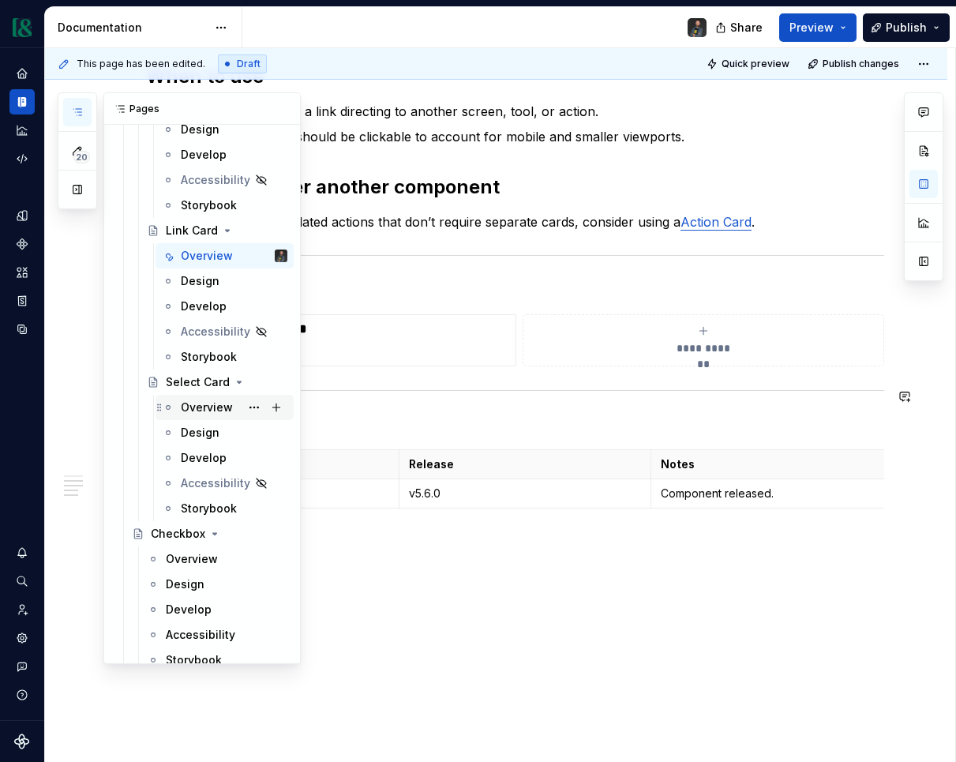
click at [201, 402] on div "Overview" at bounding box center [207, 408] width 52 height 16
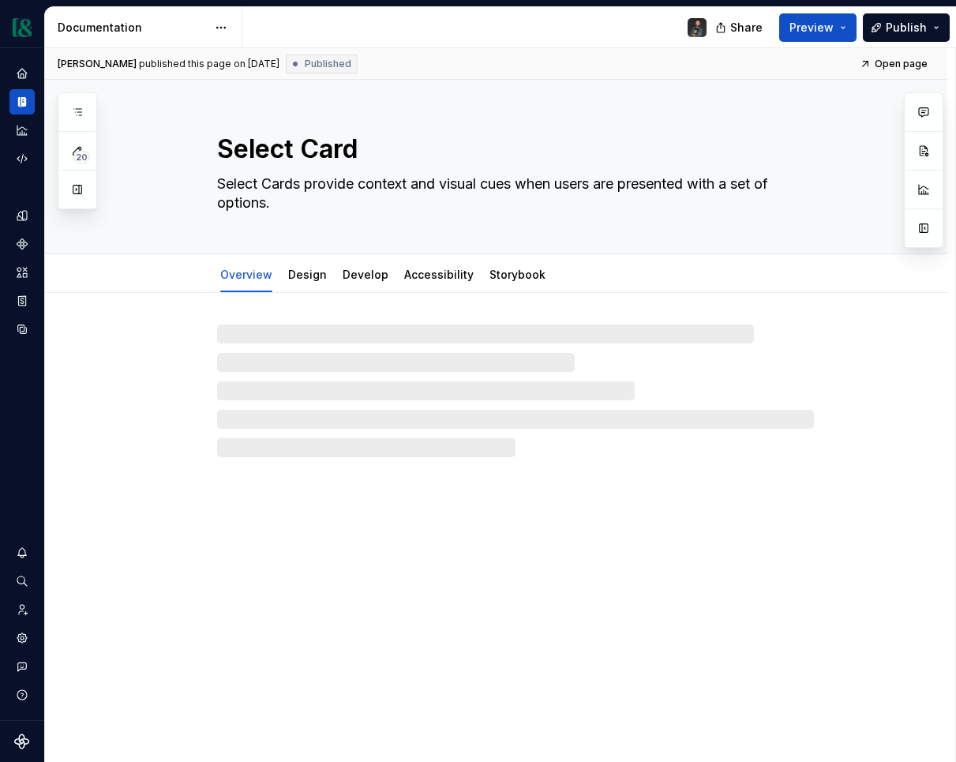
type textarea "*"
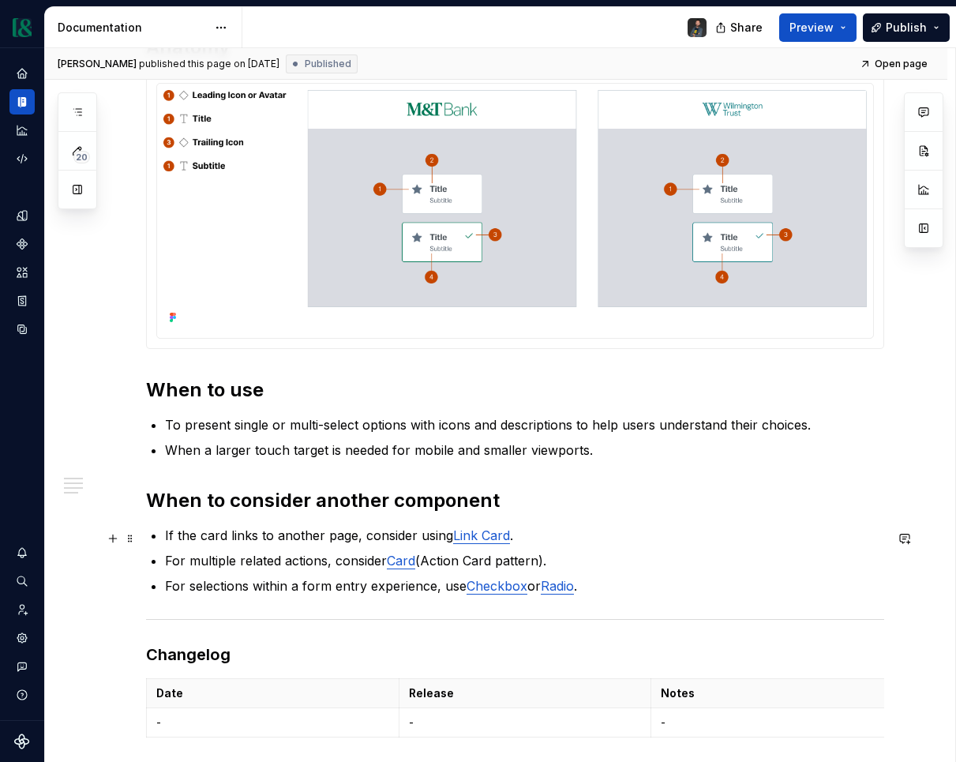
scroll to position [802, 0]
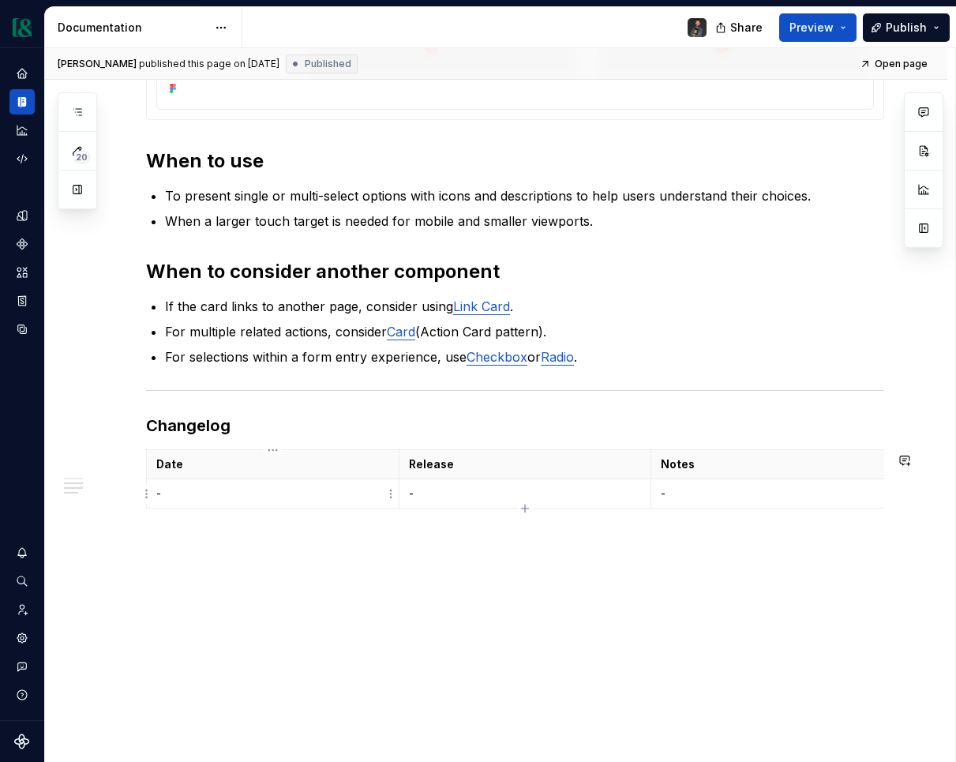
click at [231, 505] on td "-" at bounding box center [273, 493] width 253 height 29
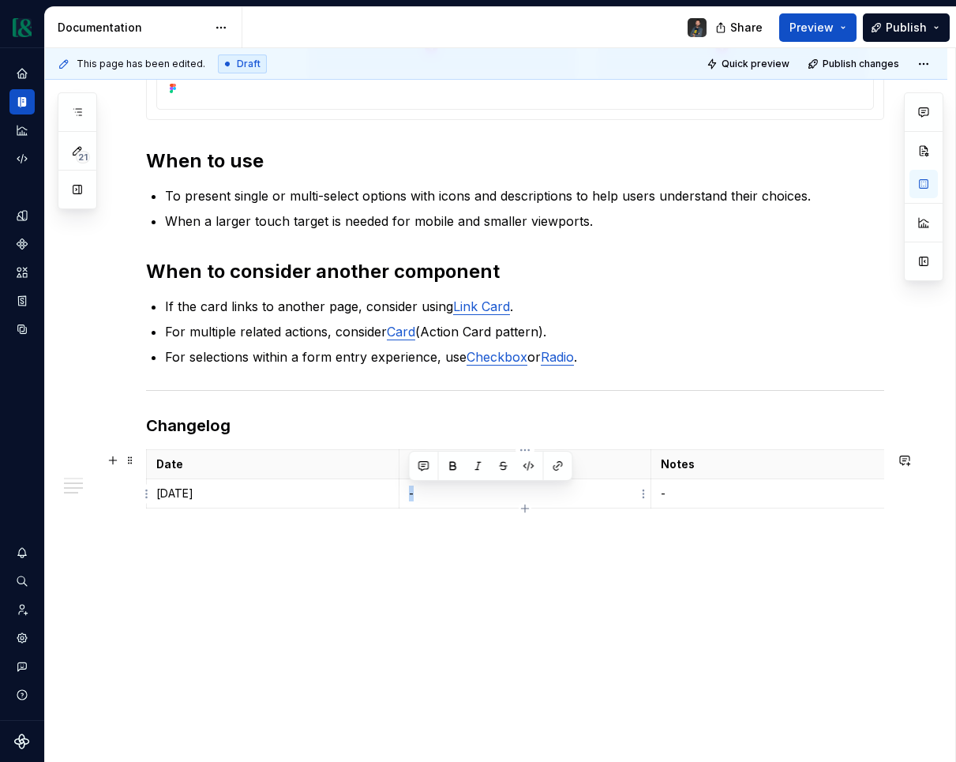
click at [462, 501] on p "-" at bounding box center [525, 494] width 233 height 16
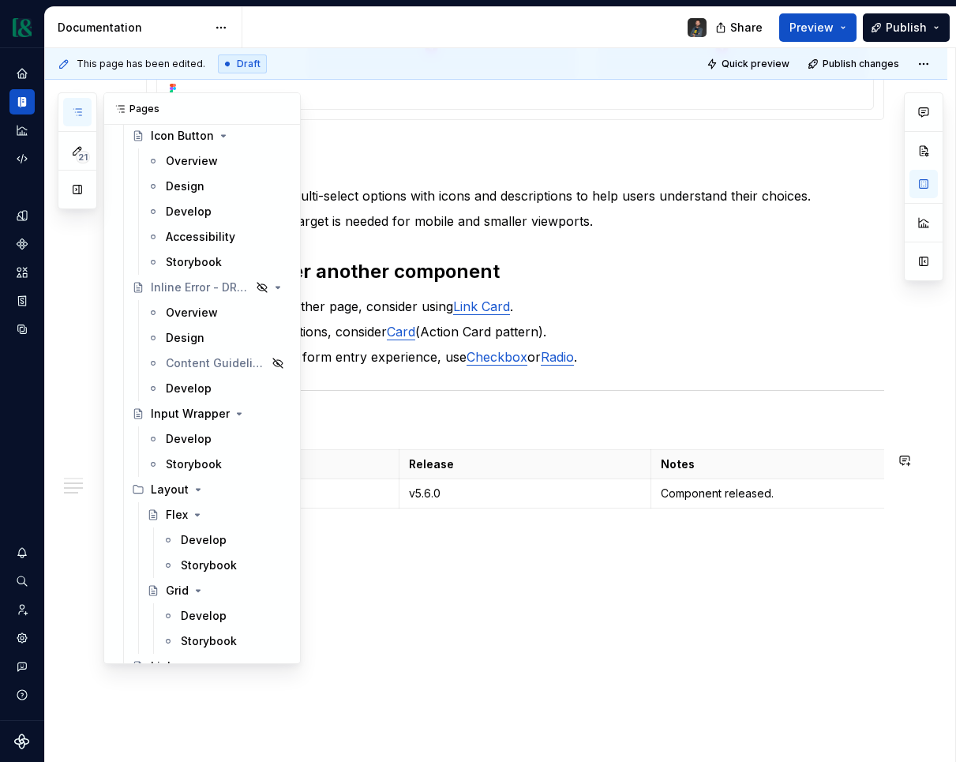
scroll to position [3412, 0]
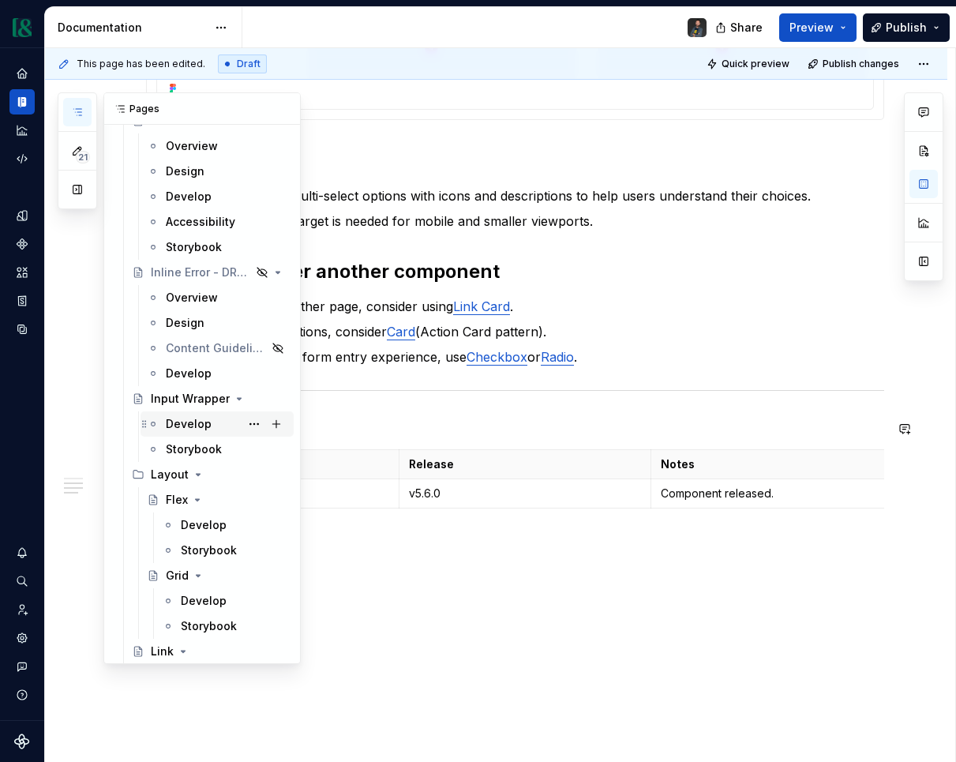
click at [197, 419] on div "Develop" at bounding box center [189, 424] width 46 height 16
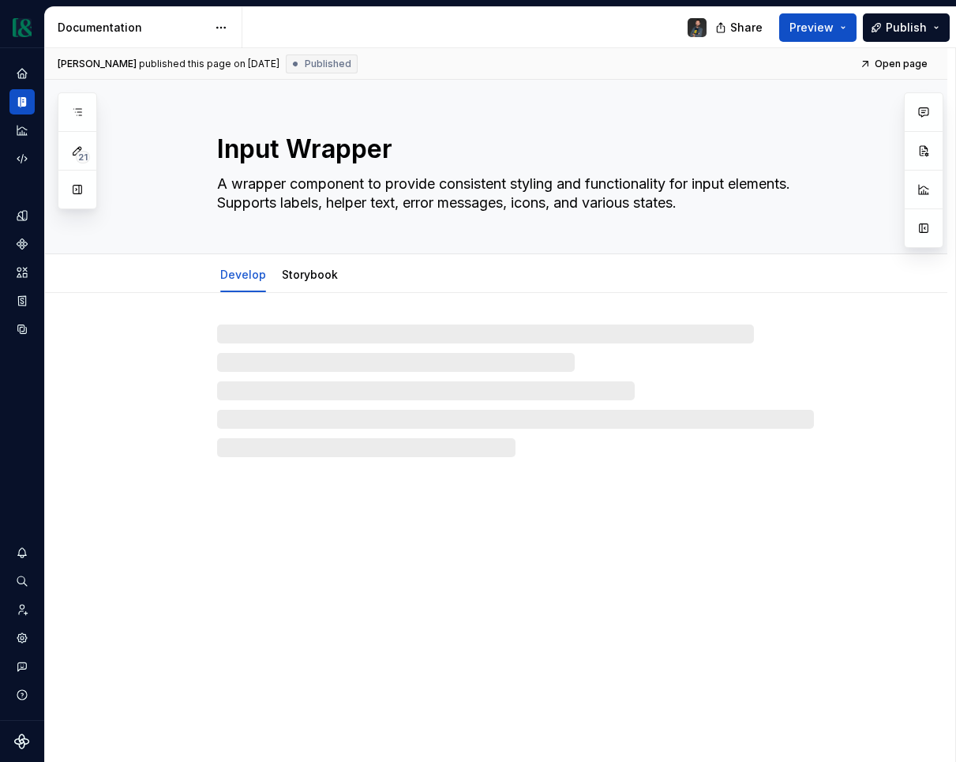
type textarea "*"
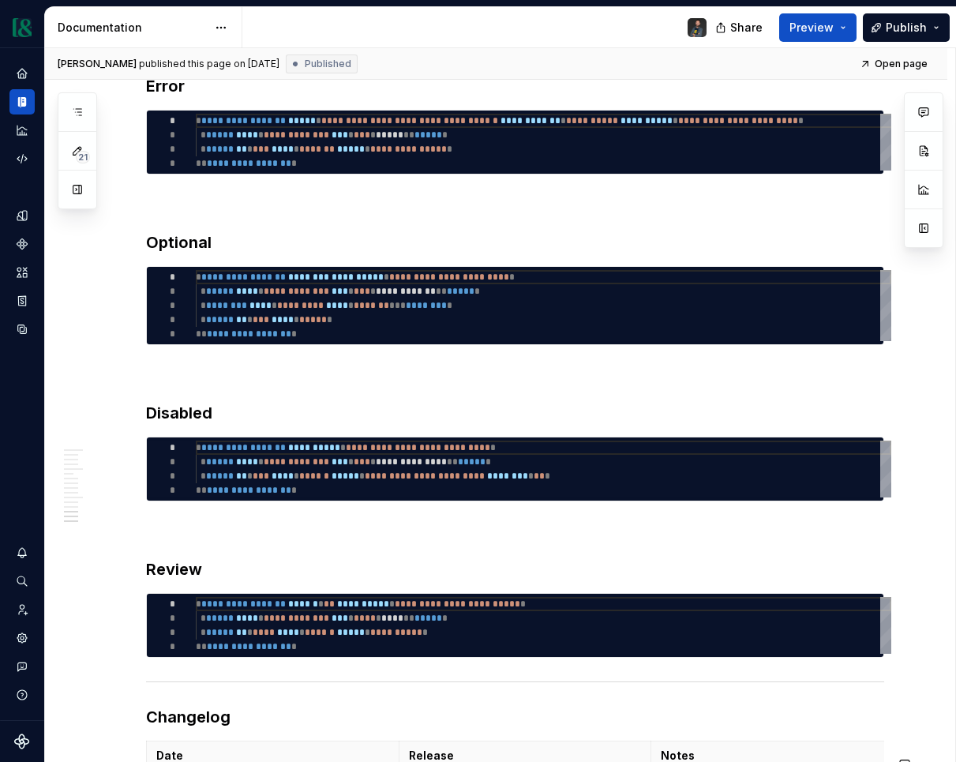
scroll to position [3576, 0]
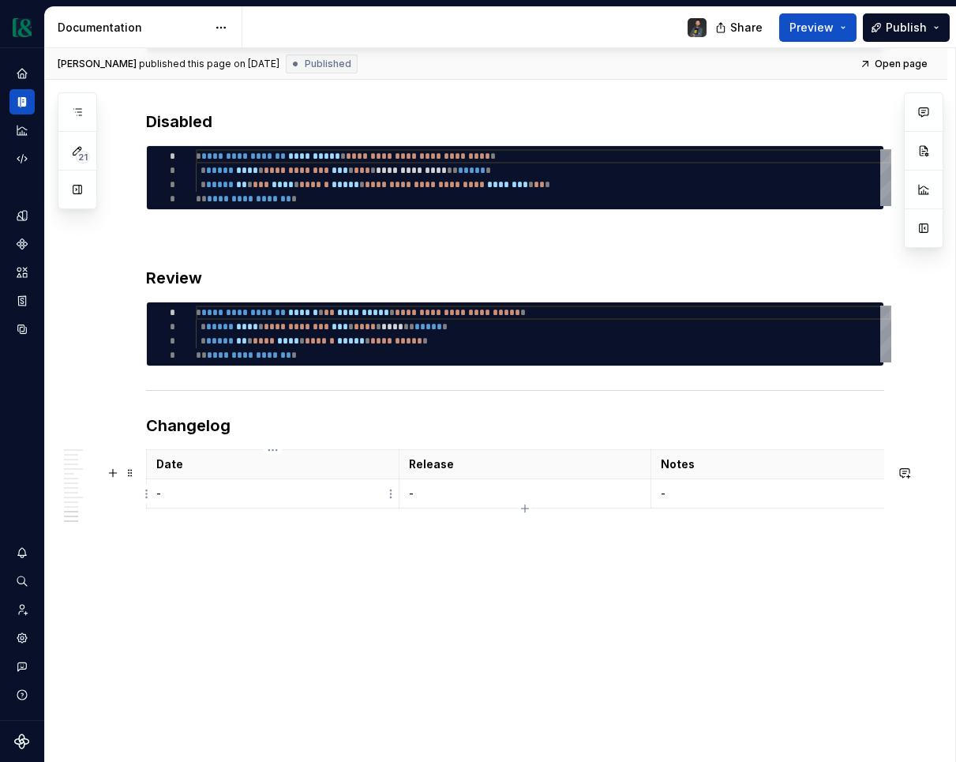
click at [216, 497] on p "-" at bounding box center [272, 494] width 233 height 16
click at [217, 497] on p "-" at bounding box center [272, 494] width 233 height 16
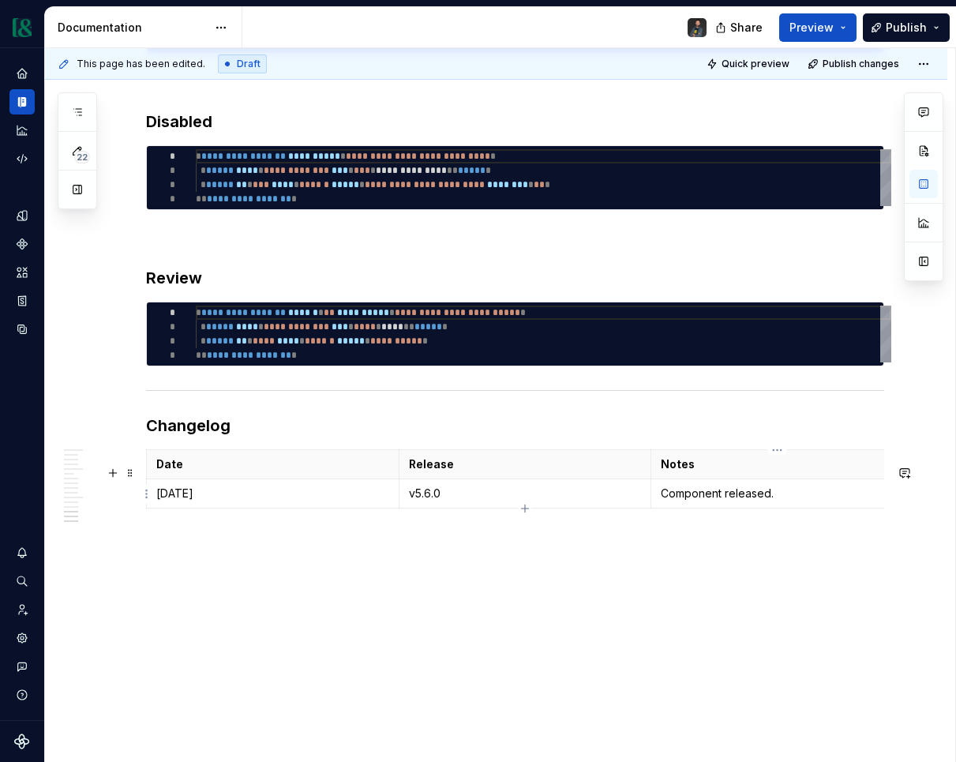
click at [778, 491] on p "Component released." at bounding box center [777, 494] width 233 height 16
click at [819, 494] on p "Component released." at bounding box center [777, 494] width 233 height 16
click at [659, 494] on td "Component released." at bounding box center [777, 493] width 253 height 29
click at [511, 487] on p "v5.6.0" at bounding box center [525, 494] width 233 height 16
click at [179, 492] on p "[DATE]" at bounding box center [272, 494] width 233 height 16
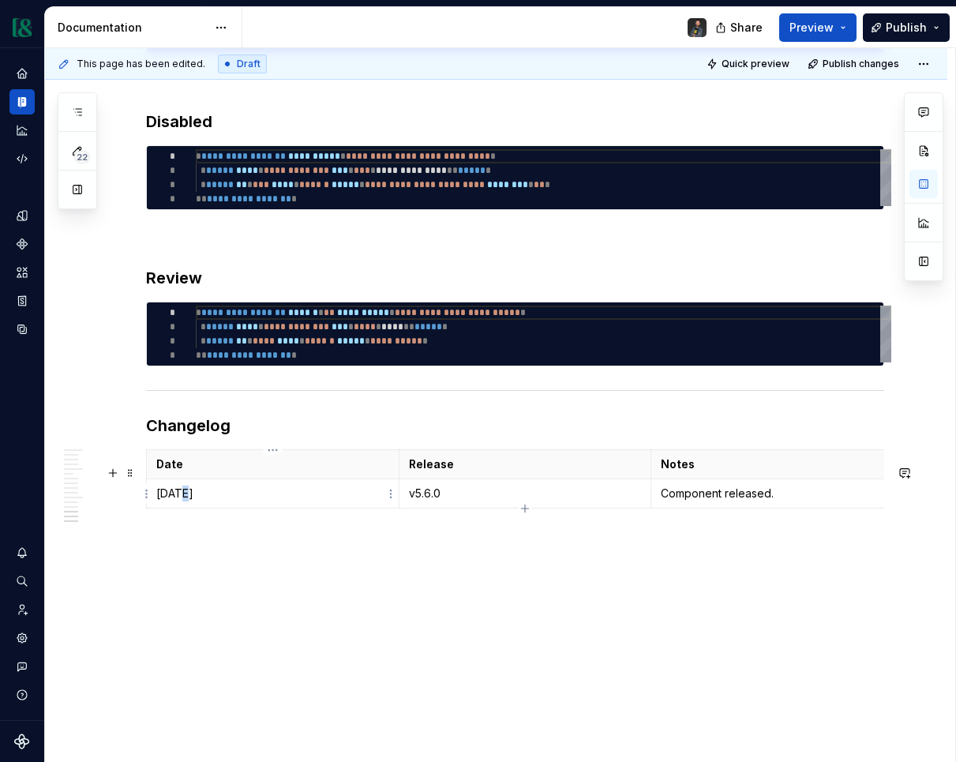
click at [179, 492] on p "[DATE]" at bounding box center [272, 494] width 233 height 16
click at [417, 499] on p "v5.6.0" at bounding box center [525, 494] width 233 height 16
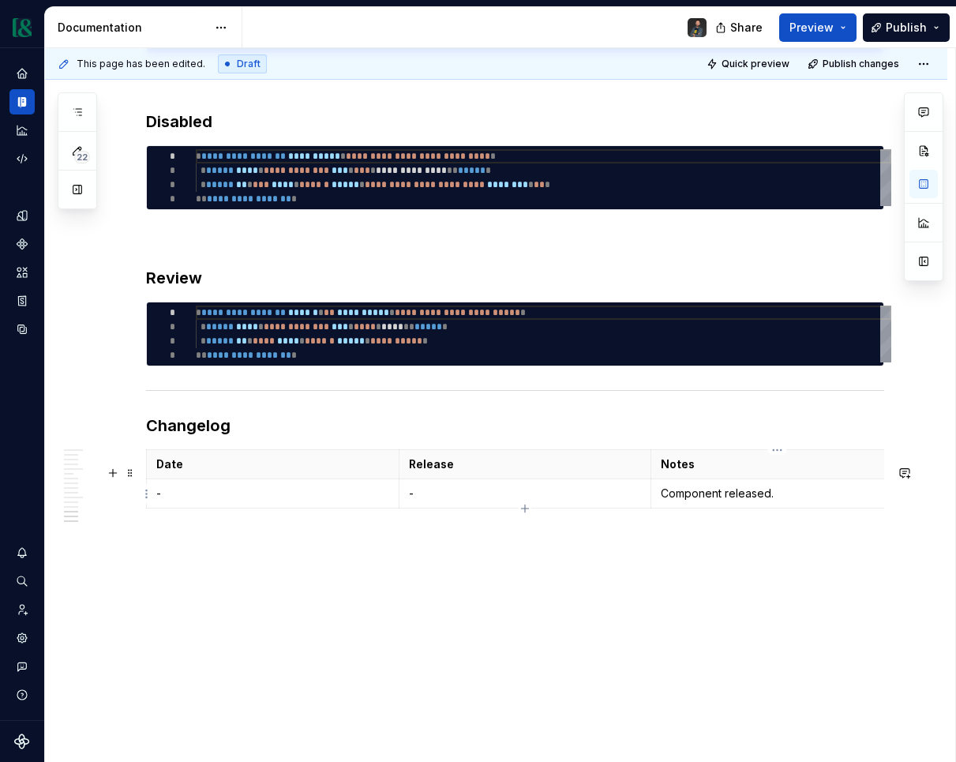
click at [701, 492] on p "Component released." at bounding box center [777, 494] width 233 height 16
click at [217, 483] on td "-" at bounding box center [273, 493] width 253 height 29
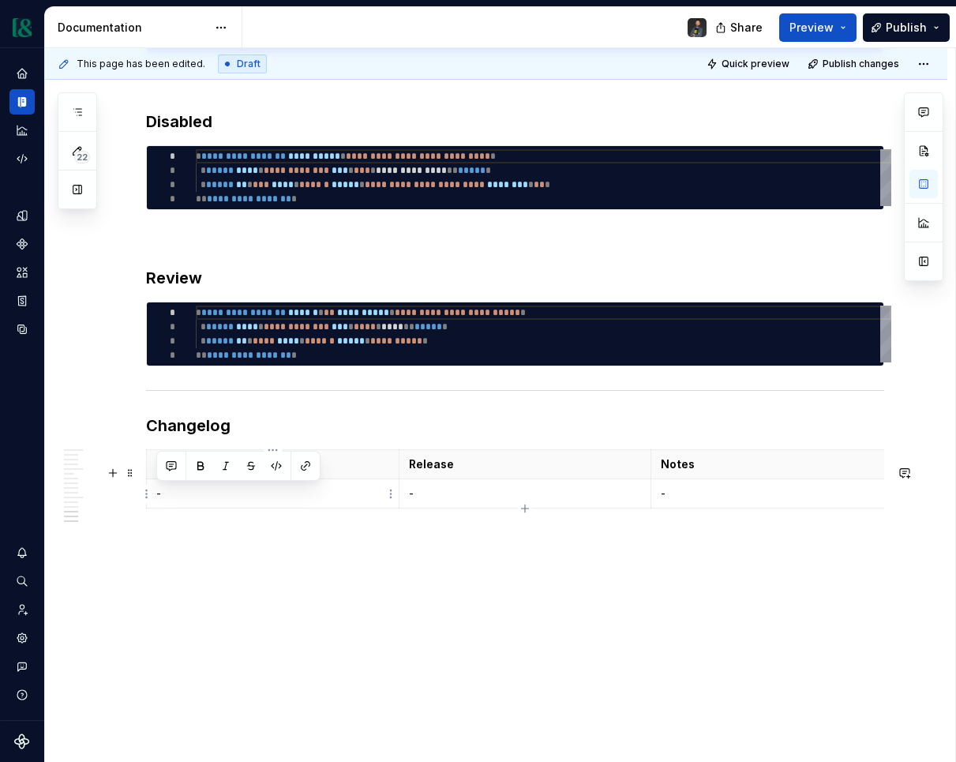
click at [217, 483] on td "-" at bounding box center [273, 493] width 253 height 29
click at [224, 490] on p "-" at bounding box center [272, 494] width 233 height 16
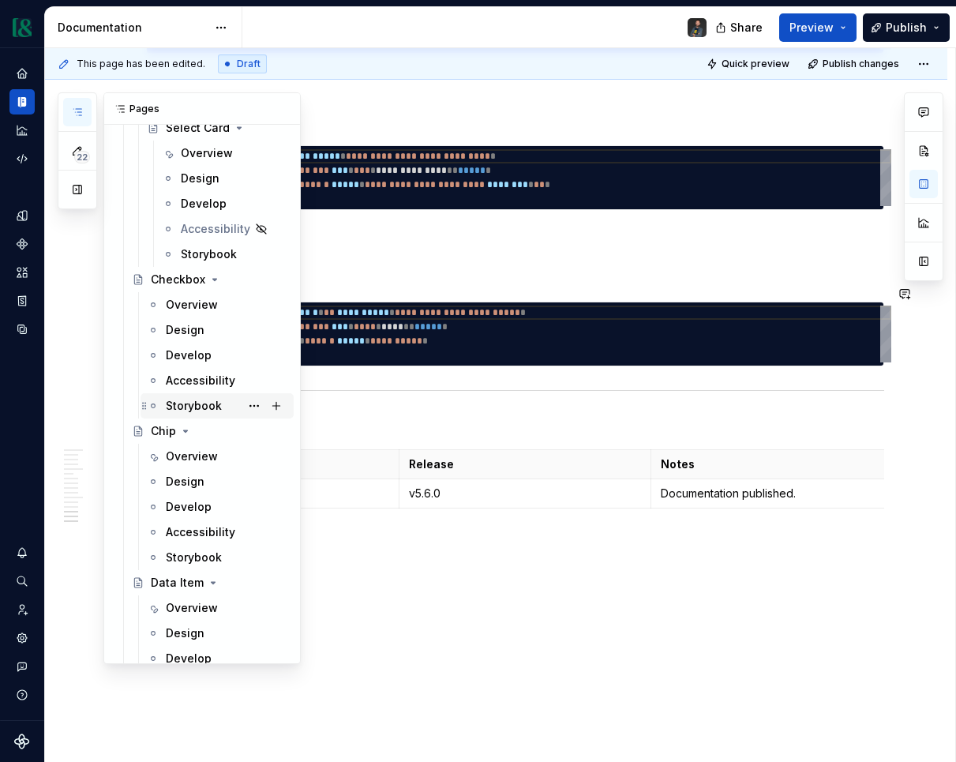
scroll to position [2415, 0]
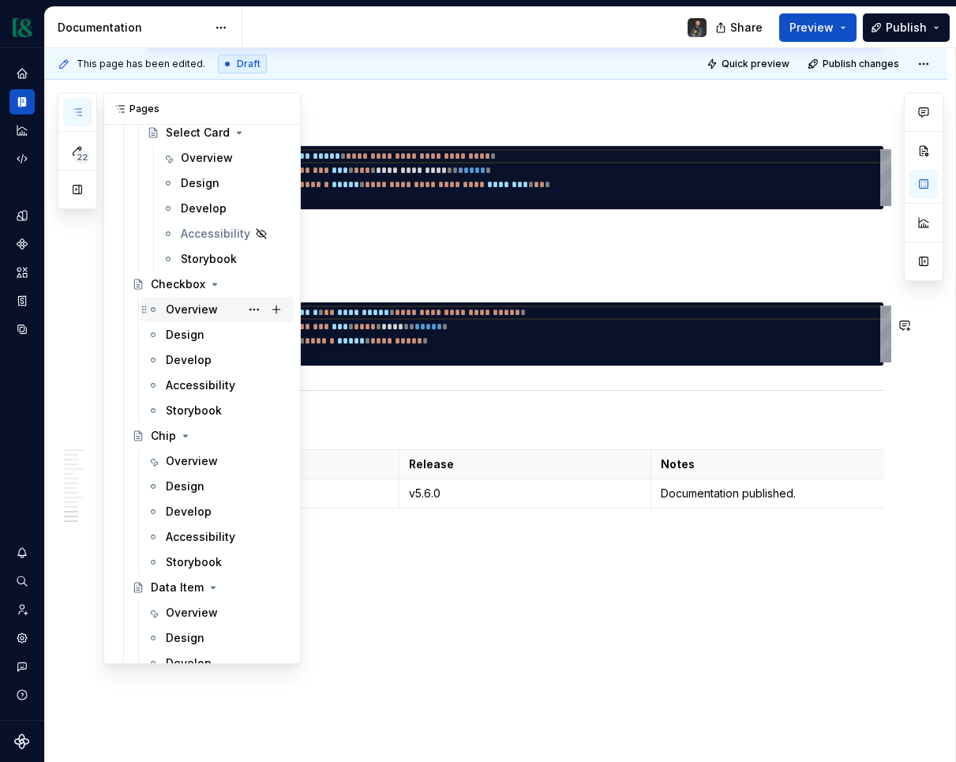
click at [186, 309] on div "Overview" at bounding box center [192, 310] width 52 height 16
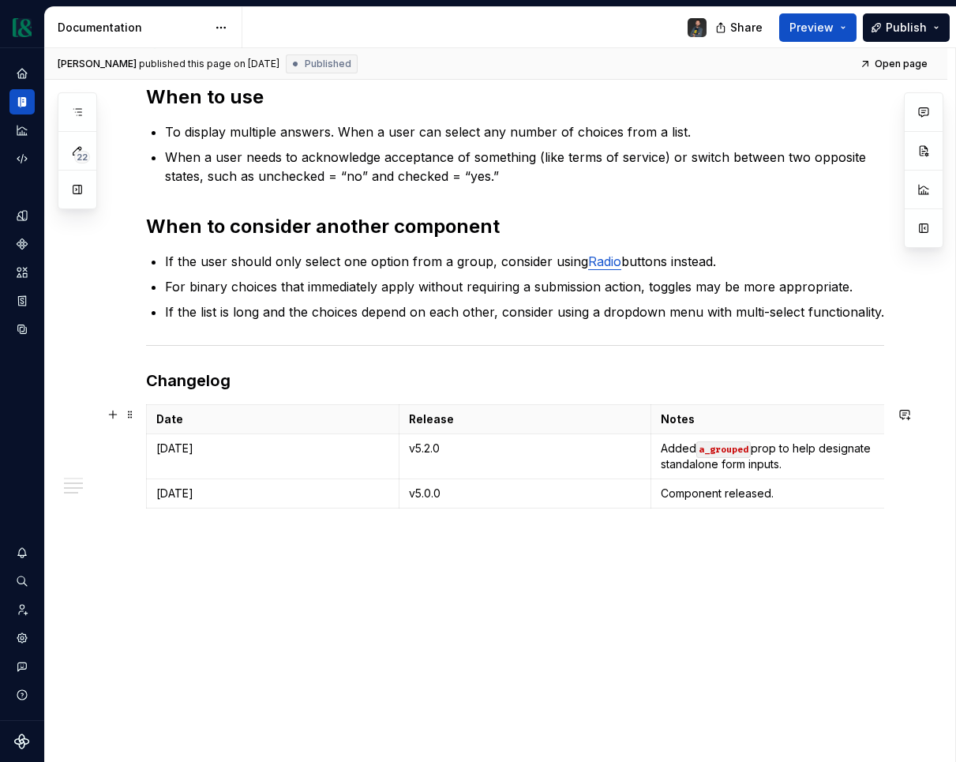
scroll to position [891, 0]
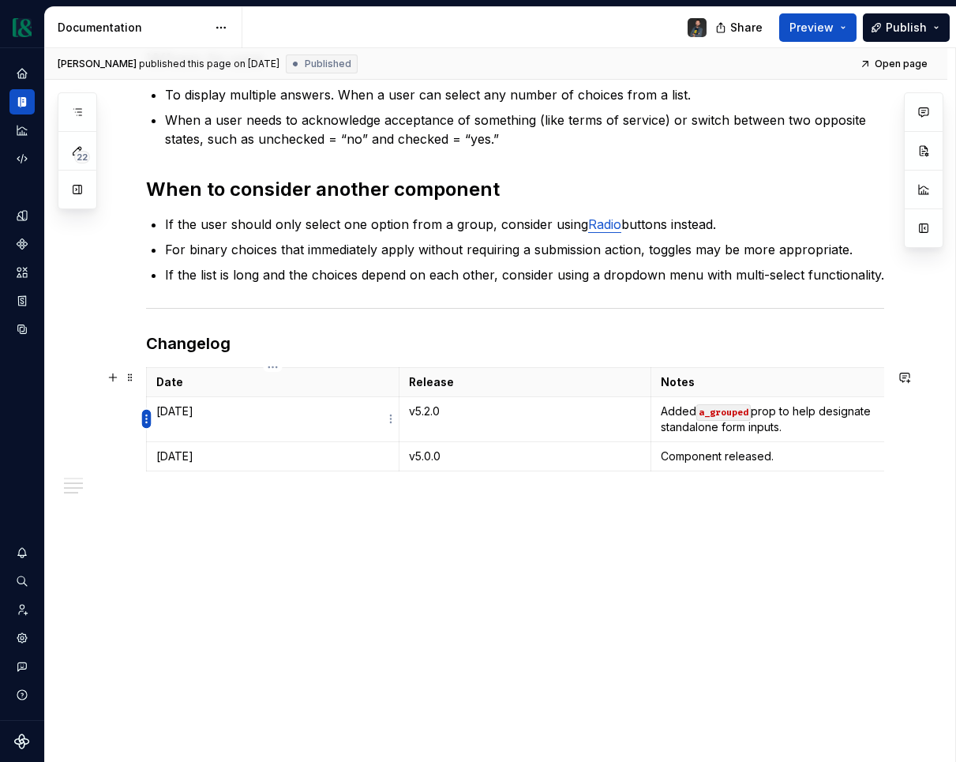
click at [144, 415] on html "Currency Dataset M&T Documentation Share Preview Publish 22 Pages Add Accessibi…" at bounding box center [478, 381] width 956 height 762
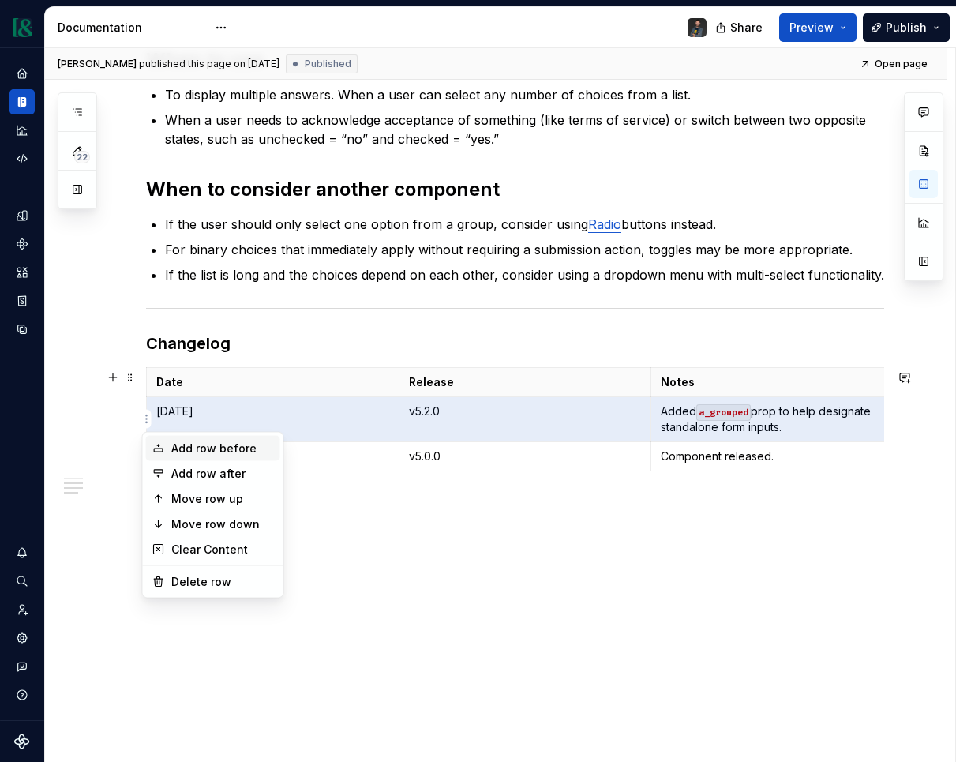
click at [202, 447] on div "Add row before" at bounding box center [222, 449] width 103 height 16
type textarea "*"
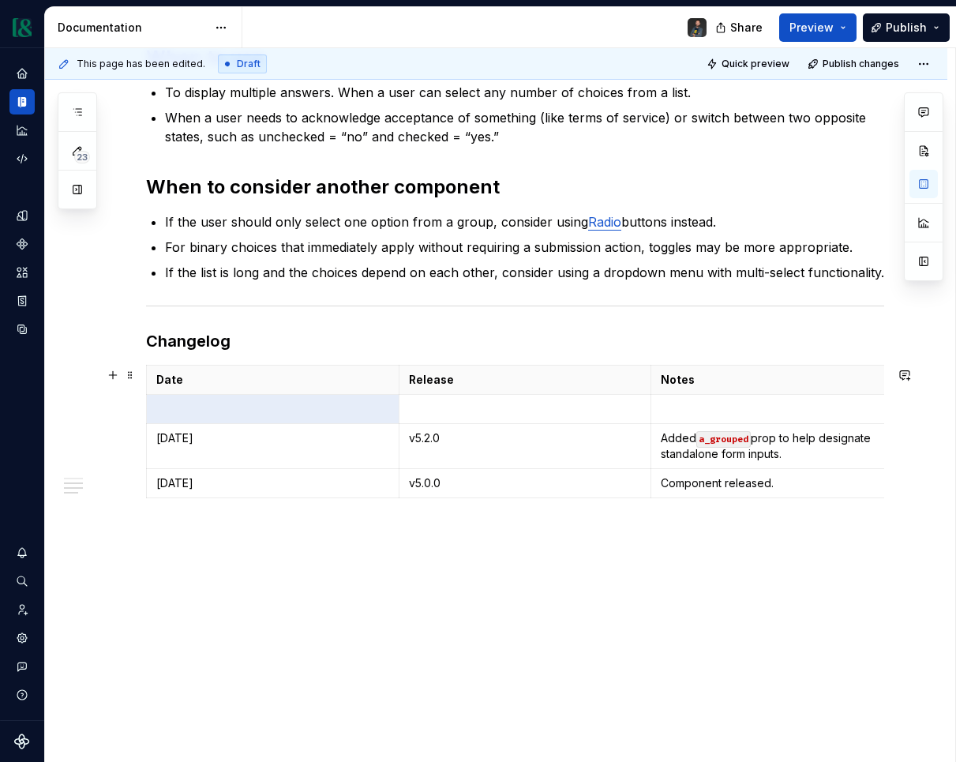
click at [219, 425] on td "[DATE]" at bounding box center [273, 445] width 253 height 45
click at [230, 420] on td at bounding box center [273, 408] width 253 height 29
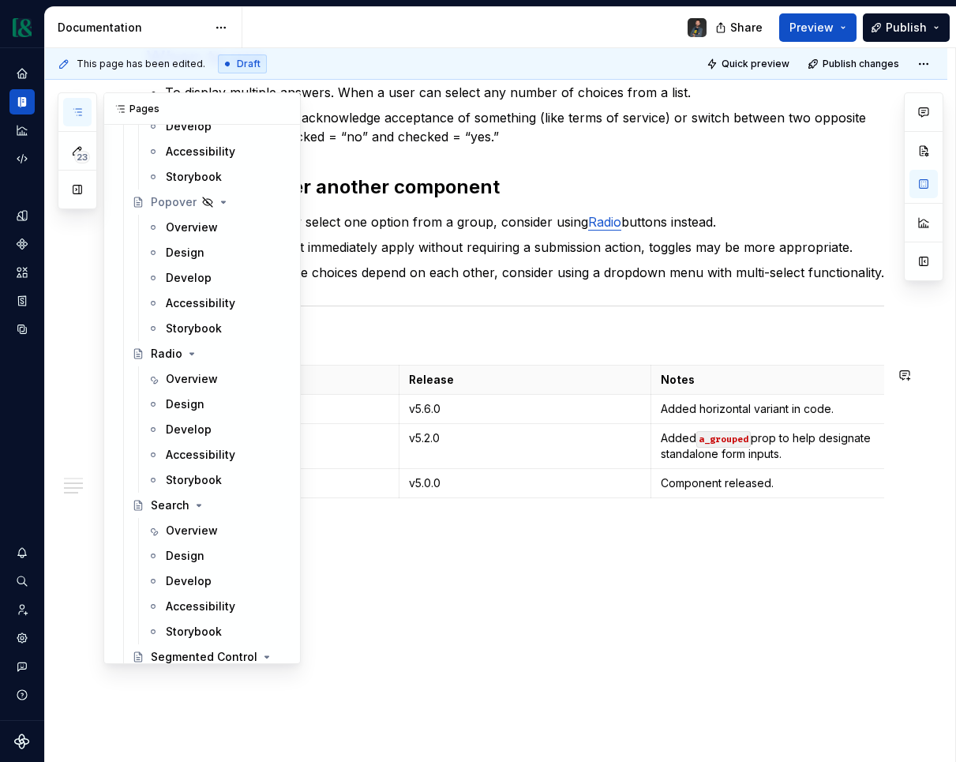
scroll to position [5160, 0]
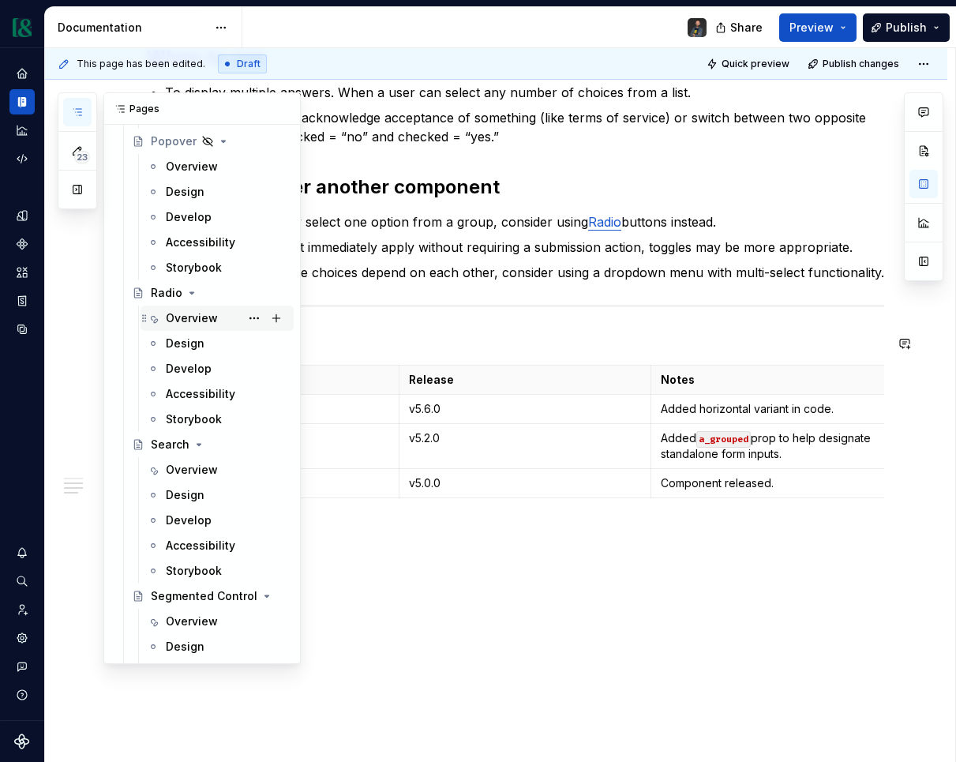
click at [191, 327] on div "Overview" at bounding box center [227, 318] width 122 height 22
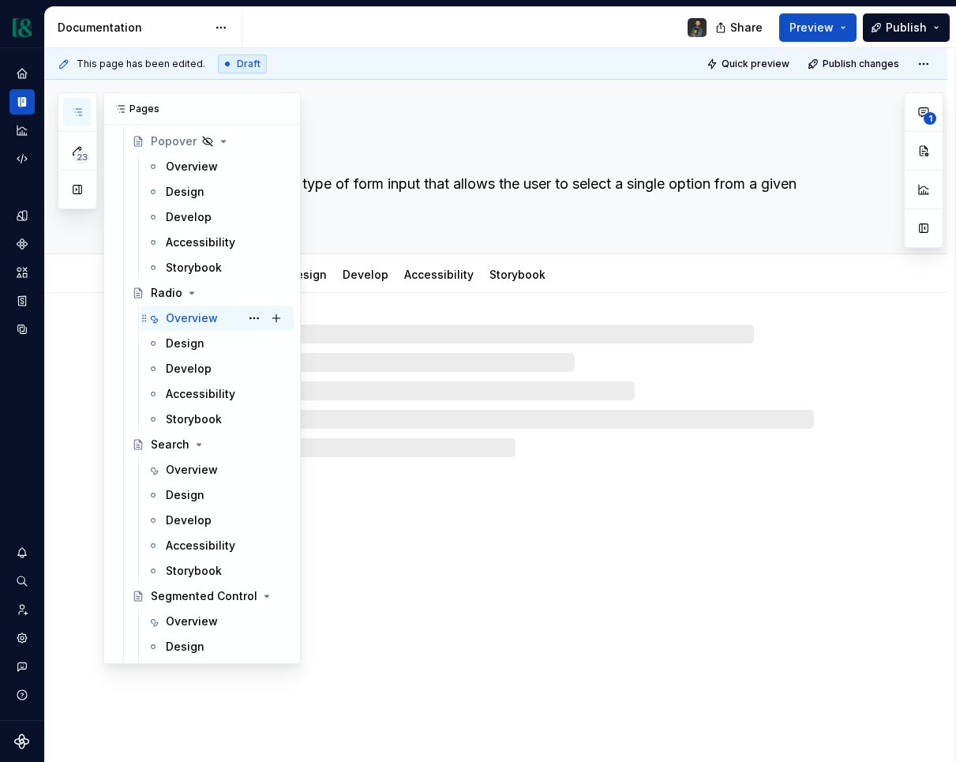
click at [198, 321] on div "Overview" at bounding box center [192, 318] width 52 height 16
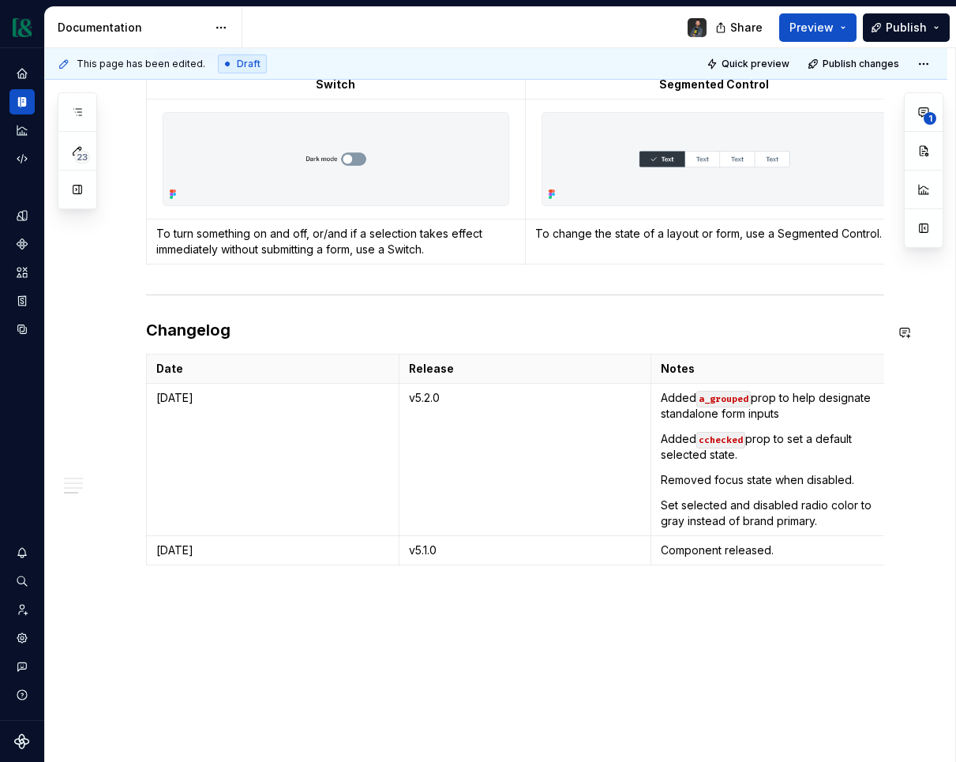
scroll to position [1556, 0]
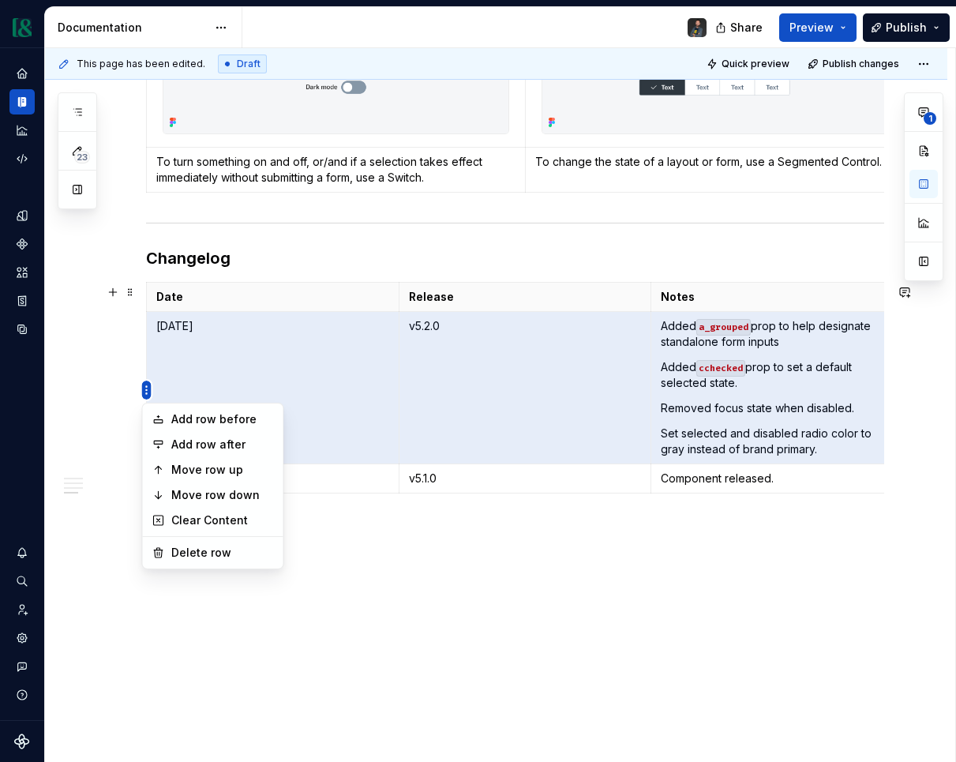
click at [147, 393] on html "Currency Dataset M&T Documentation Share Preview Publish 23 Pages Add Accessibi…" at bounding box center [478, 381] width 956 height 762
click at [224, 415] on div "Add row before" at bounding box center [222, 419] width 103 height 16
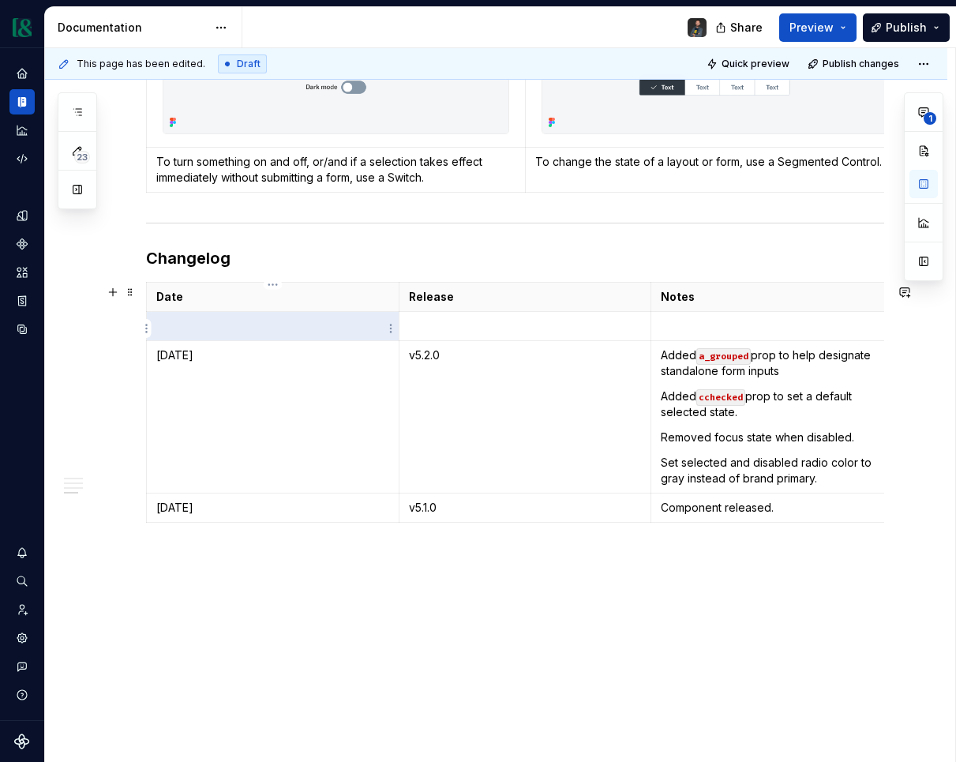
click at [268, 334] on p at bounding box center [272, 326] width 233 height 16
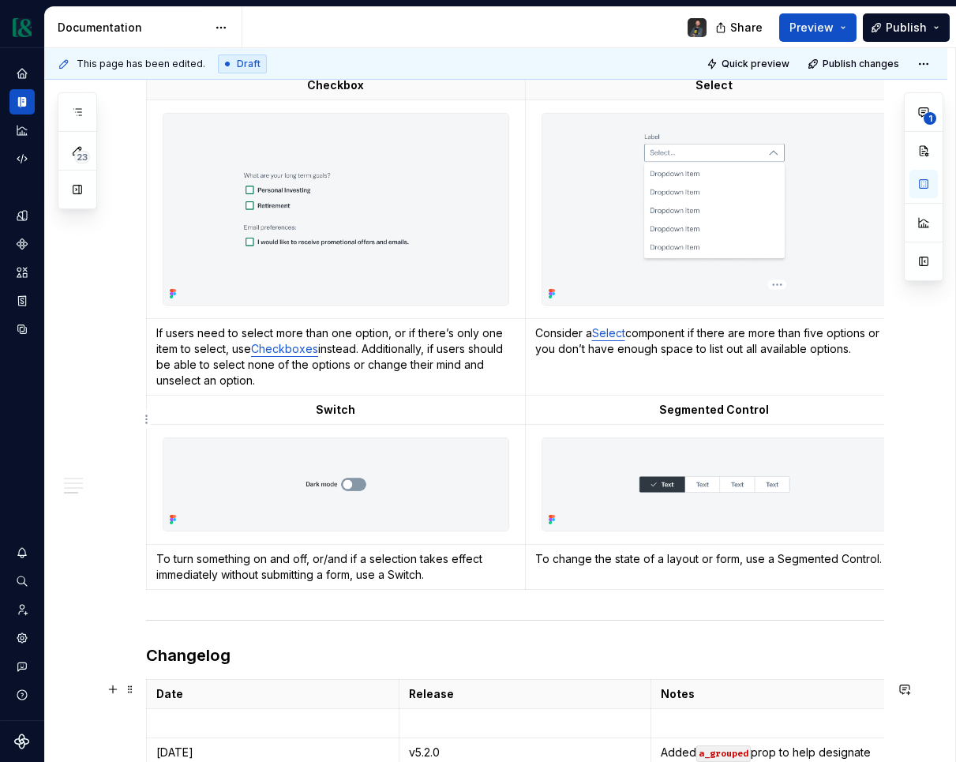
type textarea "*"
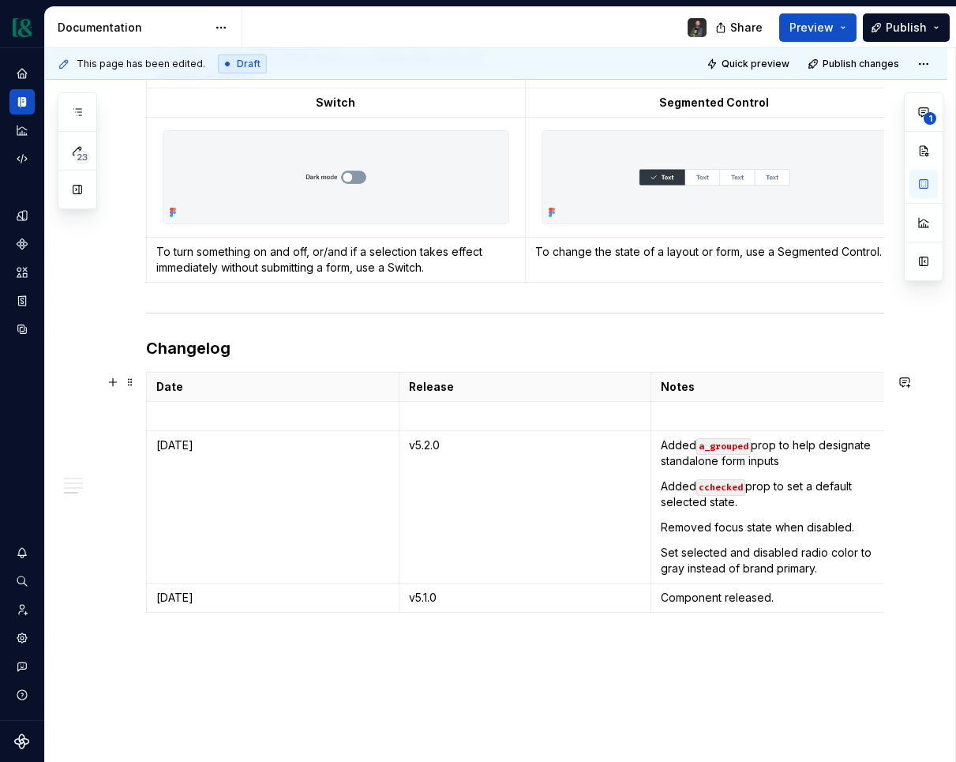
scroll to position [1468, 0]
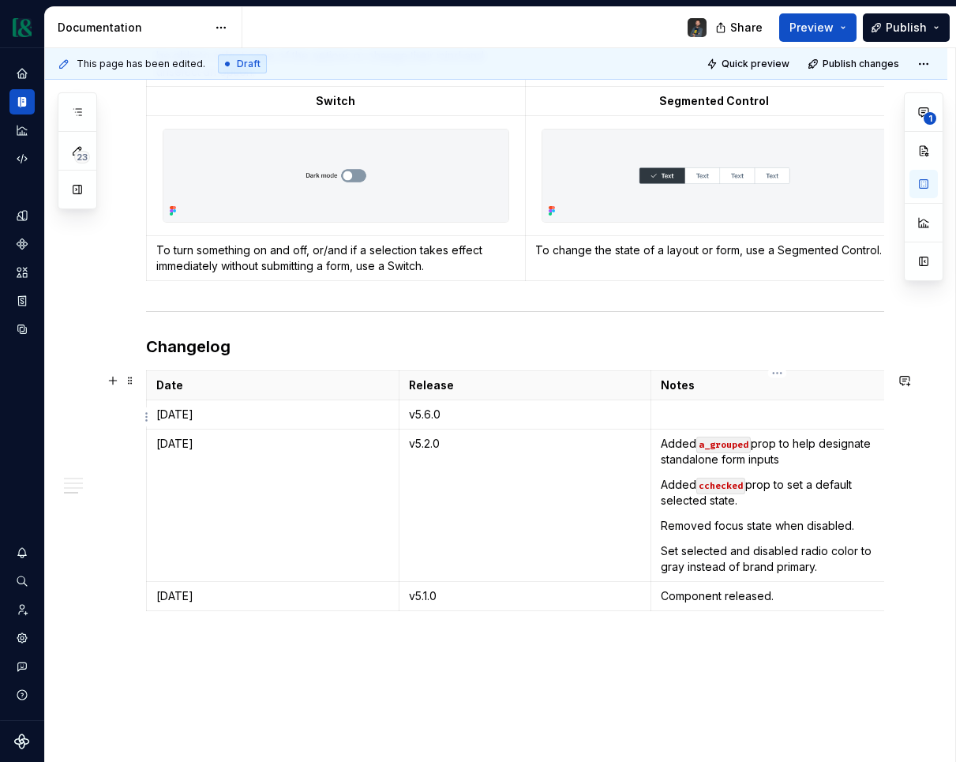
click at [741, 406] on td at bounding box center [777, 414] width 253 height 29
click at [734, 409] on p at bounding box center [777, 415] width 233 height 16
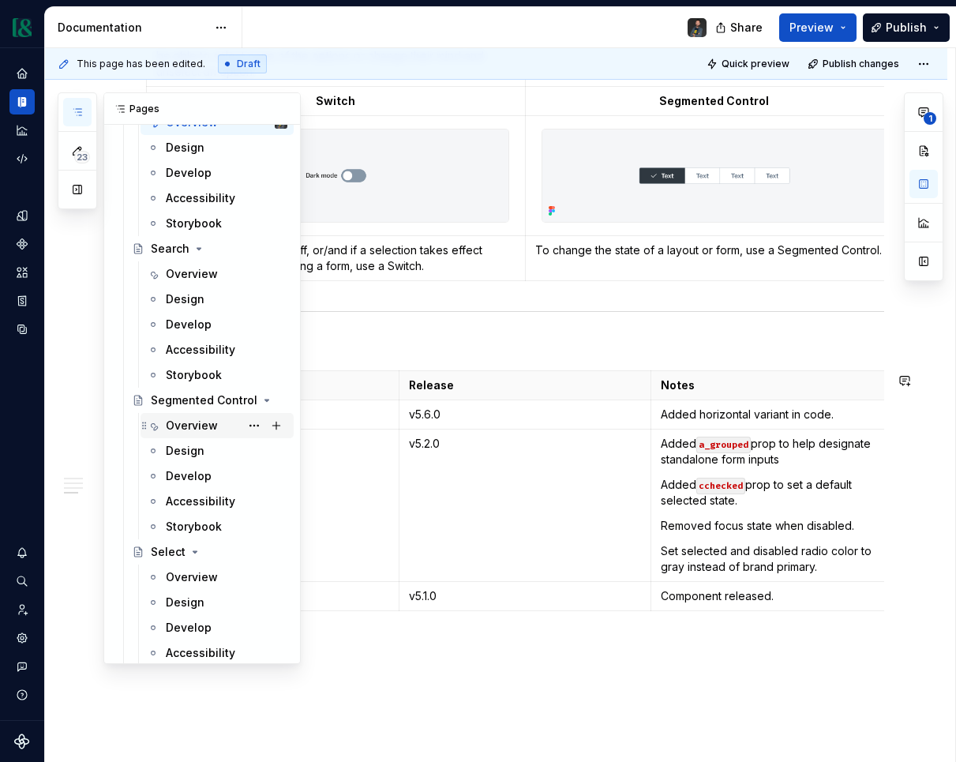
scroll to position [5365, 0]
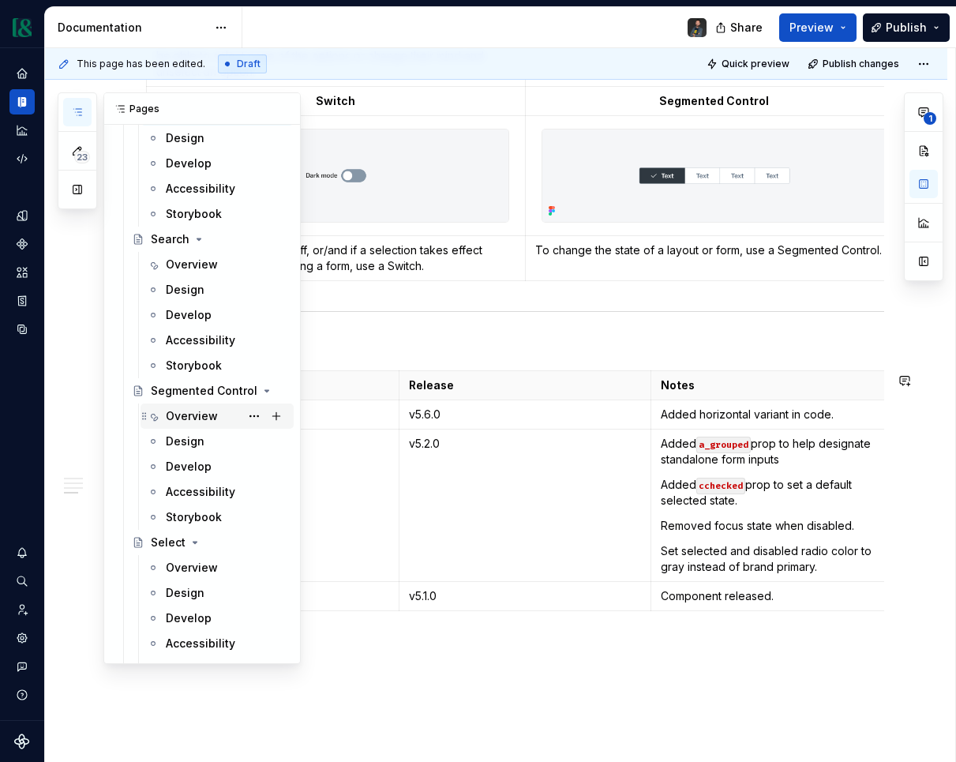
click at [192, 416] on div "Overview" at bounding box center [192, 416] width 52 height 16
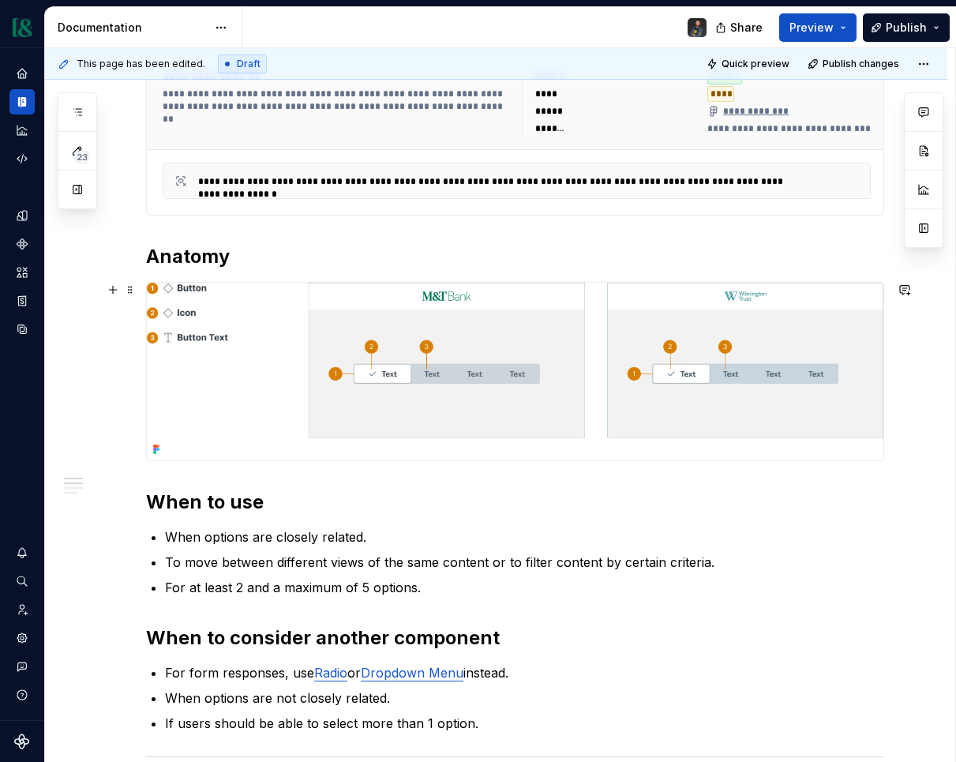
scroll to position [729, 0]
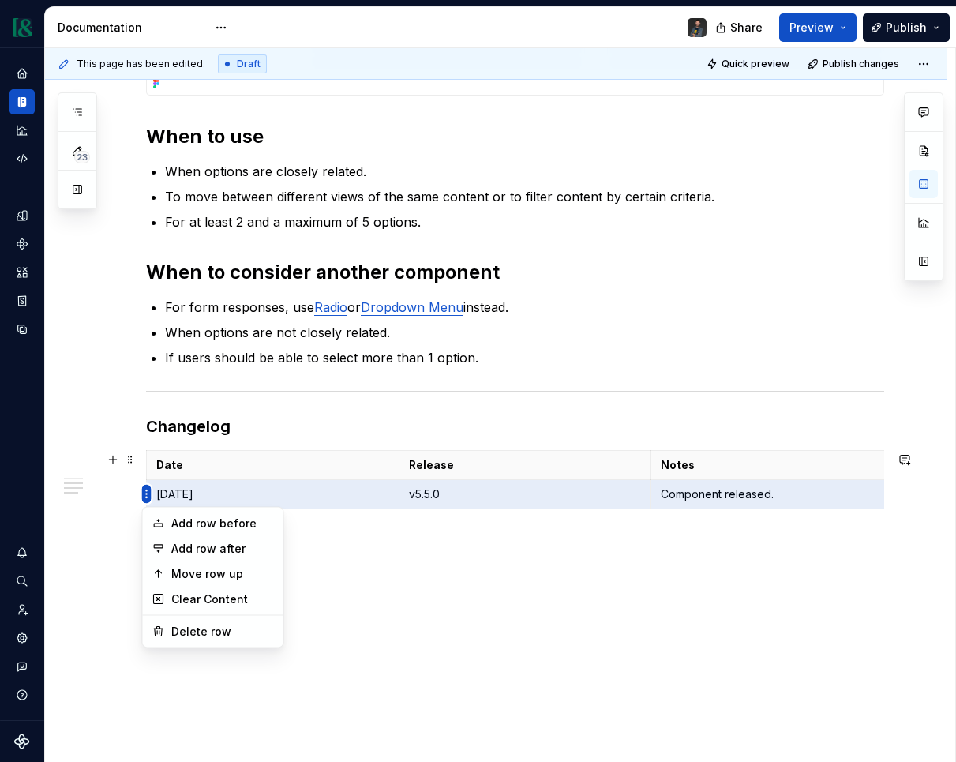
click at [145, 494] on html "Currency Dataset M&T Documentation Share Preview Publish 23 Pages Add Accessibi…" at bounding box center [478, 381] width 956 height 762
click at [231, 523] on div "Add row before" at bounding box center [222, 524] width 103 height 16
type textarea "*"
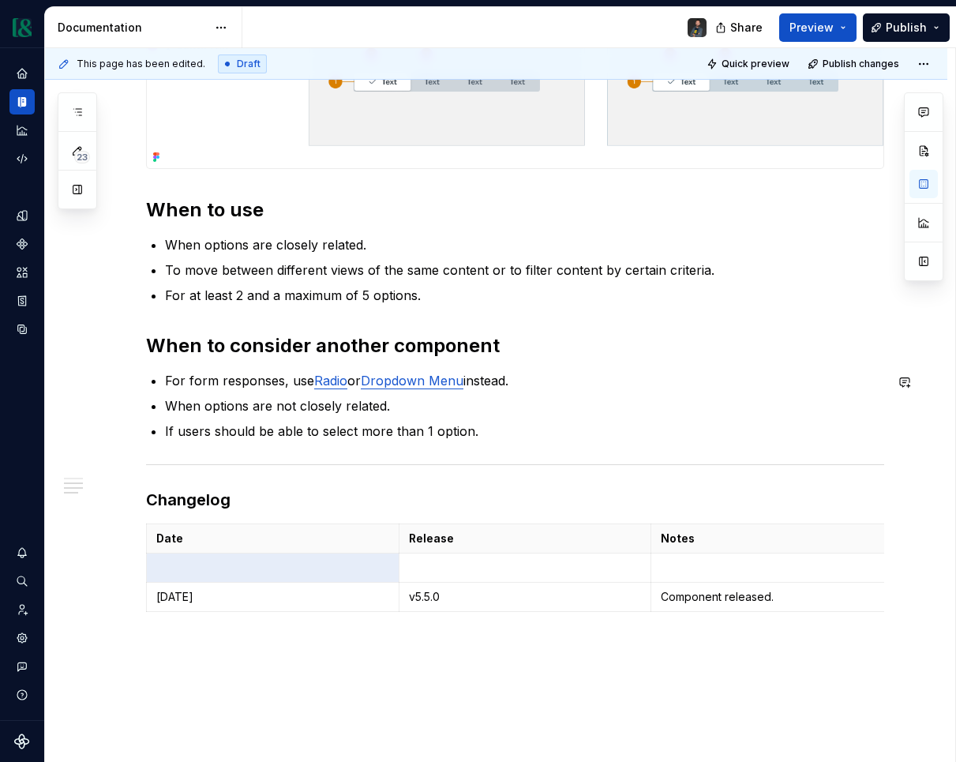
scroll to position [758, 0]
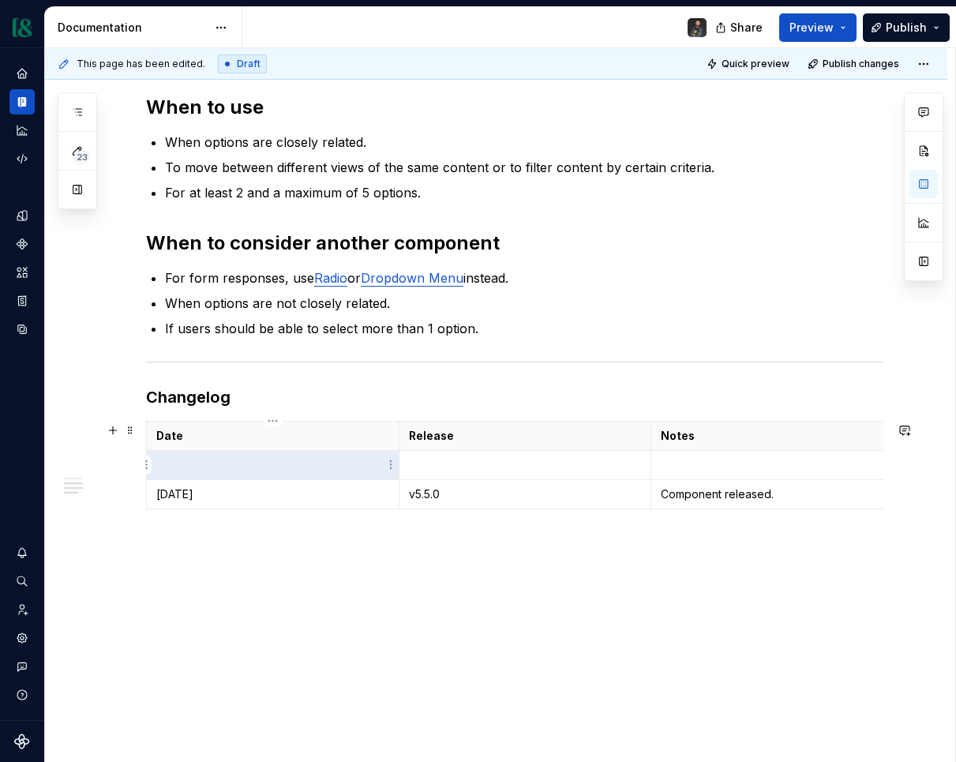
click at [252, 458] on p at bounding box center [272, 465] width 233 height 16
click at [190, 471] on p at bounding box center [272, 465] width 233 height 16
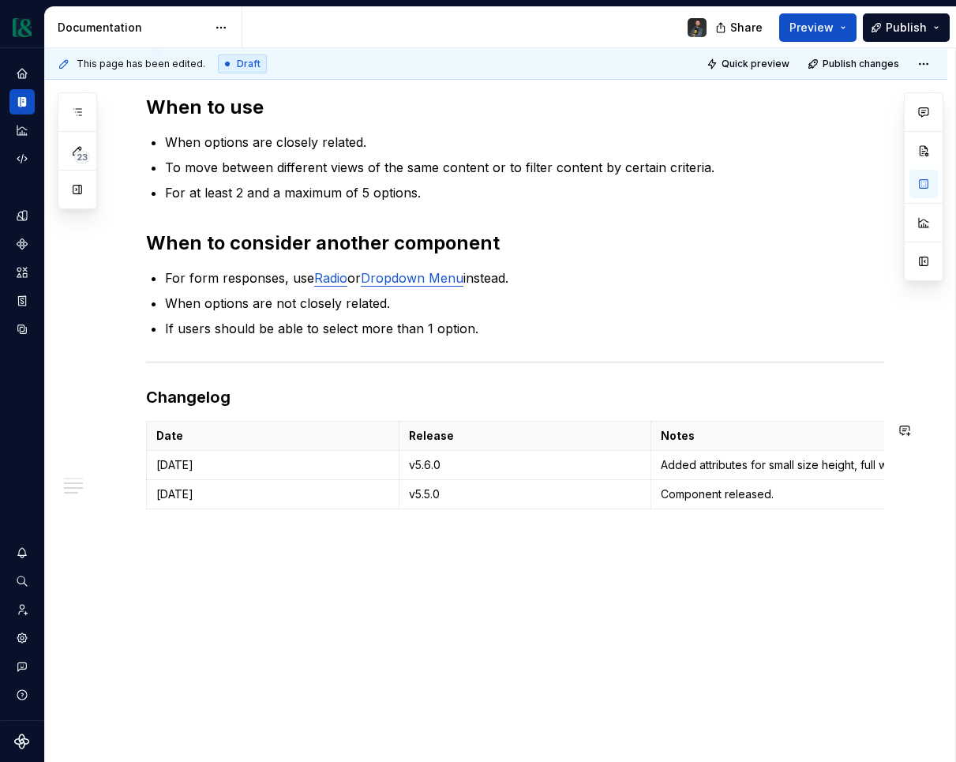
scroll to position [0, 4]
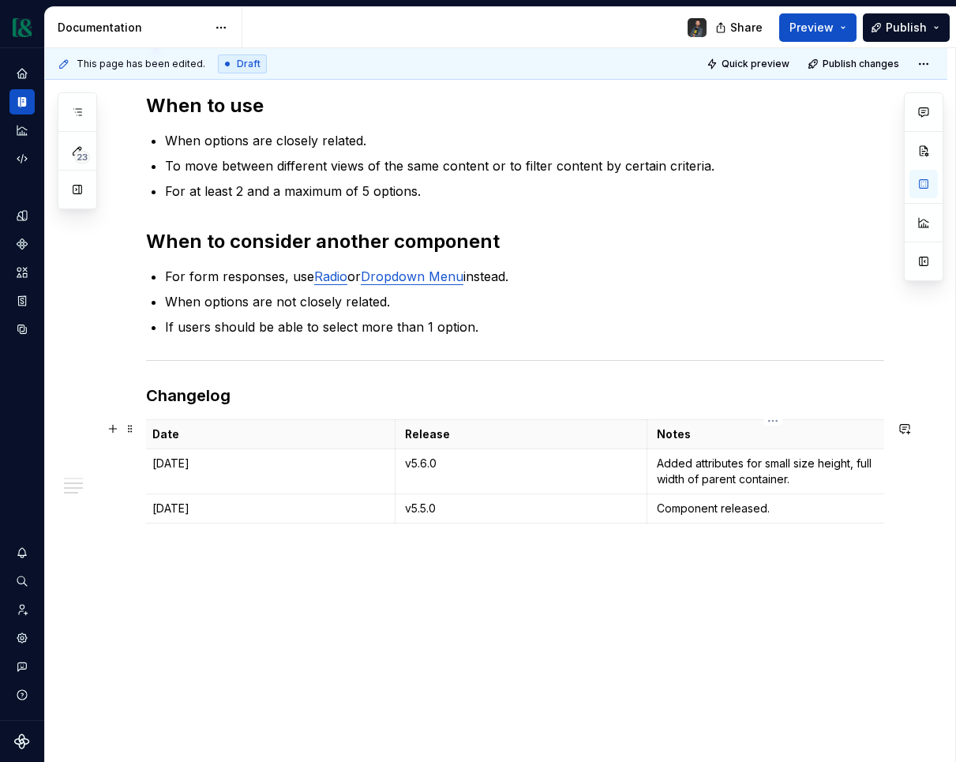
click at [853, 469] on p "Added attributes for small size height, full width of parent container." at bounding box center [773, 472] width 233 height 32
click at [833, 489] on td "Added attributes for small size height and full width of parent container." at bounding box center [773, 470] width 253 height 45
click at [692, 509] on p "Added disable all state." at bounding box center [773, 505] width 233 height 16
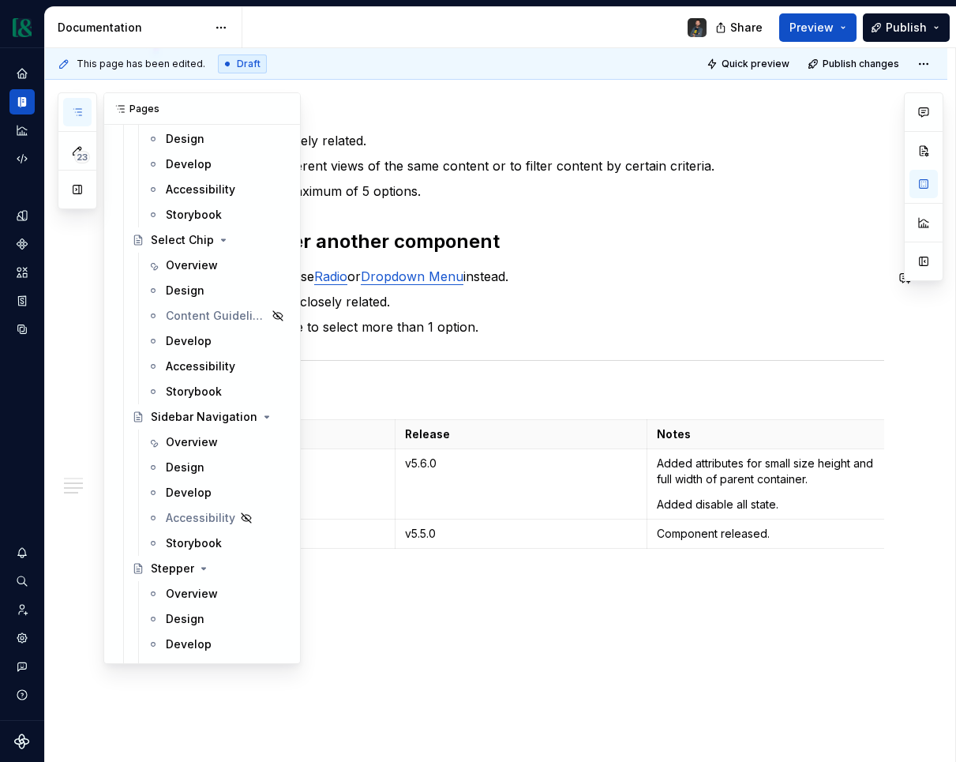
scroll to position [5954, 0]
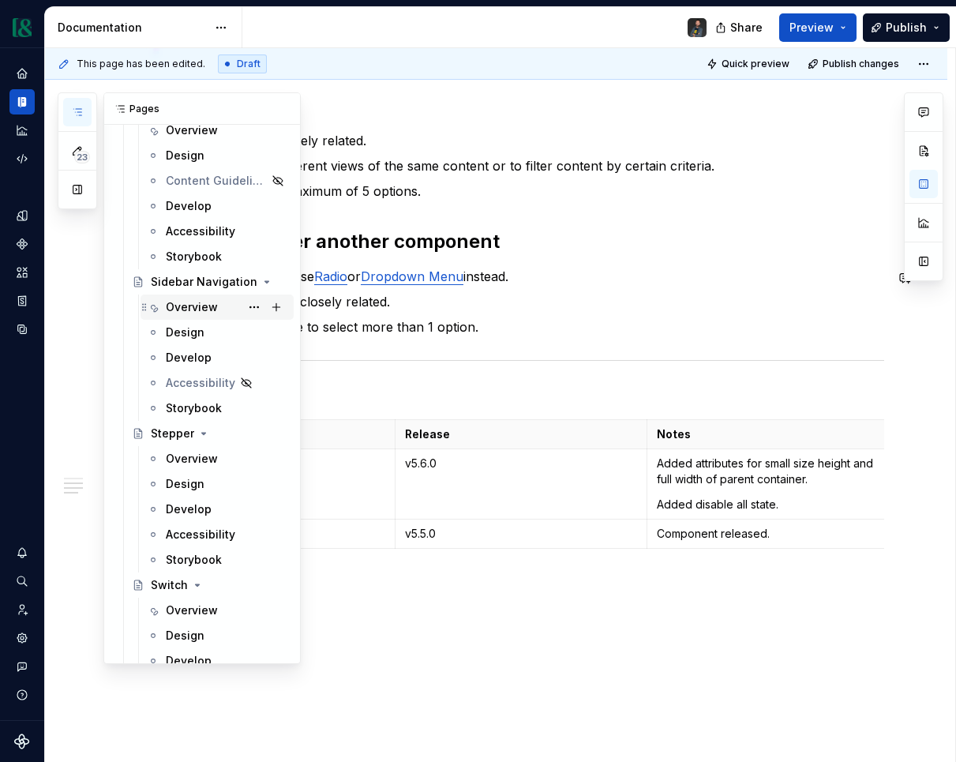
click at [186, 310] on div "Overview" at bounding box center [192, 307] width 52 height 16
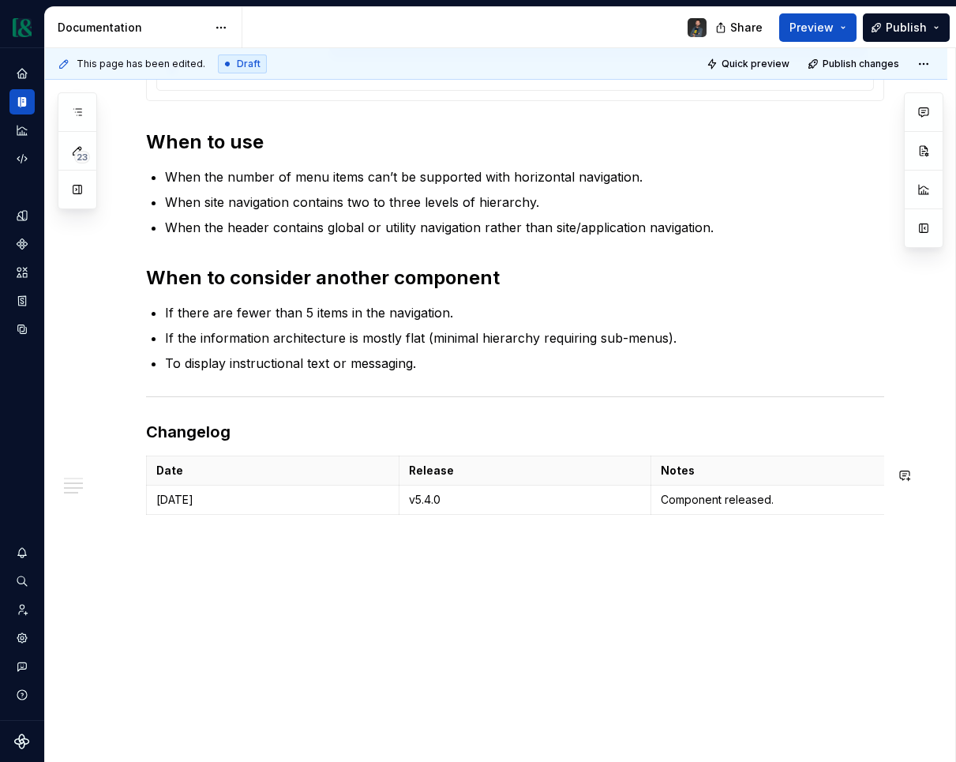
scroll to position [1709, 0]
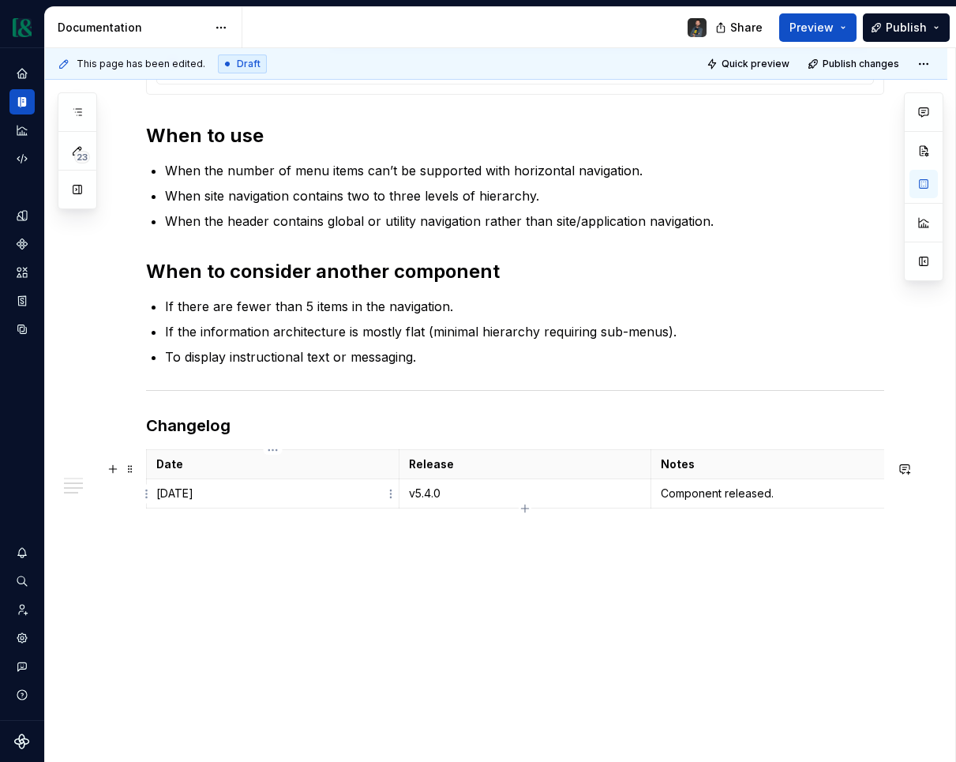
click at [152, 495] on td "[DATE]" at bounding box center [273, 493] width 253 height 29
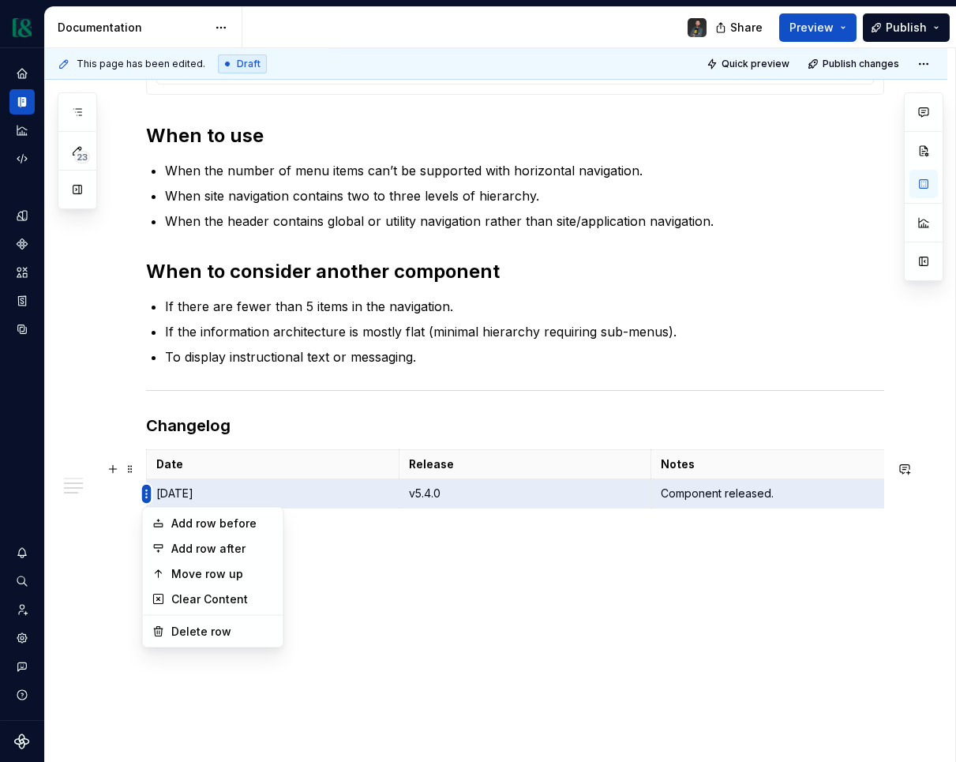
click at [145, 495] on html "Currency Dataset M&T Documentation Share Preview Publish 23 Pages Add Accessibi…" at bounding box center [478, 381] width 956 height 762
click at [221, 525] on div "Add row before" at bounding box center [222, 524] width 103 height 16
type textarea "*"
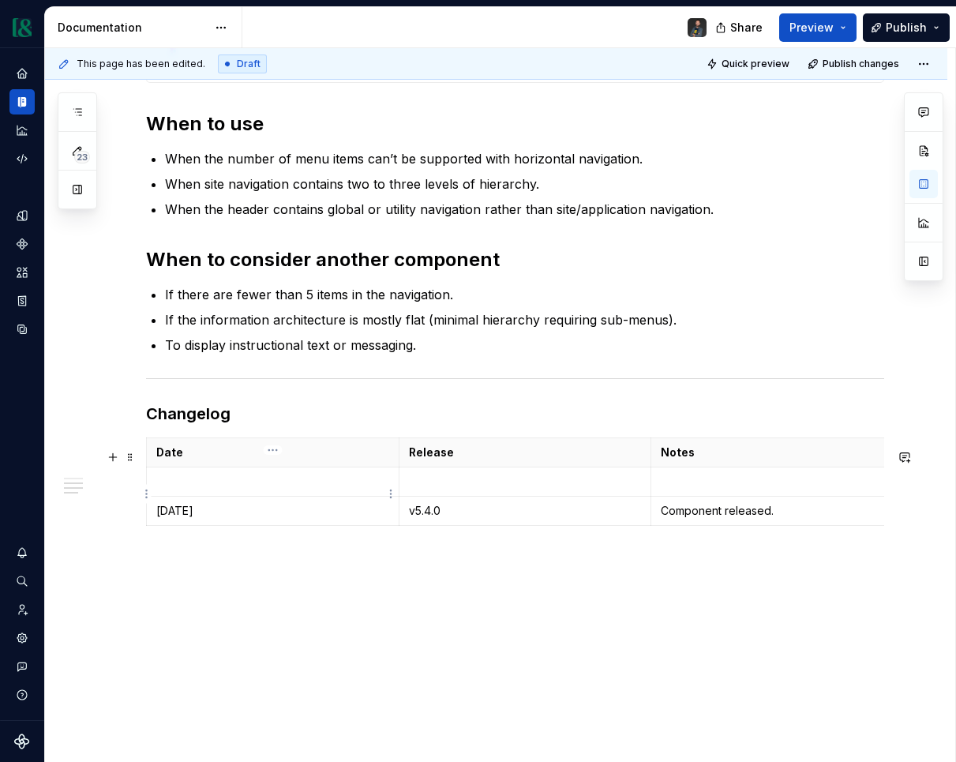
click at [219, 490] on p at bounding box center [272, 482] width 233 height 16
click at [467, 490] on p at bounding box center [525, 482] width 233 height 16
click at [754, 497] on td at bounding box center [777, 481] width 253 height 29
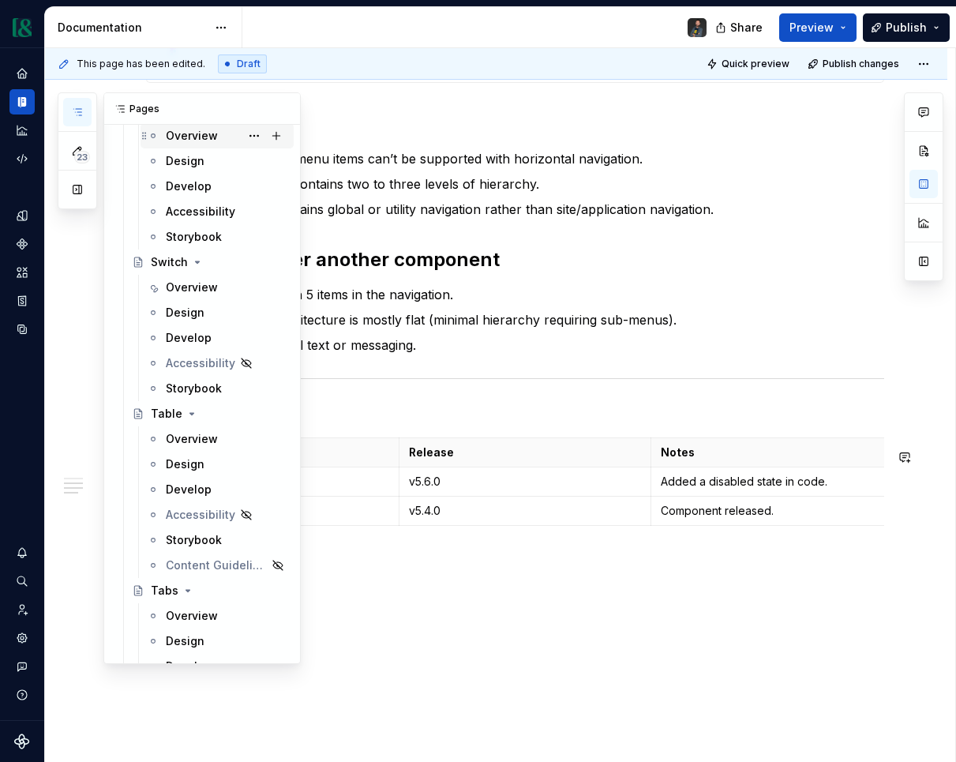
scroll to position [6287, 0]
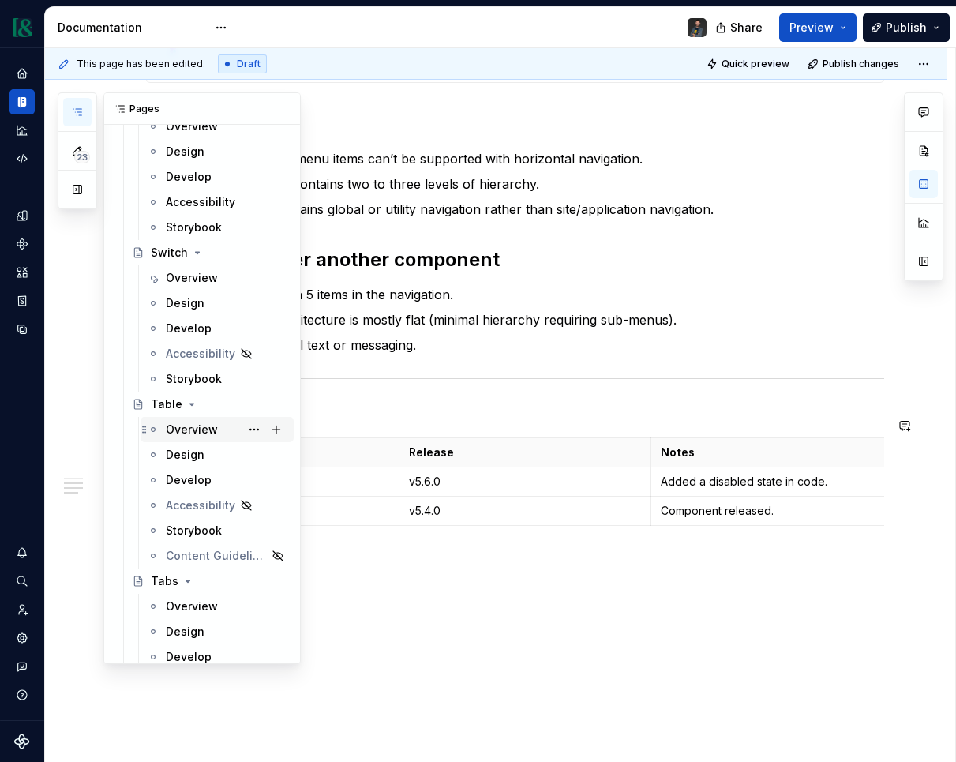
click at [197, 431] on div "Overview" at bounding box center [192, 430] width 52 height 16
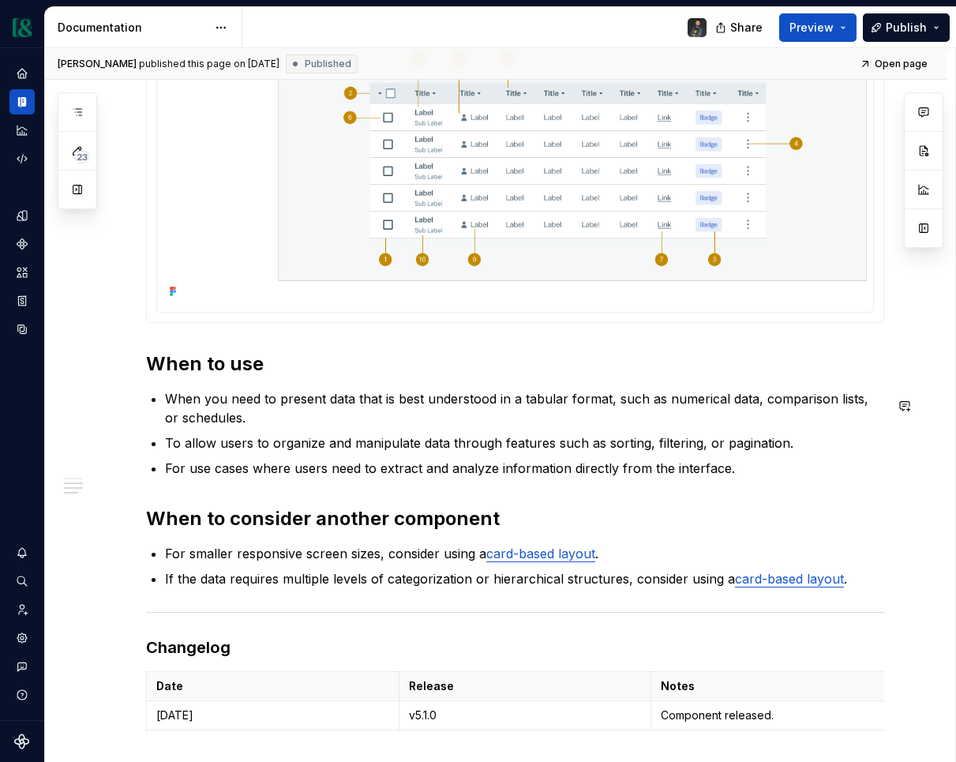
scroll to position [1208, 0]
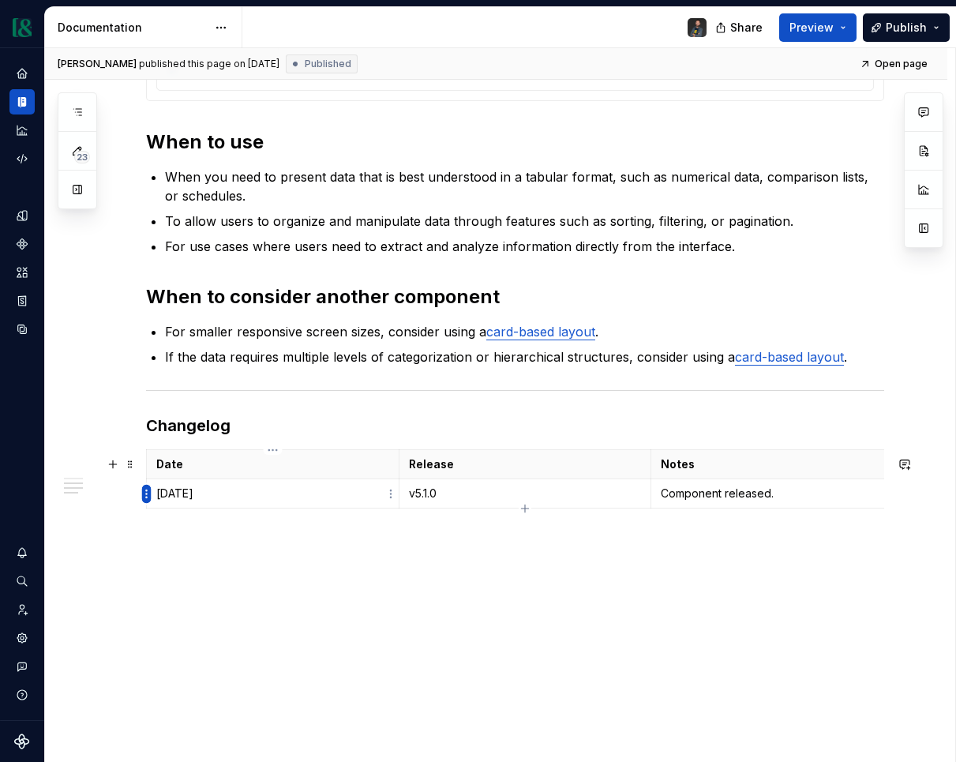
click at [150, 491] on html "Currency Dataset M&T Documentation Share Preview Publish 23 Pages Add Accessibi…" at bounding box center [478, 381] width 956 height 762
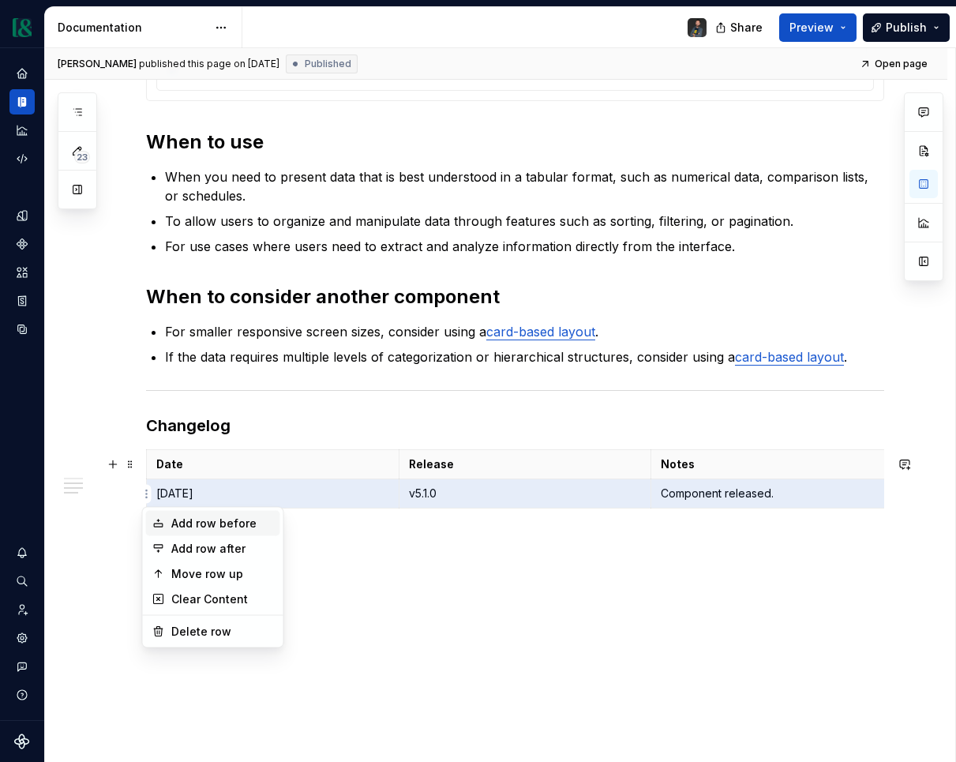
click at [205, 518] on div "Add row before" at bounding box center [222, 524] width 103 height 16
type textarea "*"
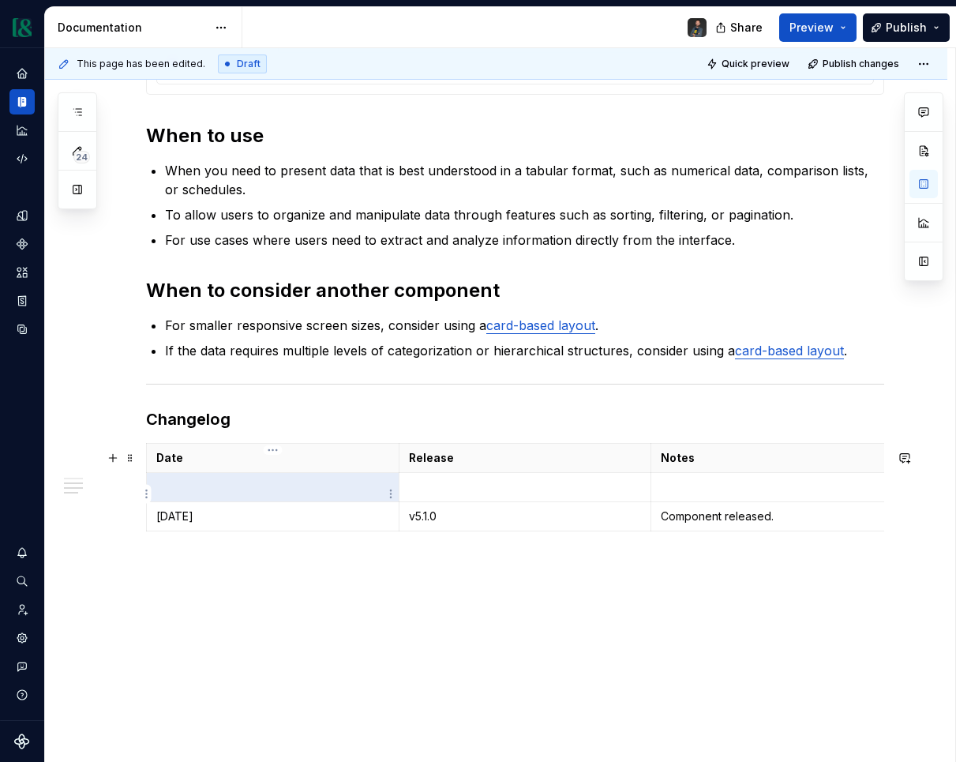
click at [201, 501] on td at bounding box center [273, 487] width 253 height 29
click at [696, 491] on p at bounding box center [777, 487] width 233 height 16
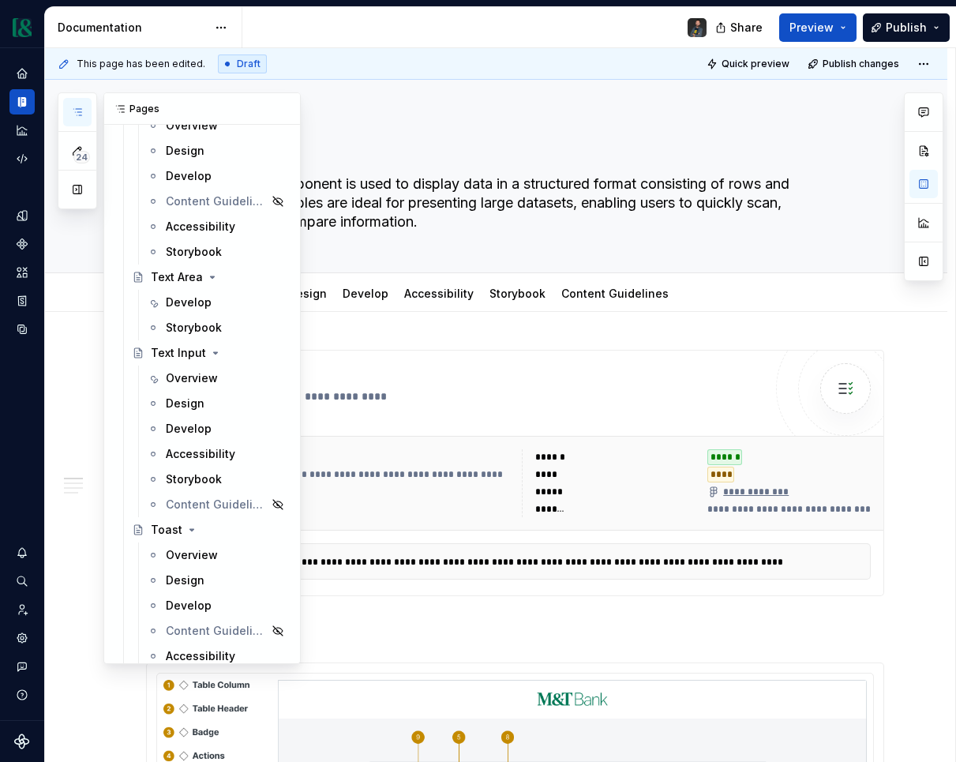
scroll to position [6779, 0]
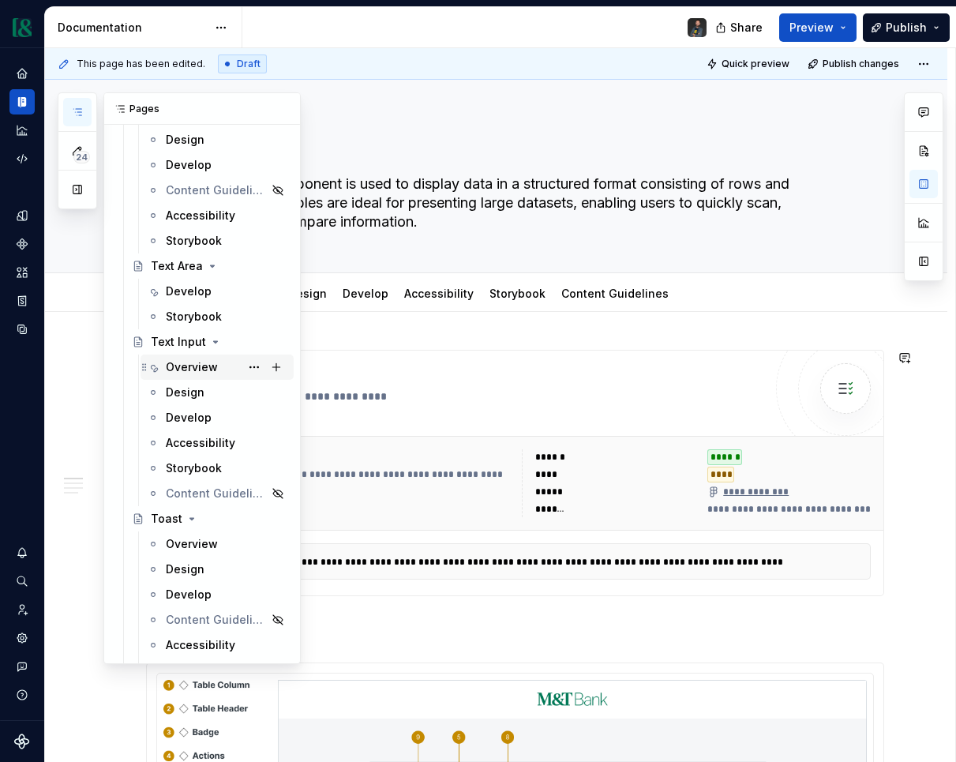
click at [193, 370] on div "Overview" at bounding box center [192, 367] width 52 height 16
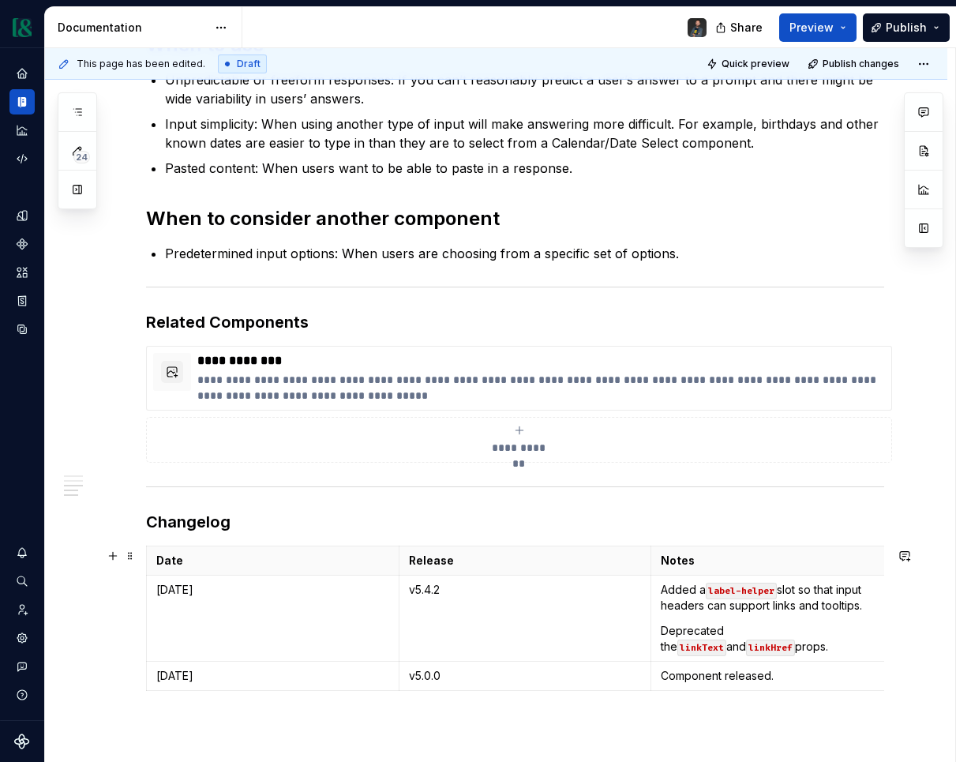
scroll to position [1042, 0]
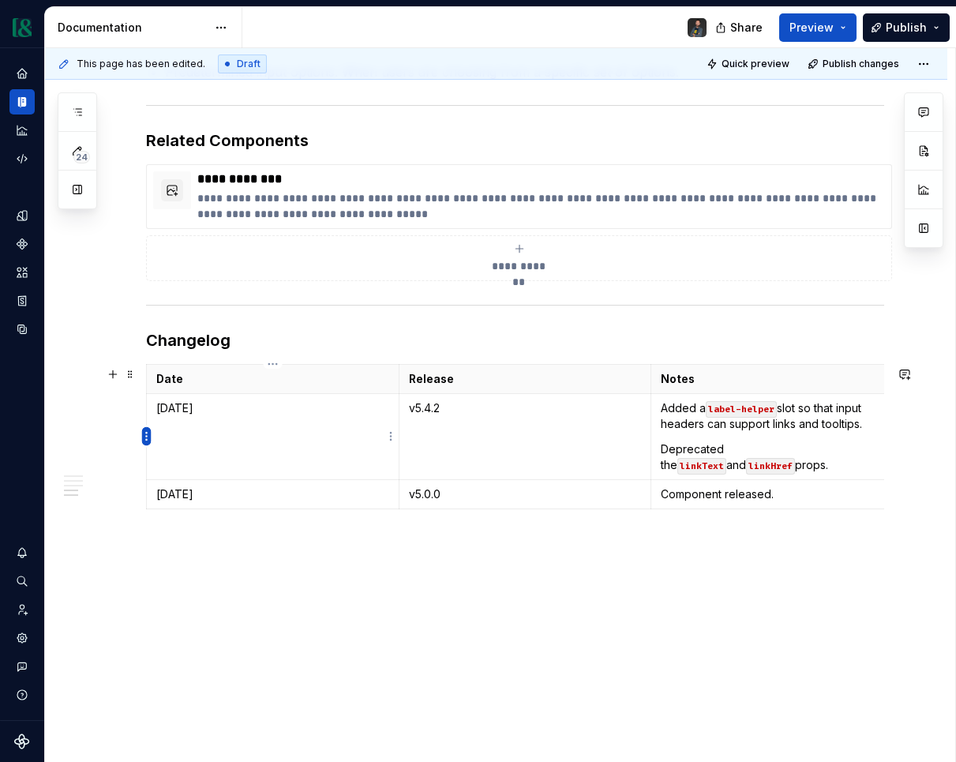
click at [148, 433] on html "Currency Dataset M&T Documentation Share Preview Publish 24 Pages Add Accessibi…" at bounding box center [478, 381] width 956 height 762
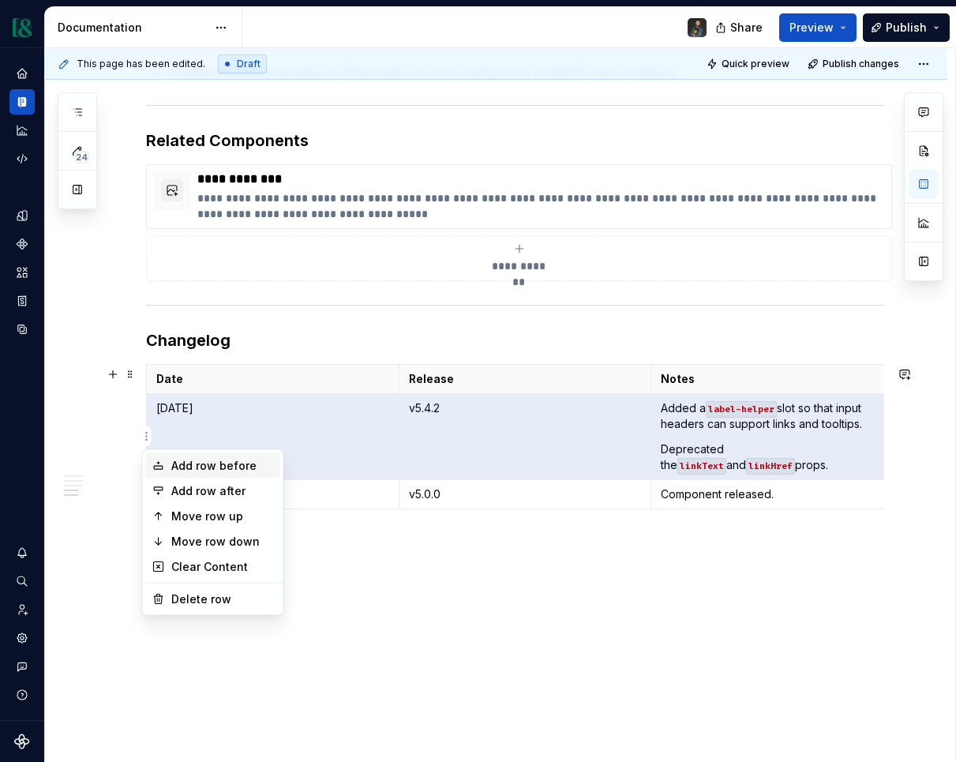
click at [223, 465] on div "Add row before" at bounding box center [222, 466] width 103 height 16
type textarea "*"
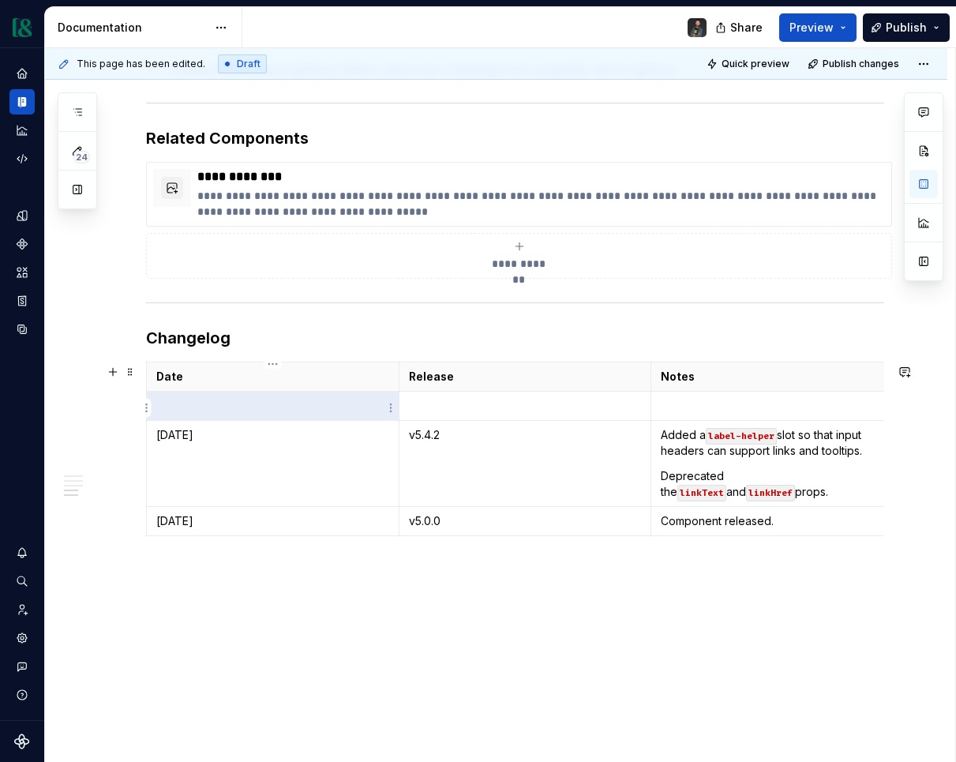
click at [229, 406] on p at bounding box center [272, 406] width 233 height 16
click at [214, 419] on td at bounding box center [273, 405] width 253 height 29
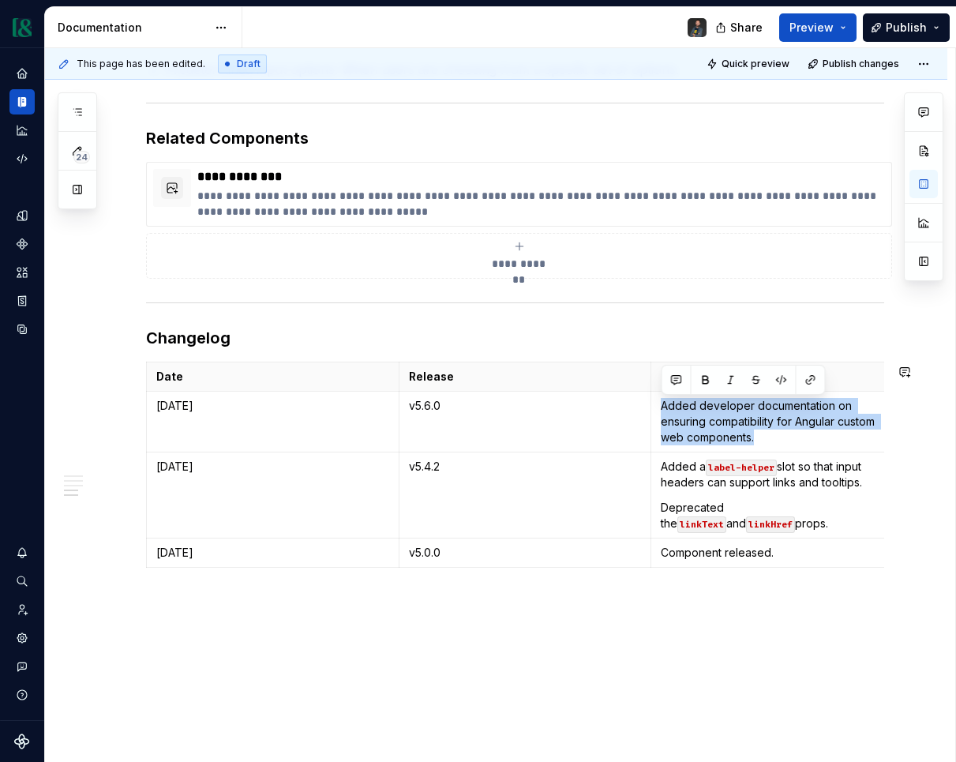
copy p "Added developer documentation on ensuring compatibility for Angular custom web …"
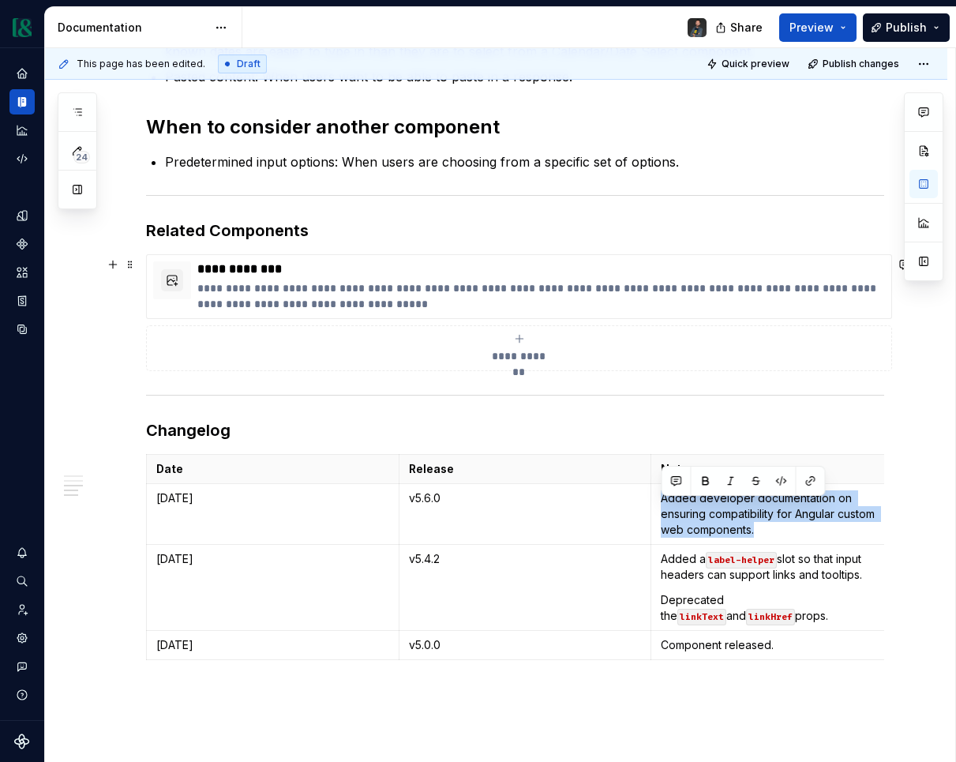
scroll to position [941, 0]
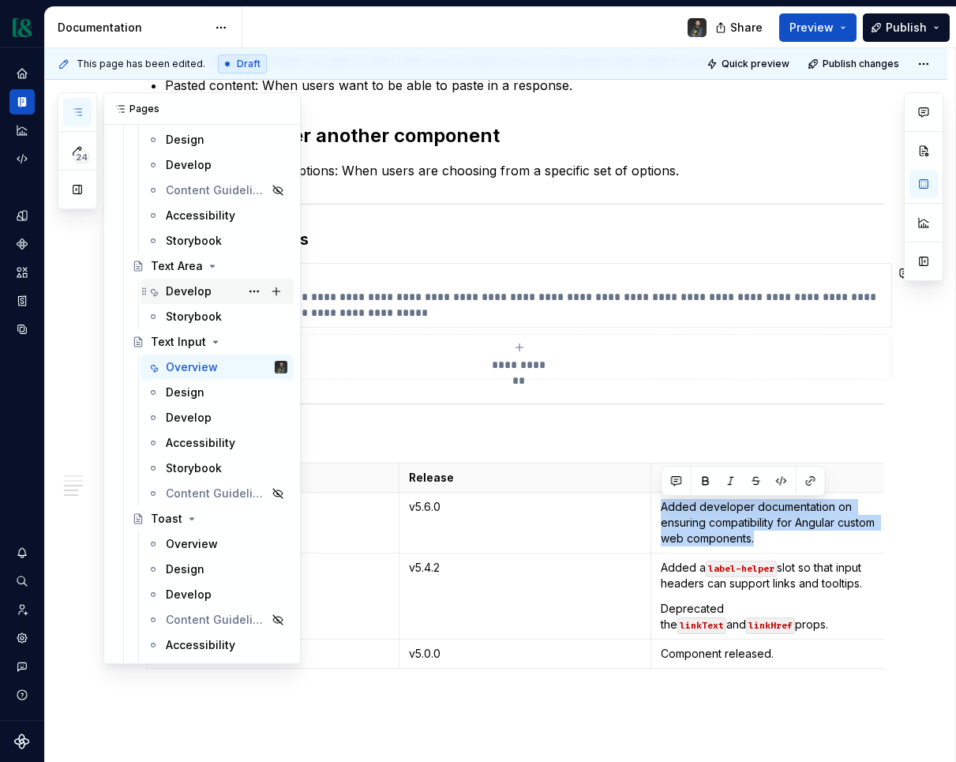
click at [197, 290] on div "Develop" at bounding box center [189, 291] width 46 height 16
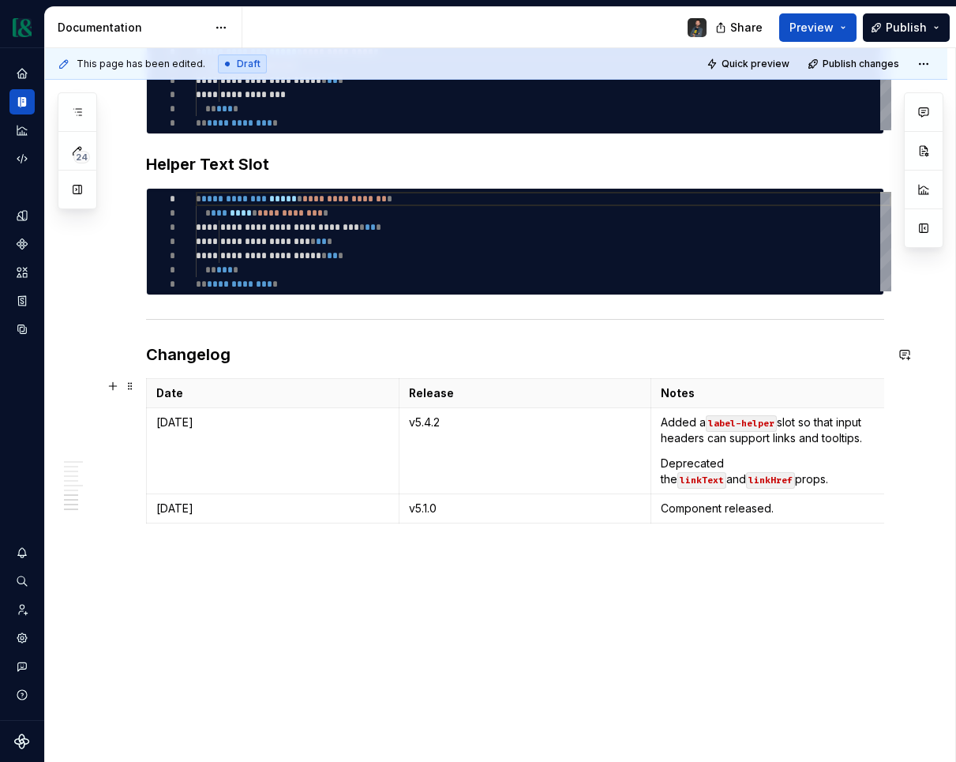
scroll to position [2614, 0]
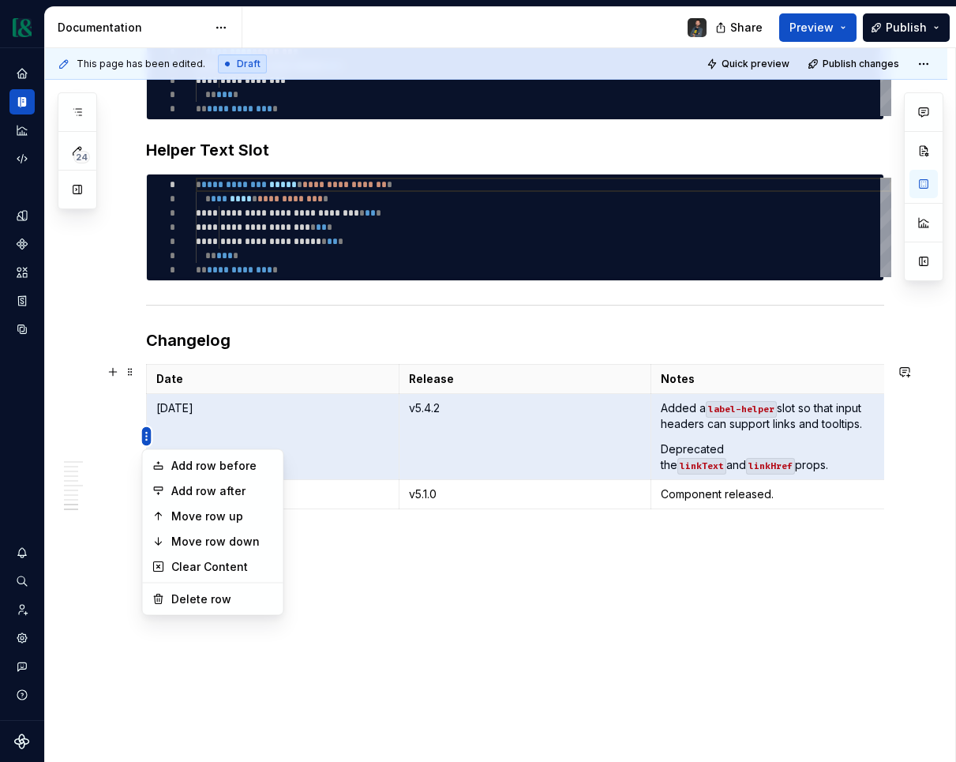
click at [145, 435] on html "Currency Dataset M&T Documentation Share Preview Publish 24 Pages Add Accessibi…" at bounding box center [478, 381] width 956 height 762
click at [204, 466] on div "Add row before" at bounding box center [222, 466] width 103 height 16
type textarea "*"
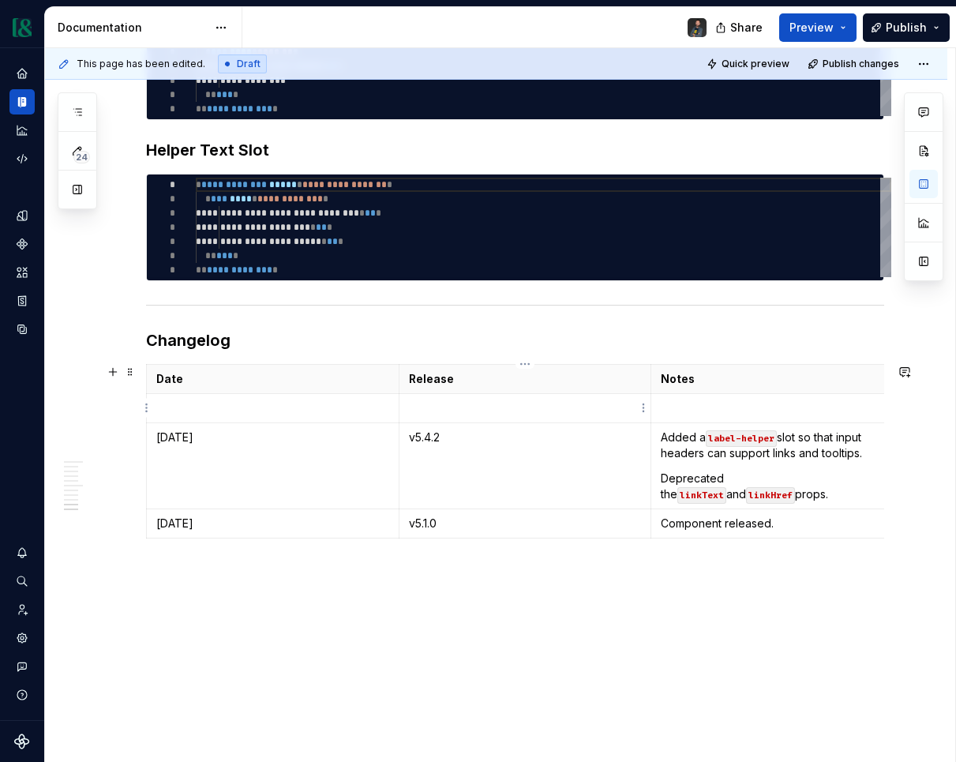
click at [532, 411] on p at bounding box center [525, 408] width 233 height 16
click at [677, 401] on p at bounding box center [777, 408] width 233 height 16
paste div
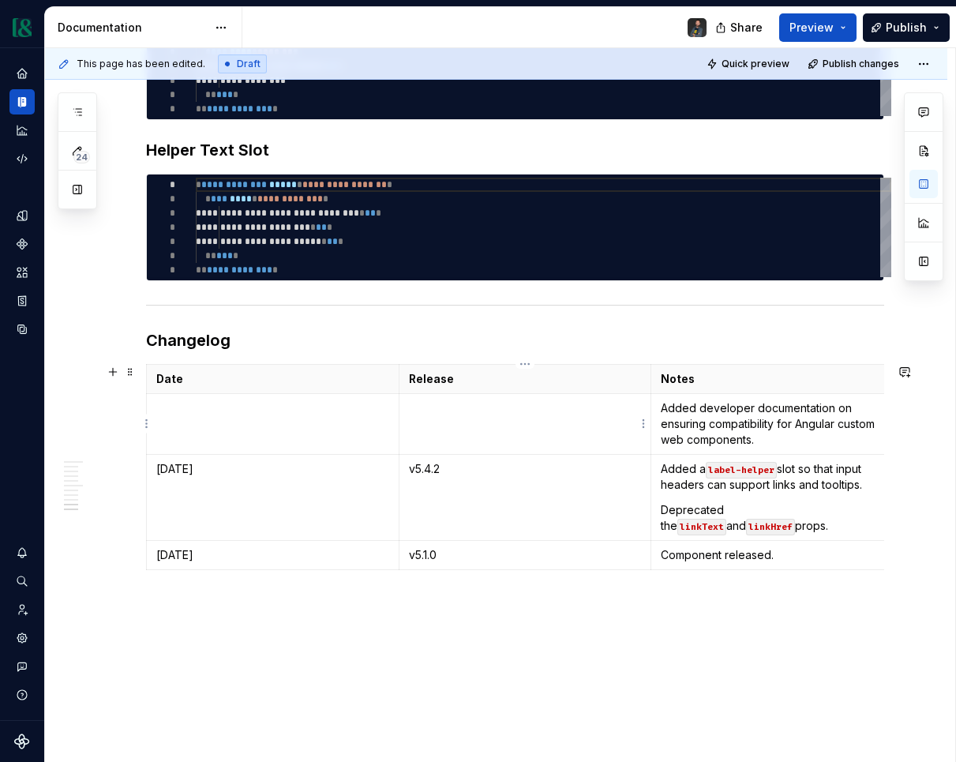
click at [498, 417] on td at bounding box center [525, 424] width 253 height 61
click at [301, 408] on p at bounding box center [272, 408] width 233 height 16
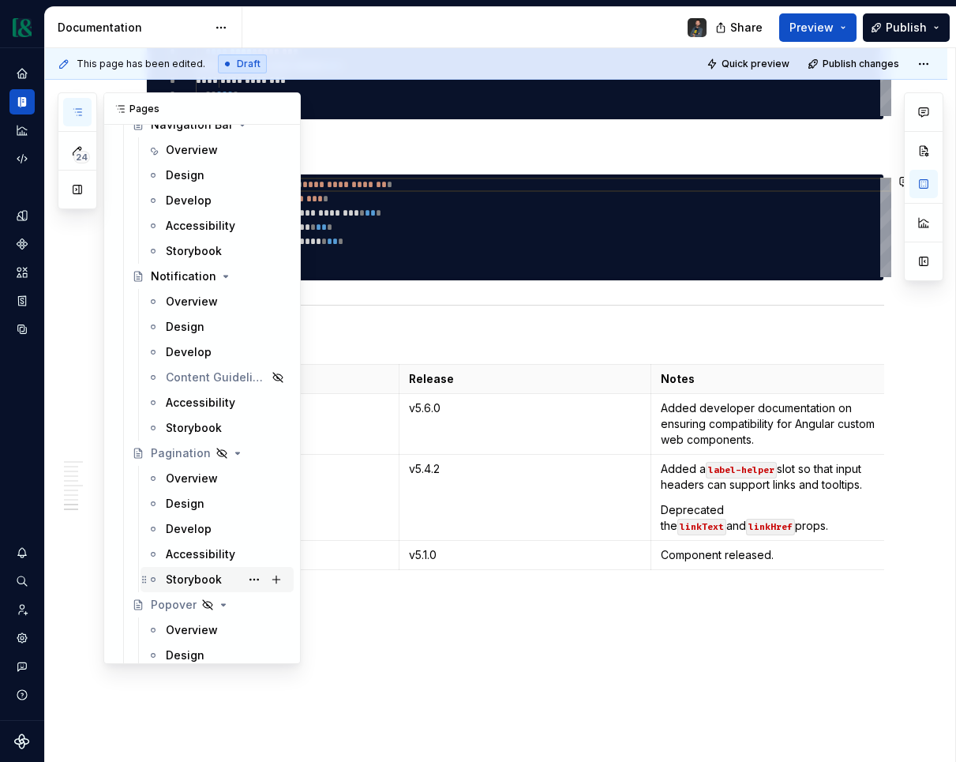
scroll to position [4687, 0]
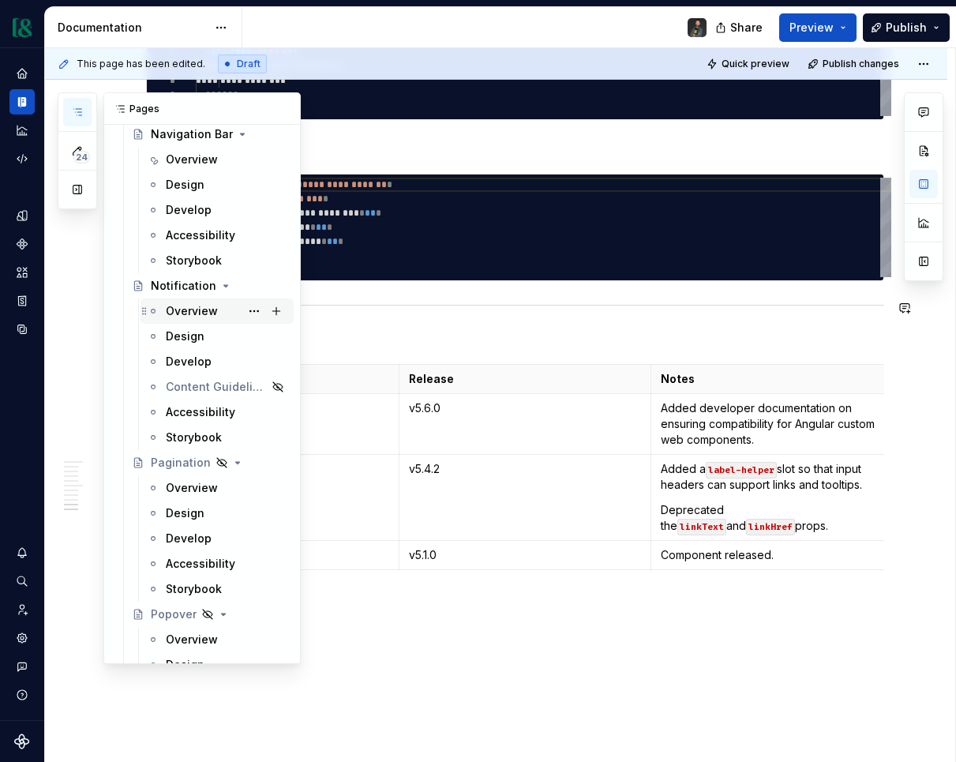
click at [193, 308] on div "Overview" at bounding box center [192, 311] width 52 height 16
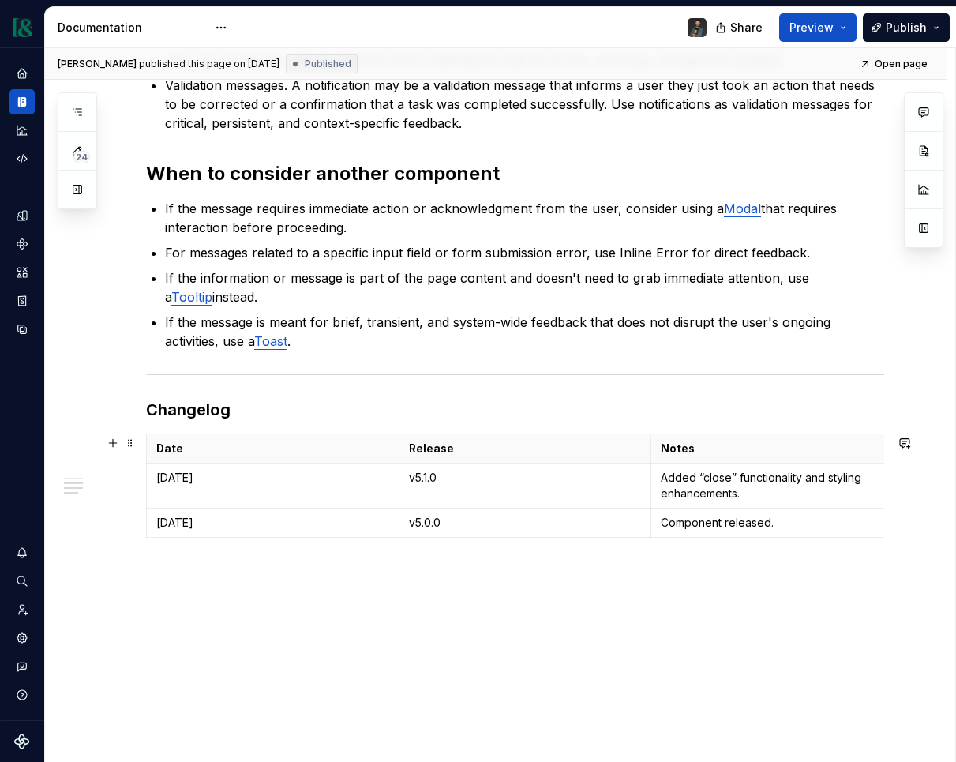
scroll to position [888, 0]
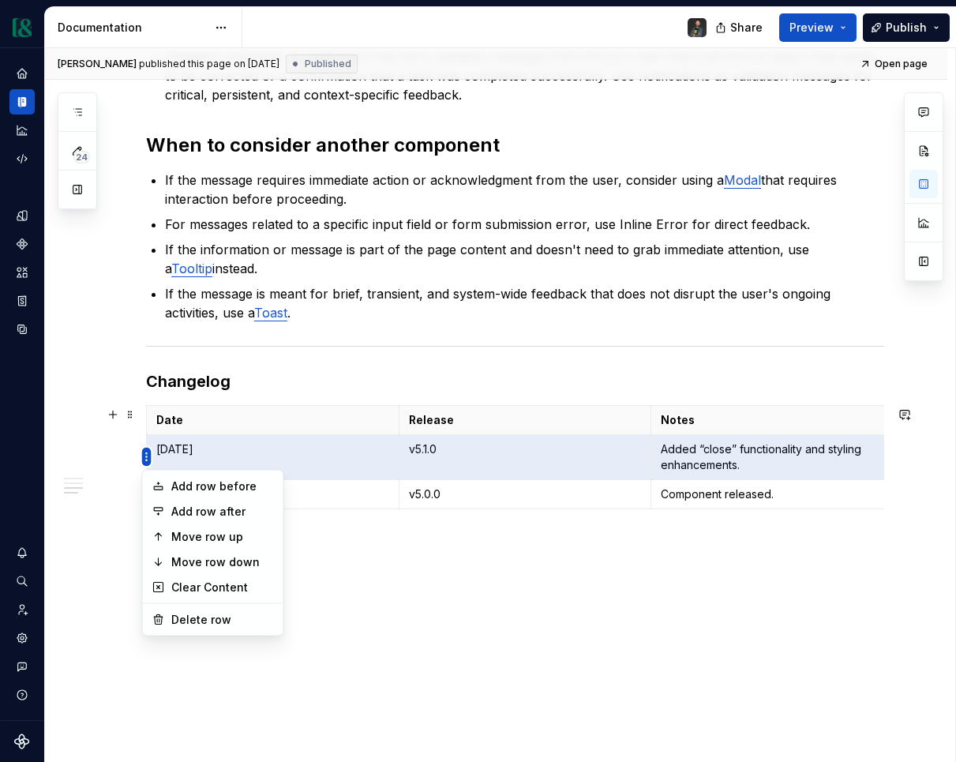
click at [146, 458] on html "Currency Dataset M&T Documentation Share Preview Publish 24 Pages Add Accessibi…" at bounding box center [478, 381] width 956 height 762
click at [215, 482] on div "Add row before" at bounding box center [222, 487] width 103 height 16
type textarea "*"
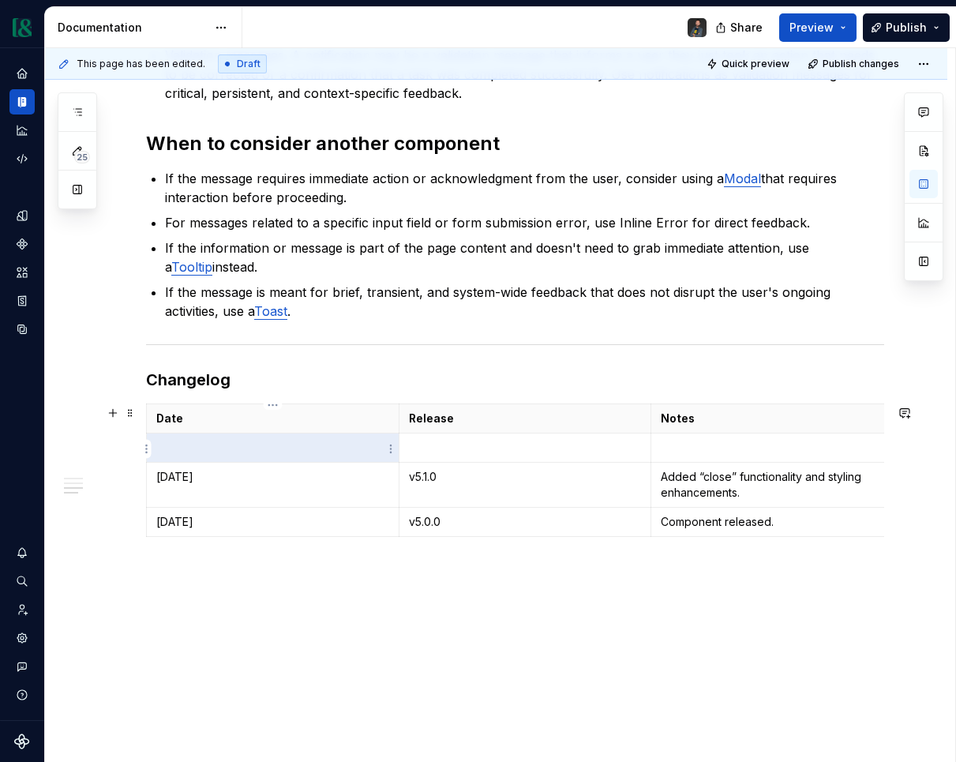
click at [220, 456] on p at bounding box center [272, 448] width 233 height 16
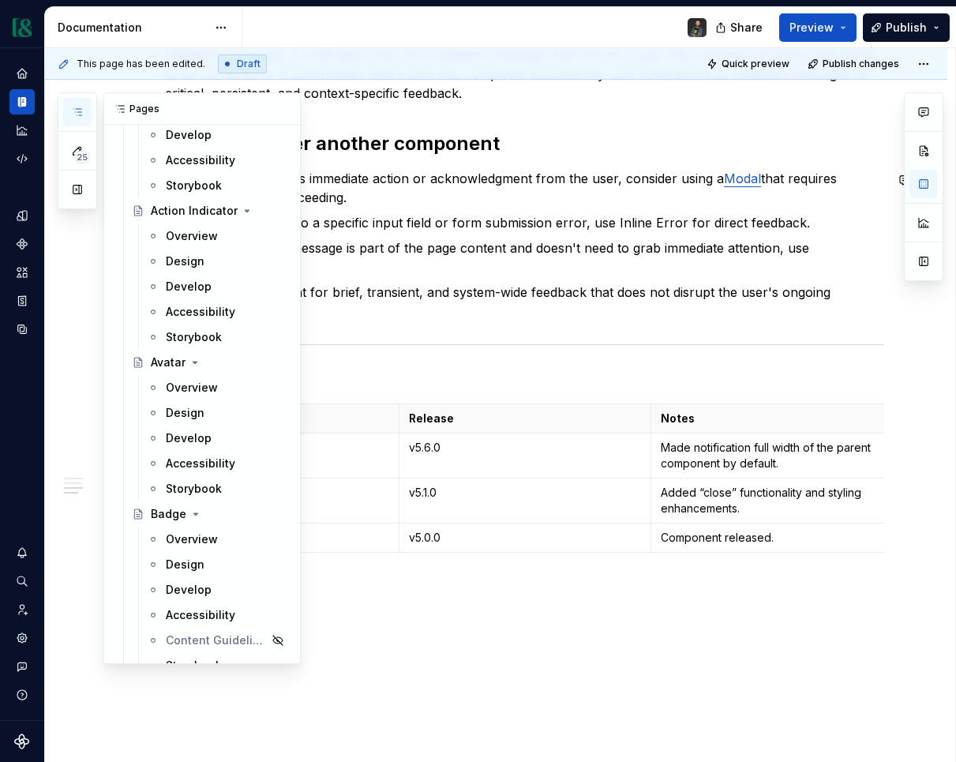
scroll to position [845, 0]
click at [179, 387] on div "Overview" at bounding box center [192, 389] width 52 height 16
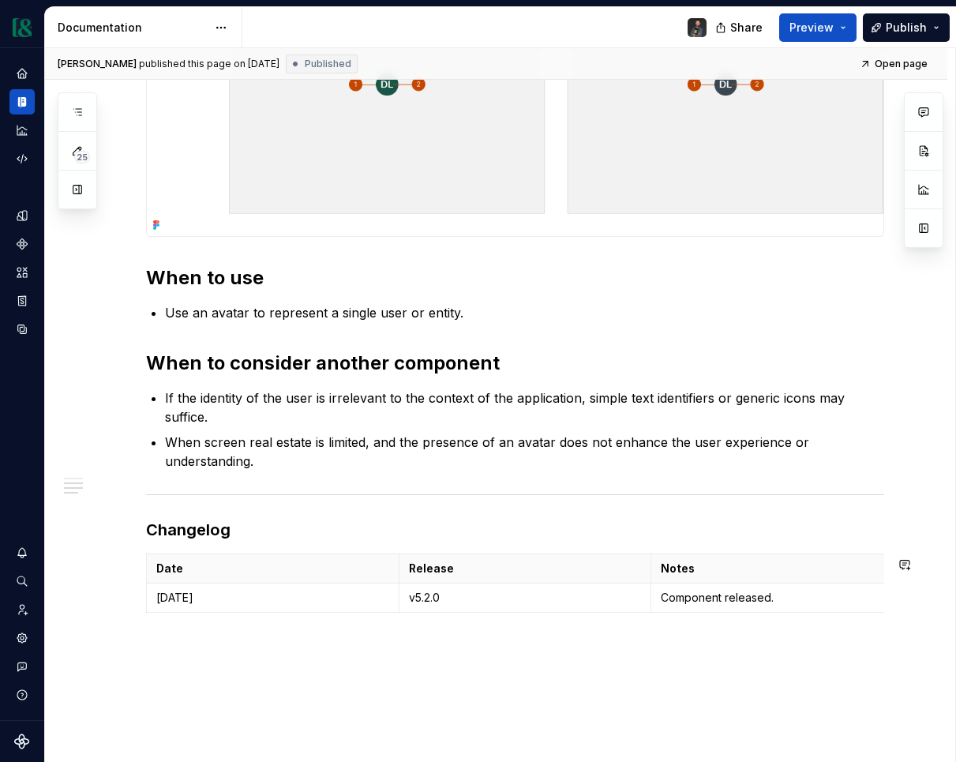
scroll to position [874, 0]
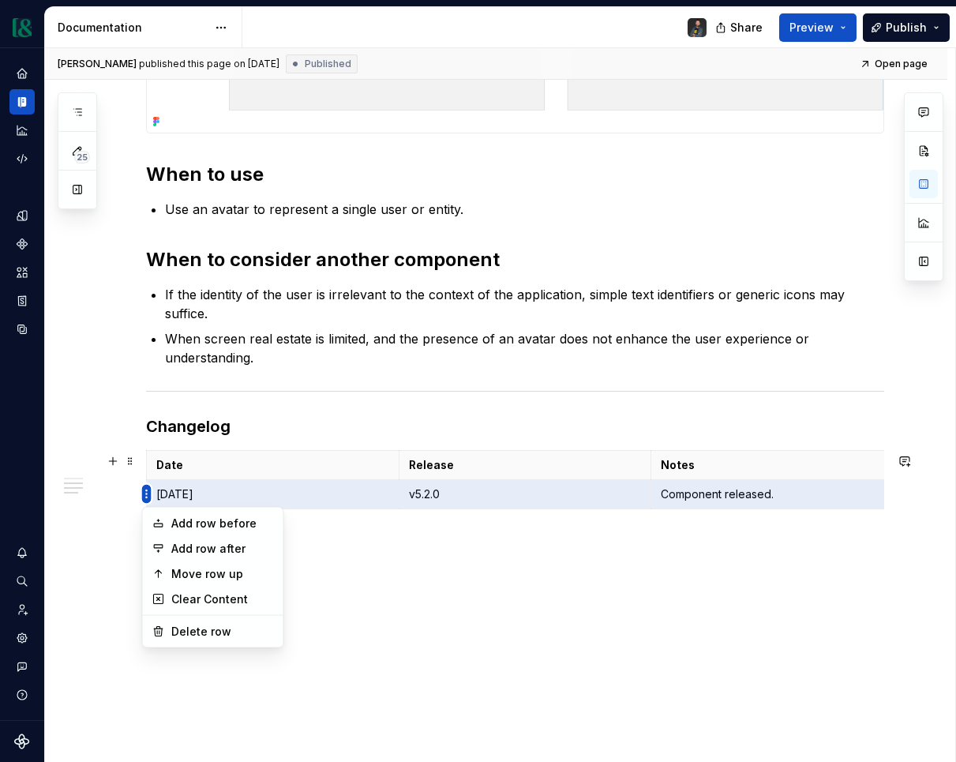
click at [150, 496] on html "Currency Dataset M&T Documentation Share Preview Publish 25 Pages Add Accessibi…" at bounding box center [478, 381] width 956 height 762
click at [230, 524] on div "Add row before" at bounding box center [222, 524] width 103 height 16
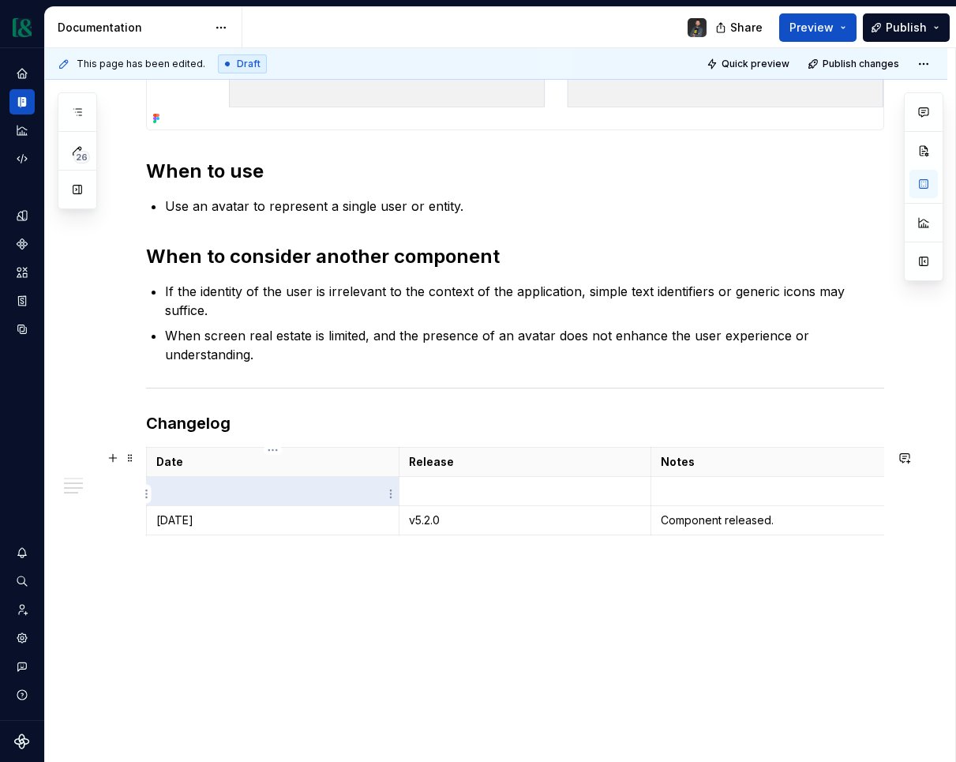
click at [211, 493] on p at bounding box center [272, 491] width 233 height 16
type textarea "*"
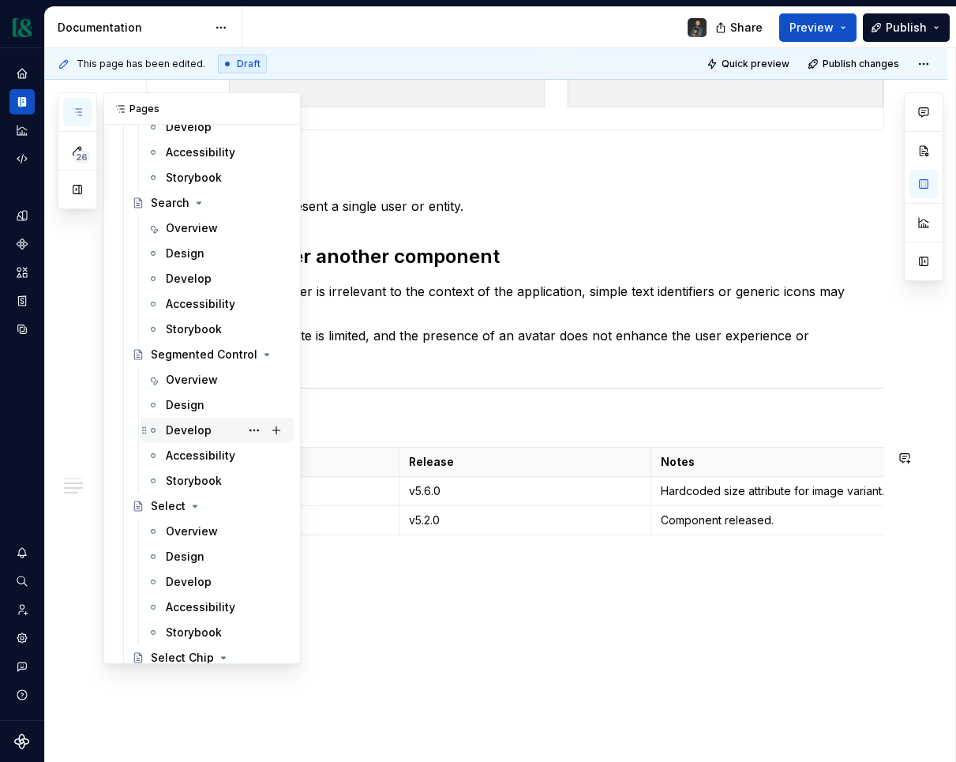
scroll to position [5403, 0]
click at [194, 219] on div "Overview" at bounding box center [192, 227] width 52 height 16
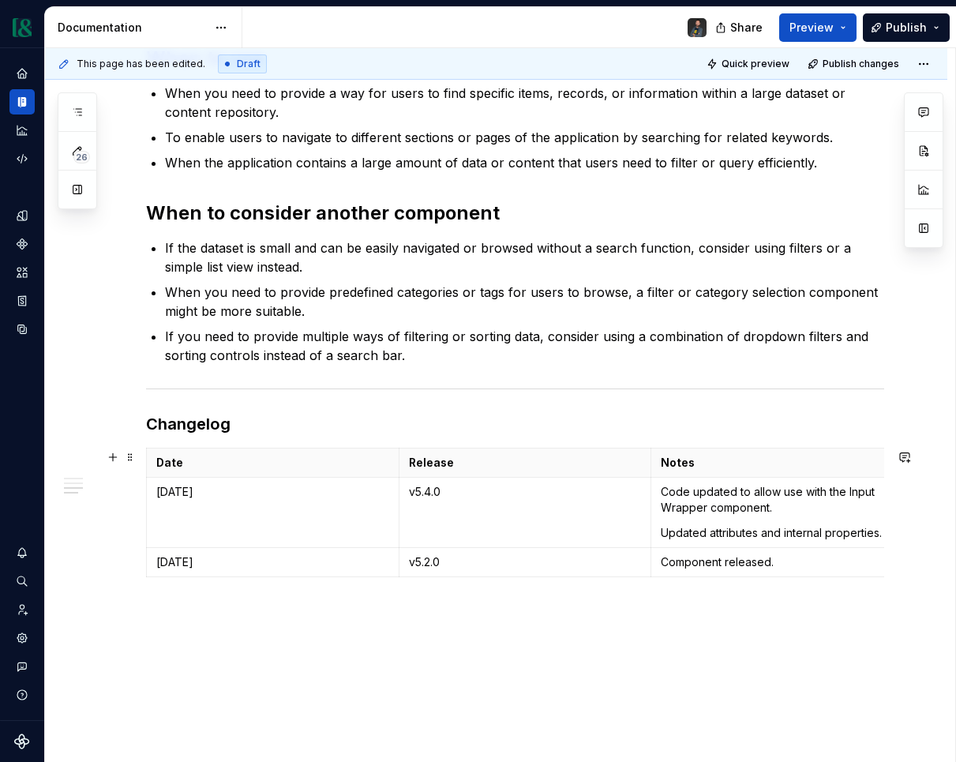
scroll to position [933, 0]
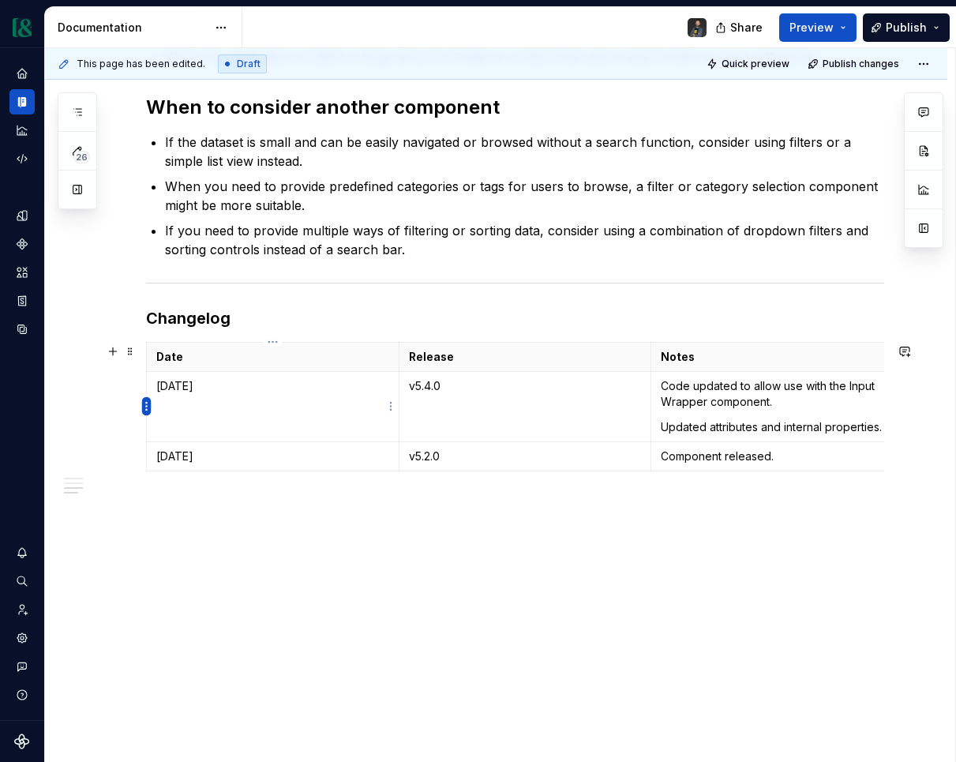
click at [144, 400] on html "Currency Dataset M&T Documentation Share Preview Publish 26 Pages Add Accessibi…" at bounding box center [478, 381] width 956 height 762
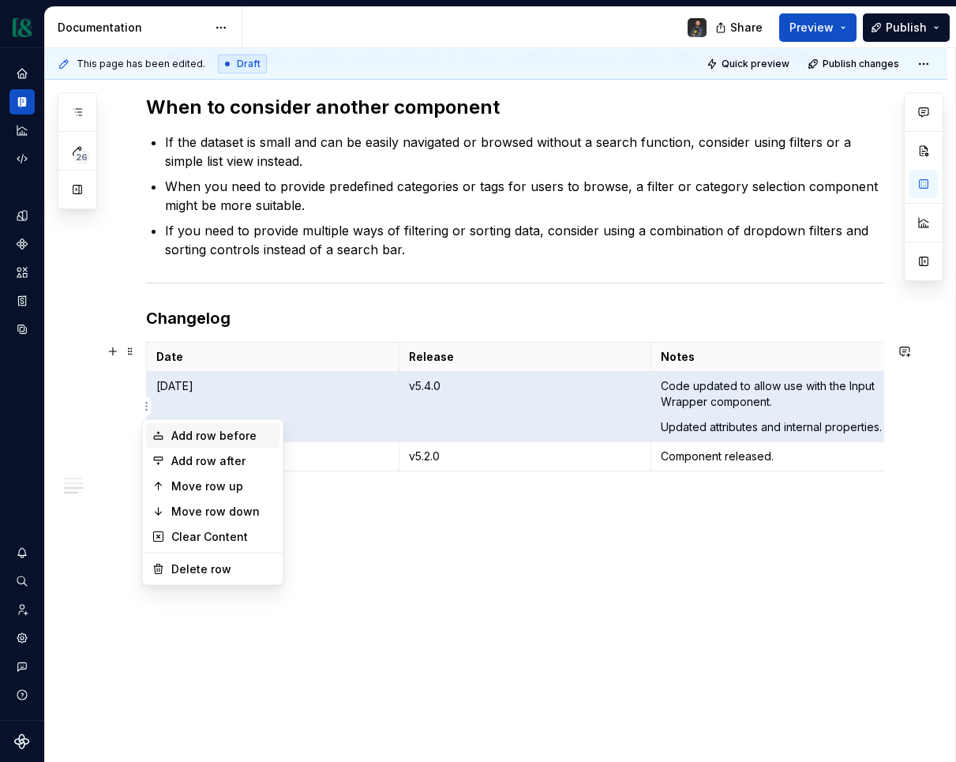
click at [200, 439] on div "Add row before" at bounding box center [222, 436] width 103 height 16
type textarea "*"
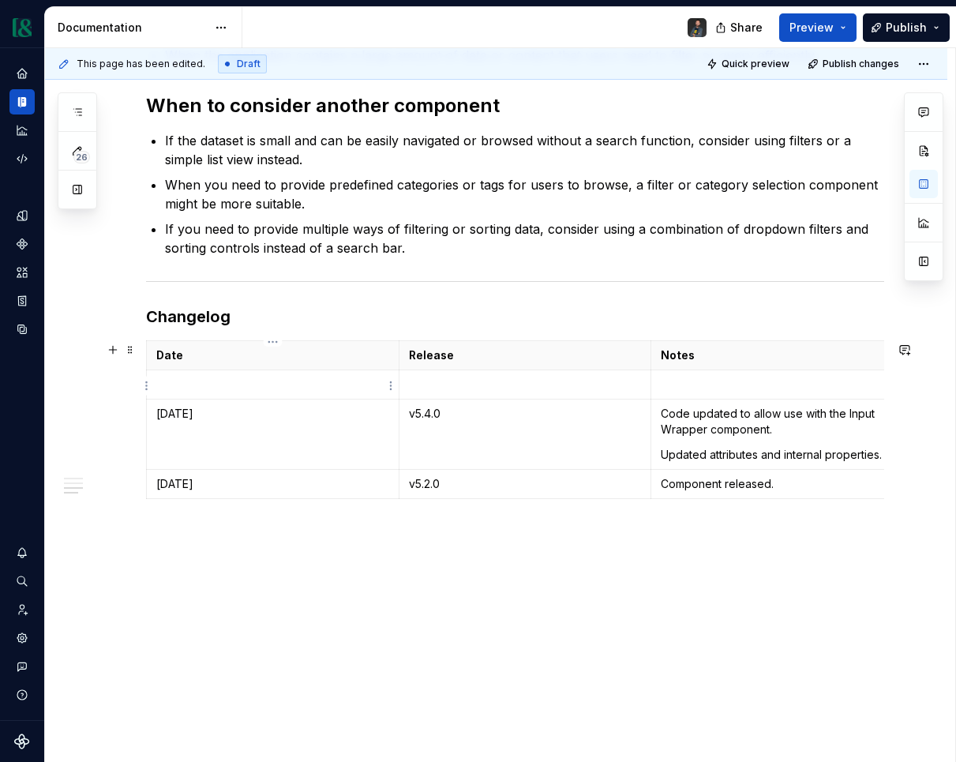
click at [222, 398] on td at bounding box center [273, 384] width 253 height 29
click at [660, 386] on td "Refactored and renamed" at bounding box center [777, 384] width 253 height 29
click at [879, 384] on p "Web component refactored and renamed" at bounding box center [777, 385] width 233 height 16
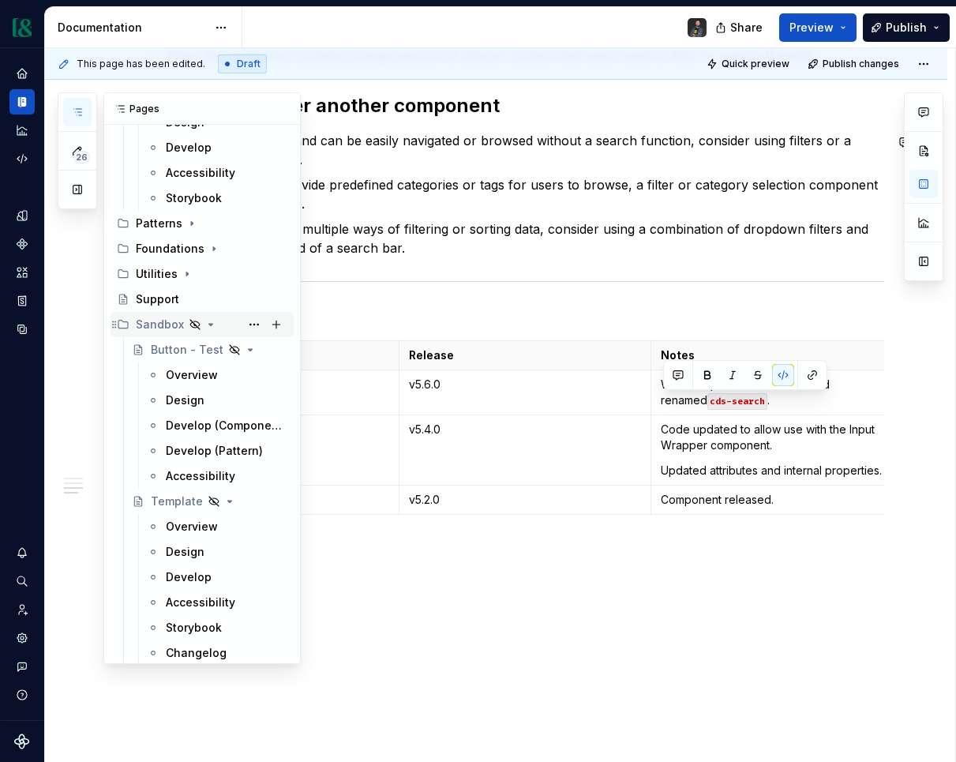
scroll to position [7724, 0]
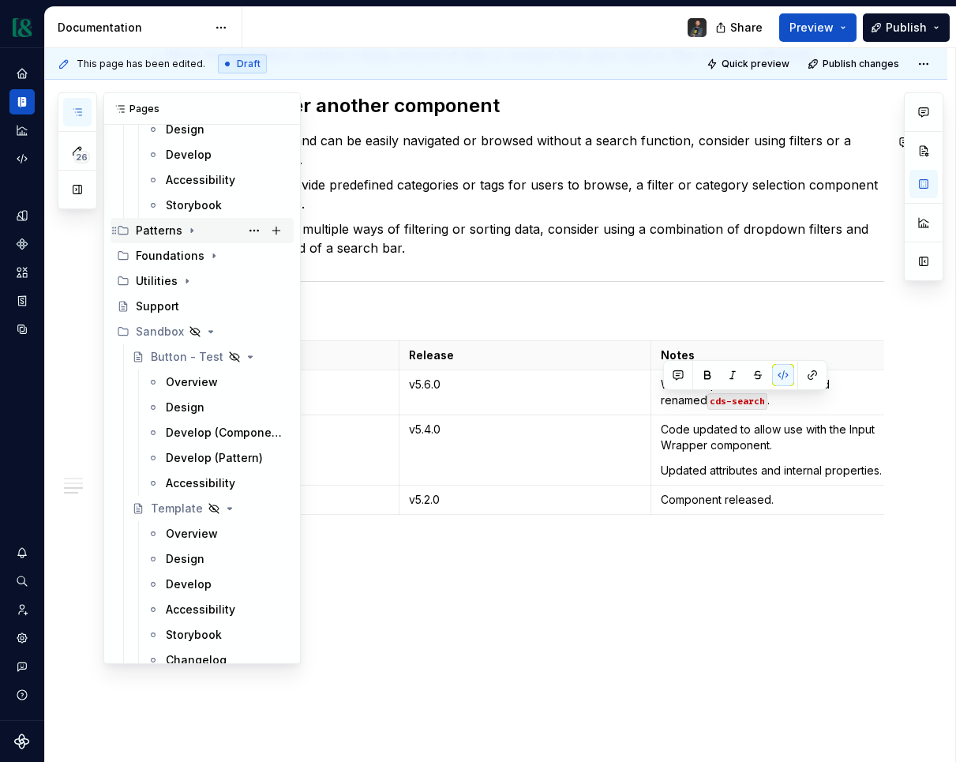
click at [189, 234] on icon "Page tree" at bounding box center [192, 230] width 13 height 13
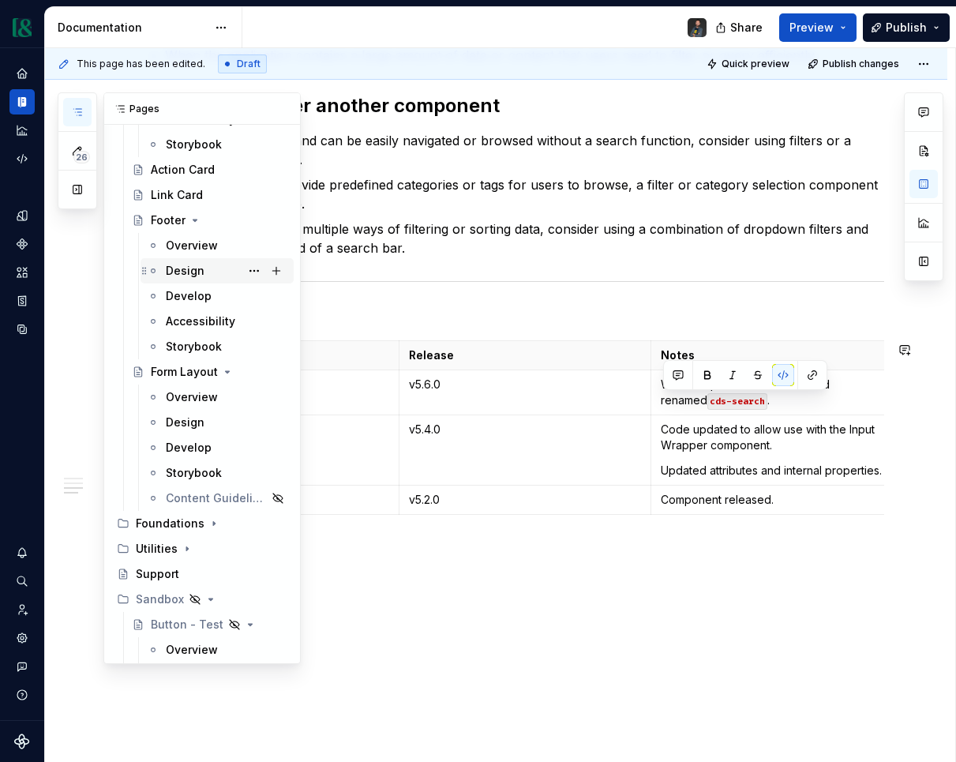
scroll to position [8007, 0]
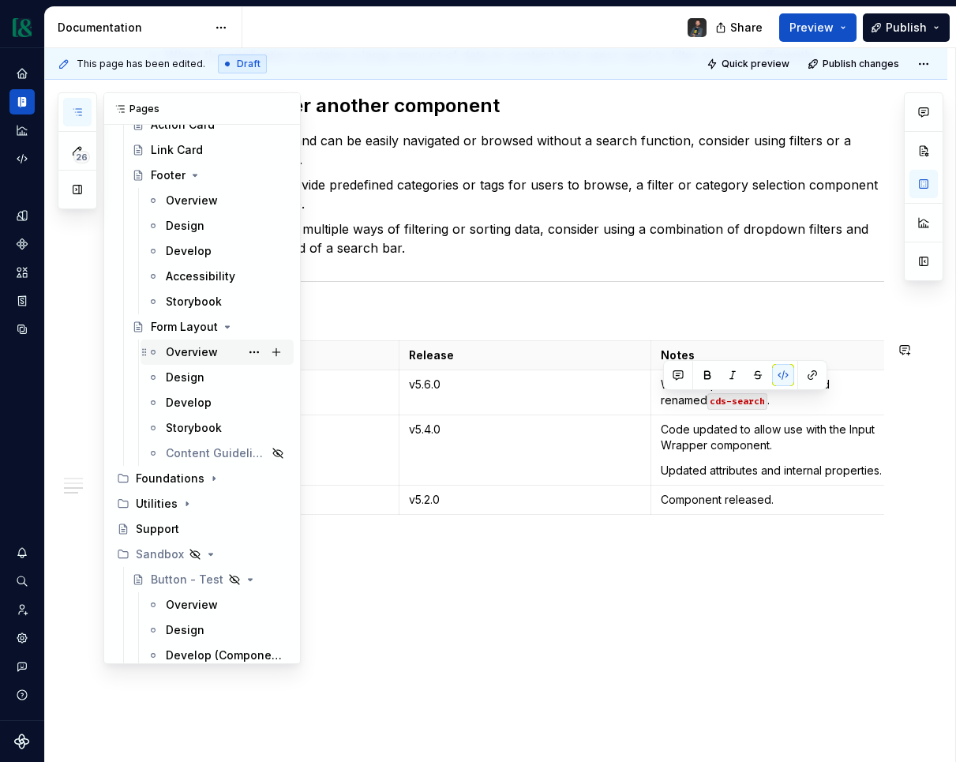
click at [205, 361] on div "Overview" at bounding box center [227, 352] width 122 height 22
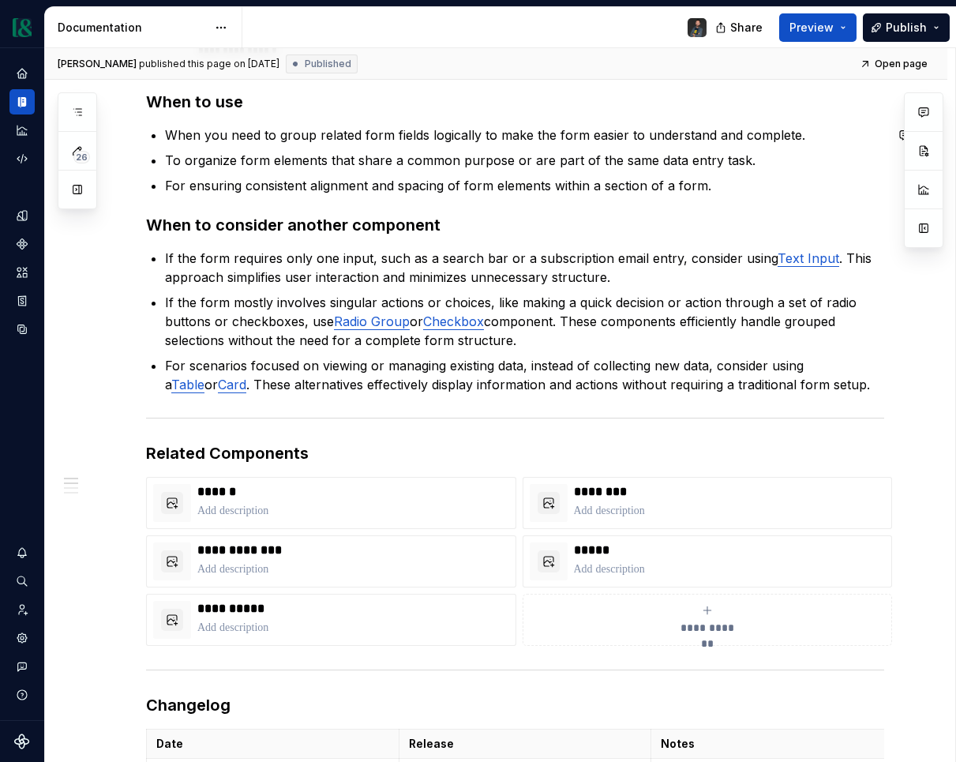
scroll to position [822, 0]
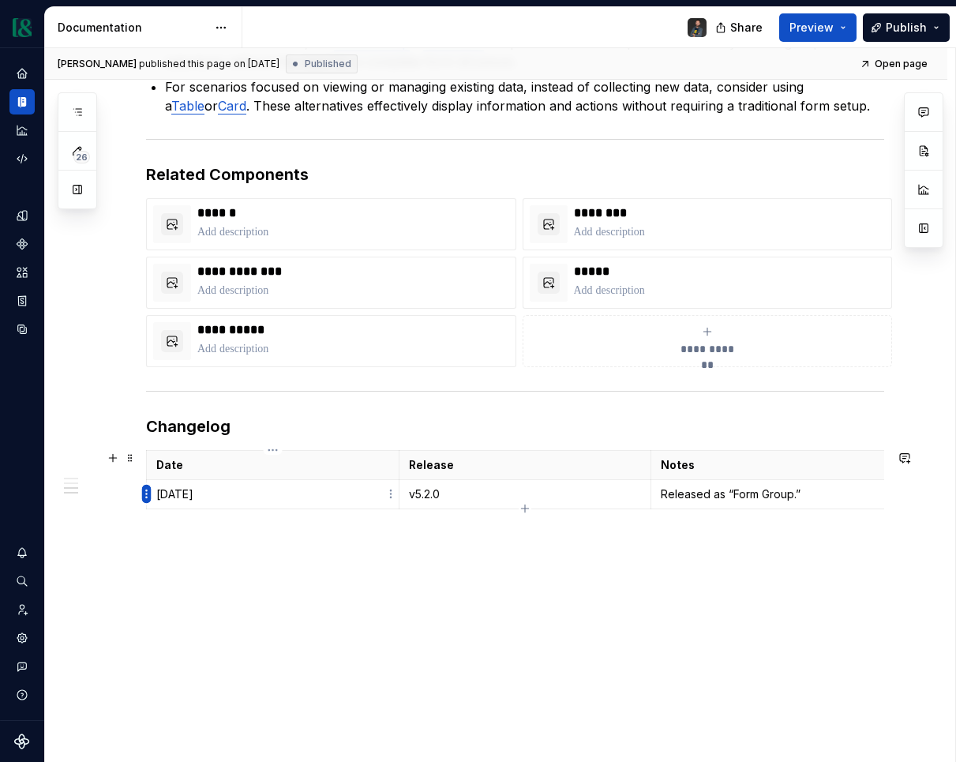
click at [149, 494] on html "Currency Dataset M&T Documentation Share Preview Publish 26 Pages Add Accessibi…" at bounding box center [478, 381] width 956 height 762
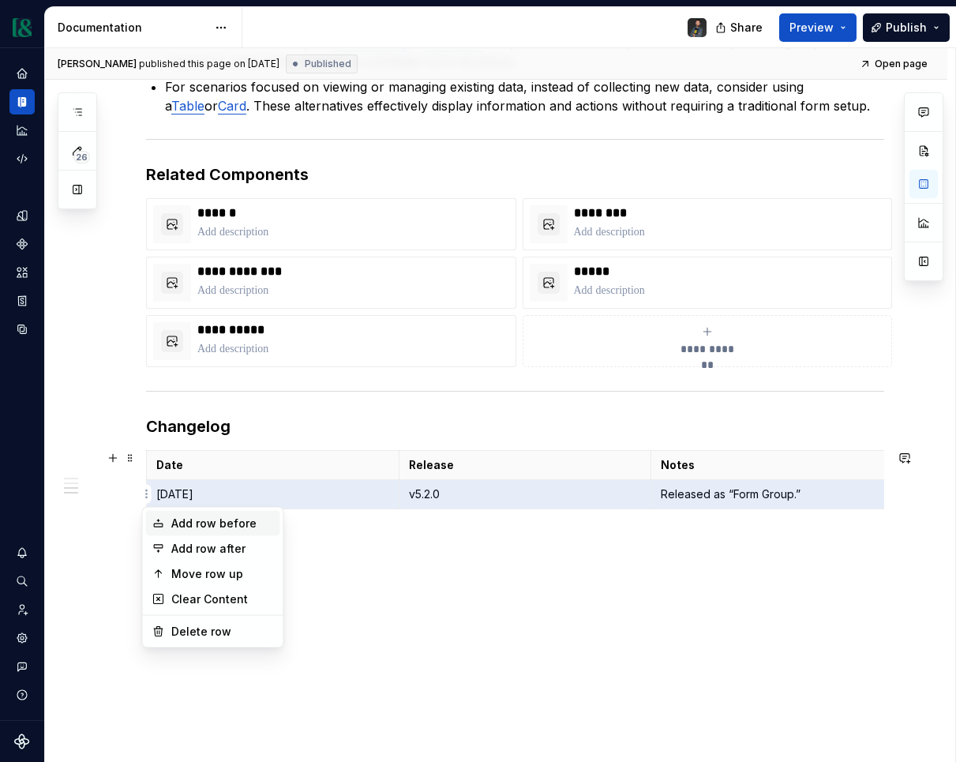
click at [209, 517] on div "Add row before" at bounding box center [222, 524] width 103 height 16
type textarea "*"
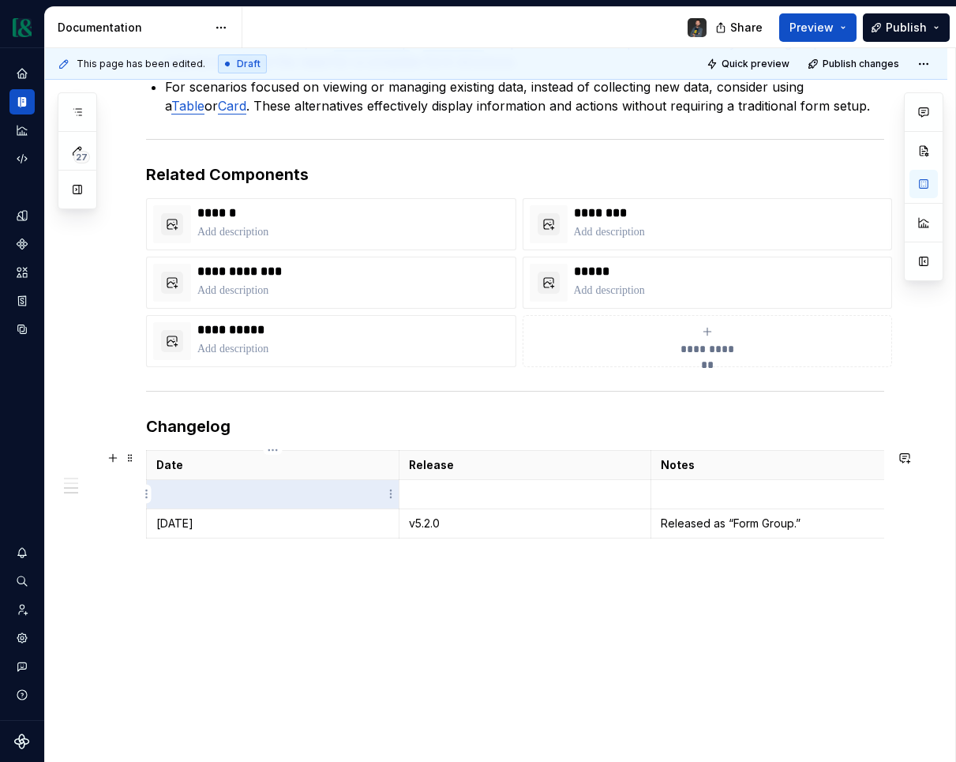
click at [236, 496] on p at bounding box center [272, 494] width 233 height 16
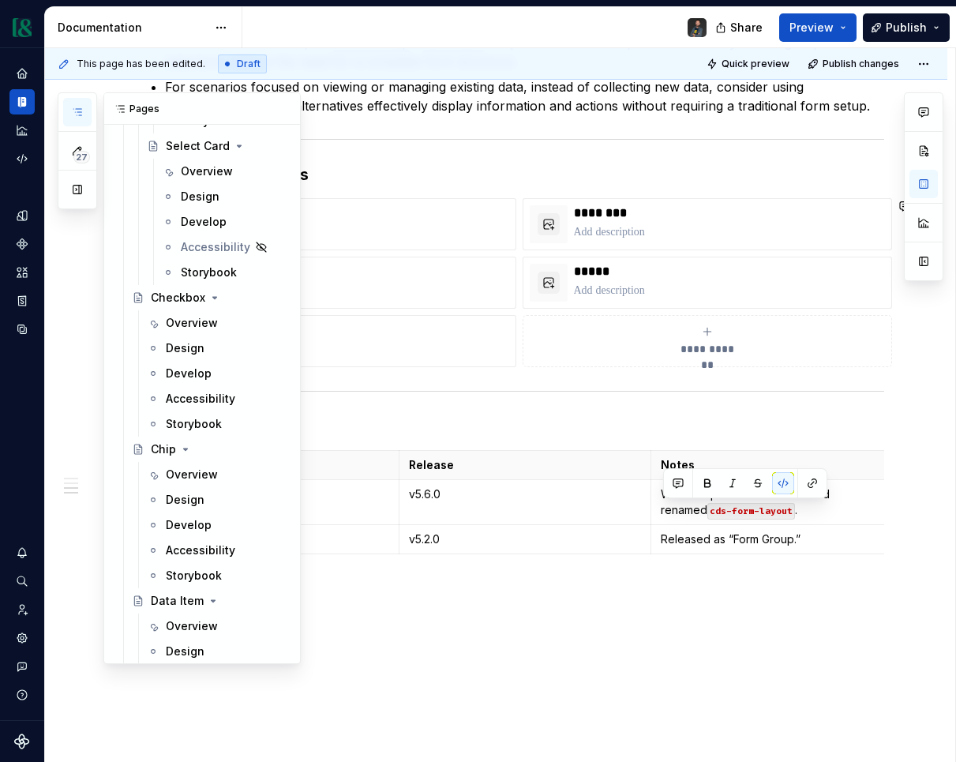
scroll to position [2374, 0]
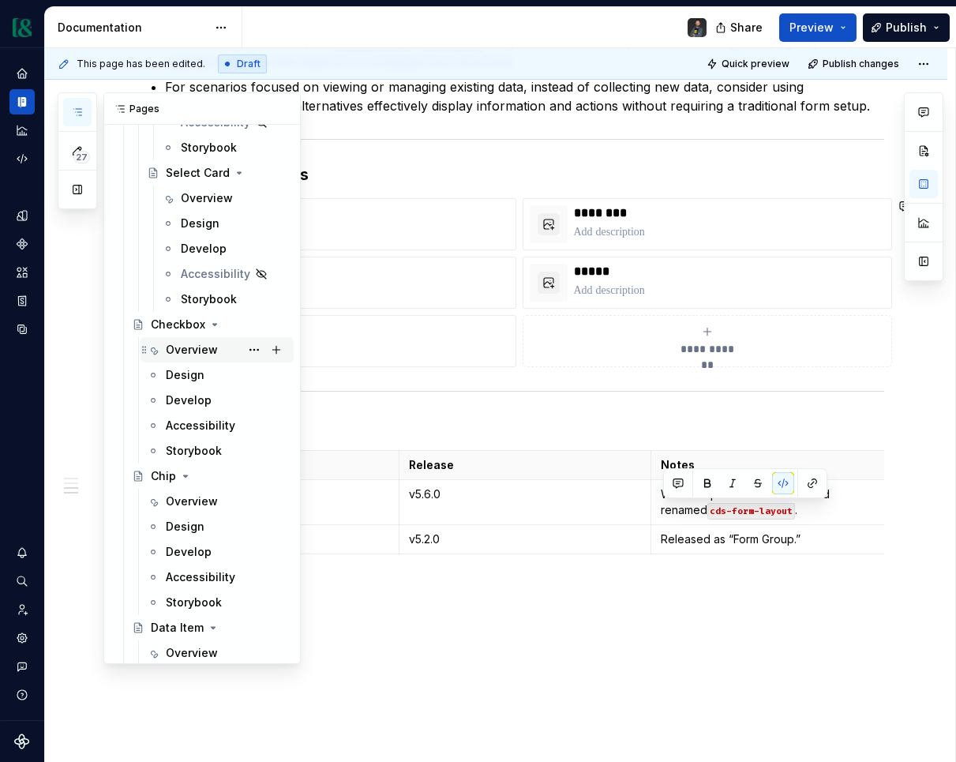
click at [204, 350] on div "Overview" at bounding box center [192, 350] width 52 height 16
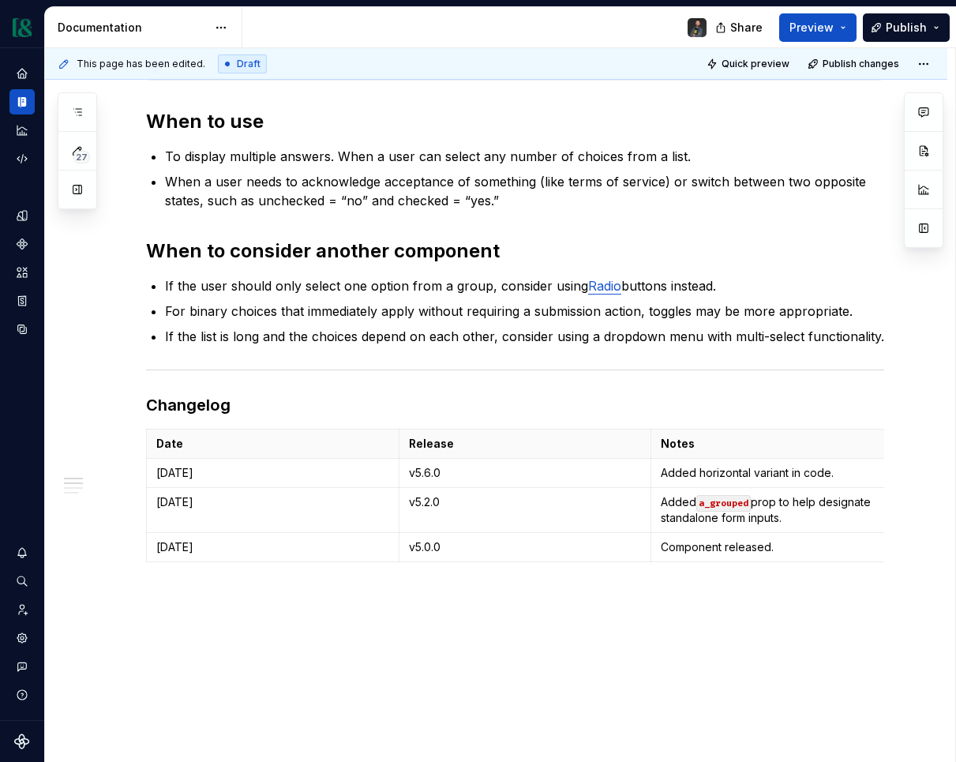
scroll to position [920, 0]
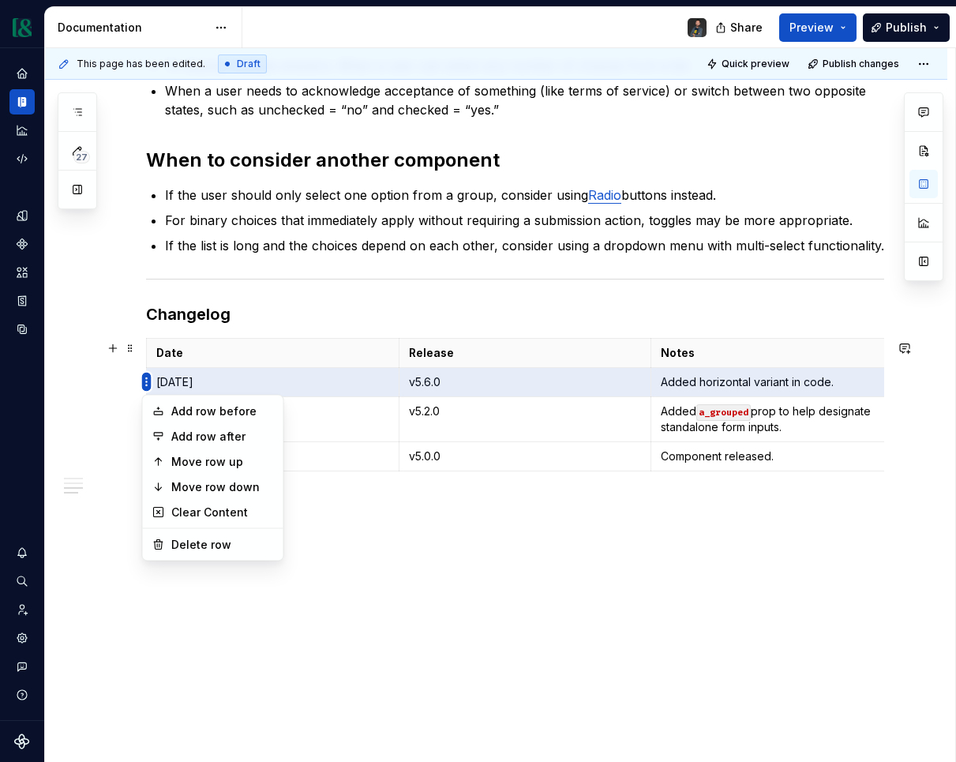
click at [145, 380] on html "Currency Dataset M&T Documentation Share Preview Publish 27 Pages Add Accessibi…" at bounding box center [478, 381] width 956 height 762
click at [206, 411] on div "Add row before" at bounding box center [222, 411] width 103 height 16
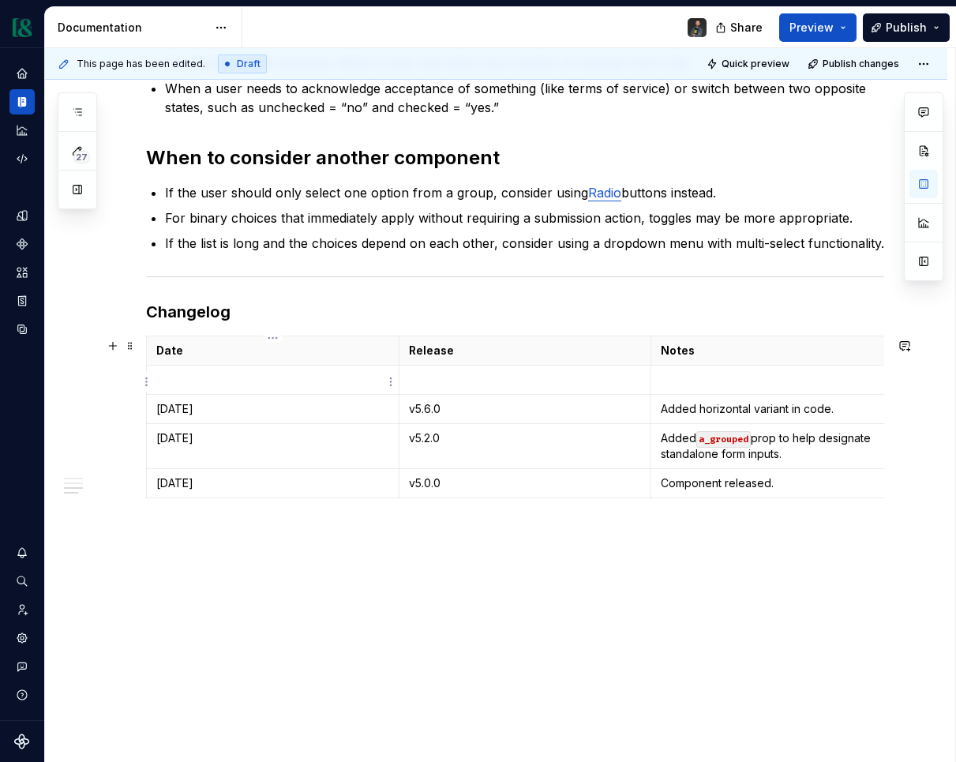
click at [215, 379] on p at bounding box center [272, 380] width 233 height 16
type textarea "*"
